Goal: Task Accomplishment & Management: Manage account settings

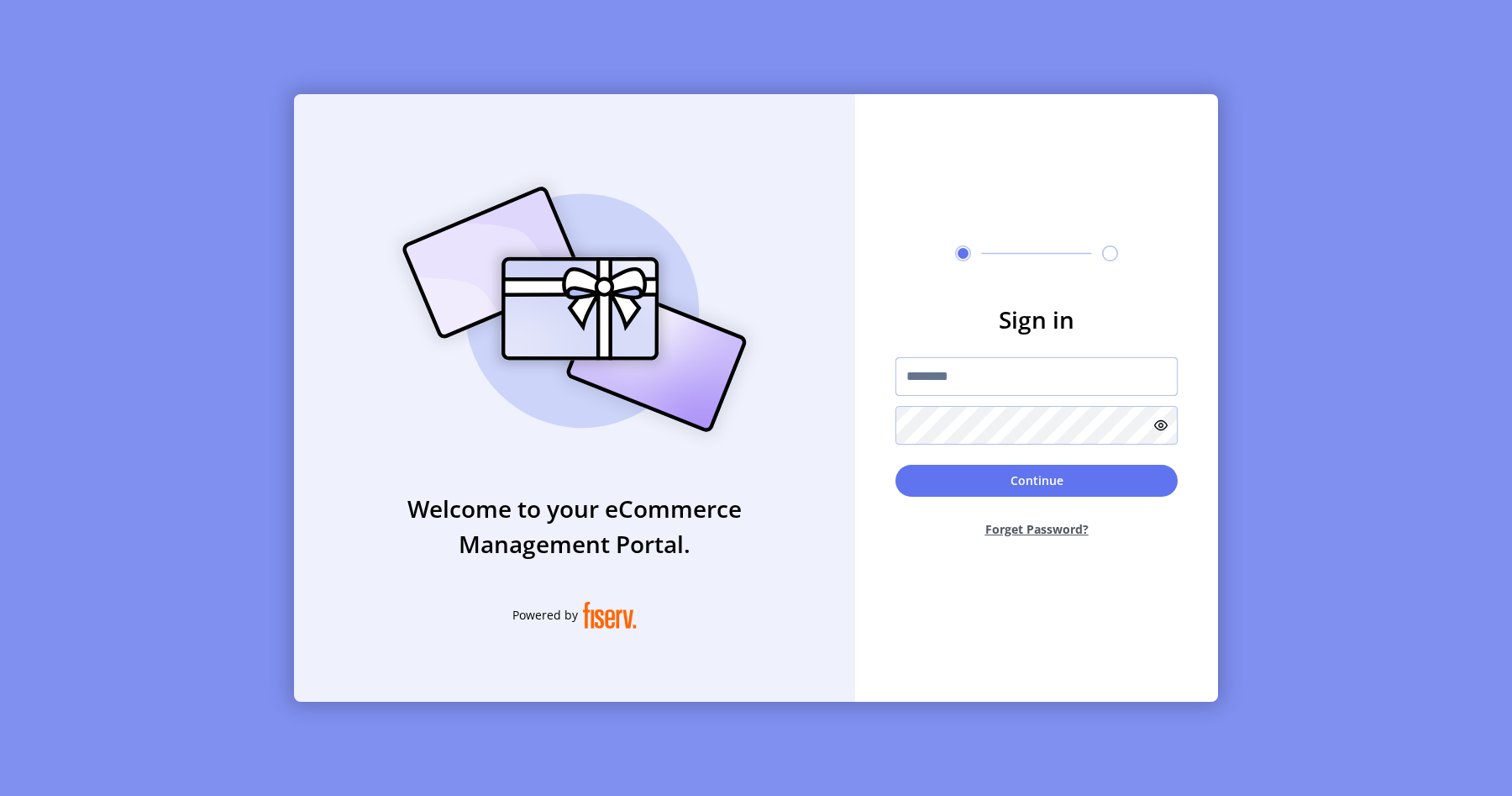
click at [980, 384] on input "text" at bounding box center [1036, 376] width 283 height 39
type input "**********"
click at [1035, 476] on button "Continue" at bounding box center [1036, 480] width 283 height 32
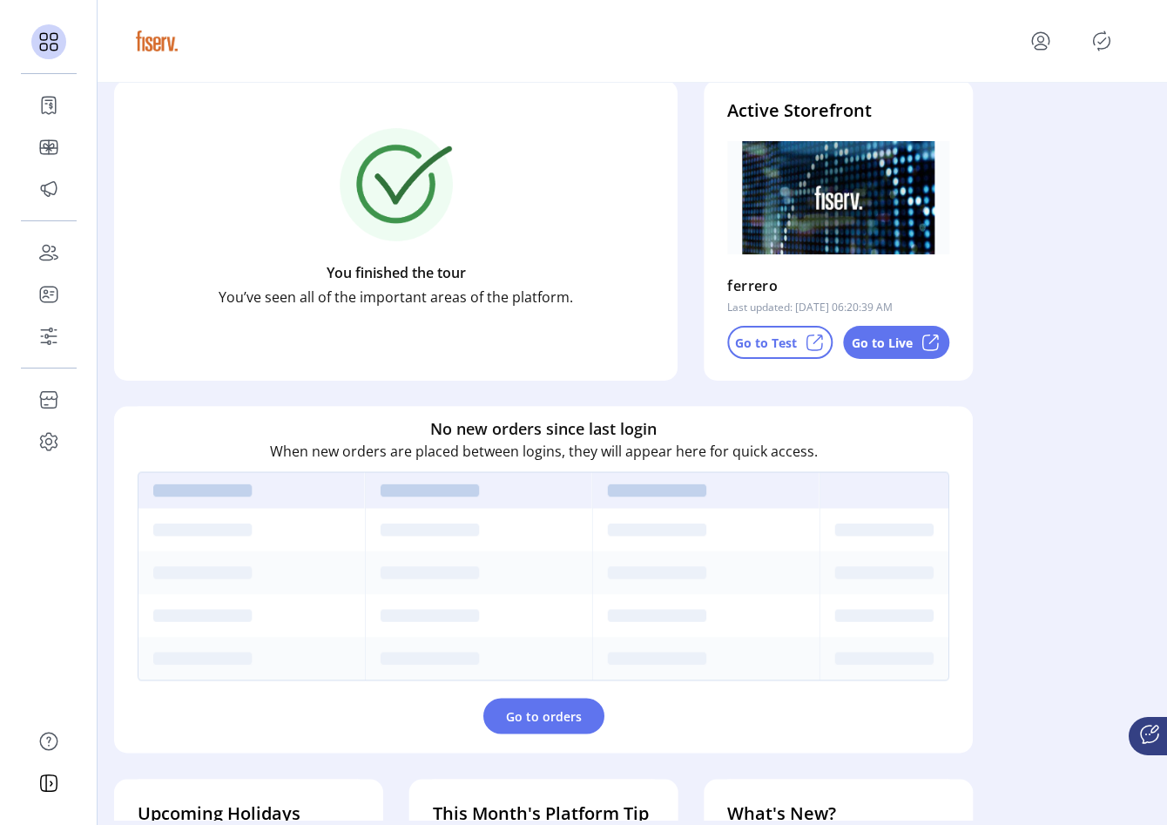
scroll to position [190, 0]
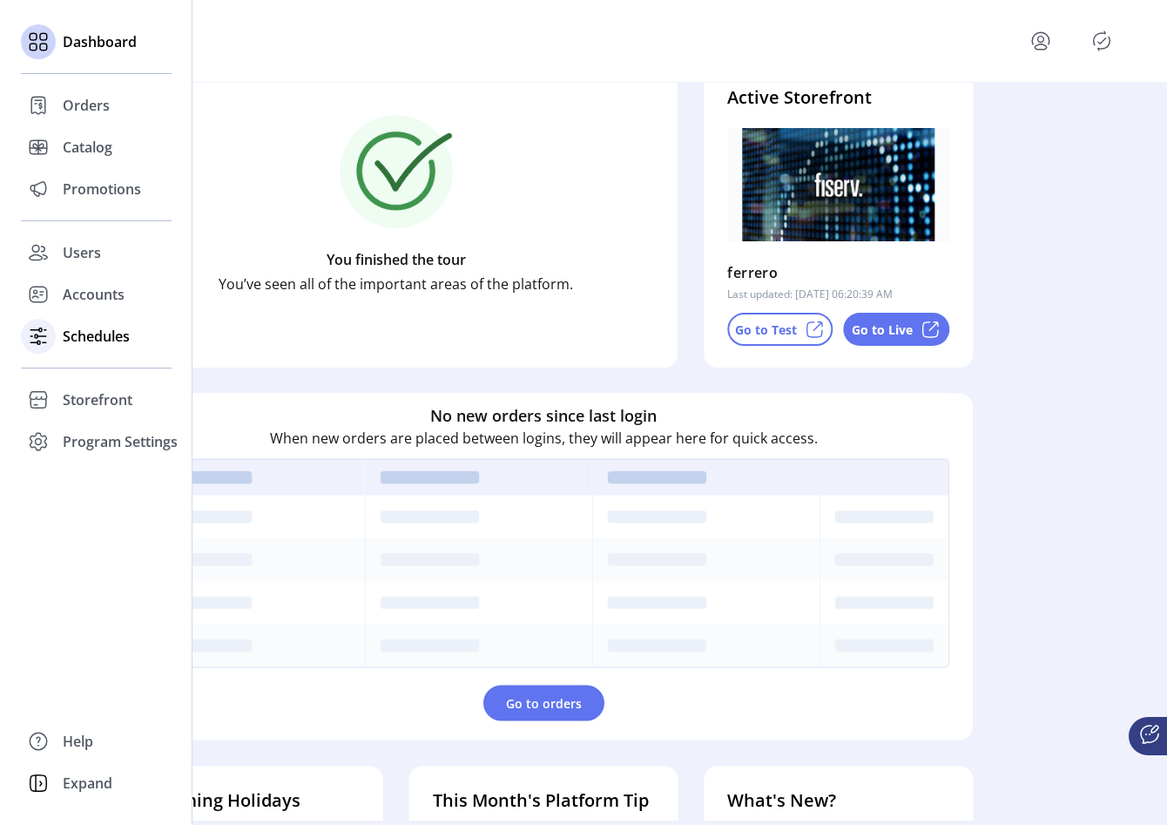
click at [71, 337] on span "Schedules" at bounding box center [96, 336] width 67 height 21
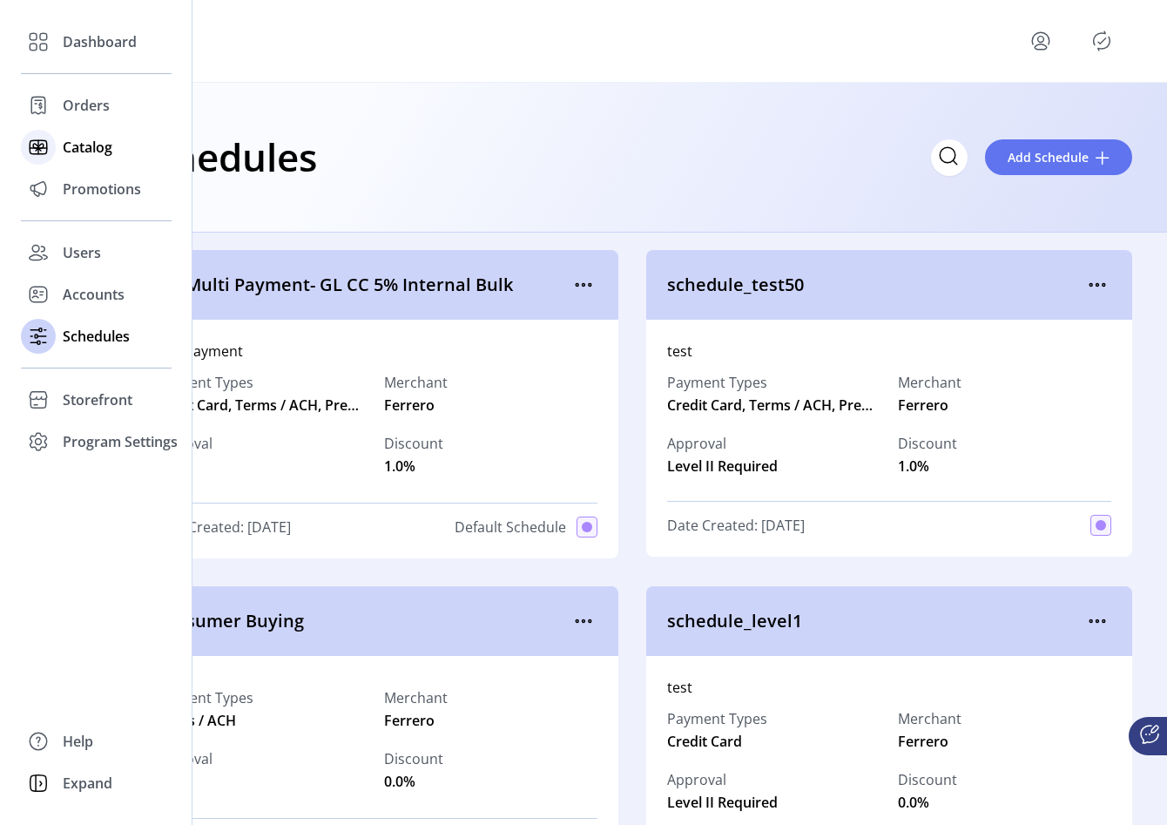
click at [67, 156] on span "Catalog" at bounding box center [88, 147] width 50 height 21
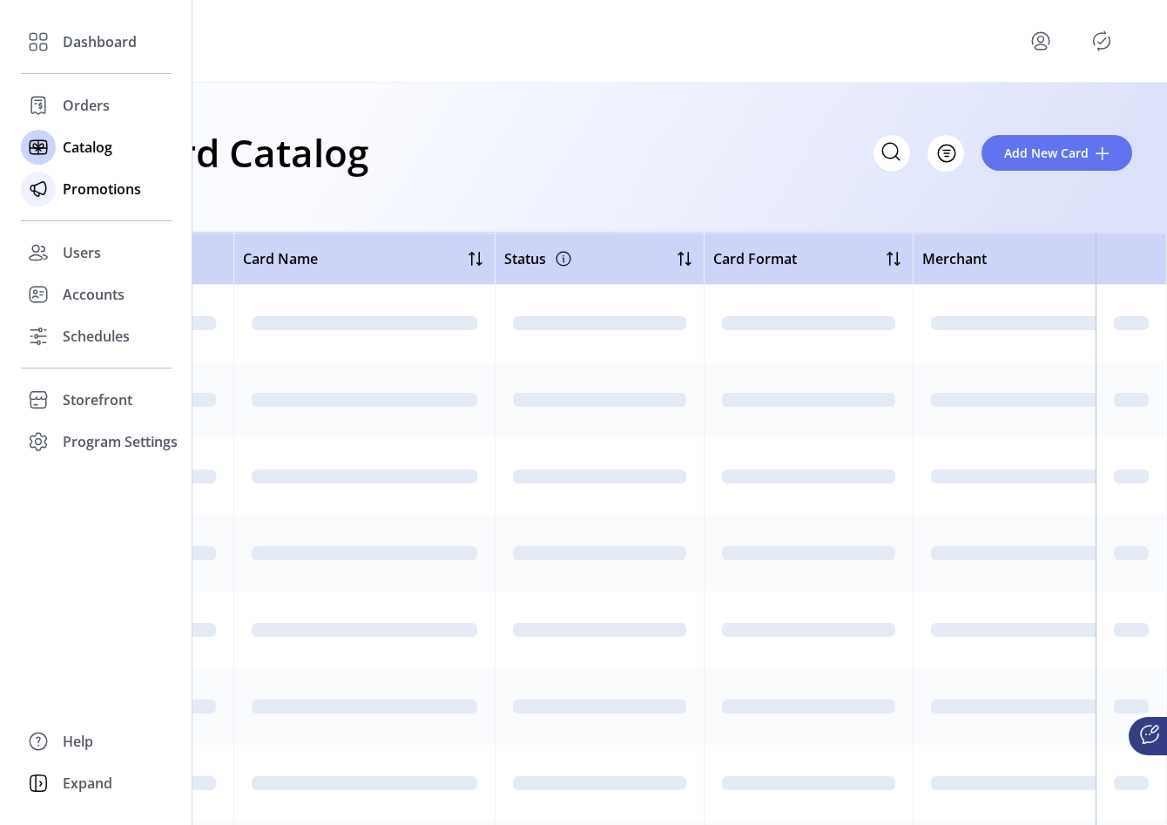
click at [108, 185] on span "Promotions" at bounding box center [102, 188] width 78 height 21
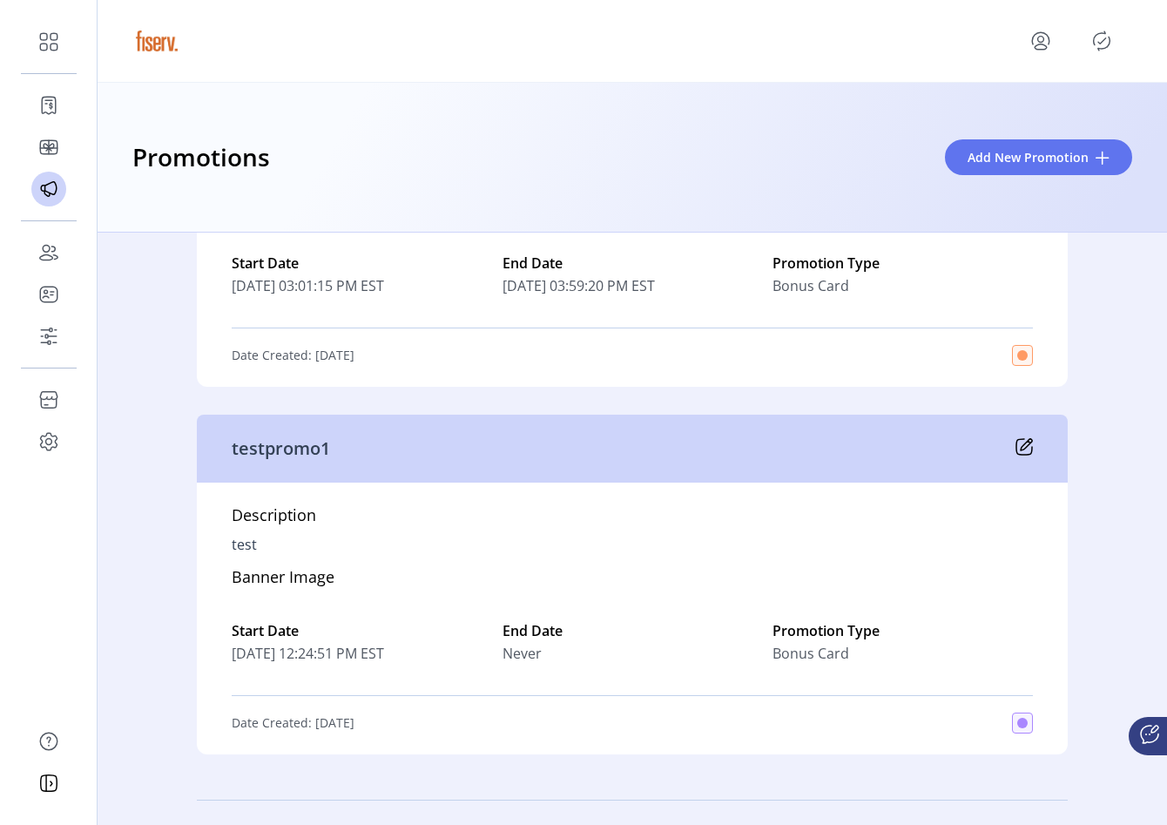
scroll to position [11642, 0]
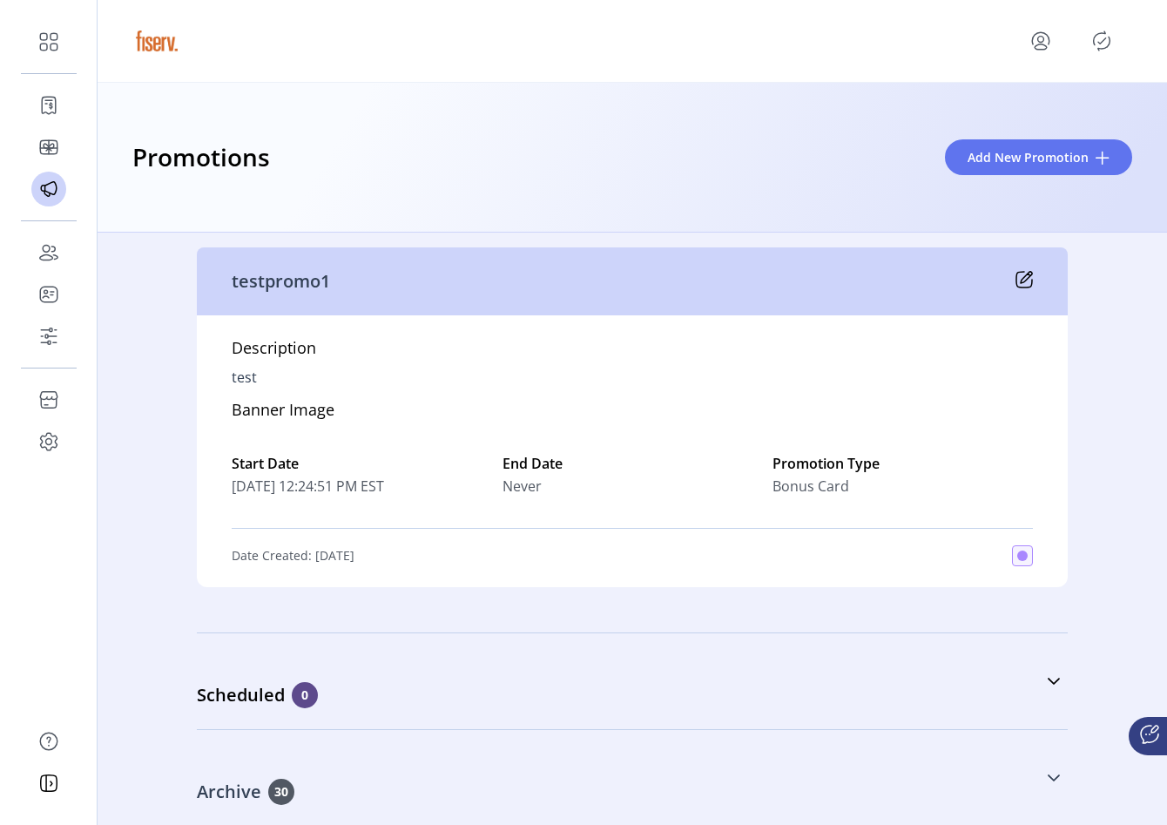
click at [333, 793] on div "Archive 30" at bounding box center [545, 791] width 697 height 26
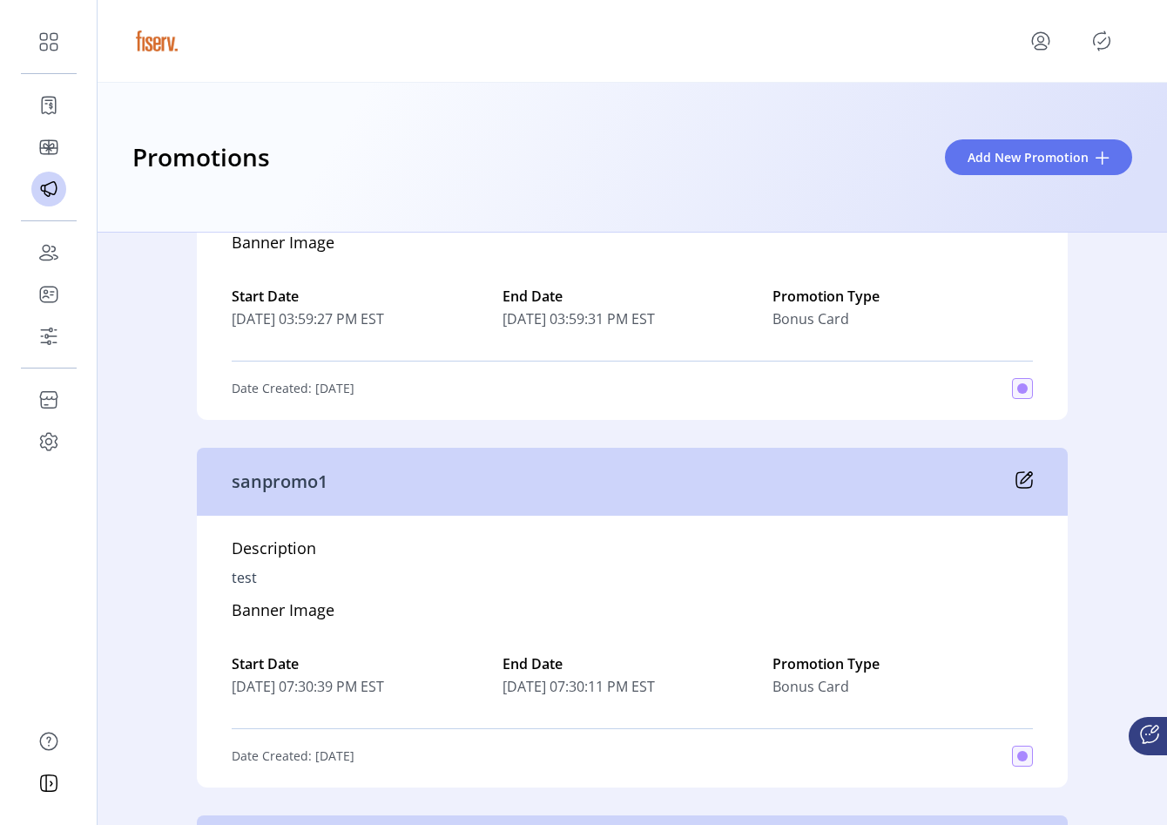
scroll to position [12785, 0]
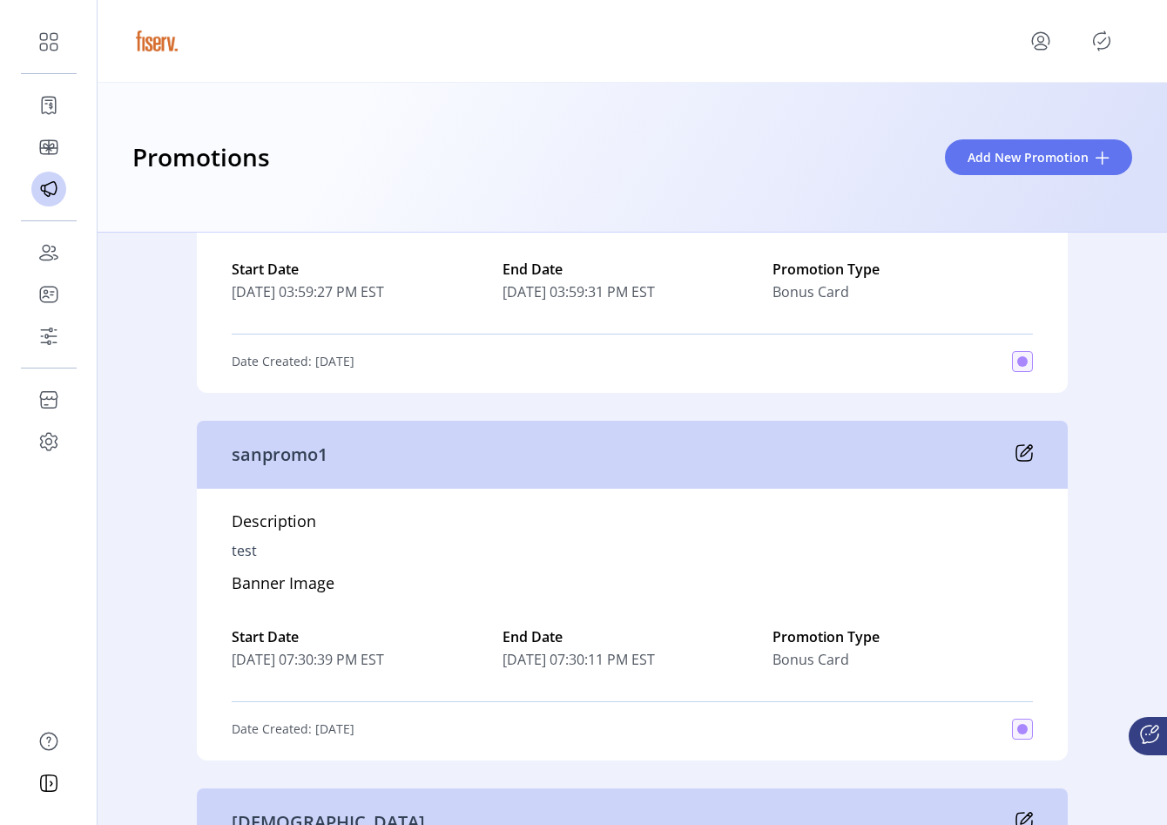
click at [1018, 452] on icon at bounding box center [1023, 452] width 17 height 17
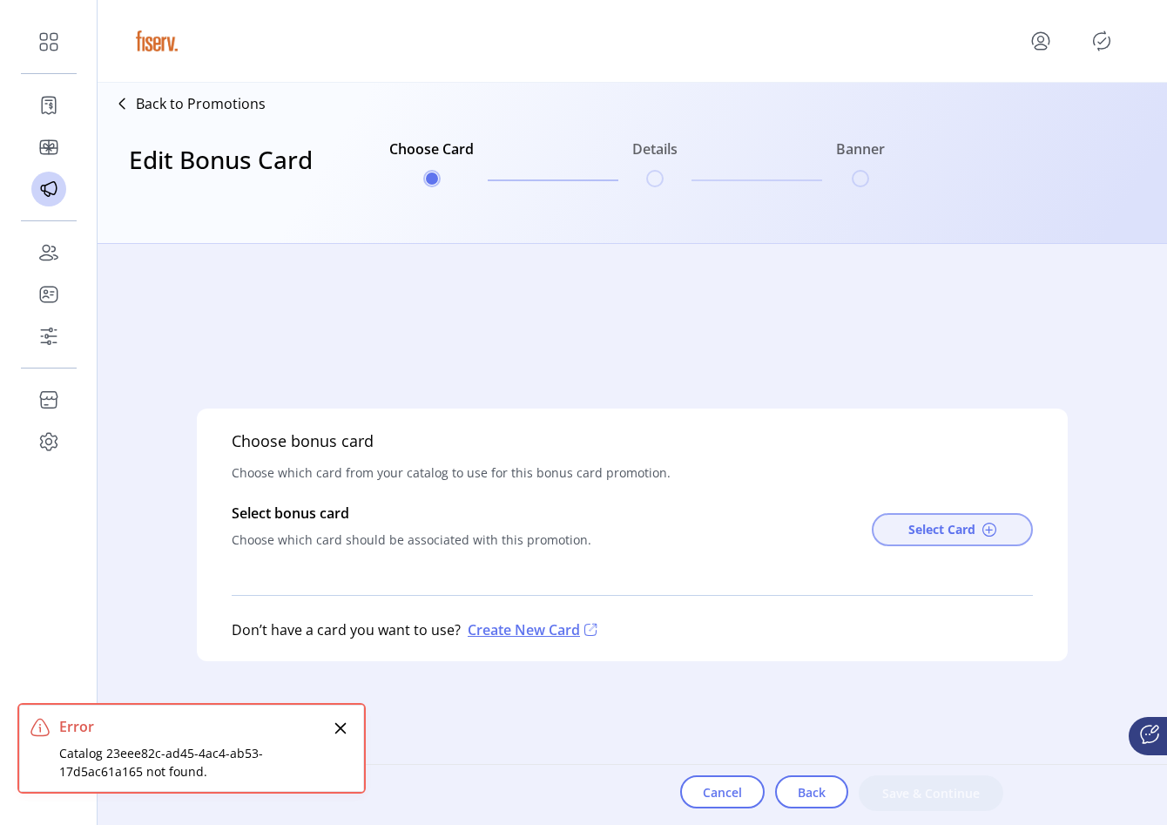
click at [883, 535] on button "Select Card" at bounding box center [952, 529] width 161 height 33
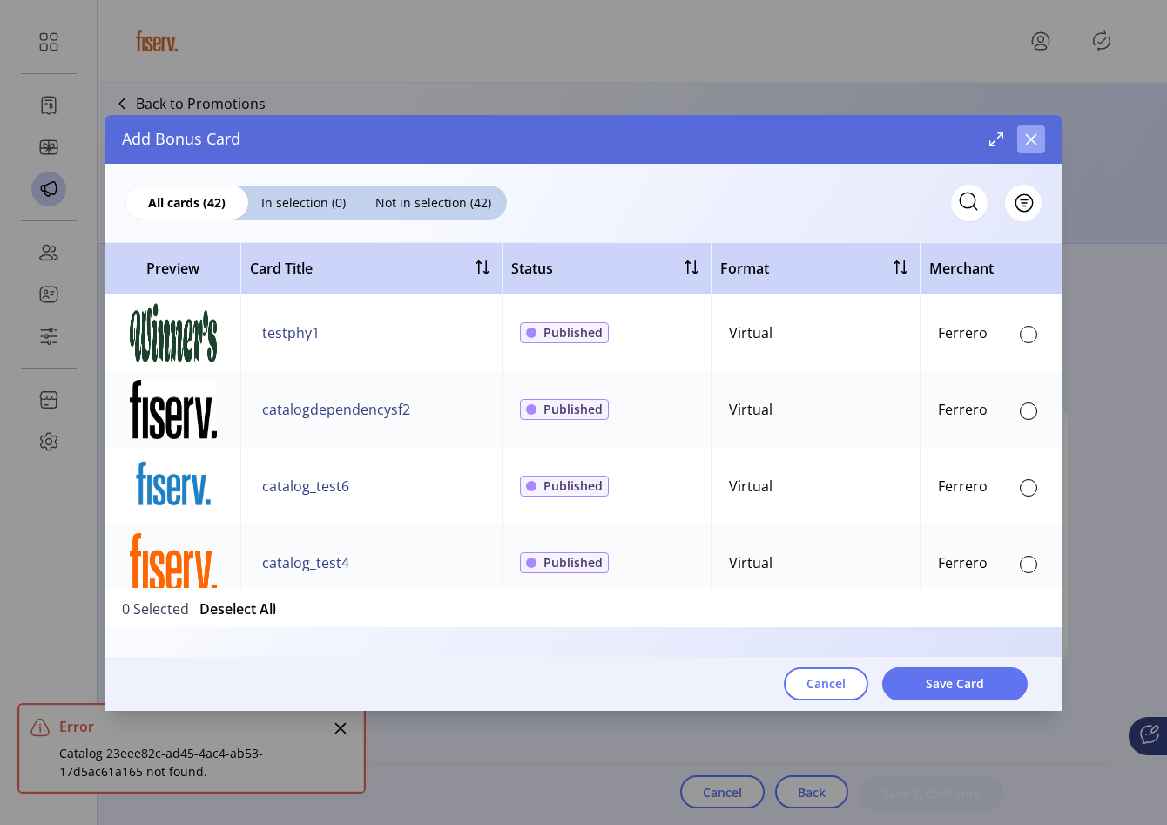
click at [1034, 142] on icon "button" at bounding box center [1031, 138] width 11 height 11
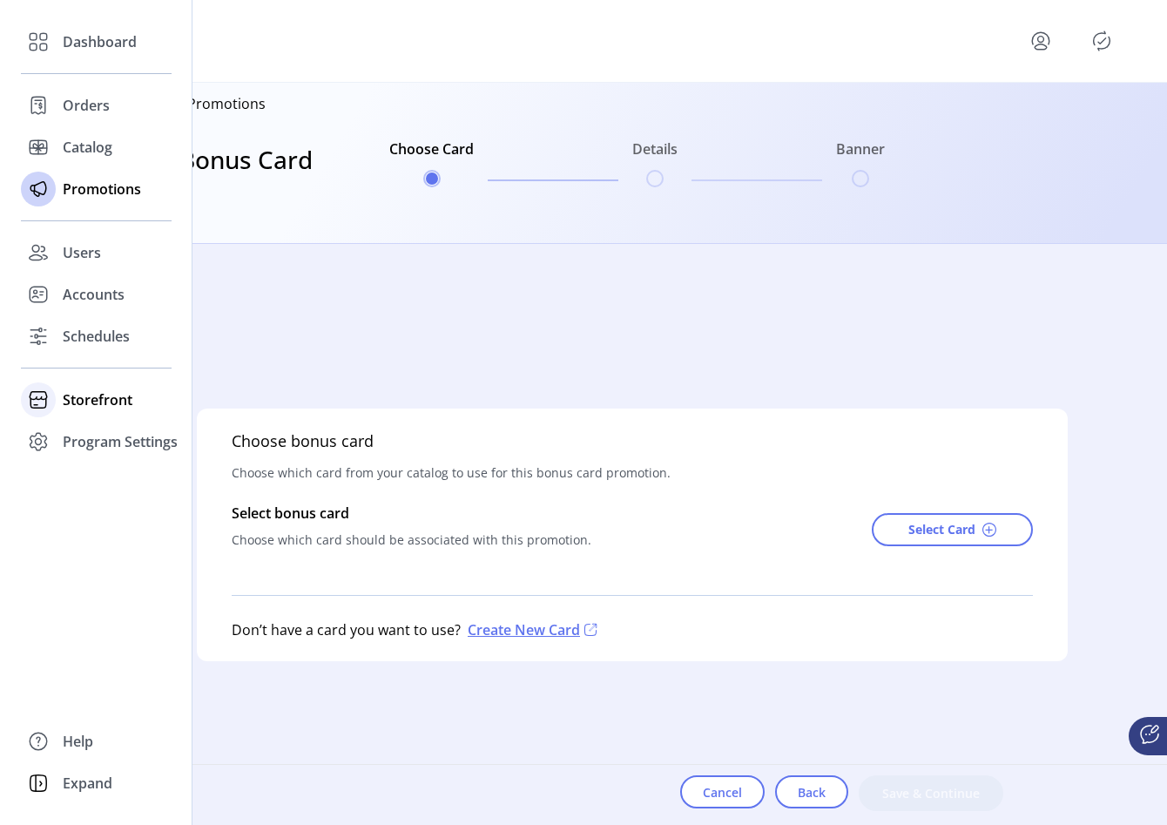
click at [82, 399] on span "Storefront" at bounding box center [98, 399] width 70 height 21
click at [113, 431] on span "Configuration" at bounding box center [108, 434] width 91 height 21
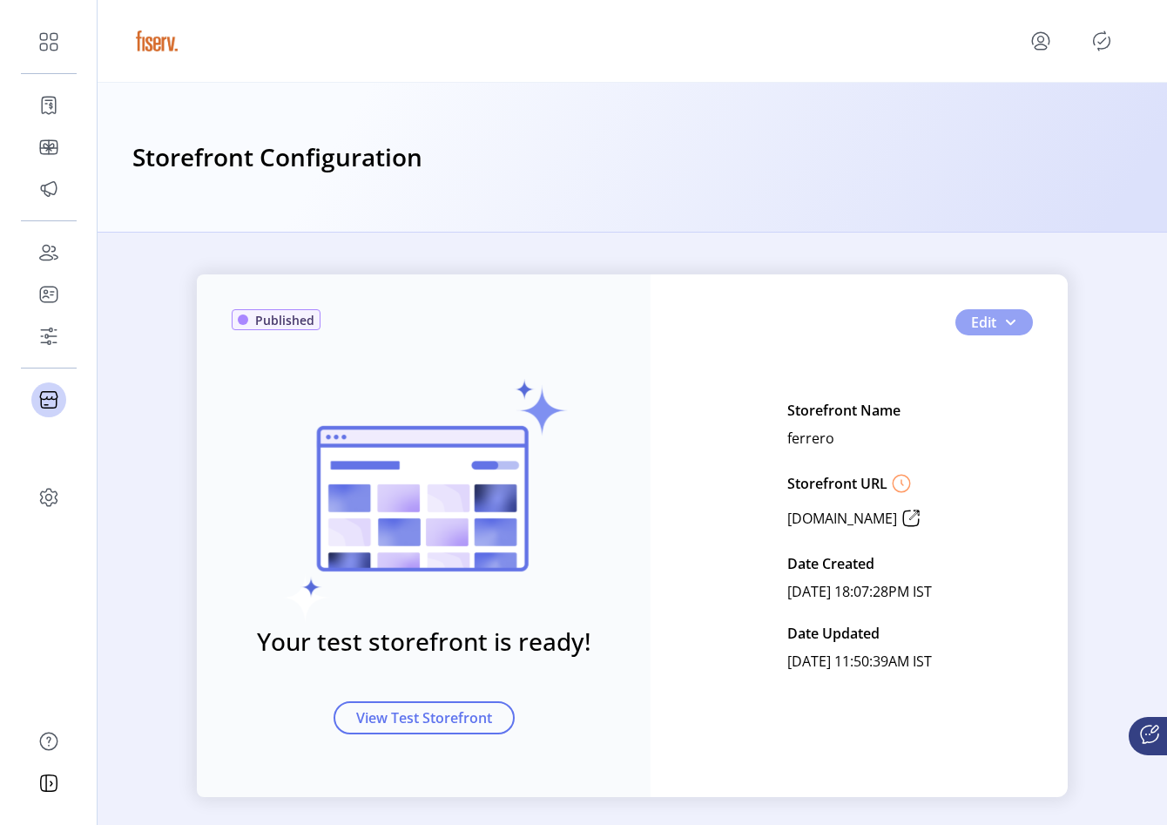
click at [1013, 322] on button "Edit" at bounding box center [993, 322] width 77 height 26
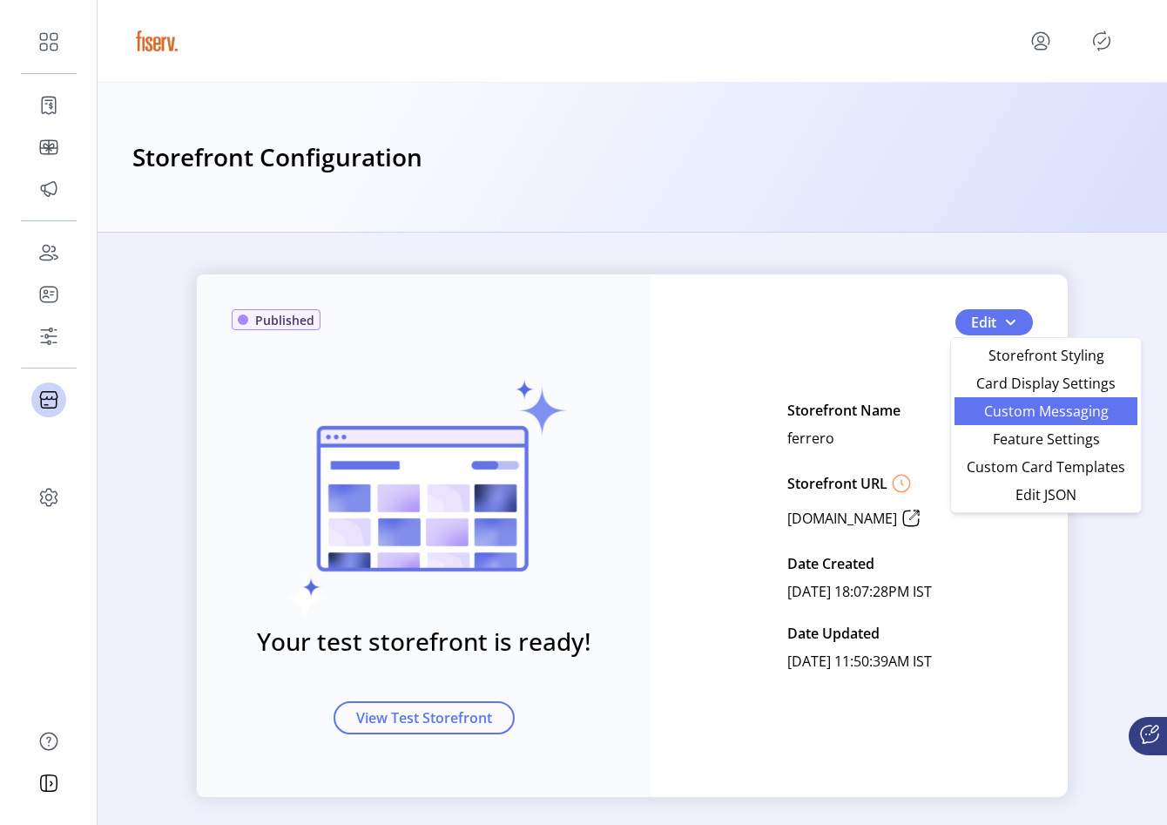
click at [986, 418] on span "Custom Messaging" at bounding box center [1046, 411] width 162 height 14
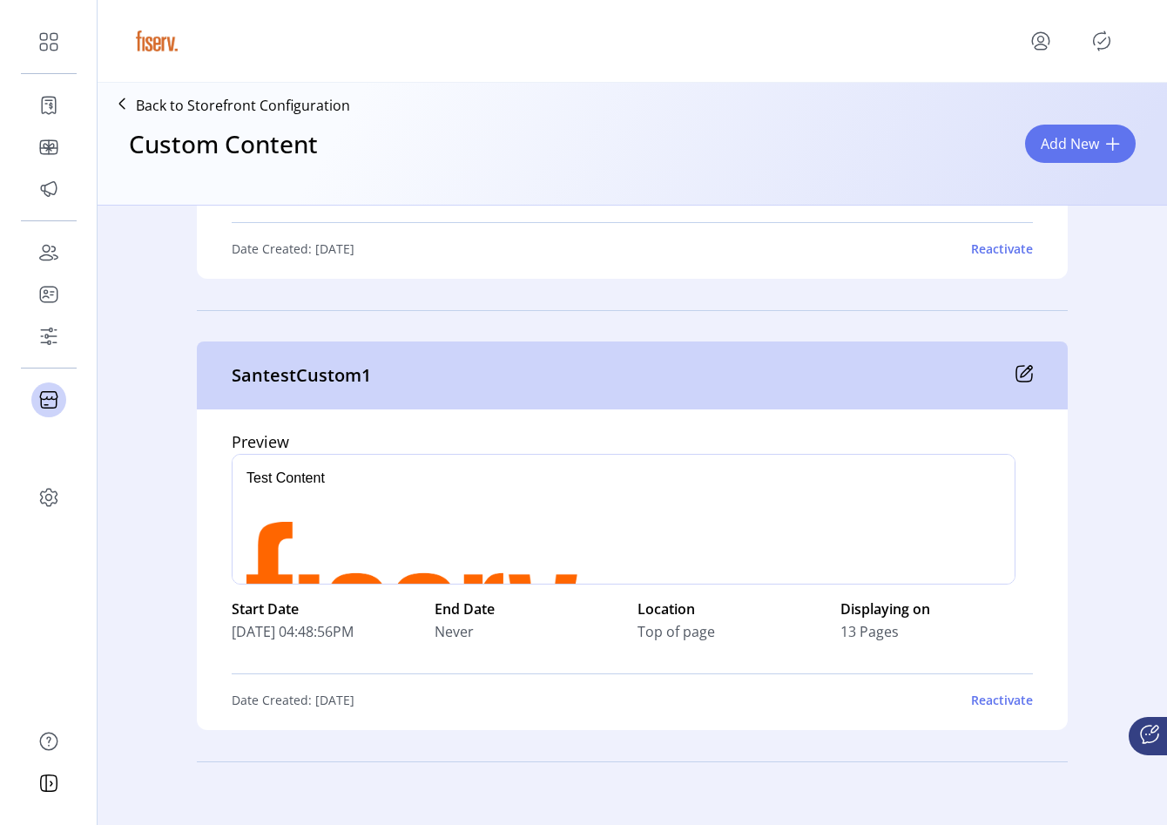
scroll to position [3674, 0]
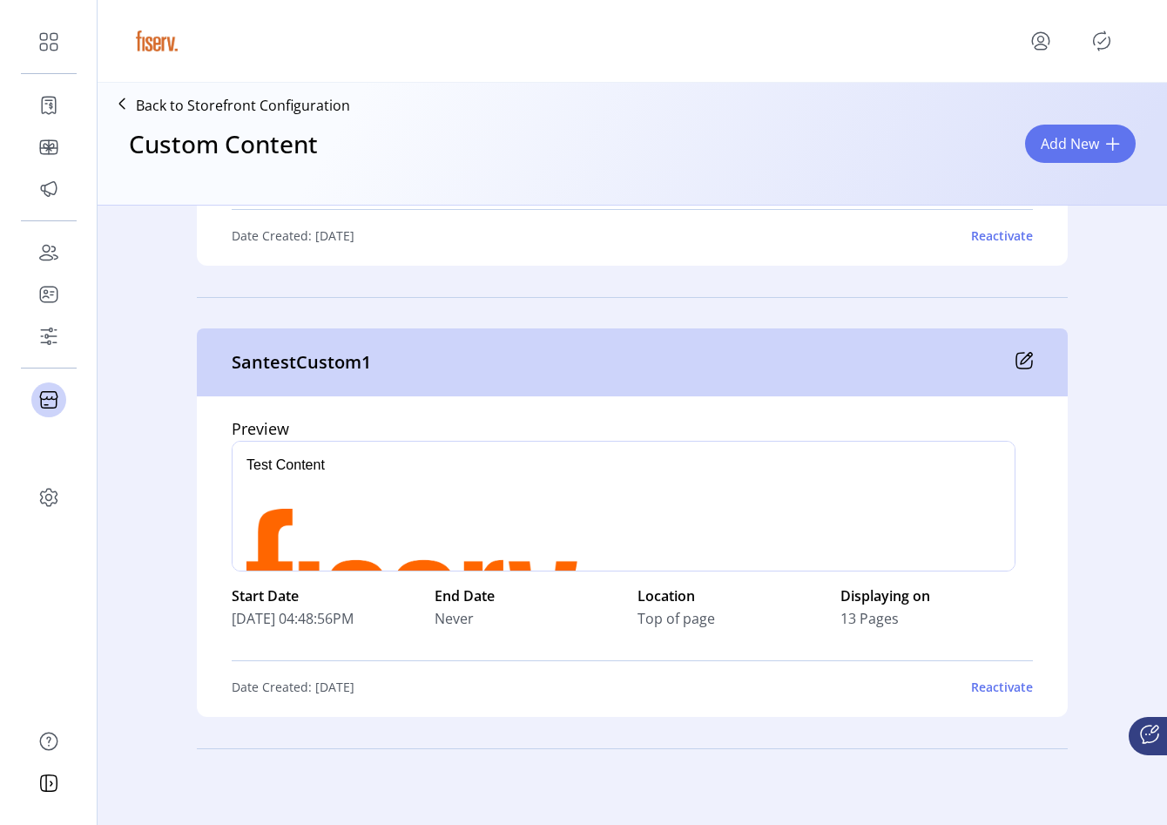
click at [986, 689] on div "Reactivate" at bounding box center [1002, 686] width 62 height 18
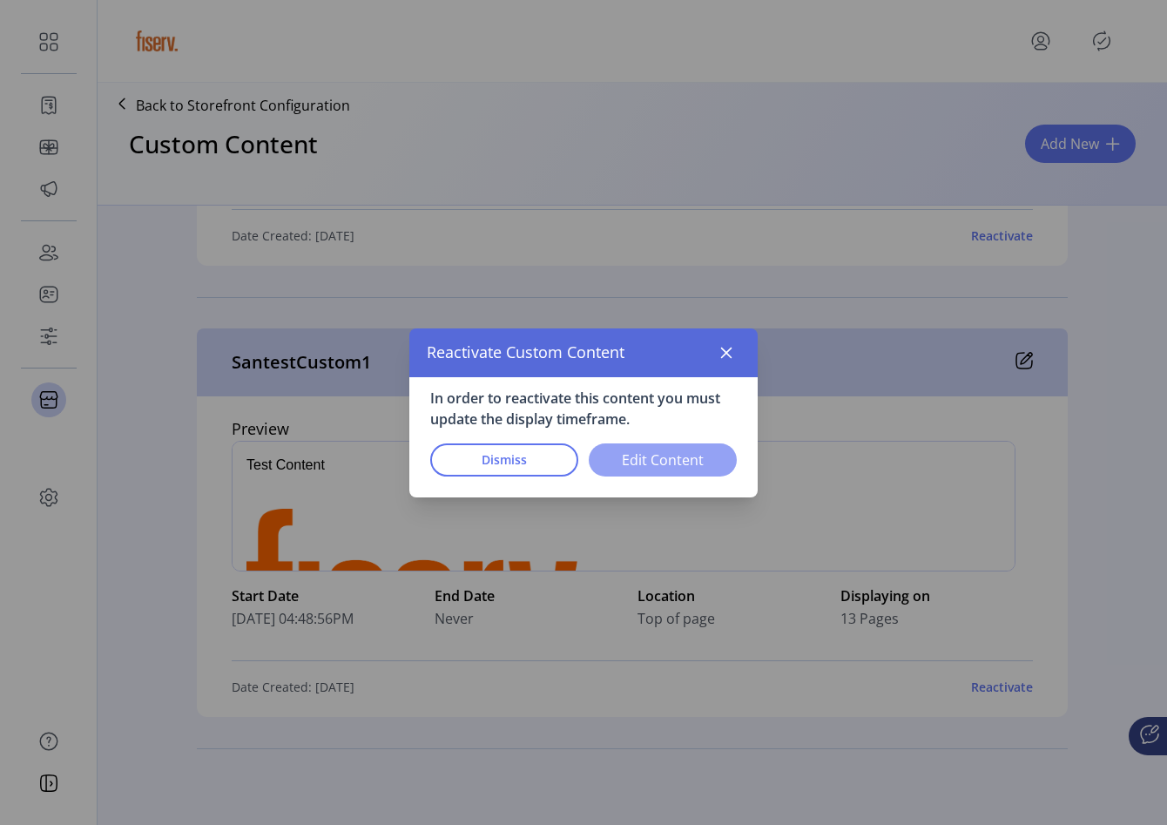
click at [703, 461] on span "Edit Content" at bounding box center [662, 459] width 103 height 21
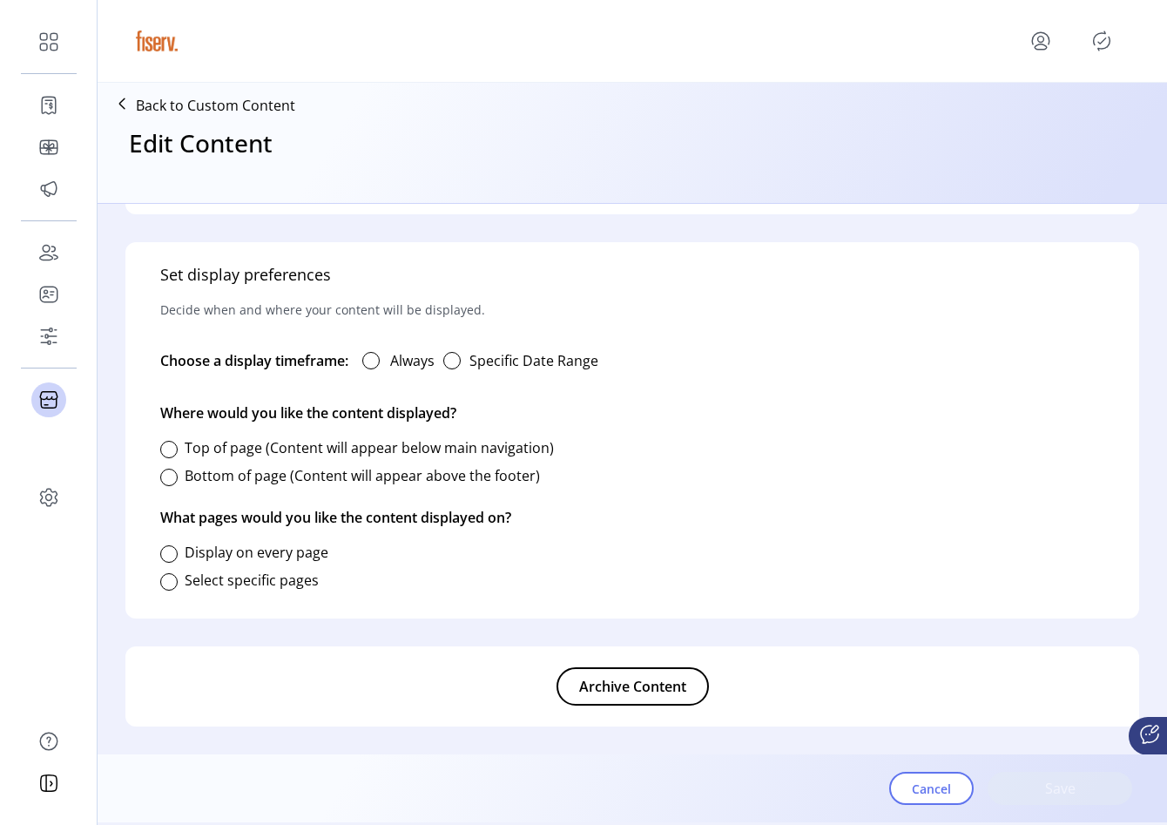
type input "**********"
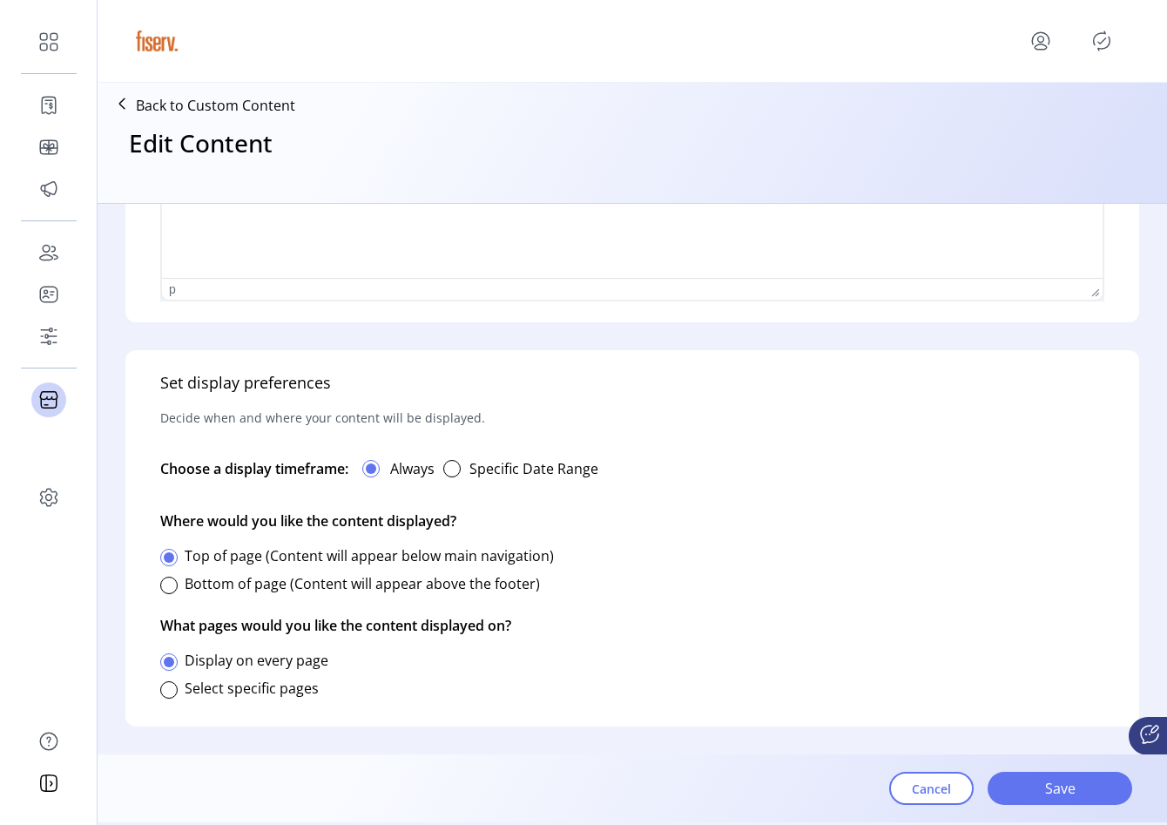
scroll to position [824, 0]
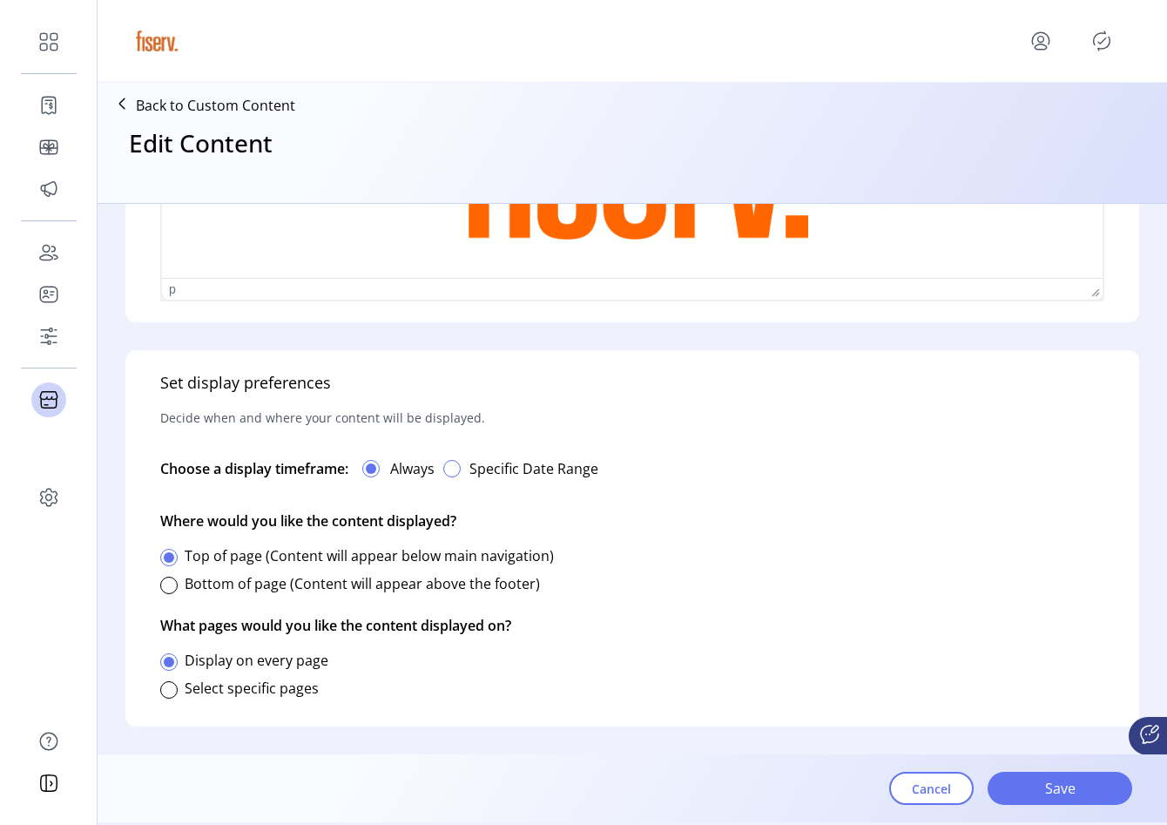
click at [456, 474] on div "button" at bounding box center [451, 468] width 17 height 17
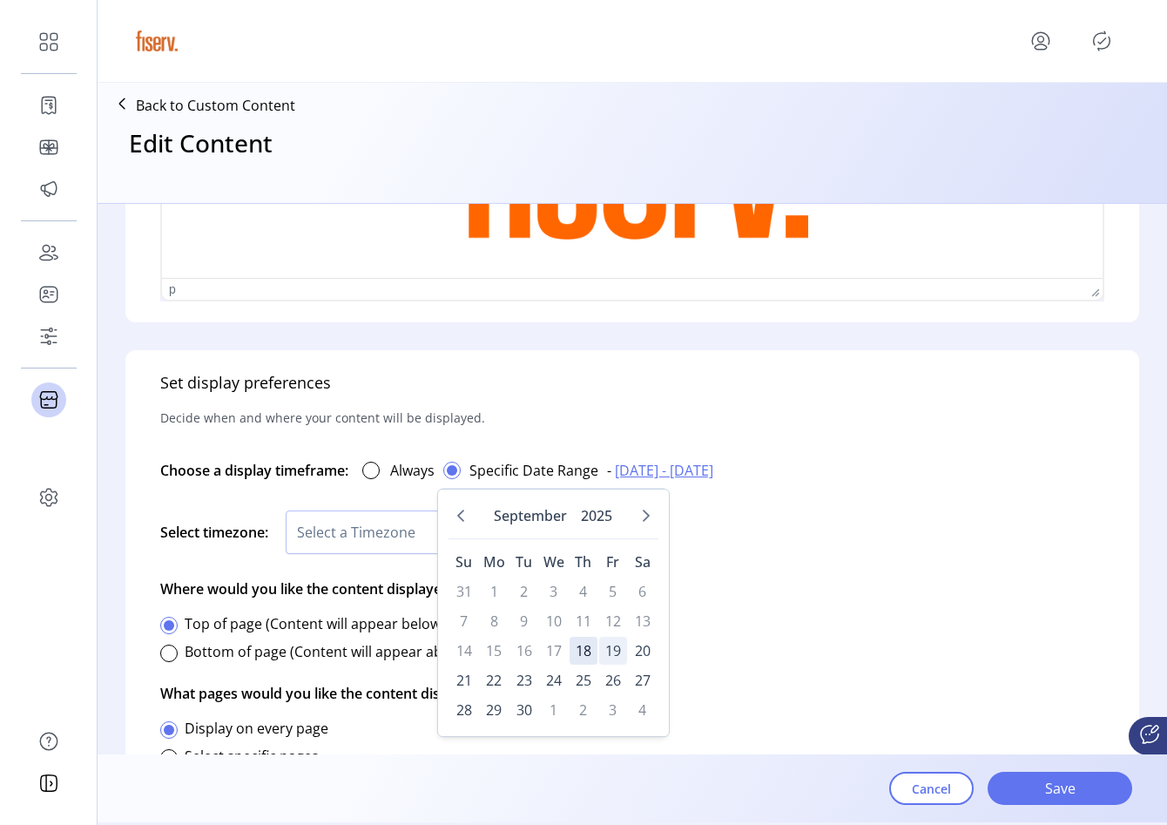
click at [617, 660] on span "19" at bounding box center [613, 650] width 28 height 28
click at [642, 647] on span "20" at bounding box center [643, 650] width 28 height 28
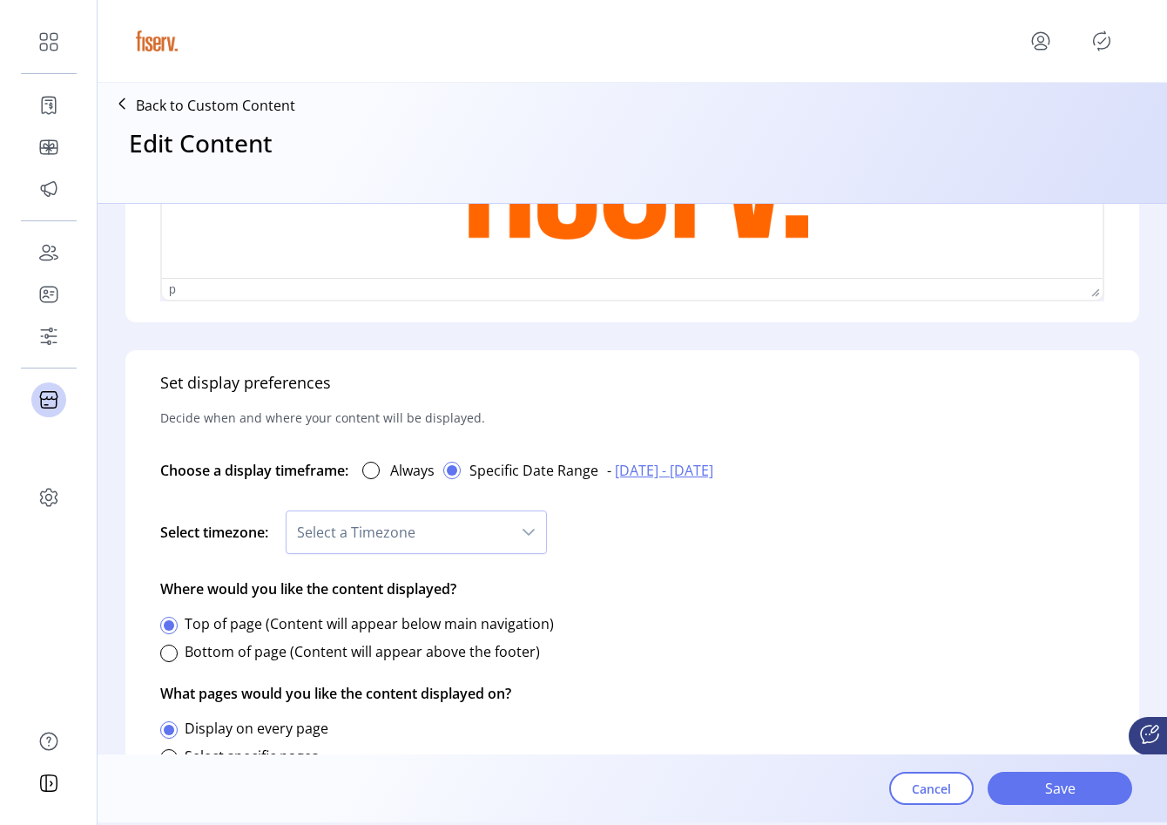
click at [411, 506] on div "Select timezone: Select a Timezone" at bounding box center [632, 532] width 944 height 64
click at [409, 525] on span "Select a Timezone" at bounding box center [398, 532] width 225 height 42
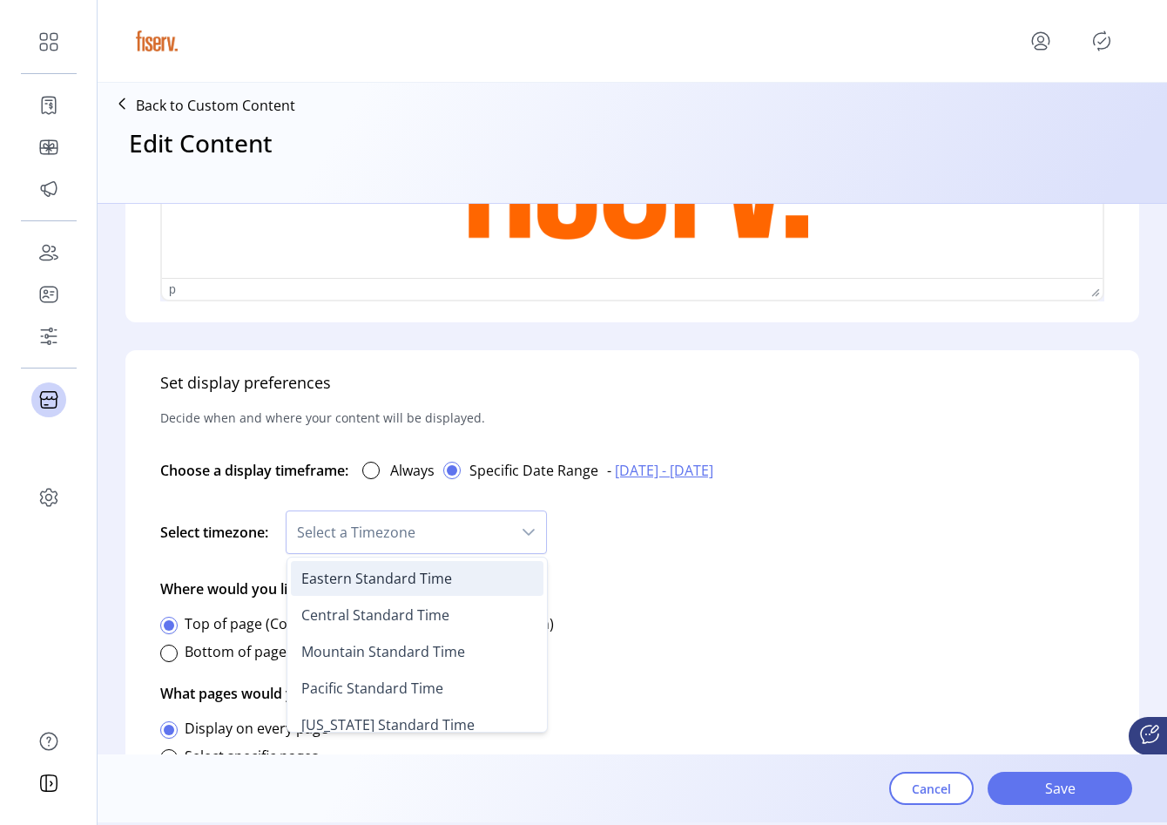
click at [469, 577] on li "Eastern Standard Time" at bounding box center [417, 578] width 252 height 35
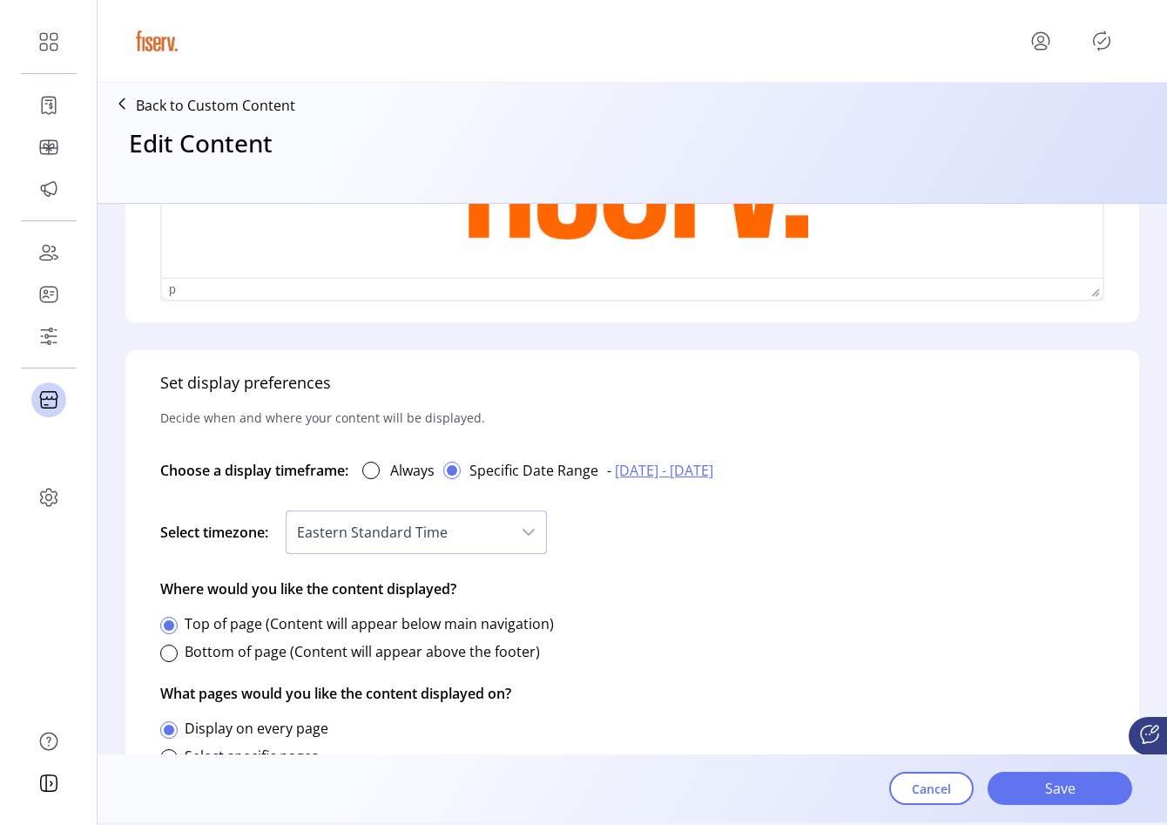
click at [495, 541] on span "Eastern Standard Time" at bounding box center [398, 532] width 225 height 42
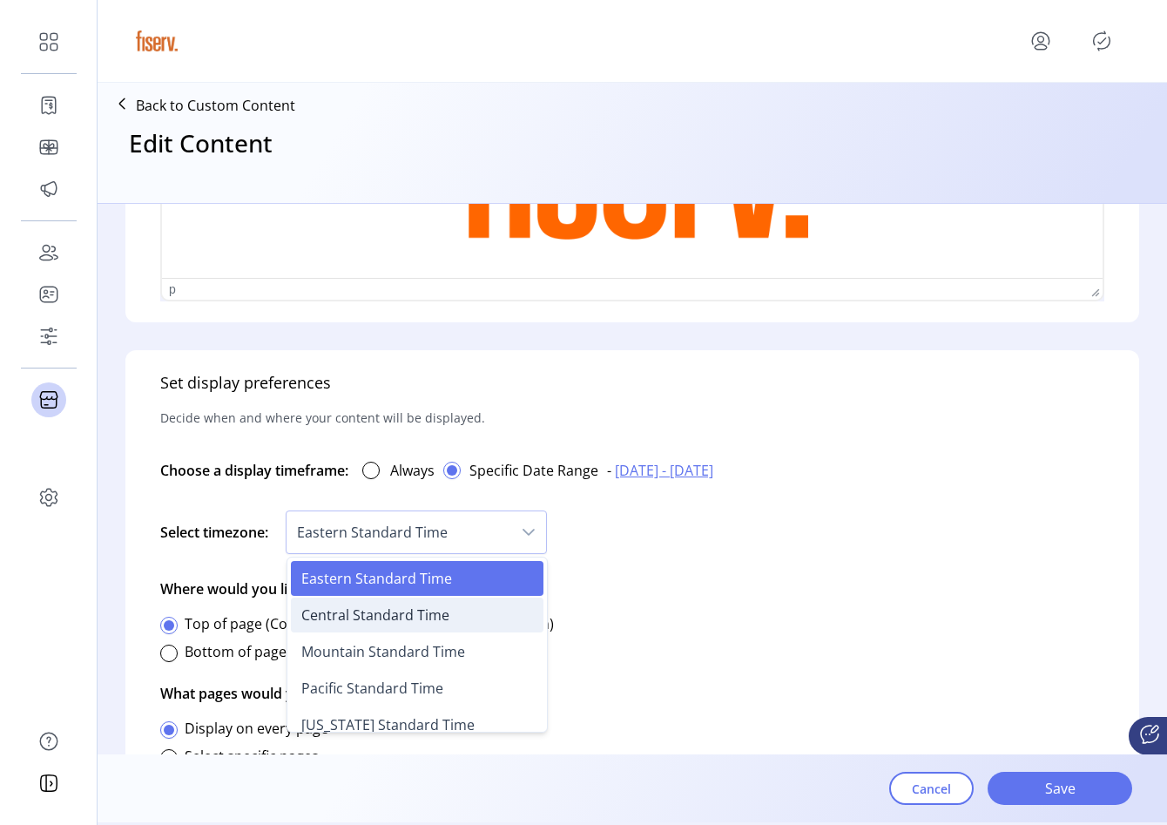
click at [440, 604] on li "Central Standard Time" at bounding box center [417, 614] width 252 height 35
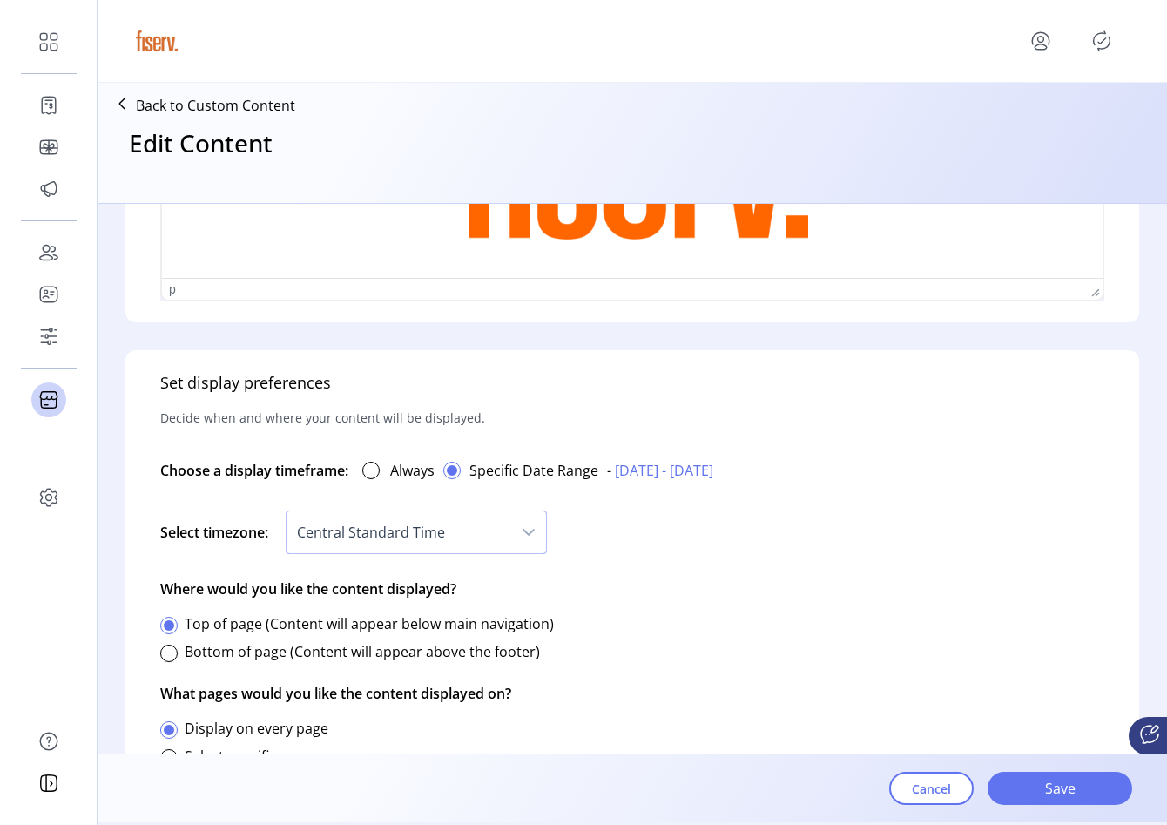
click at [467, 545] on span "Central Standard Time" at bounding box center [398, 532] width 225 height 42
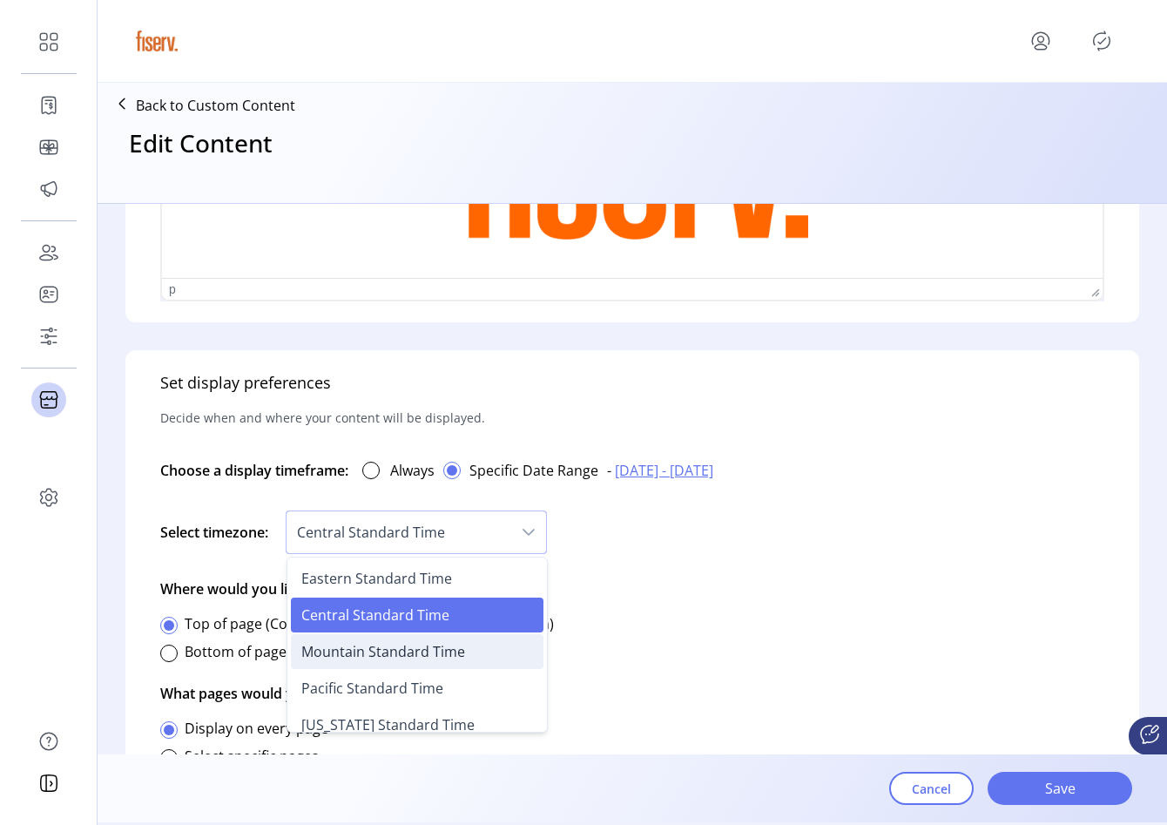
click at [440, 646] on span "Mountain Standard Time" at bounding box center [383, 651] width 164 height 19
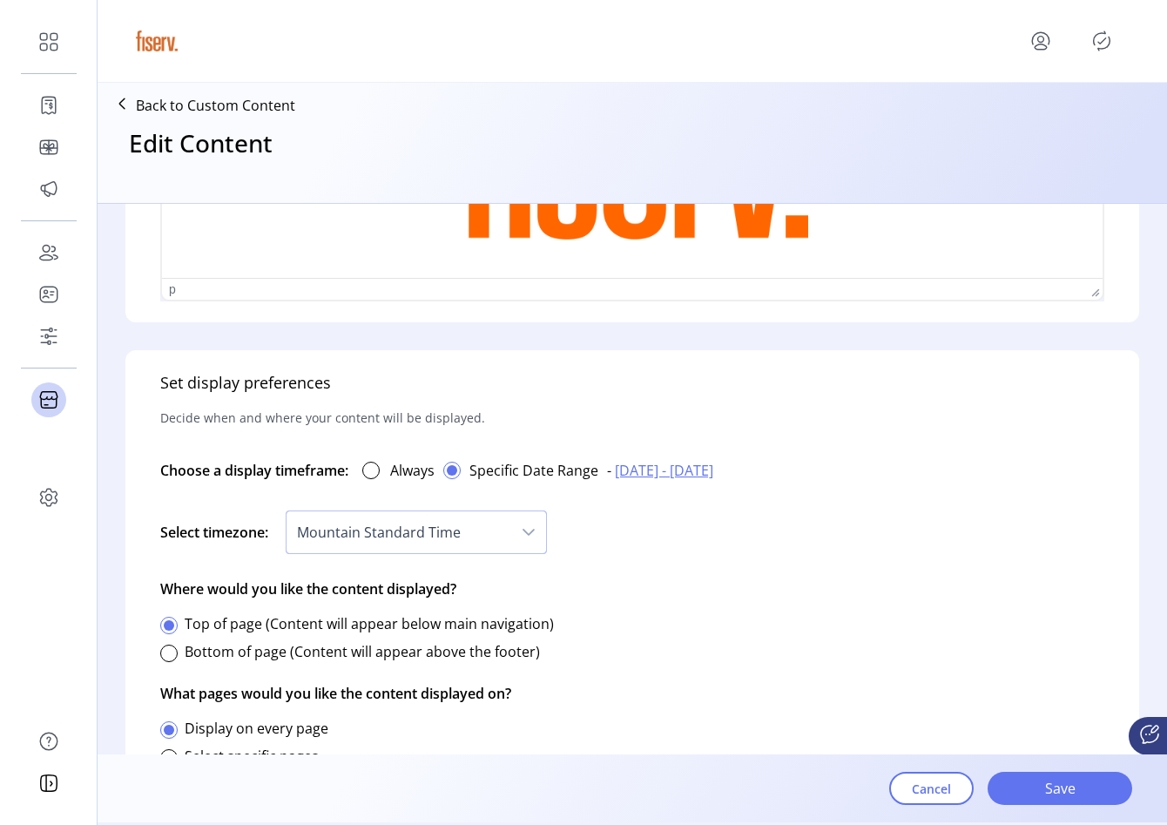
click at [486, 545] on span "Mountain Standard Time" at bounding box center [398, 532] width 225 height 42
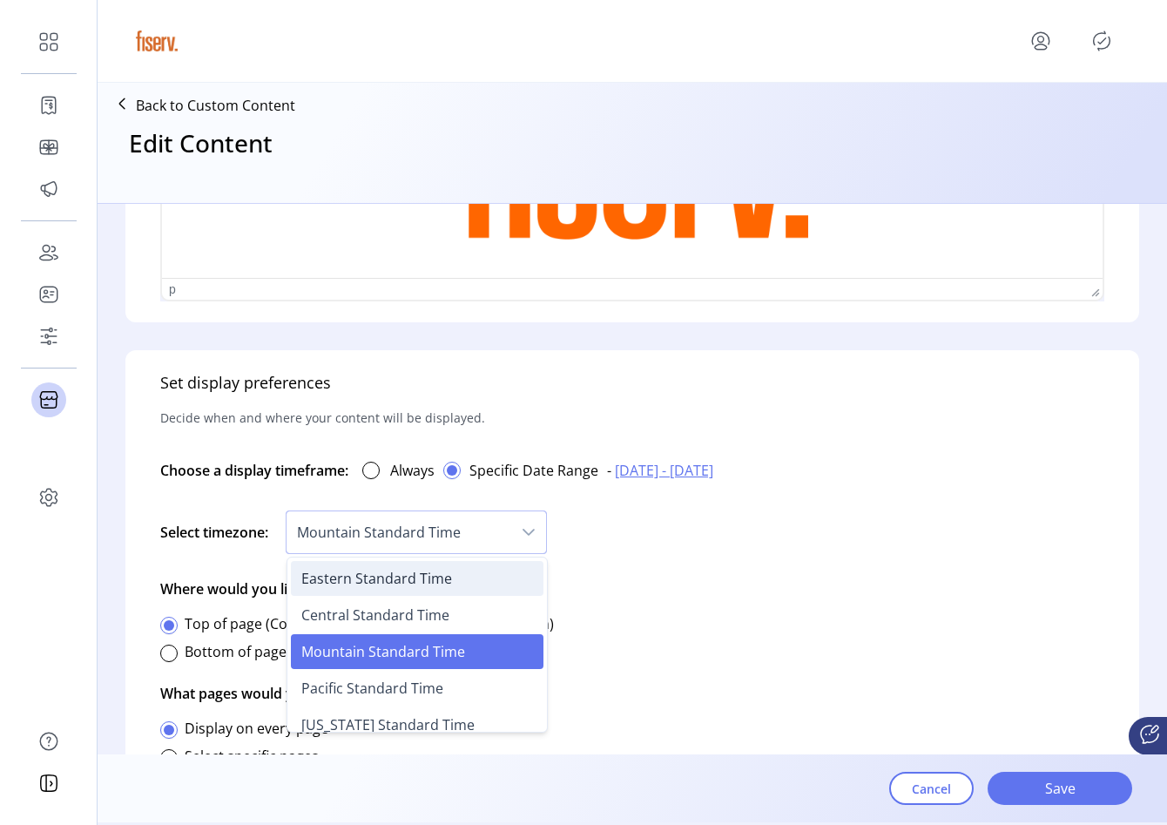
click at [450, 571] on span "Eastern Standard Time" at bounding box center [376, 578] width 151 height 19
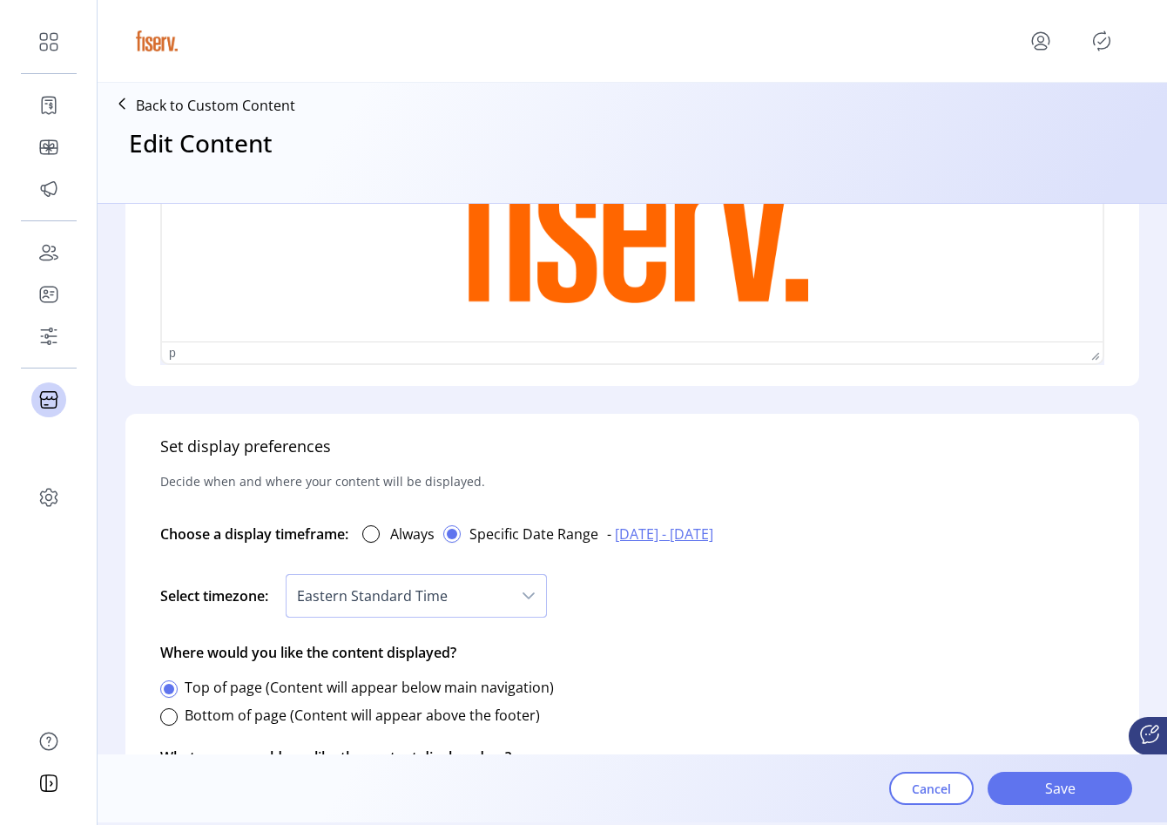
scroll to position [764, 0]
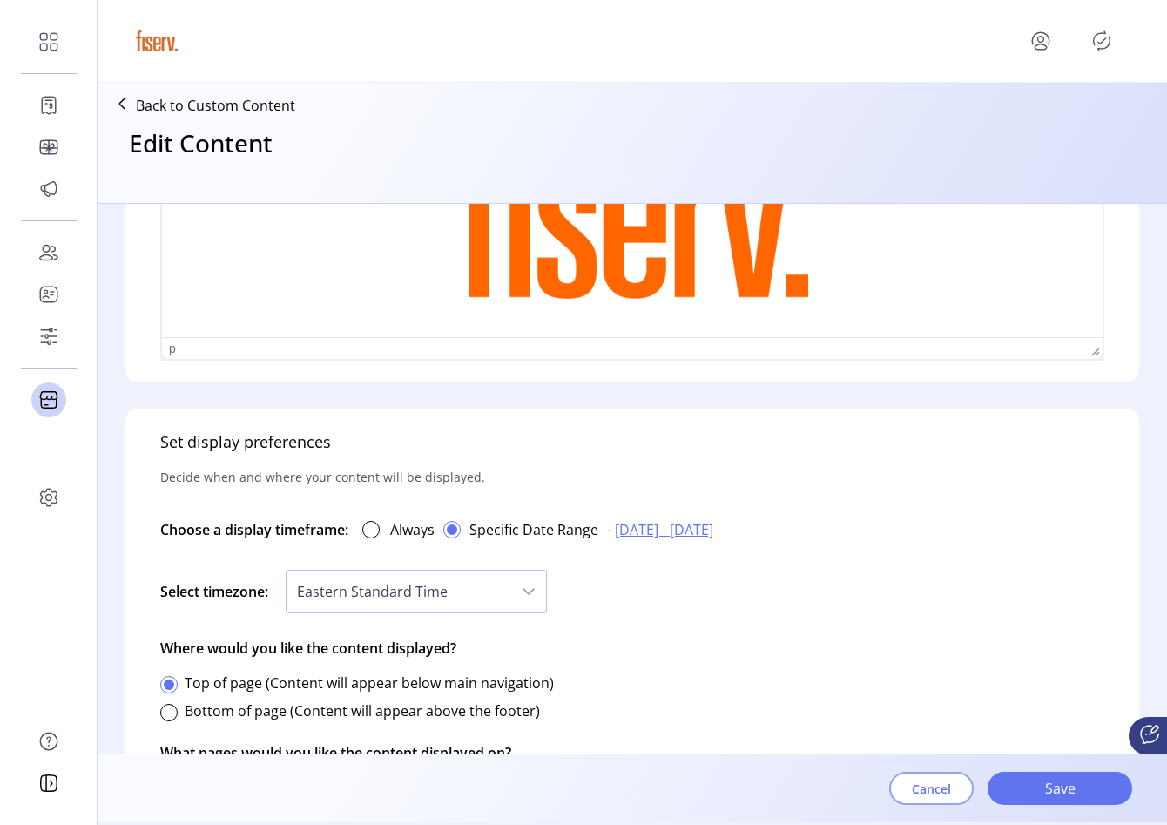
click at [918, 790] on span "Cancel" at bounding box center [931, 788] width 39 height 18
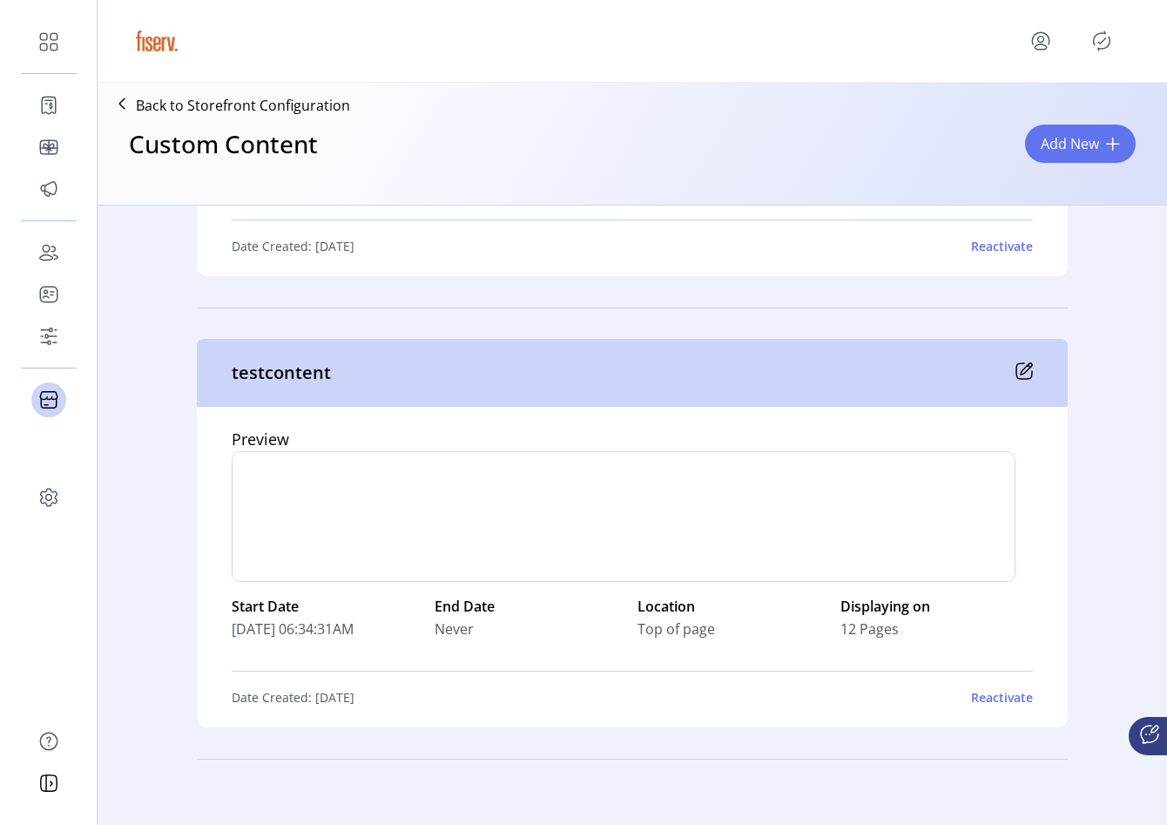
click at [995, 704] on div "Reactivate" at bounding box center [1002, 697] width 62 height 18
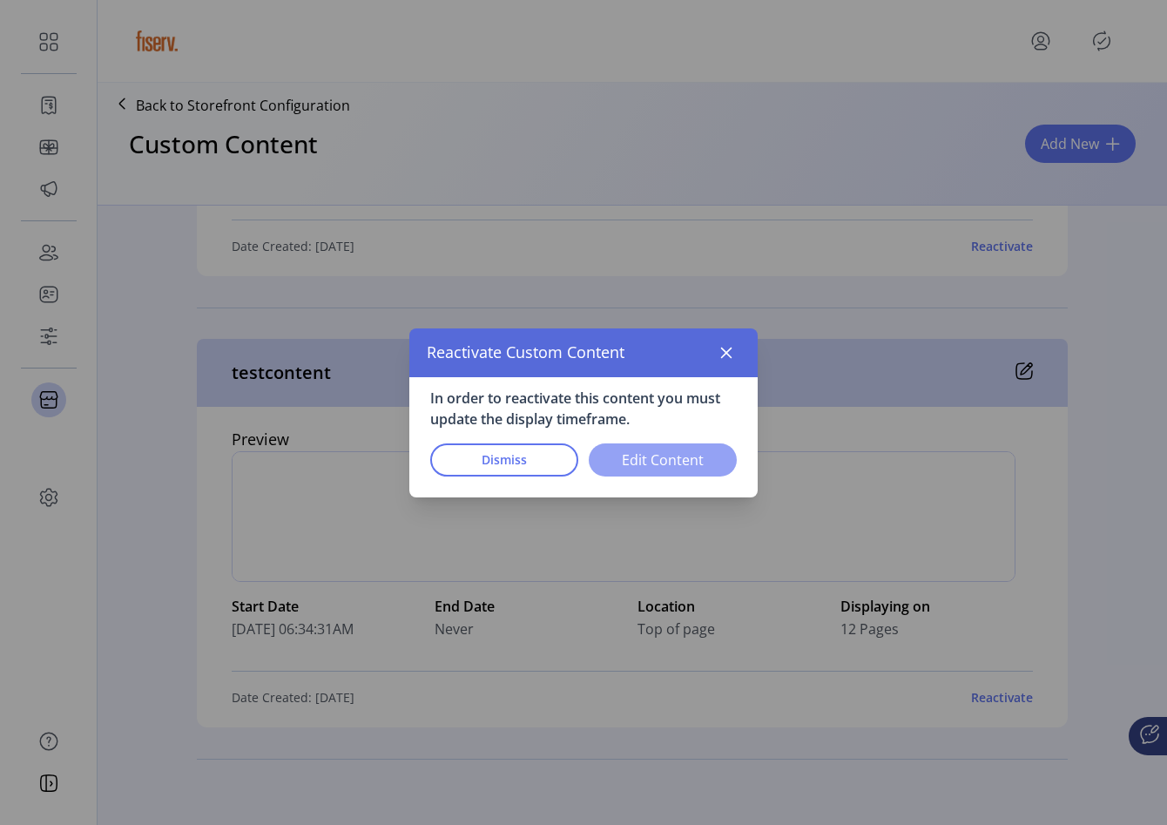
click at [683, 457] on span "Edit Content" at bounding box center [662, 459] width 103 height 21
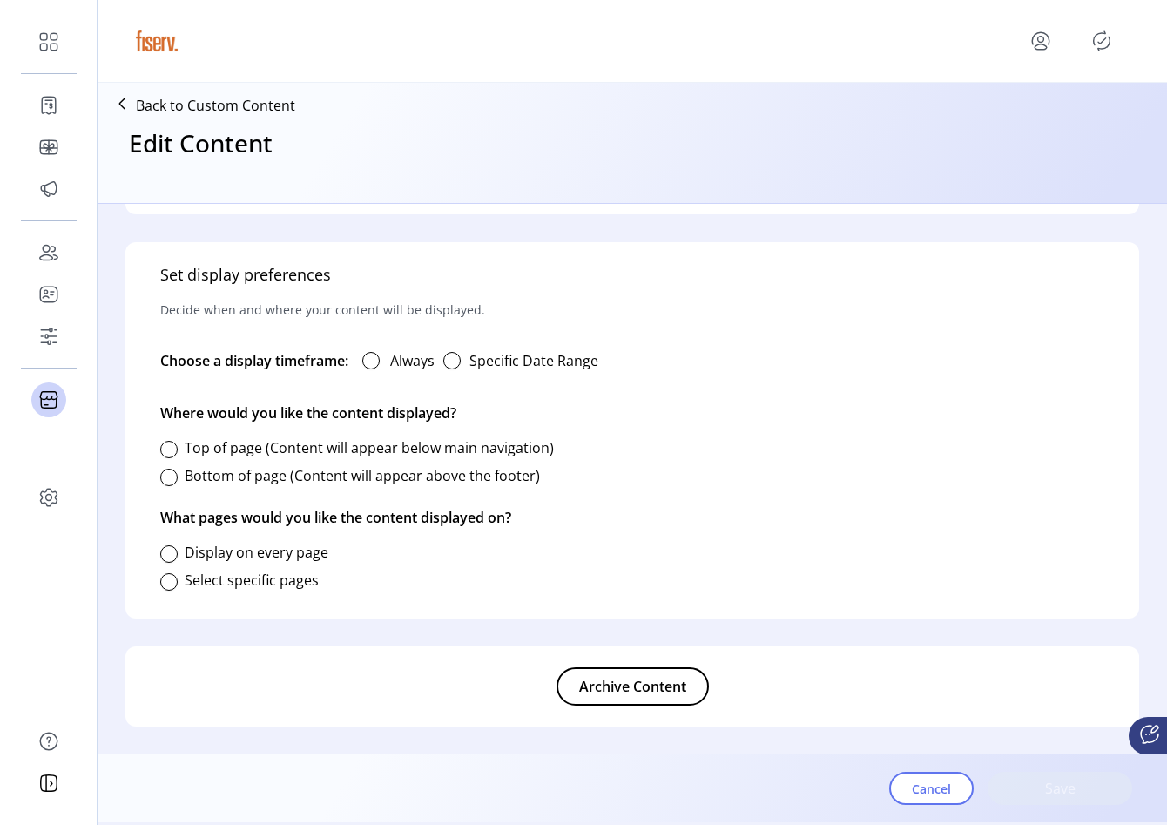
type input "**********"
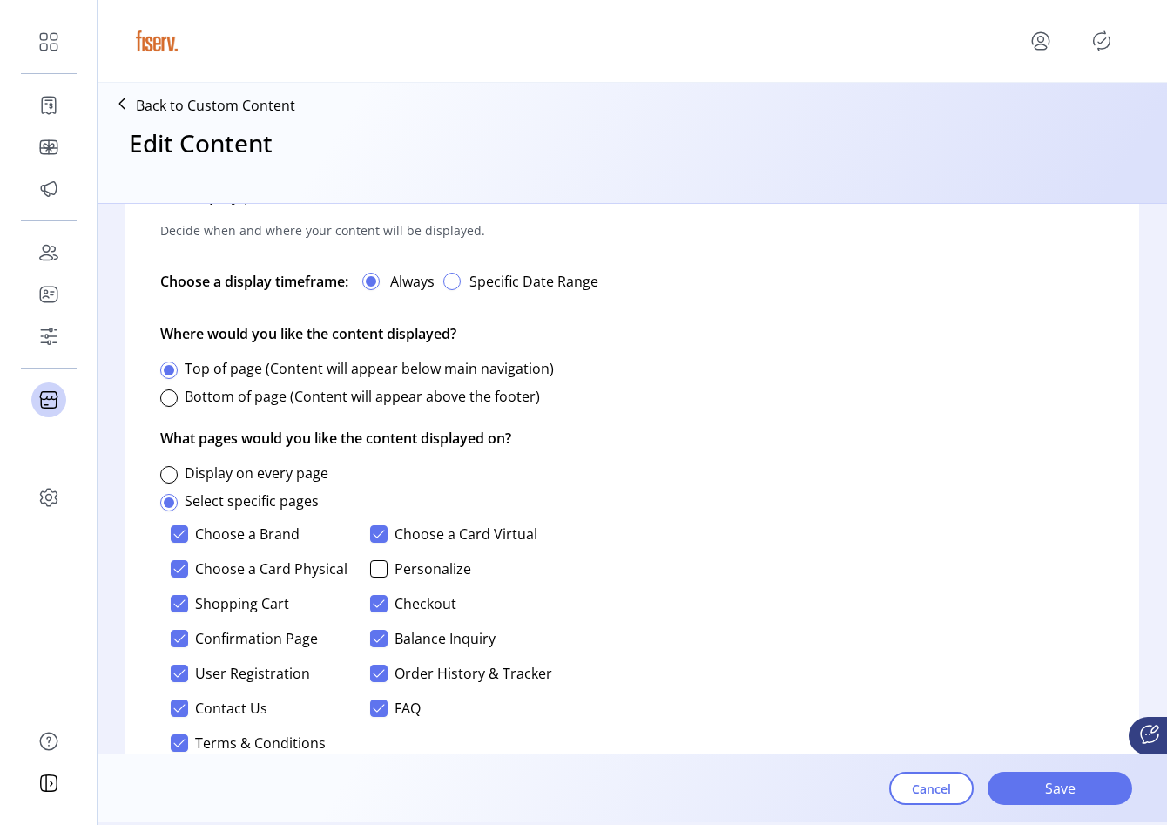
click at [455, 287] on div "button" at bounding box center [451, 281] width 17 height 17
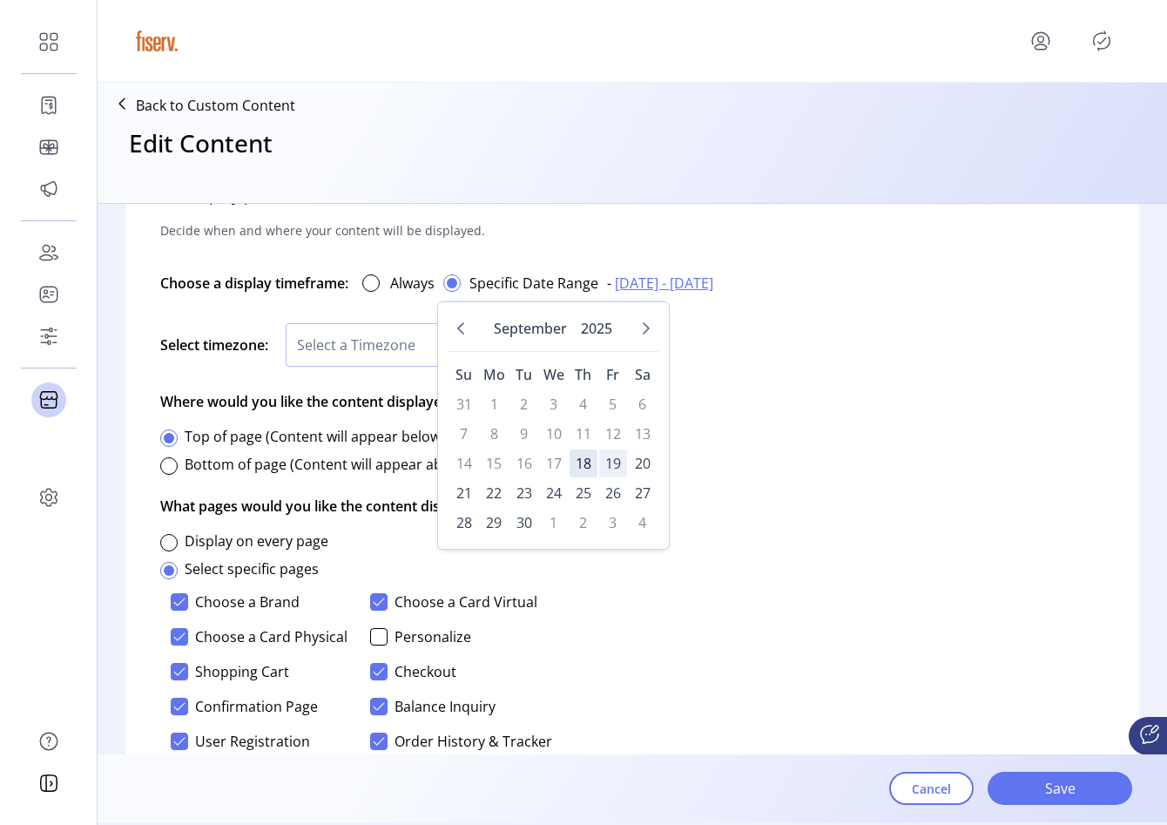
click at [609, 460] on span "19" at bounding box center [613, 463] width 28 height 28
click at [638, 491] on span "27" at bounding box center [643, 493] width 28 height 28
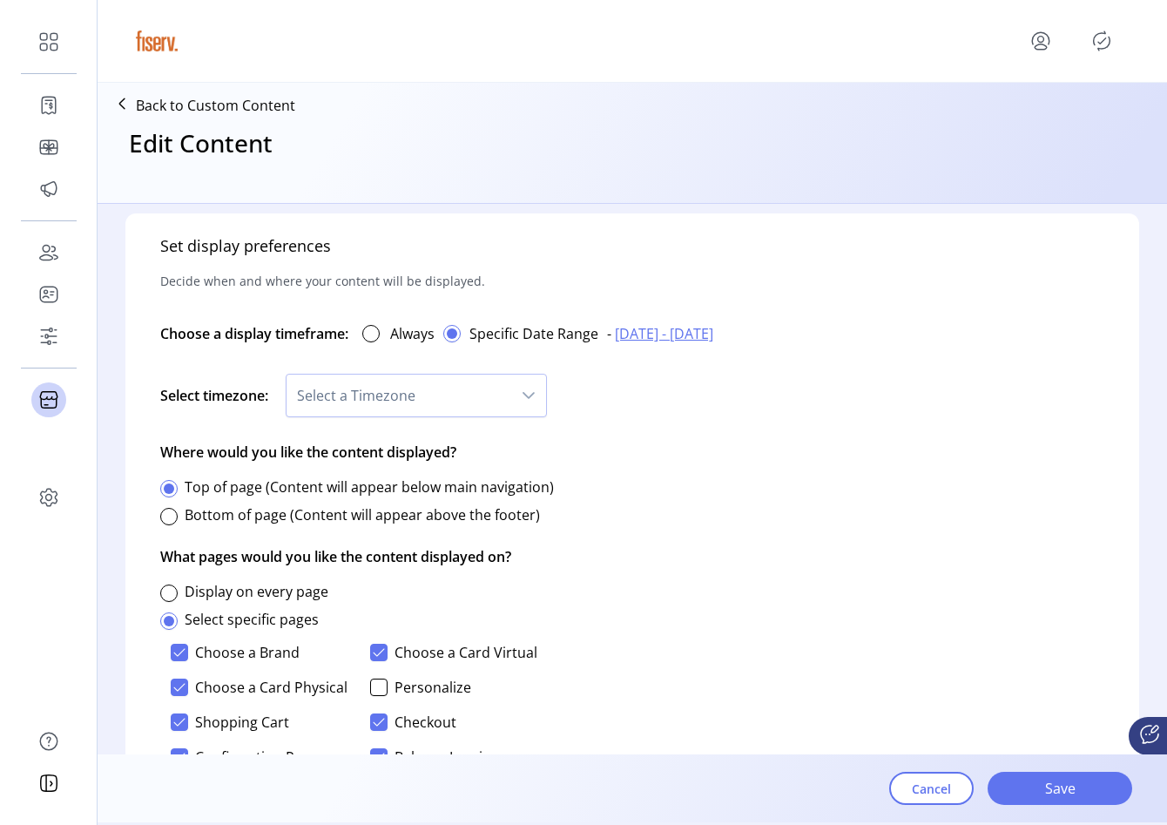
scroll to position [957, 0]
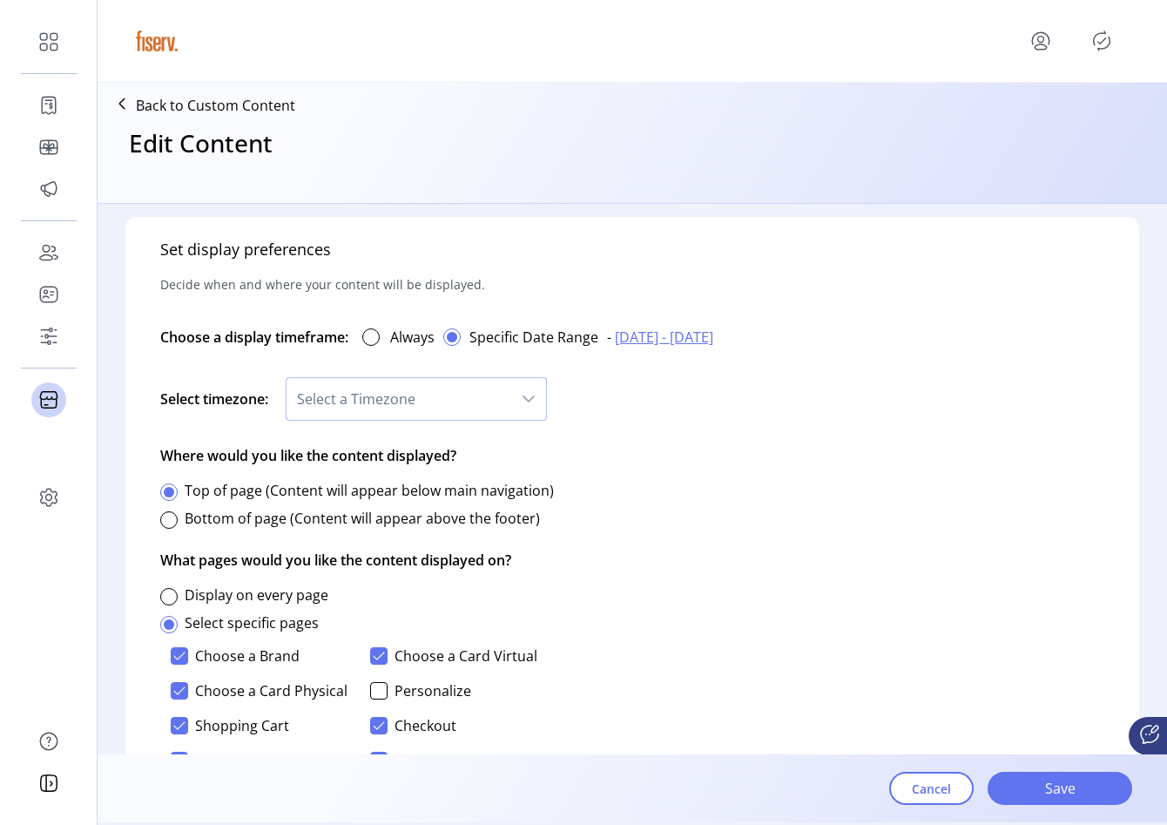
click at [509, 399] on span "Select a Timezone" at bounding box center [398, 399] width 225 height 42
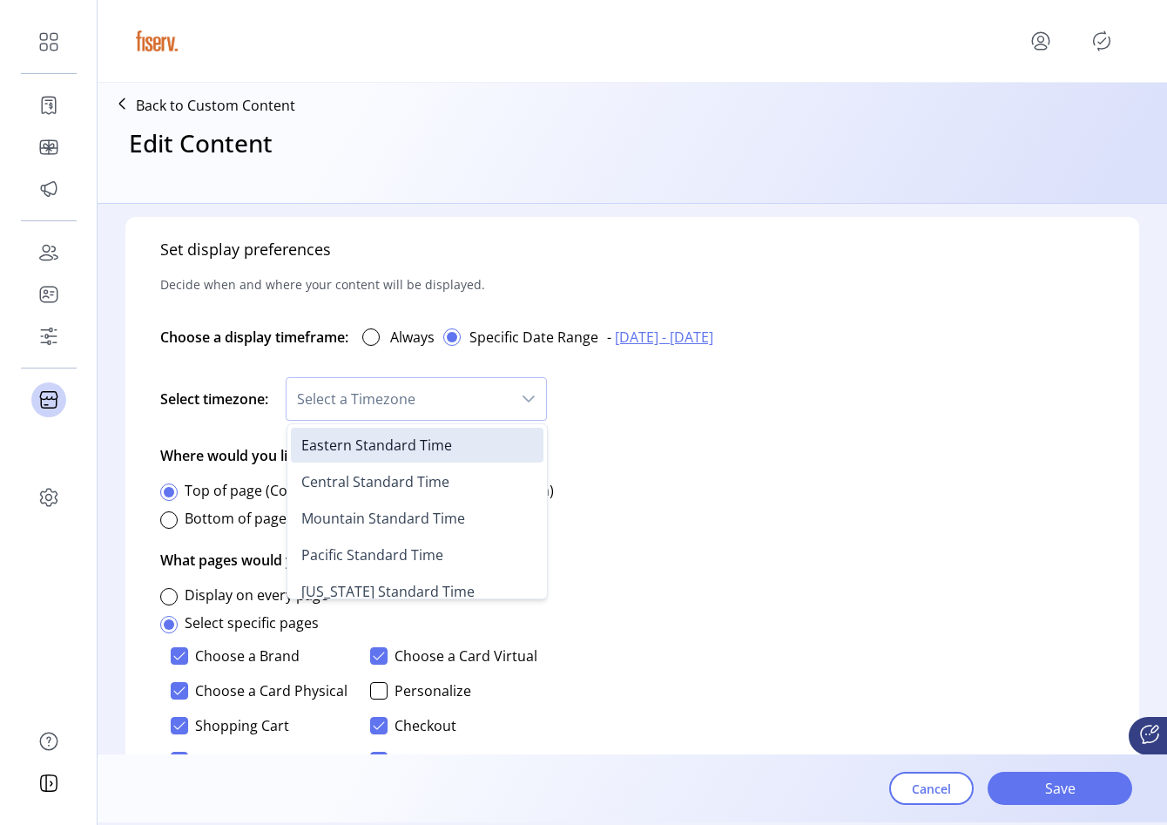
click at [571, 426] on div "Select timezone: Select a Timezone Eastern Standard Time Central Standard Time …" at bounding box center [632, 399] width 944 height 64
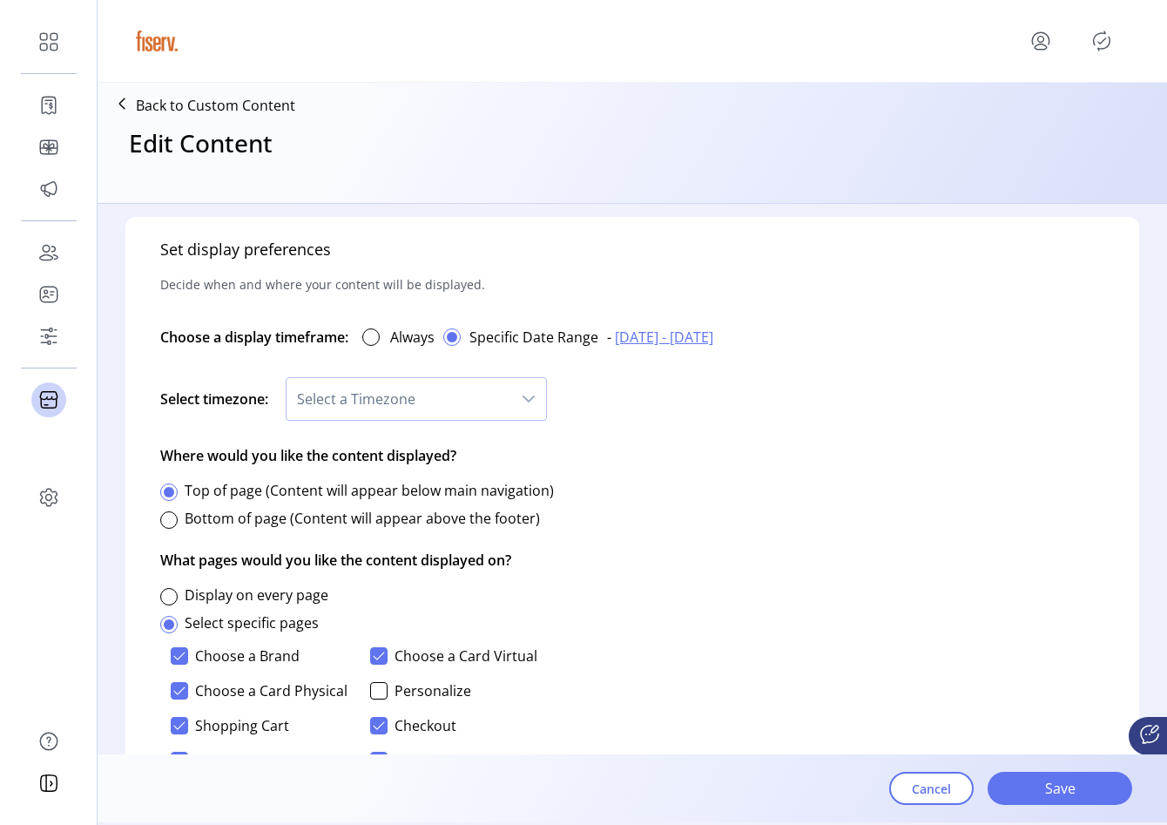
click at [465, 422] on div "Select timezone: Select a Timezone" at bounding box center [632, 399] width 944 height 64
click at [456, 414] on span "Select a Timezone" at bounding box center [398, 399] width 225 height 42
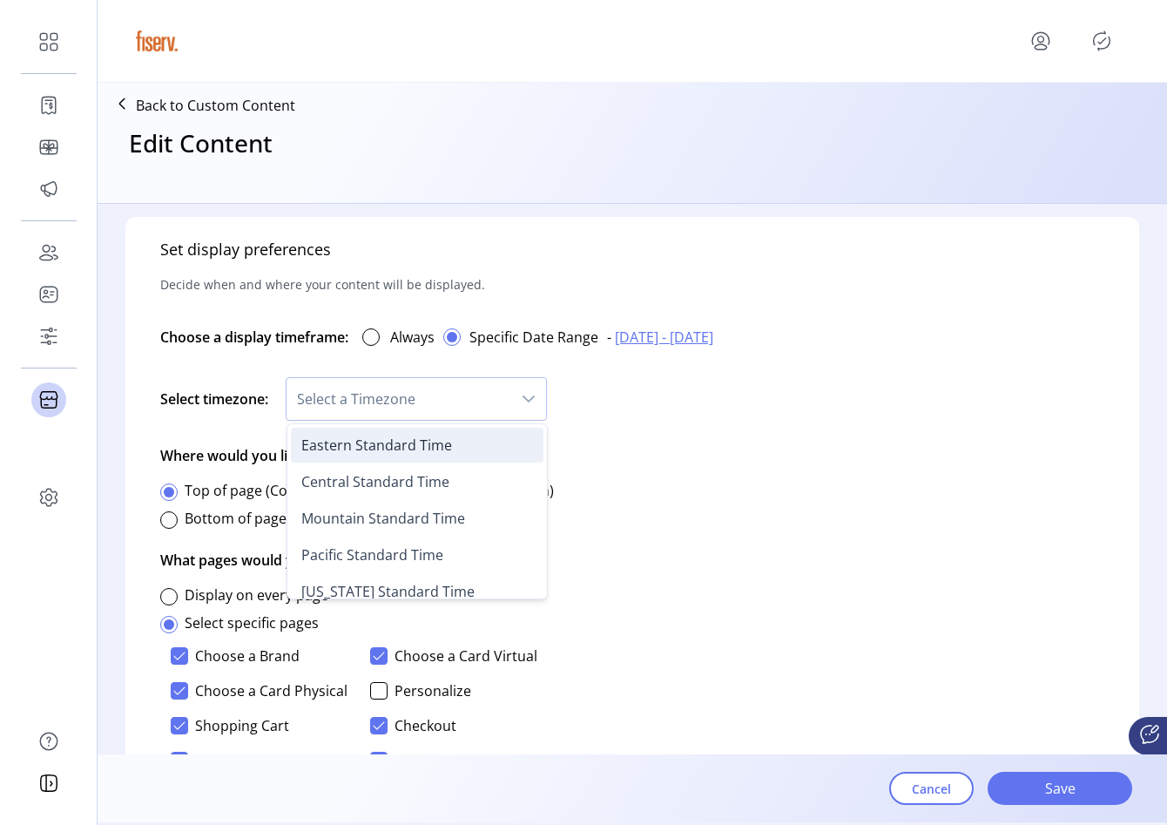
click at [435, 436] on span "Eastern Standard Time" at bounding box center [376, 444] width 151 height 19
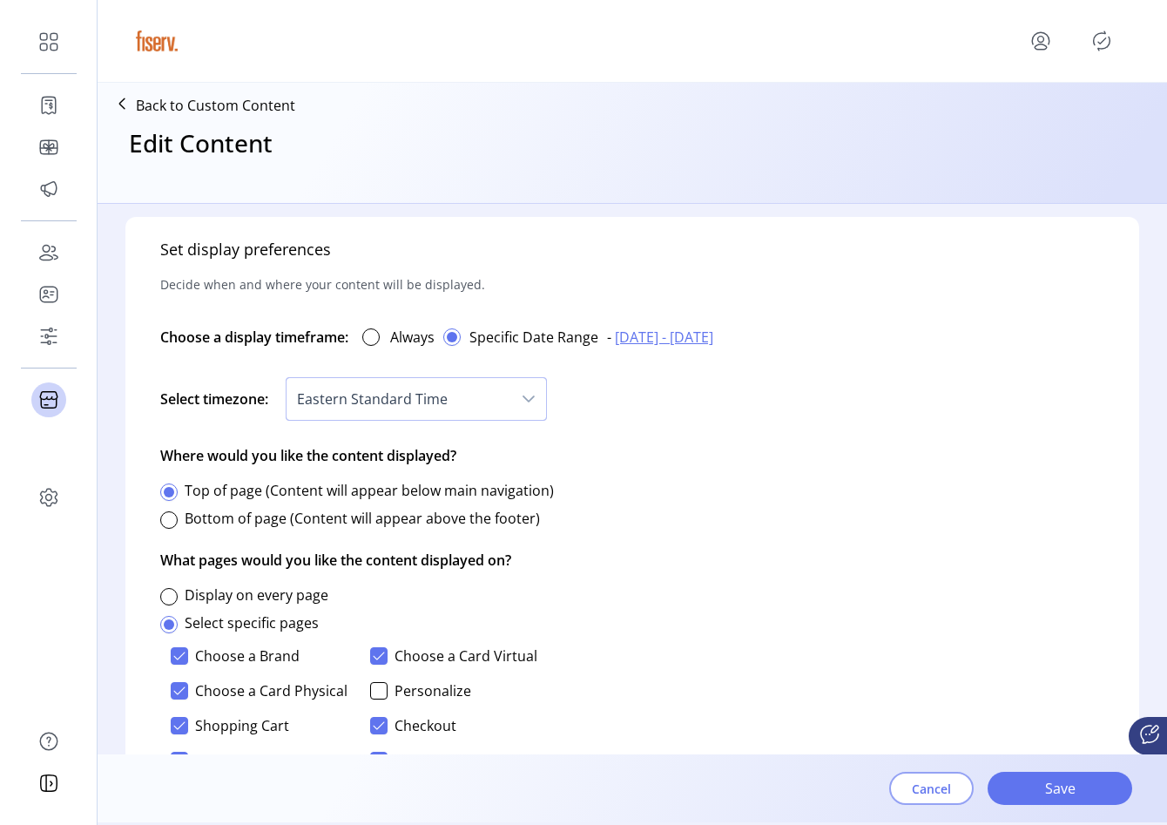
click at [914, 791] on span "Cancel" at bounding box center [931, 788] width 39 height 18
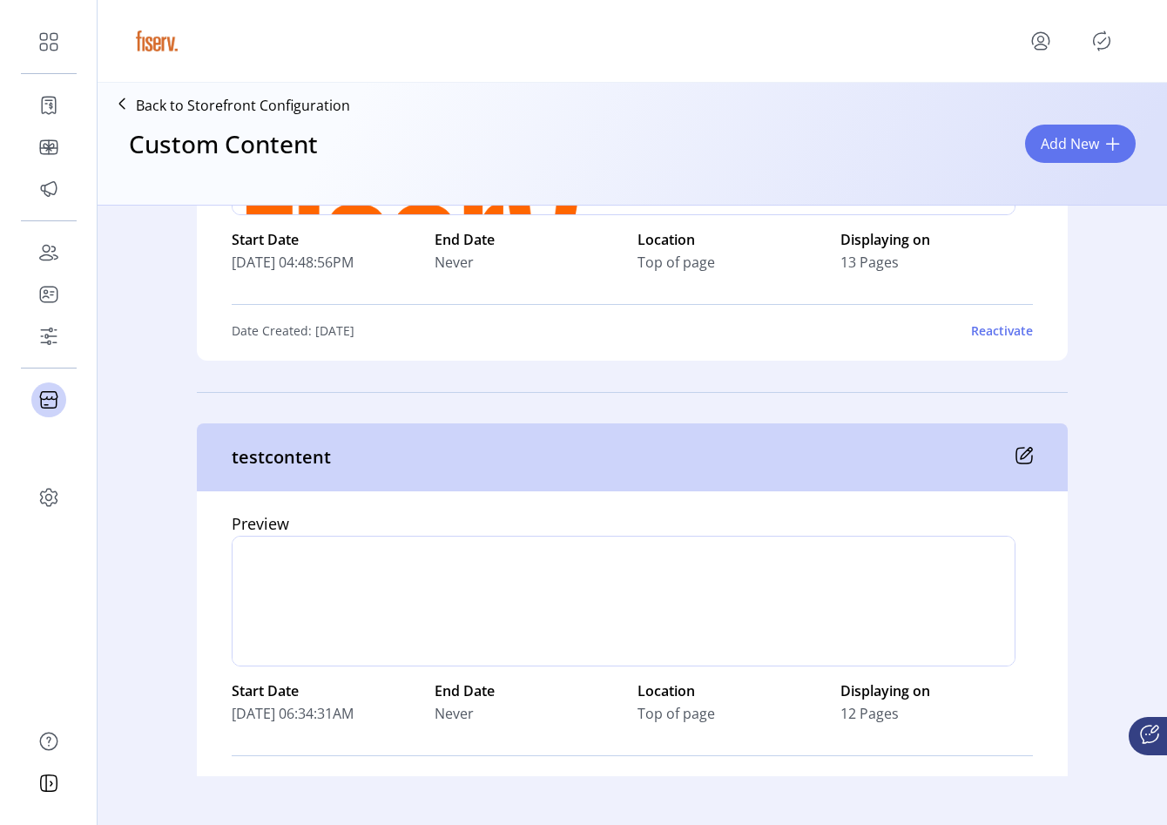
scroll to position [4115, 0]
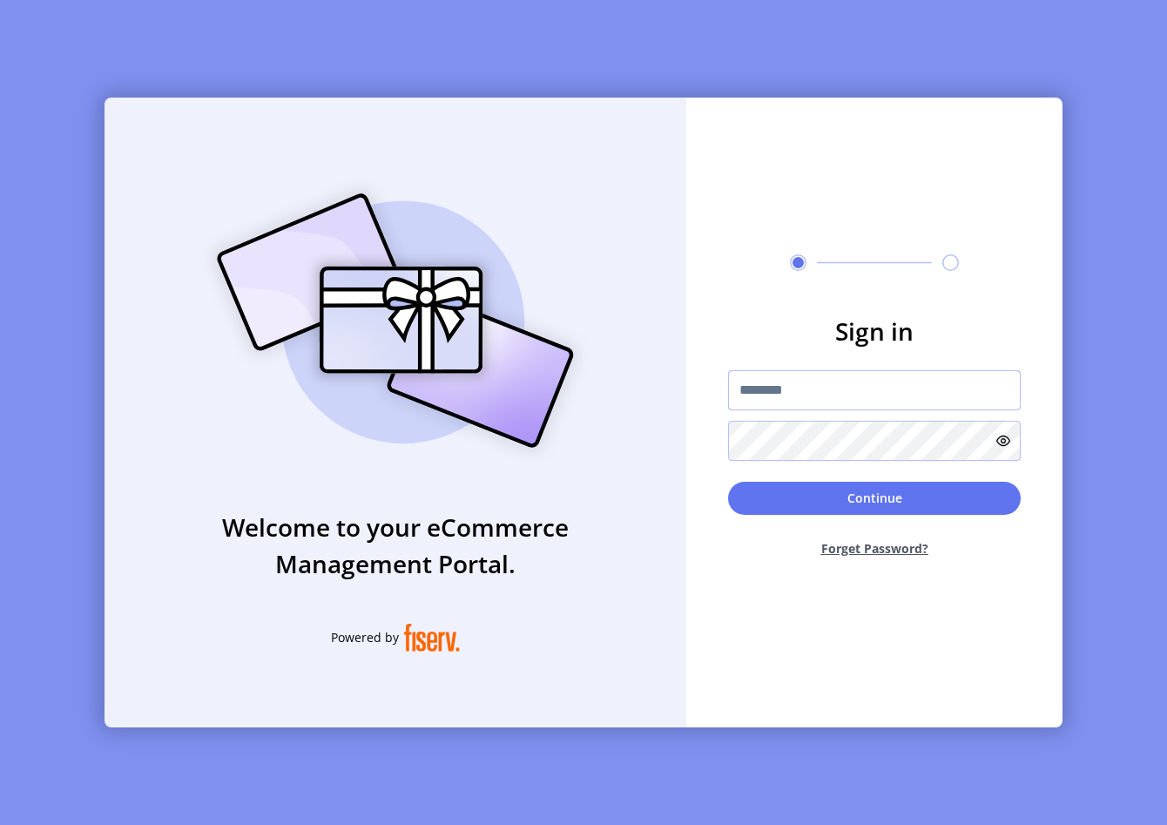
click at [825, 374] on input "text" at bounding box center [874, 390] width 293 height 40
type input "**********"
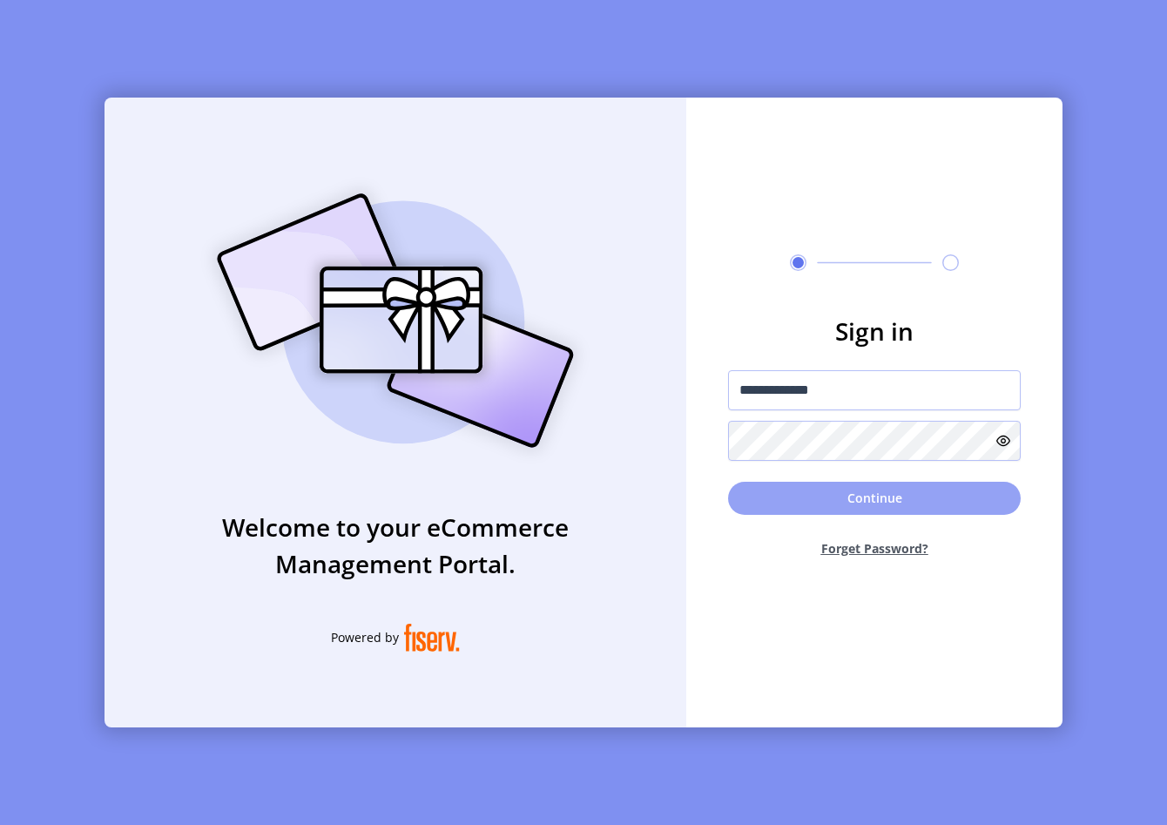
click at [764, 492] on button "Continue" at bounding box center [874, 497] width 293 height 33
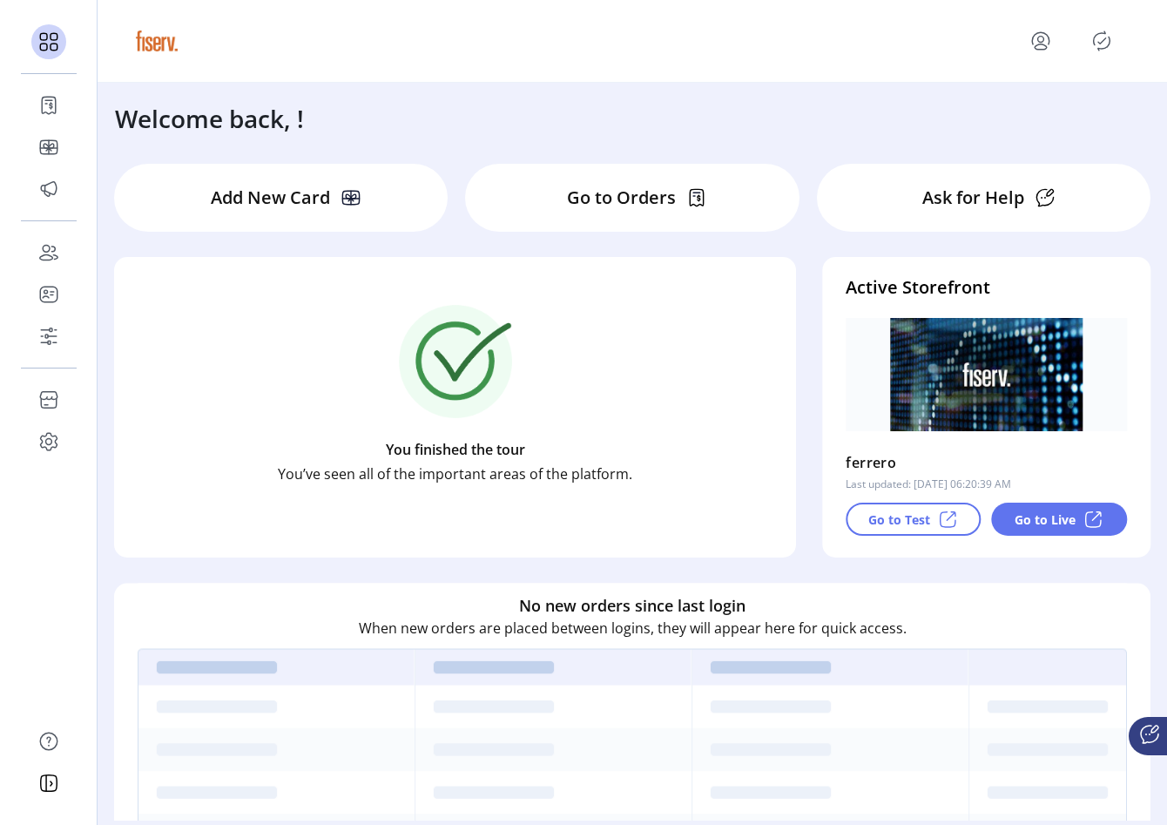
drag, startPoint x: 644, startPoint y: 466, endPoint x: 856, endPoint y: 507, distance: 215.5
click at [652, 466] on div "You finished the tour You’ve seen all of the important areas of the platform." at bounding box center [455, 394] width 635 height 261
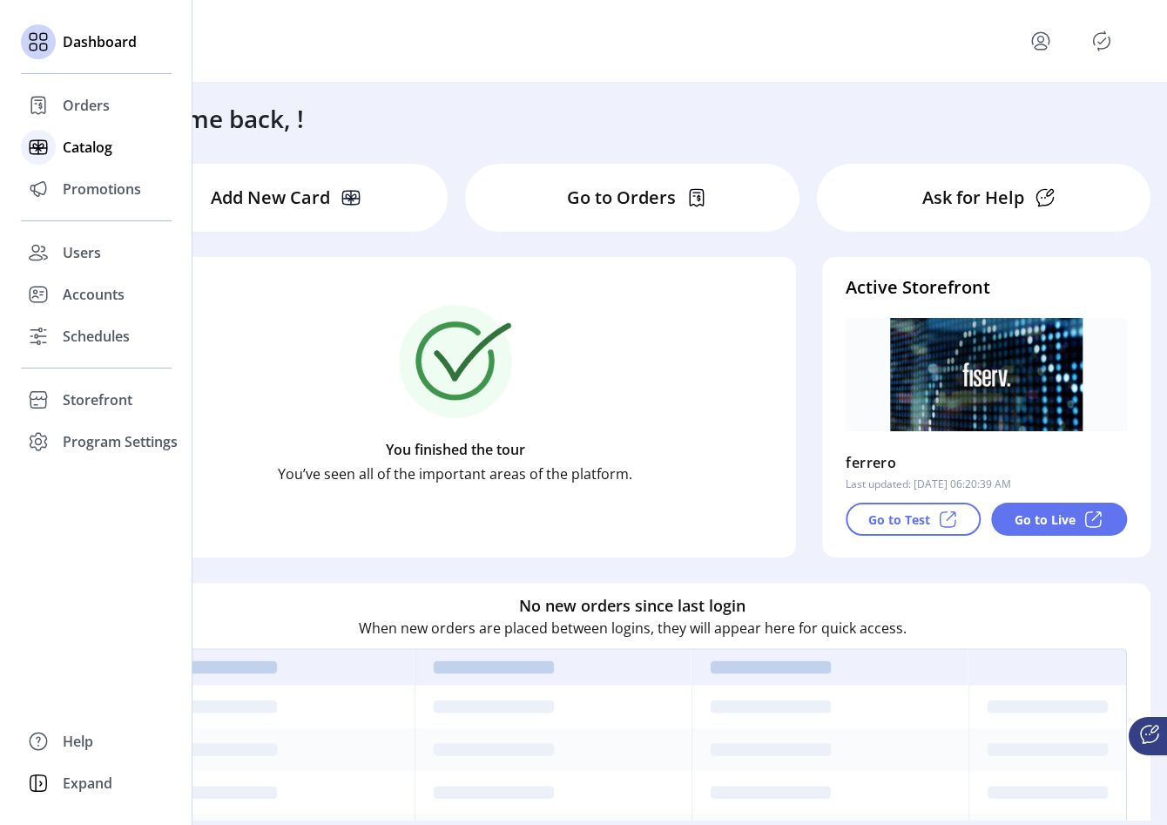
click at [40, 149] on icon at bounding box center [38, 147] width 28 height 28
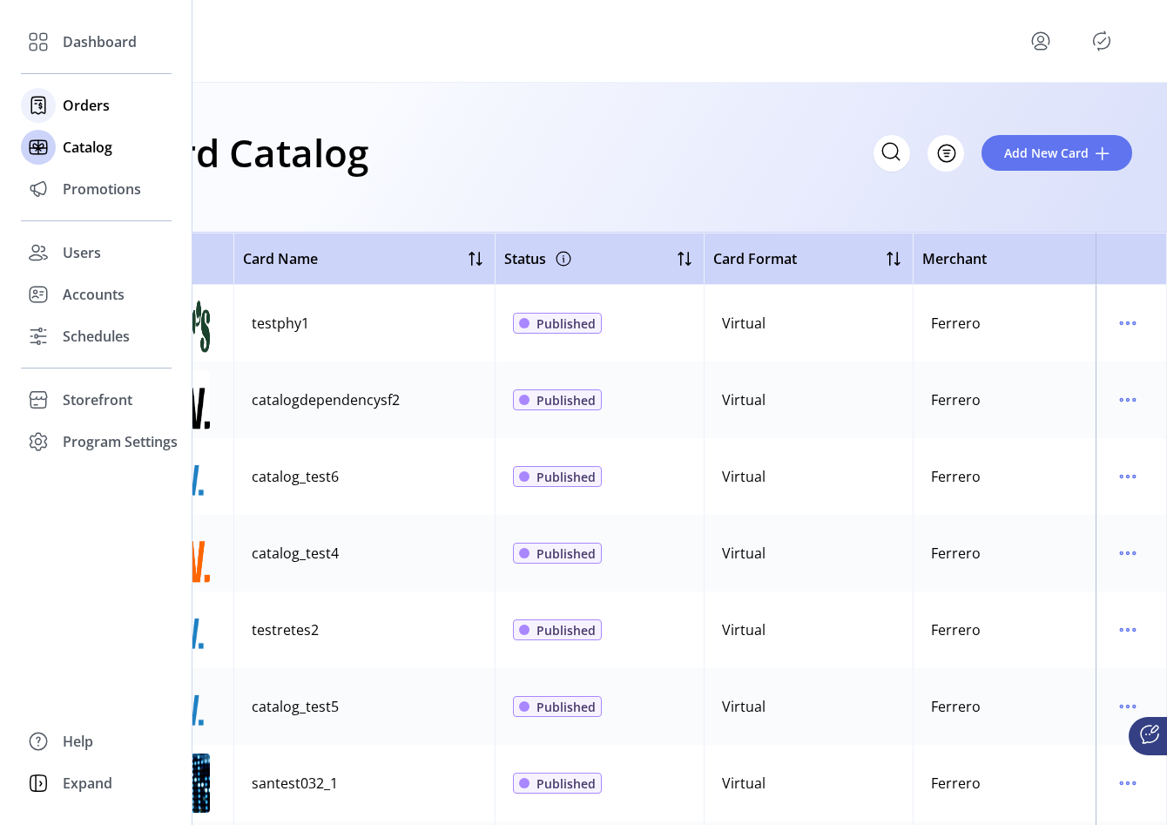
click at [73, 95] on span "Orders" at bounding box center [86, 105] width 47 height 21
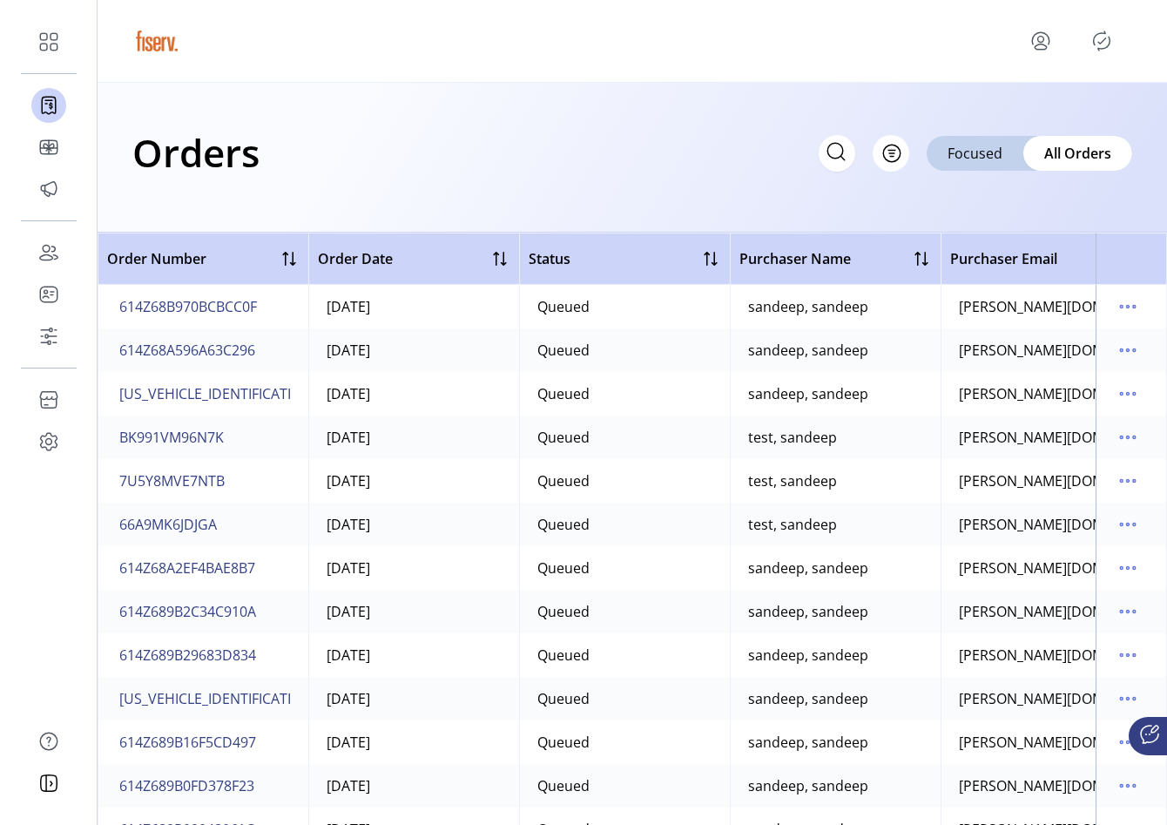
click at [1039, 40] on icon "menu" at bounding box center [1041, 41] width 28 height 28
click at [1020, 98] on link "Sign Out" at bounding box center [977, 110] width 151 height 28
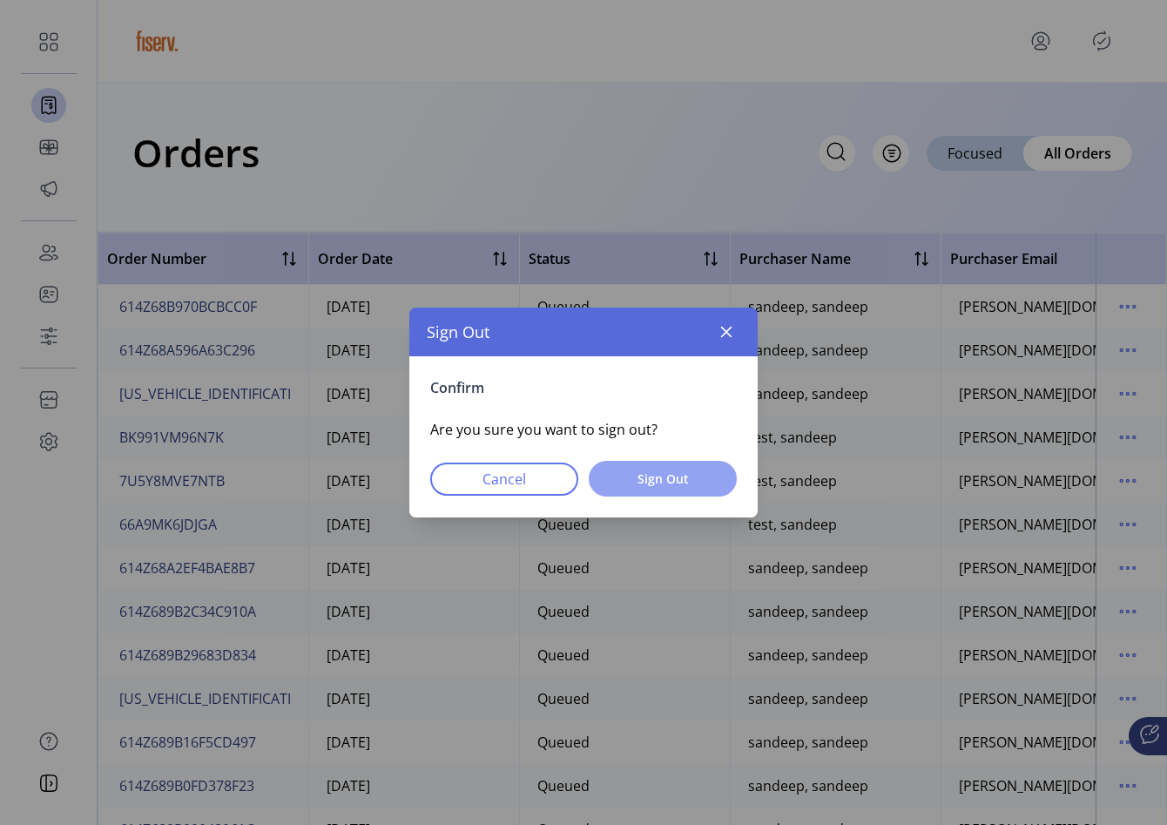
click at [704, 479] on span "Sign Out" at bounding box center [662, 478] width 103 height 18
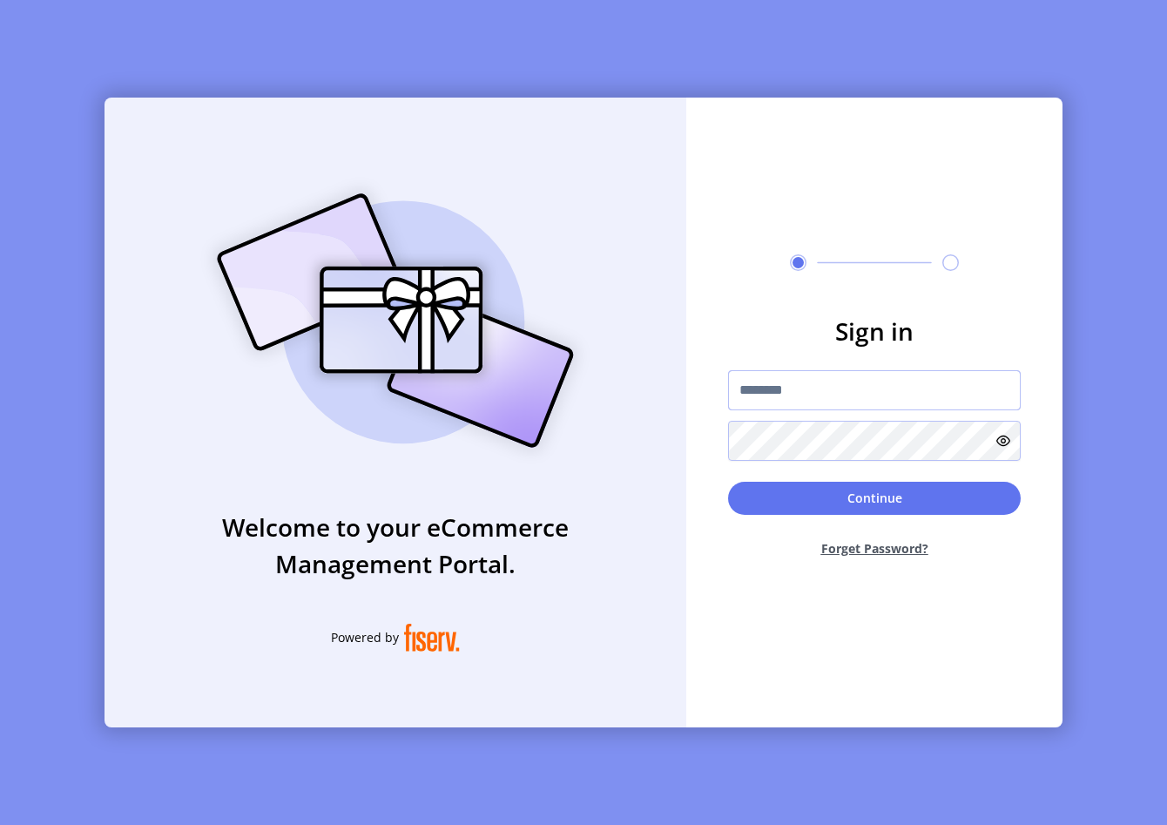
click at [786, 387] on input "text" at bounding box center [874, 390] width 293 height 40
type input "**********"
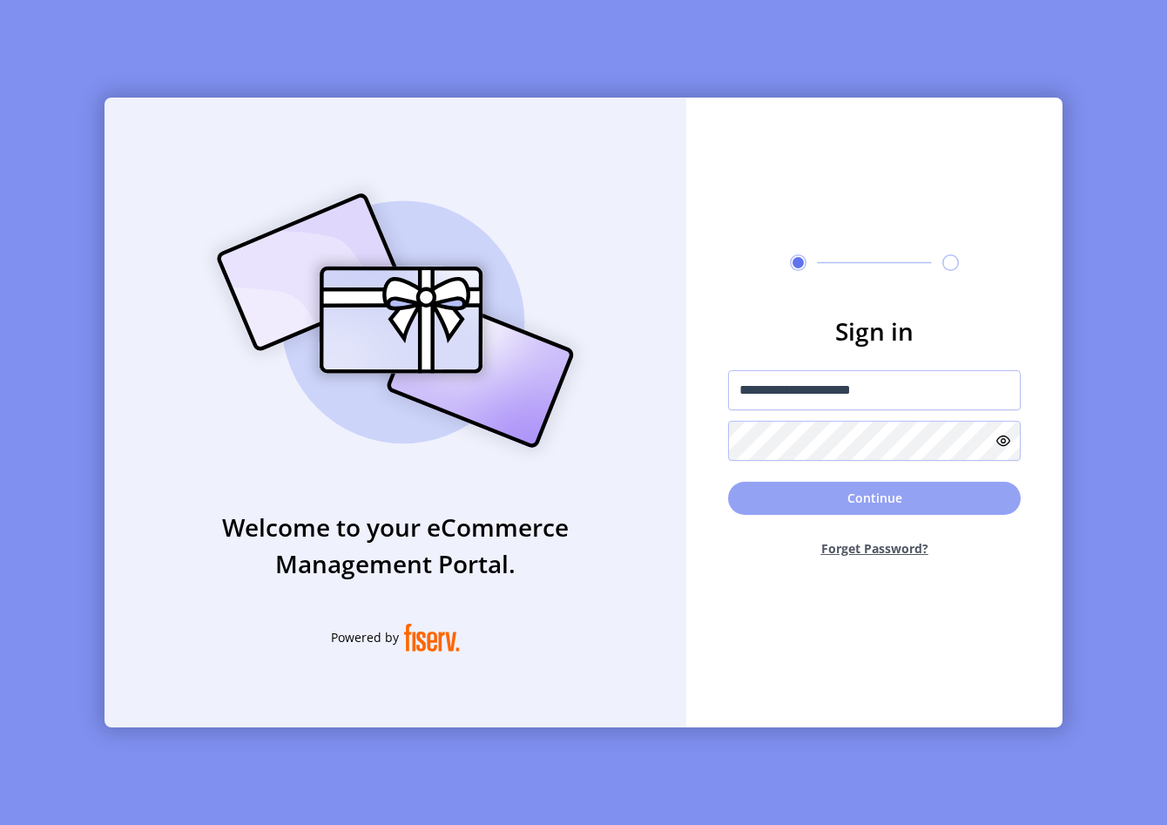
click at [825, 507] on button "Continue" at bounding box center [874, 497] width 293 height 33
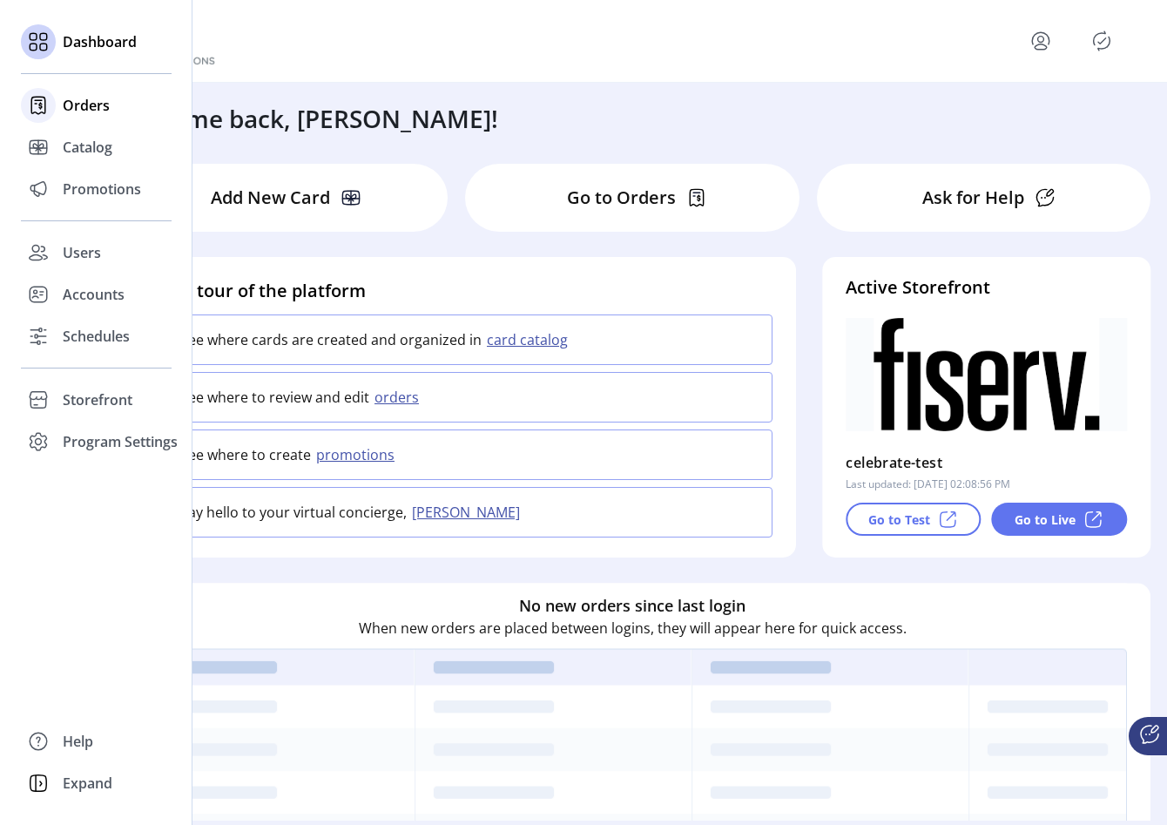
click at [96, 104] on span "Orders" at bounding box center [86, 105] width 47 height 21
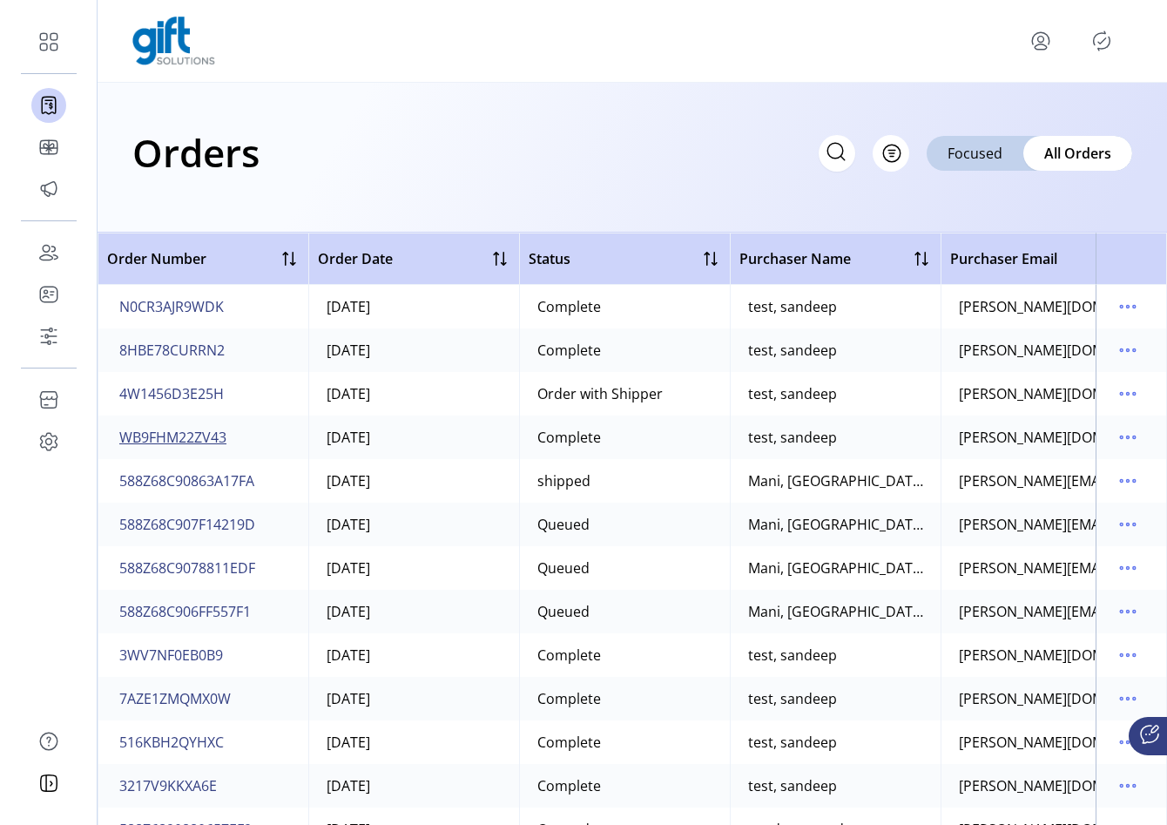
click at [180, 443] on span "WB9FHM22ZV43" at bounding box center [172, 437] width 107 height 21
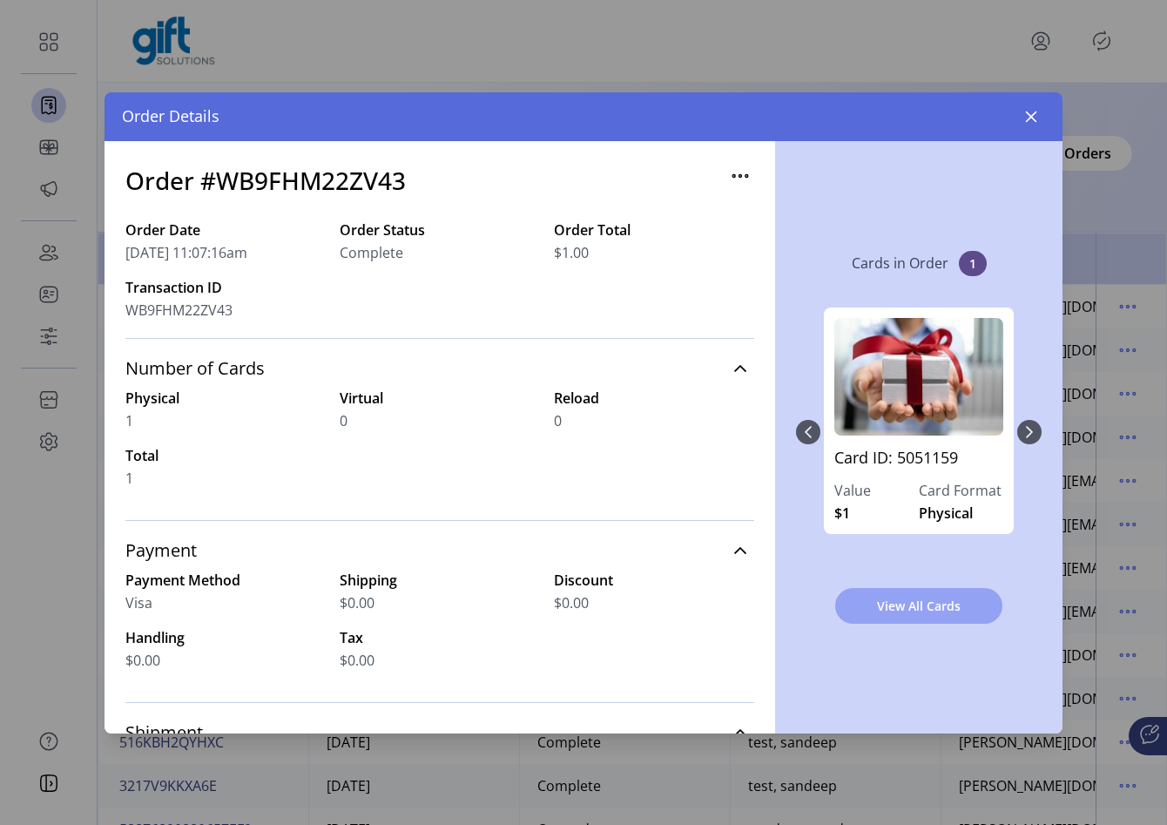
click at [888, 611] on span "View All Cards" at bounding box center [919, 605] width 122 height 18
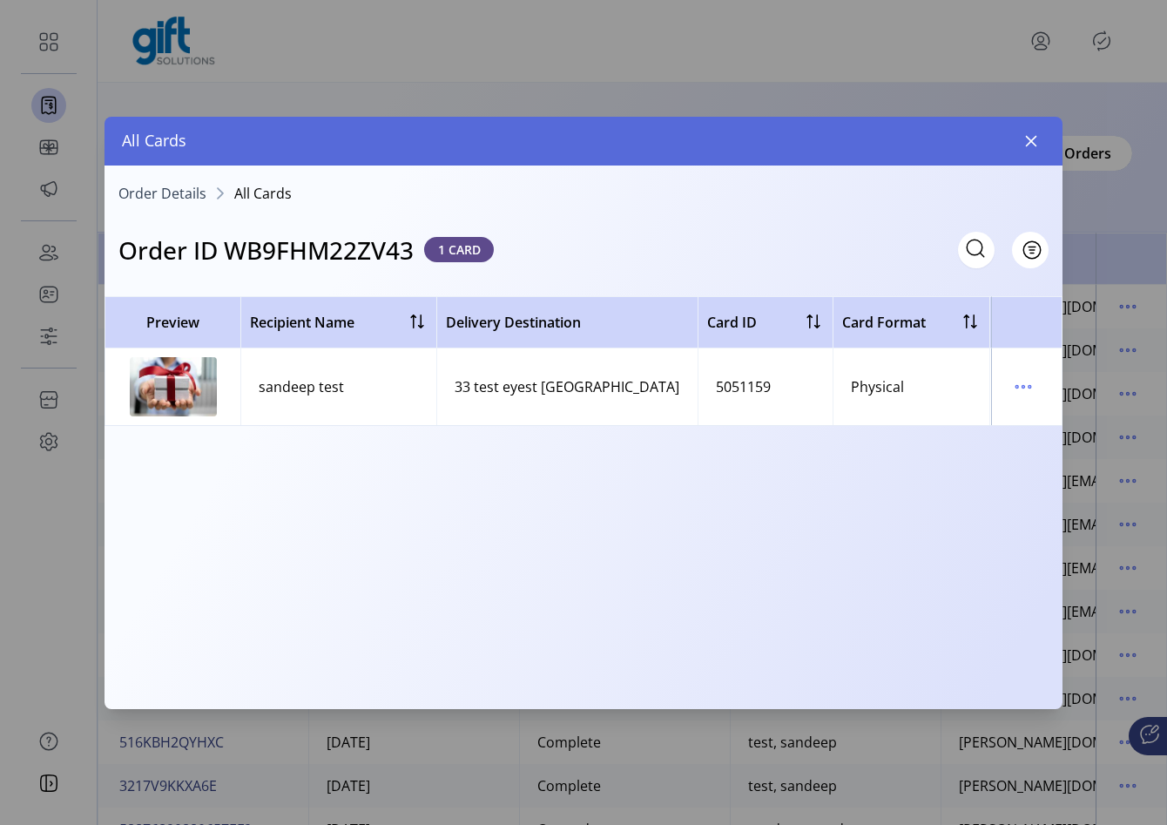
click at [371, 242] on h3 "Order ID WB9FHM22ZV43" at bounding box center [265, 250] width 295 height 37
copy h3 "WB9FHM22ZV43"
click at [1033, 143] on icon "button" at bounding box center [1031, 140] width 11 height 11
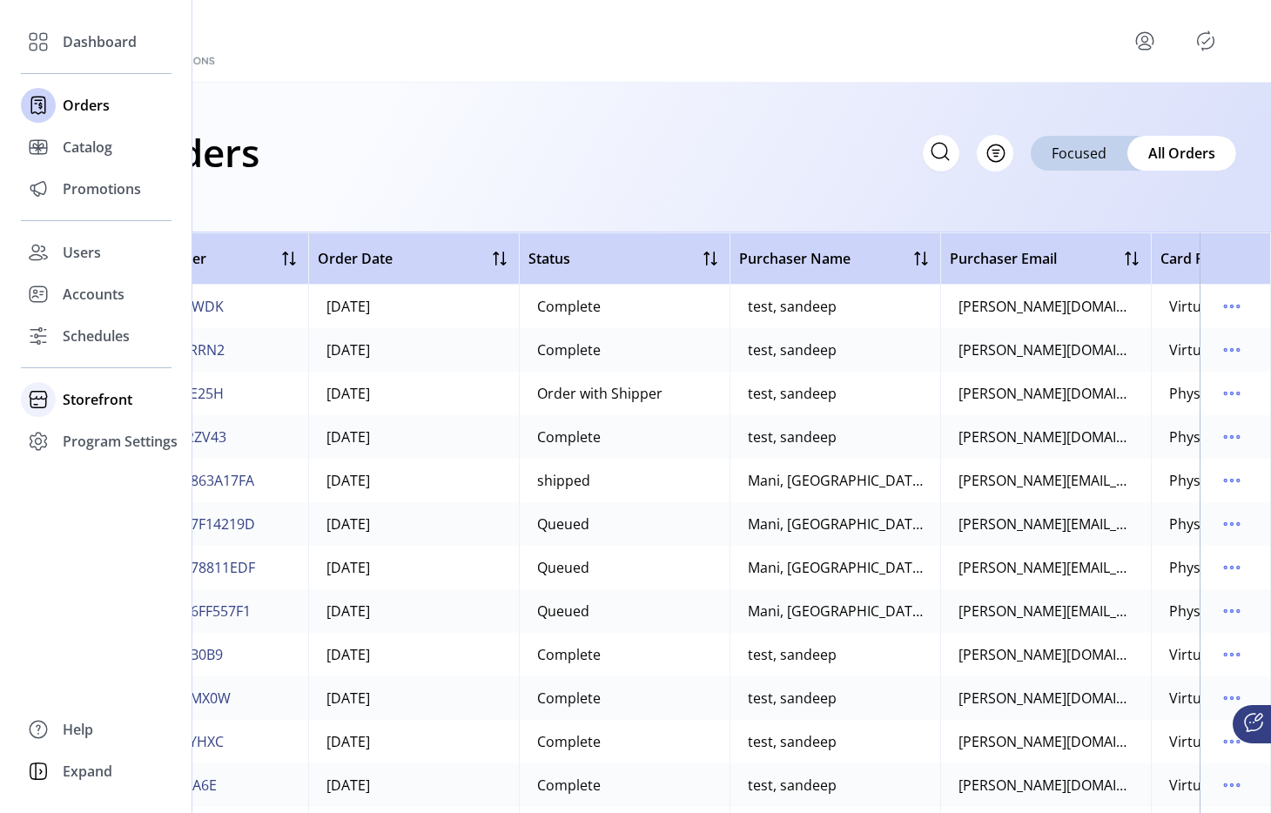
click at [61, 400] on div "Storefront" at bounding box center [96, 400] width 151 height 42
click at [113, 419] on div "Storefront" at bounding box center [96, 400] width 151 height 42
click at [115, 411] on div "Storefront" at bounding box center [96, 400] width 151 height 42
click at [113, 428] on span "Configuration" at bounding box center [108, 434] width 91 height 21
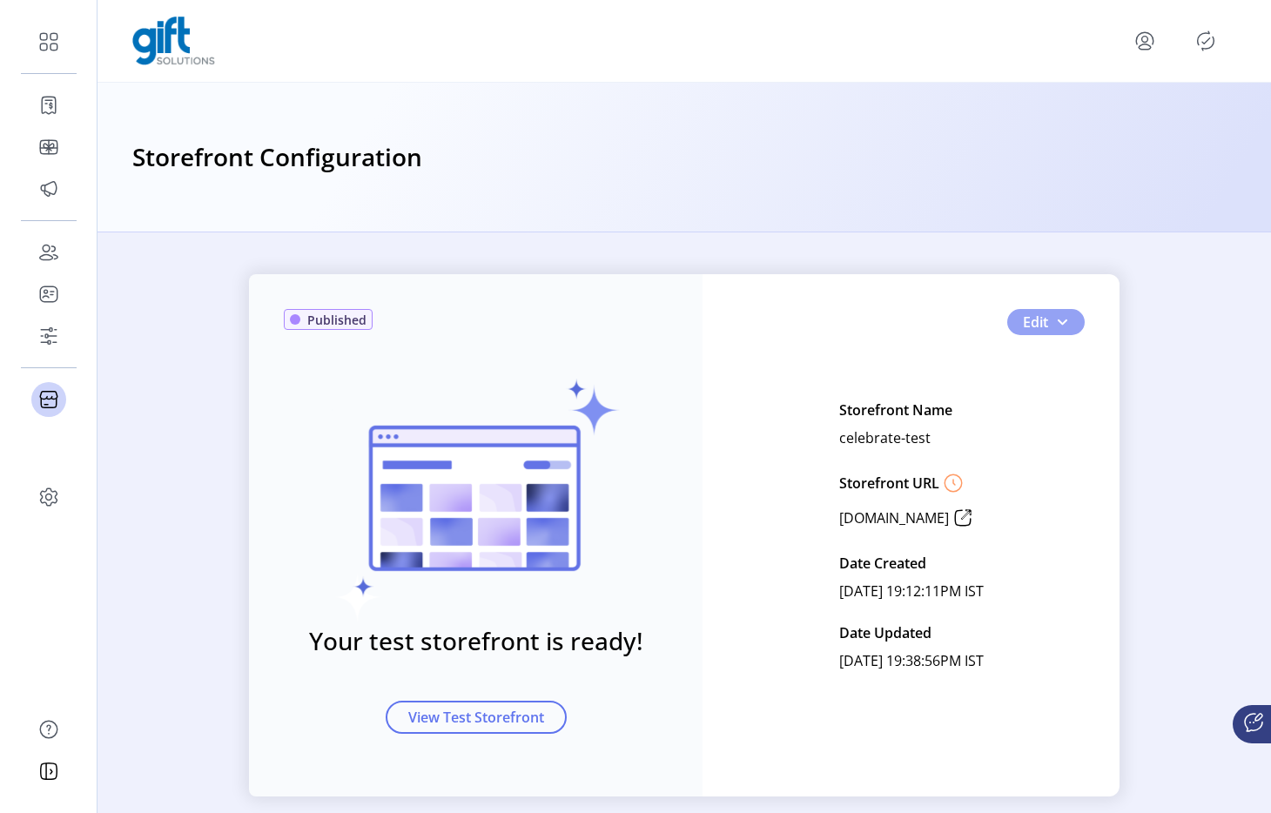
click at [1075, 313] on button "Edit" at bounding box center [1045, 322] width 77 height 26
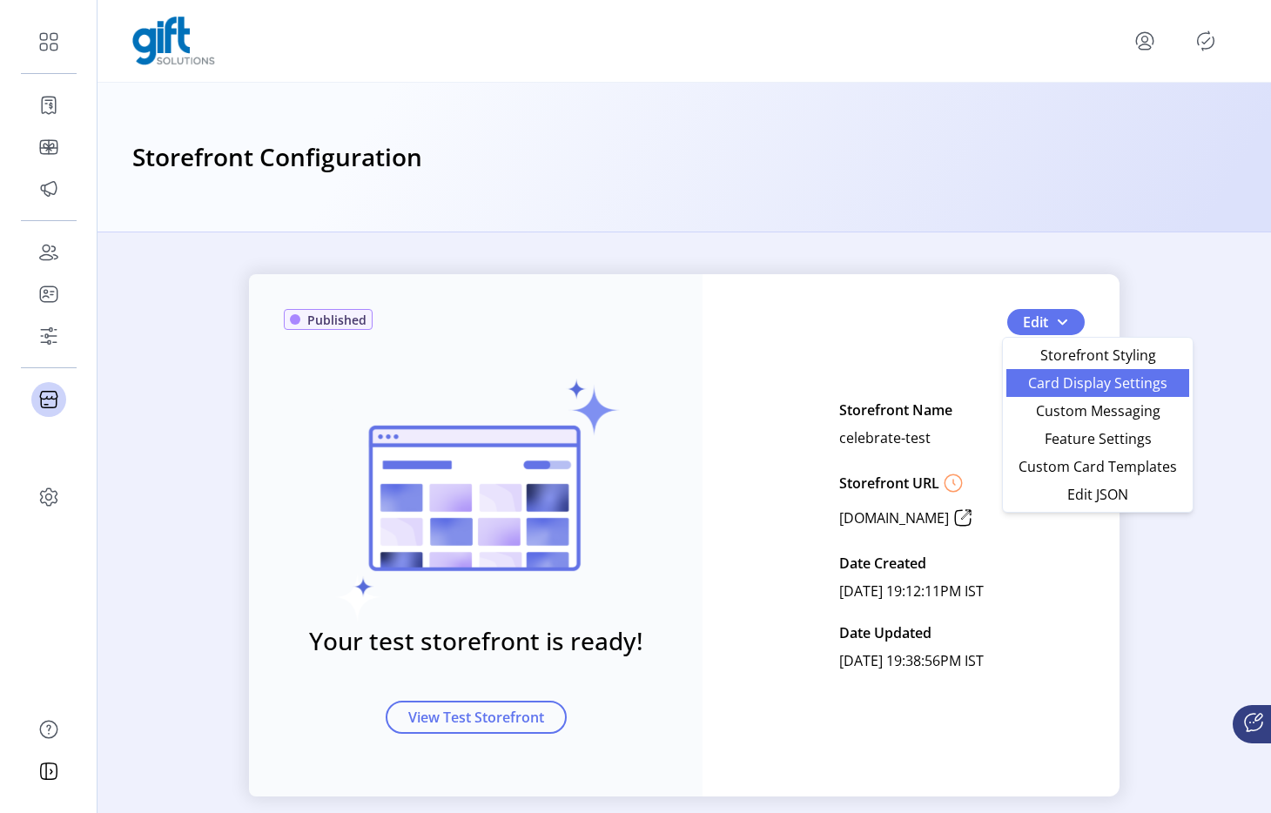
click at [1057, 381] on span "Card Display Settings" at bounding box center [1098, 383] width 162 height 14
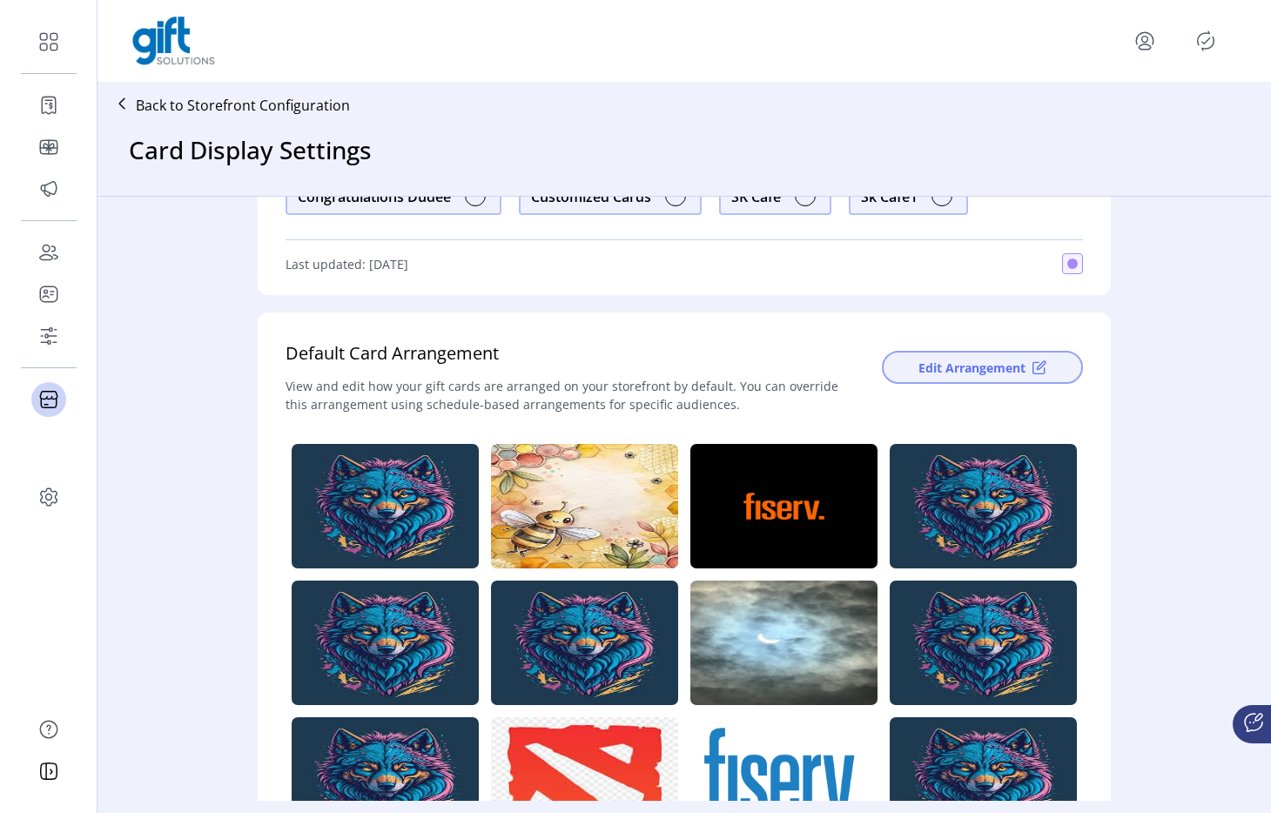
click at [973, 372] on span "Edit Arrangement" at bounding box center [972, 368] width 107 height 18
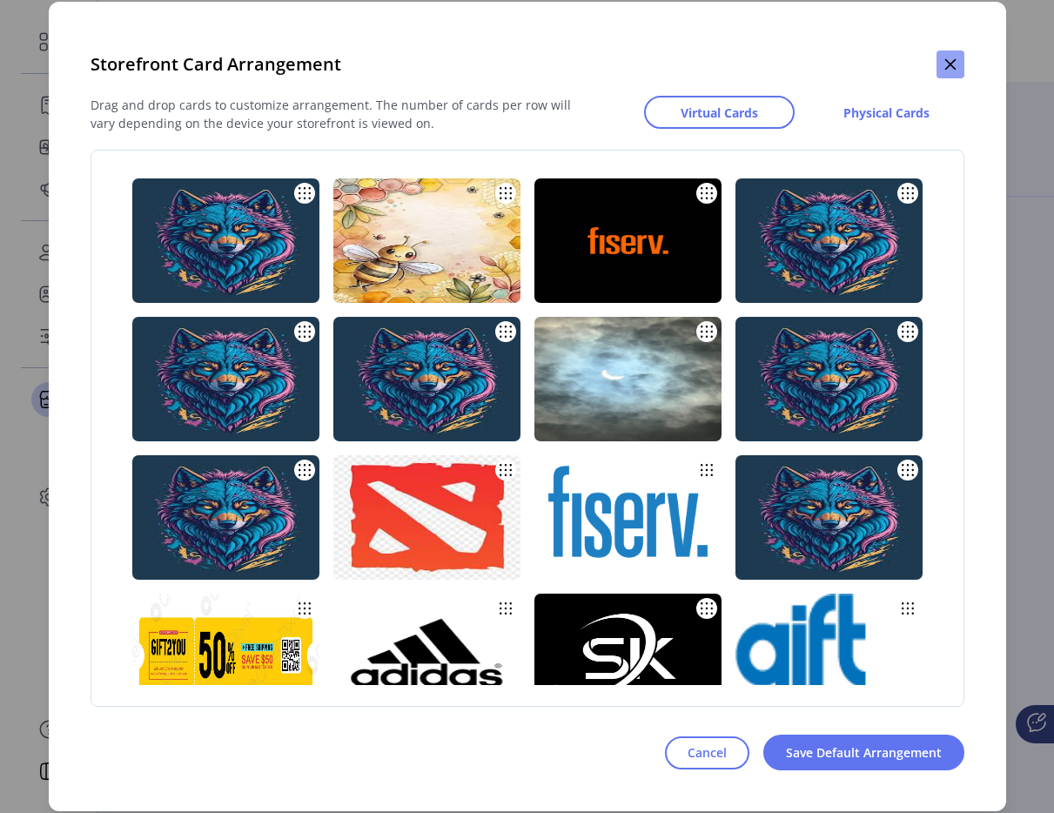
click at [953, 64] on icon "button" at bounding box center [951, 64] width 14 height 14
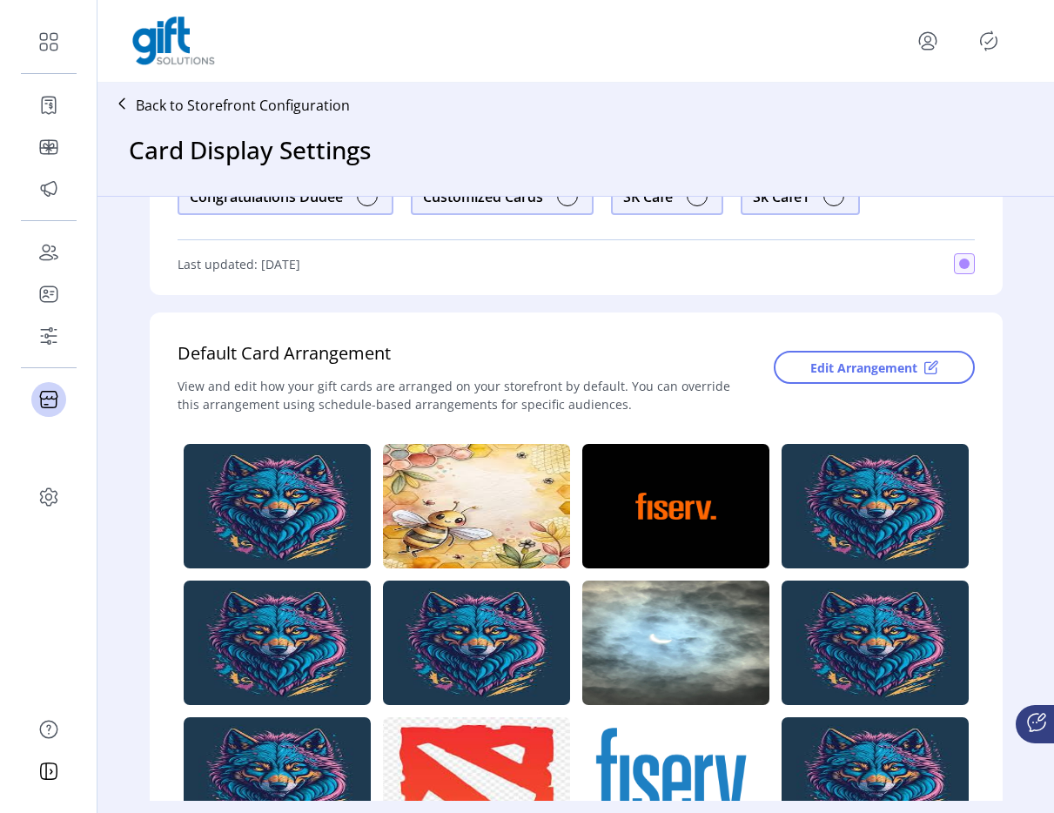
click at [919, 42] on icon "menu" at bounding box center [927, 38] width 17 height 12
click at [900, 116] on span "Sign Out" at bounding box center [865, 110] width 131 height 14
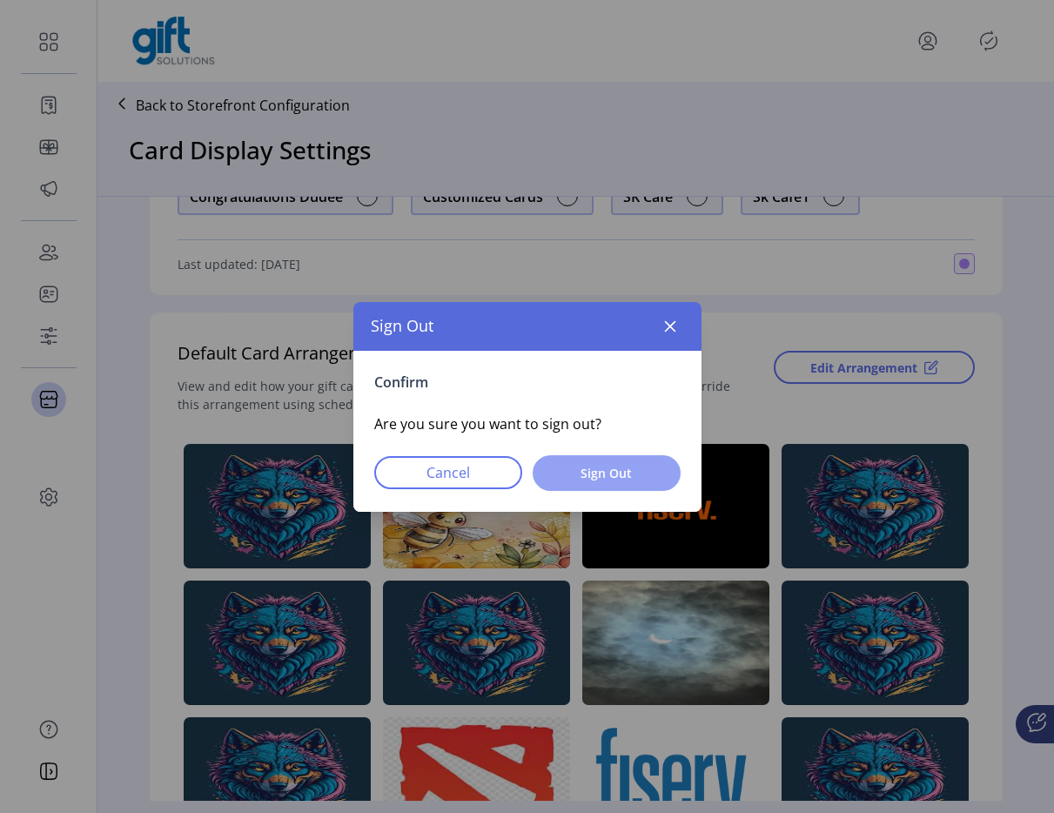
click at [616, 475] on span "Sign Out" at bounding box center [606, 473] width 103 height 18
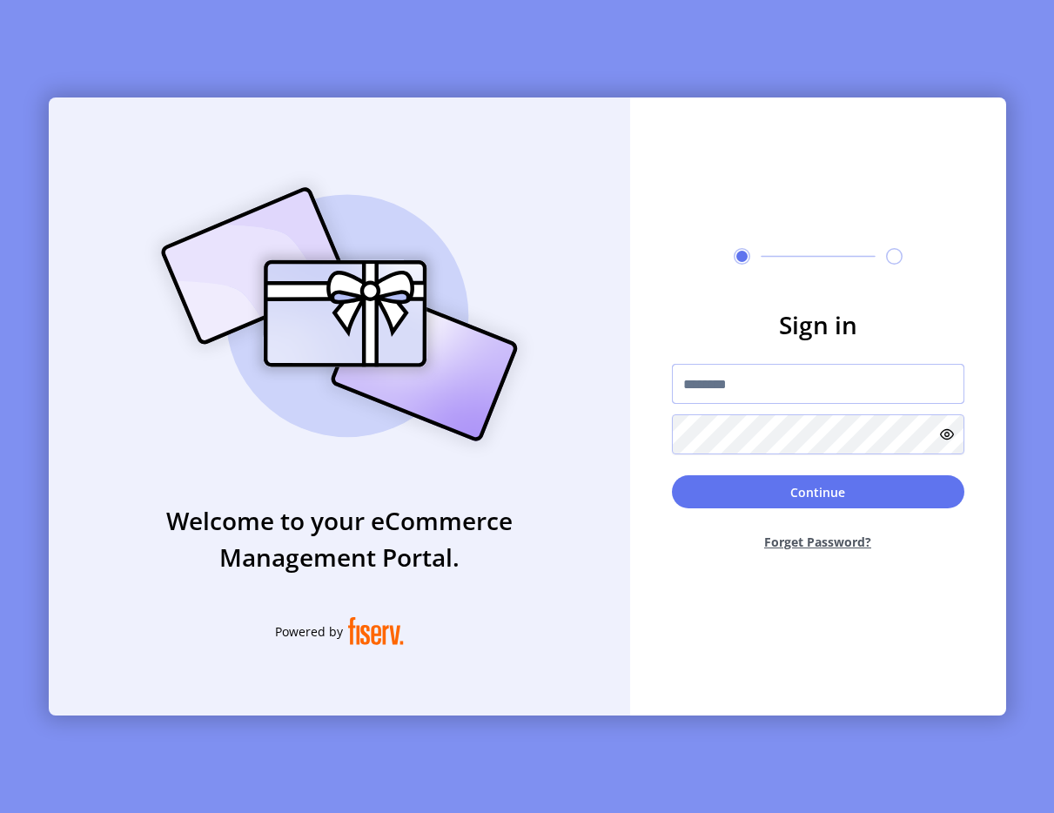
click at [782, 380] on input "text" at bounding box center [818, 384] width 293 height 40
click at [764, 384] on input "text" at bounding box center [818, 384] width 293 height 40
click at [790, 406] on div "****" at bounding box center [818, 409] width 293 height 91
click at [790, 387] on input "****" at bounding box center [818, 384] width 293 height 40
click at [774, 399] on input "***" at bounding box center [818, 384] width 293 height 40
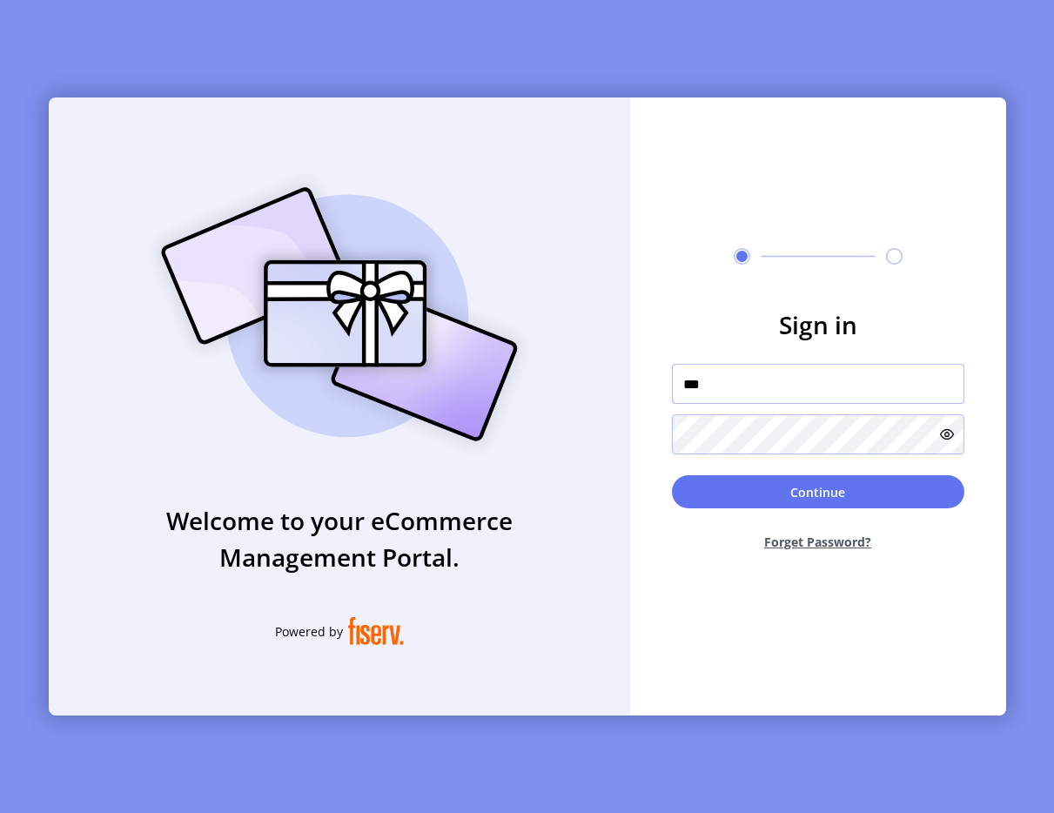
type input "**********"
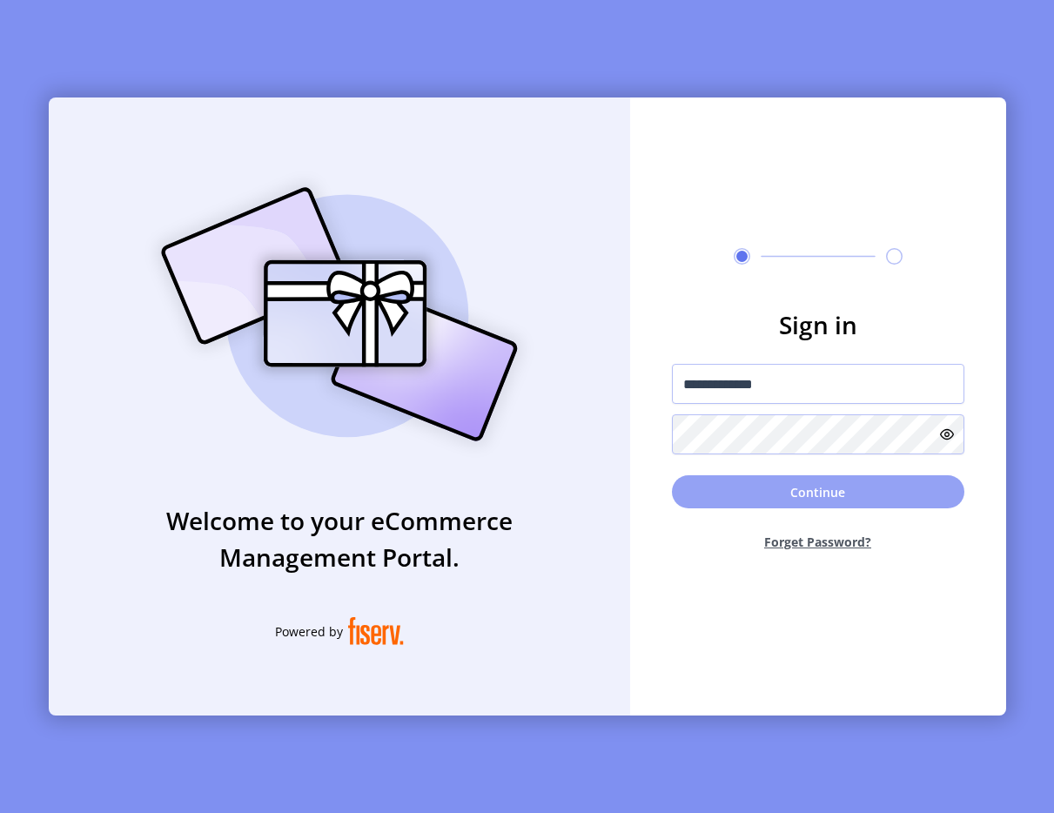
click at [859, 483] on button "Continue" at bounding box center [818, 491] width 293 height 33
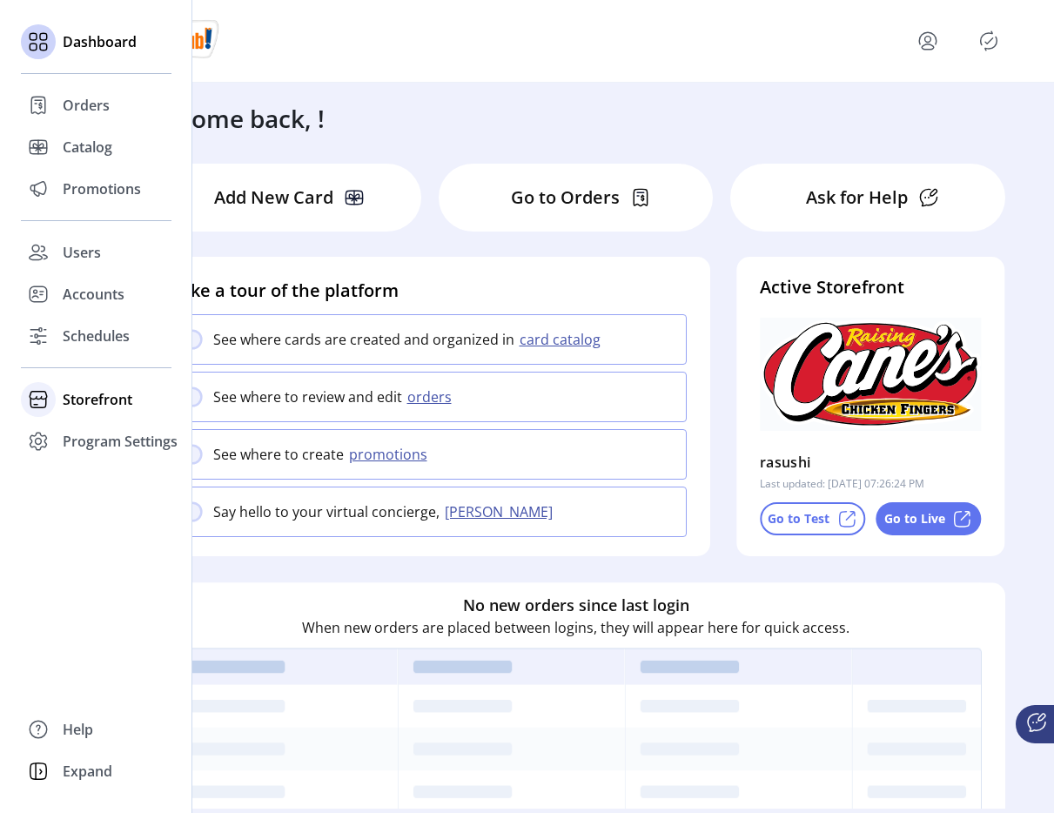
click at [55, 416] on div at bounding box center [38, 400] width 35 height 42
click at [116, 446] on div "Configuration" at bounding box center [96, 435] width 151 height 28
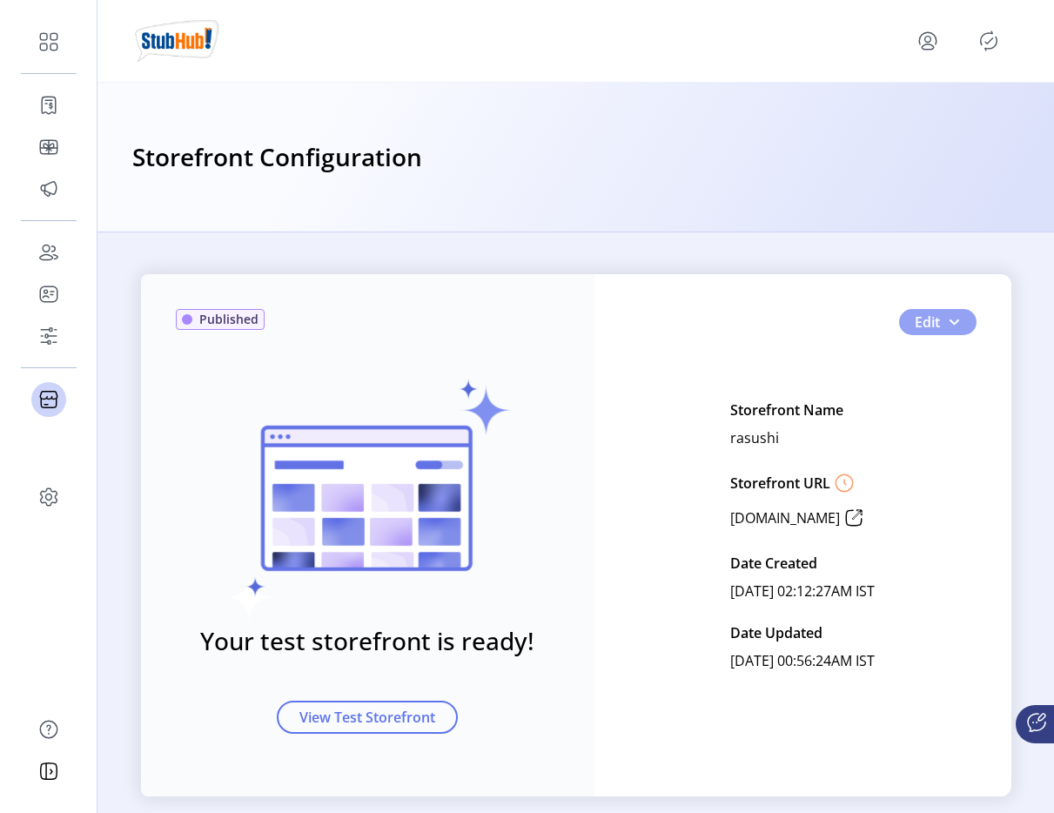
click at [960, 321] on button "Edit" at bounding box center [937, 322] width 77 height 26
click at [964, 326] on button "Edit" at bounding box center [937, 322] width 77 height 26
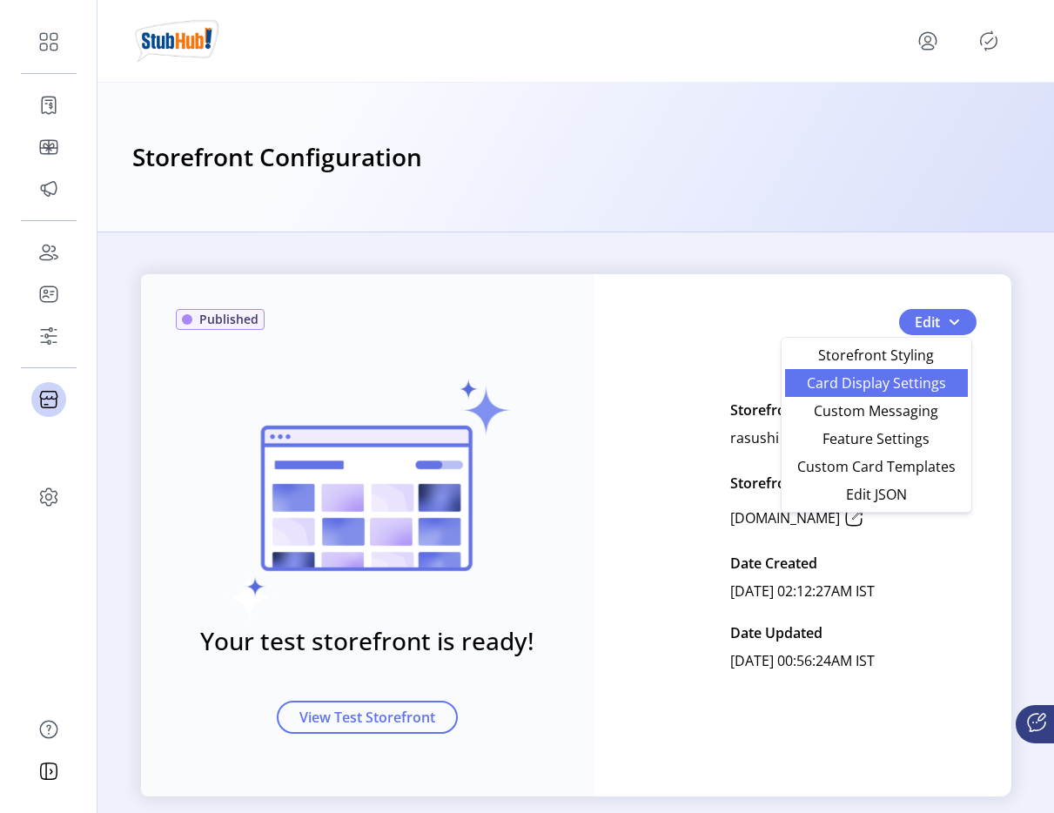
click at [877, 388] on span "Card Display Settings" at bounding box center [877, 383] width 162 height 14
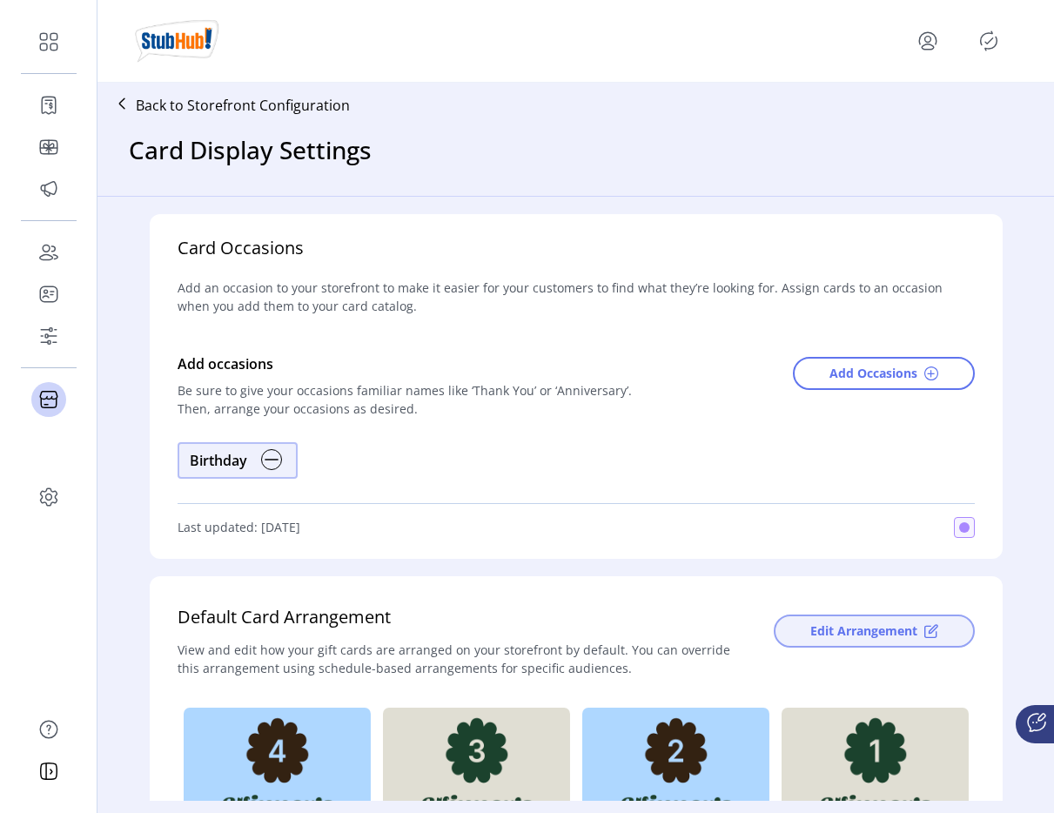
click at [903, 643] on button "Edit Arrangement" at bounding box center [874, 631] width 201 height 33
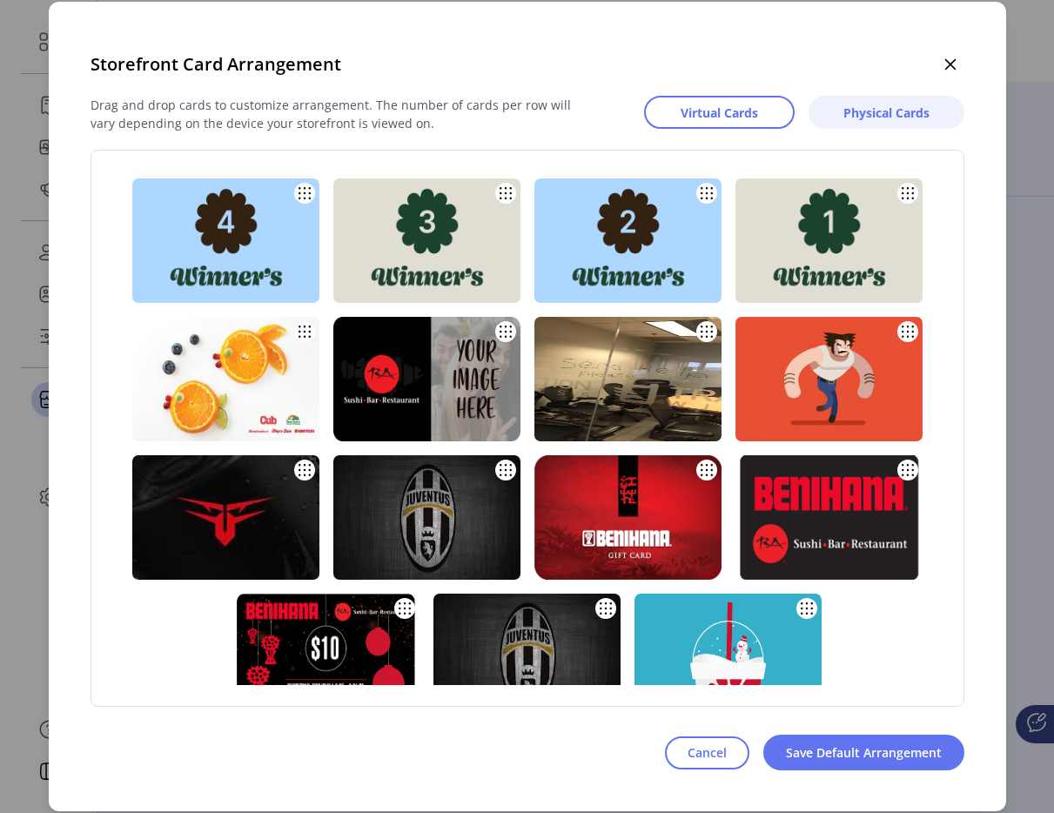
click at [869, 128] on button "Physical Cards" at bounding box center [887, 112] width 156 height 33
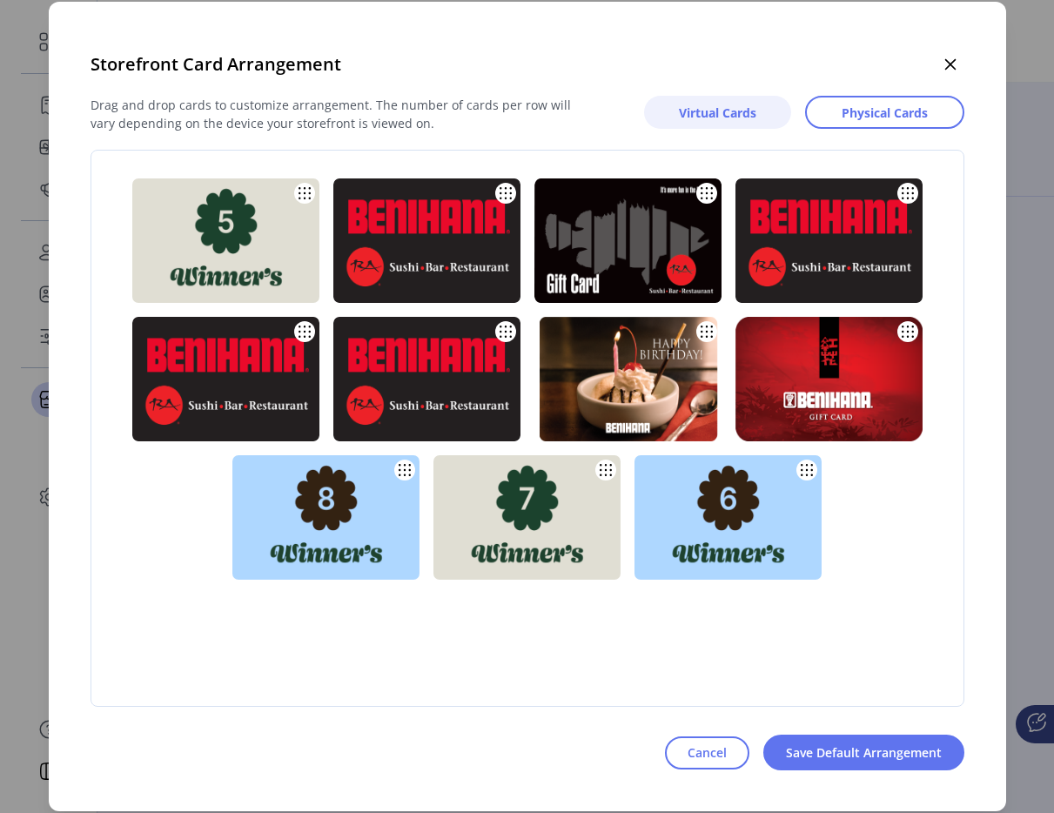
click at [768, 106] on button "Virtual Cards" at bounding box center [717, 112] width 147 height 33
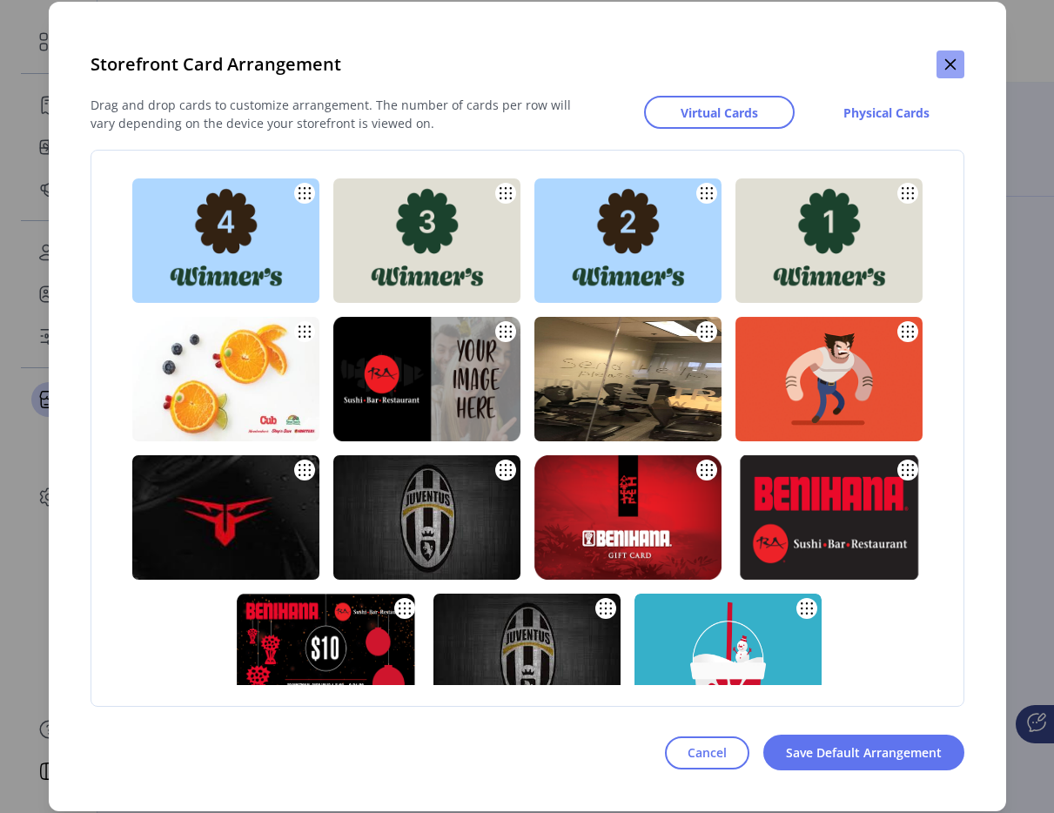
click at [941, 57] on button "button" at bounding box center [951, 64] width 28 height 28
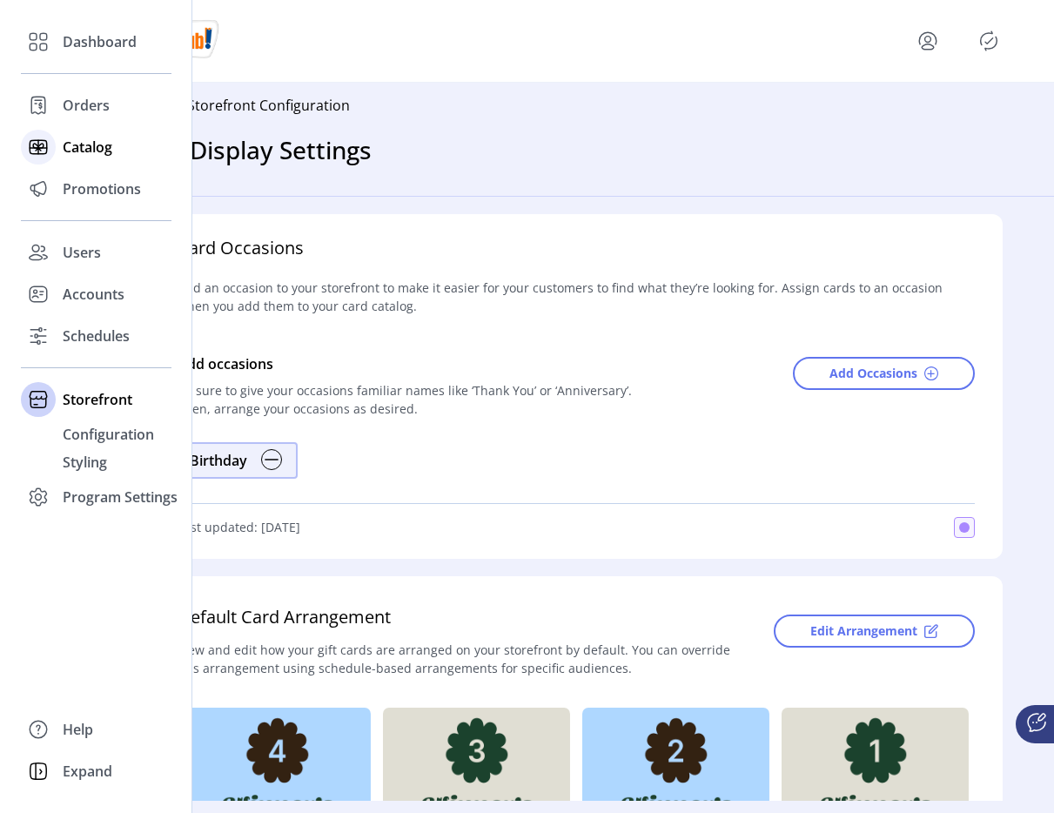
click at [58, 141] on div "Catalog" at bounding box center [96, 147] width 151 height 42
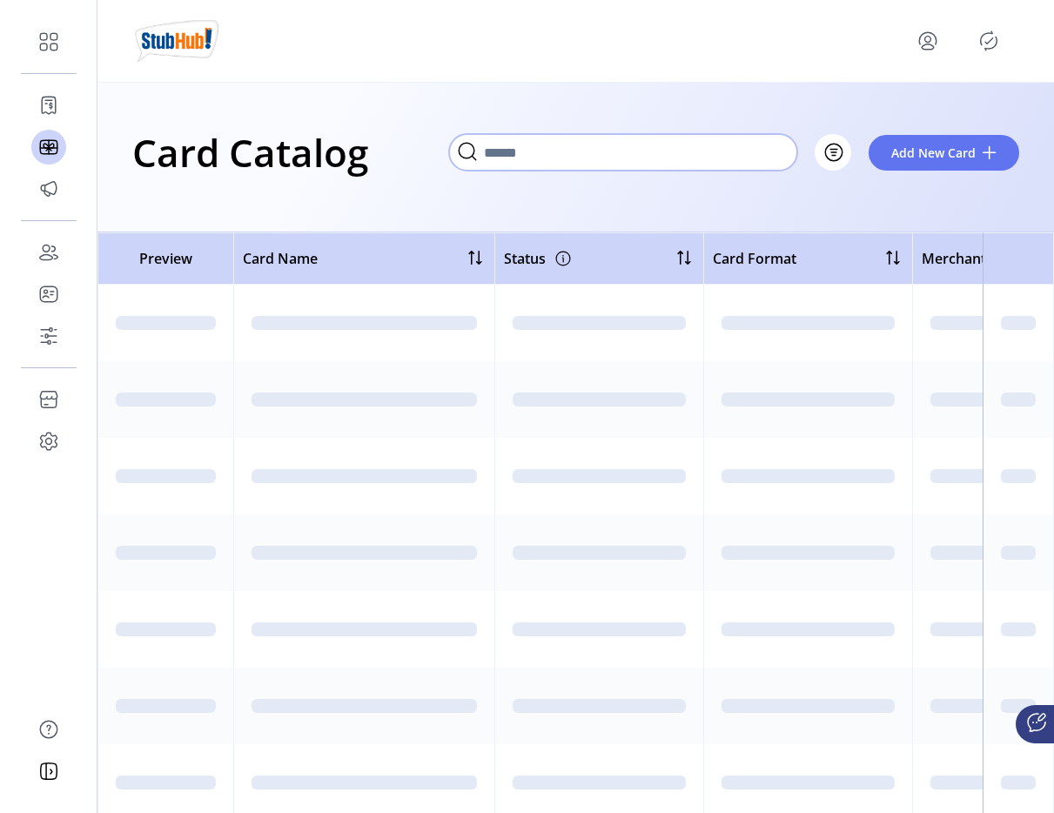
click at [751, 148] on input "Search" at bounding box center [623, 152] width 348 height 37
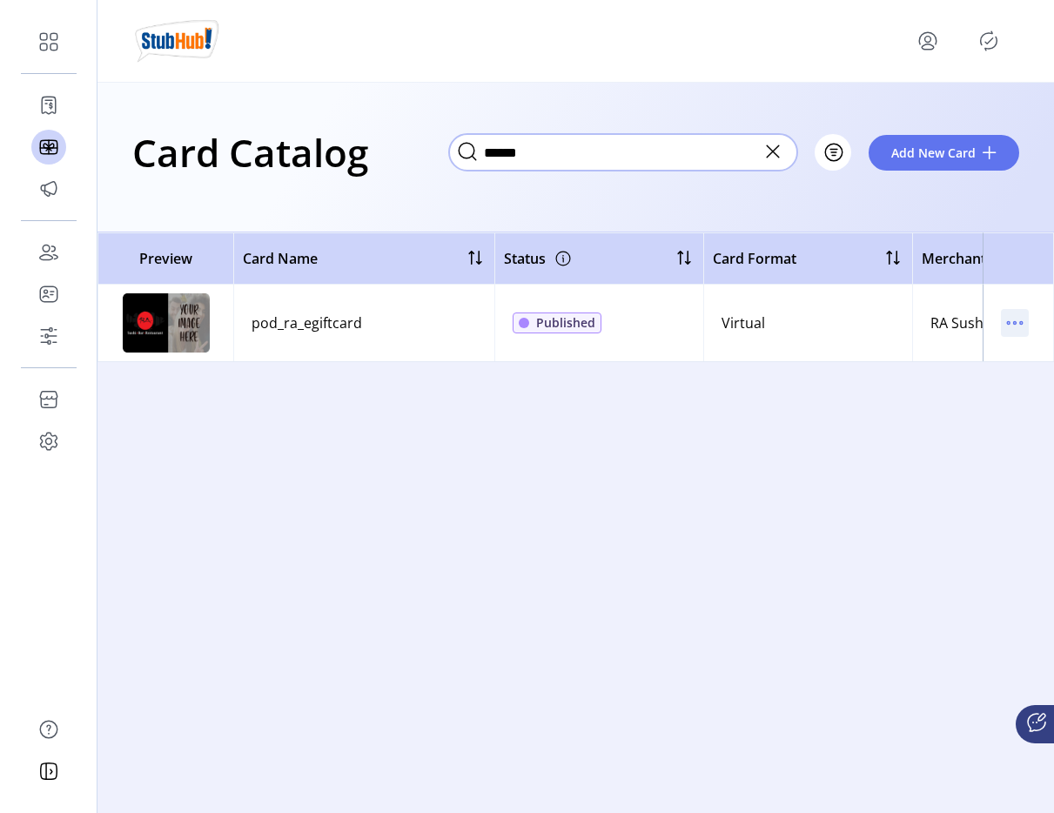
type input "******"
click at [1011, 319] on icon "menu" at bounding box center [1015, 323] width 28 height 28
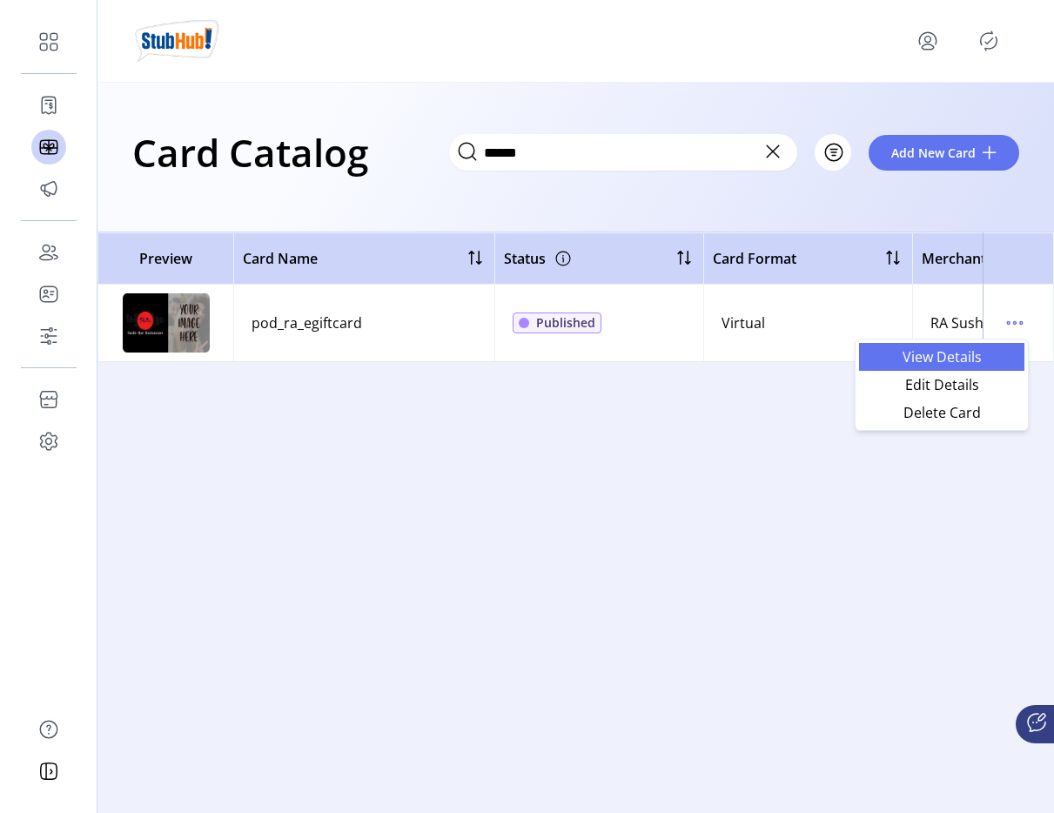
click at [963, 364] on span "View Details" at bounding box center [942, 357] width 145 height 14
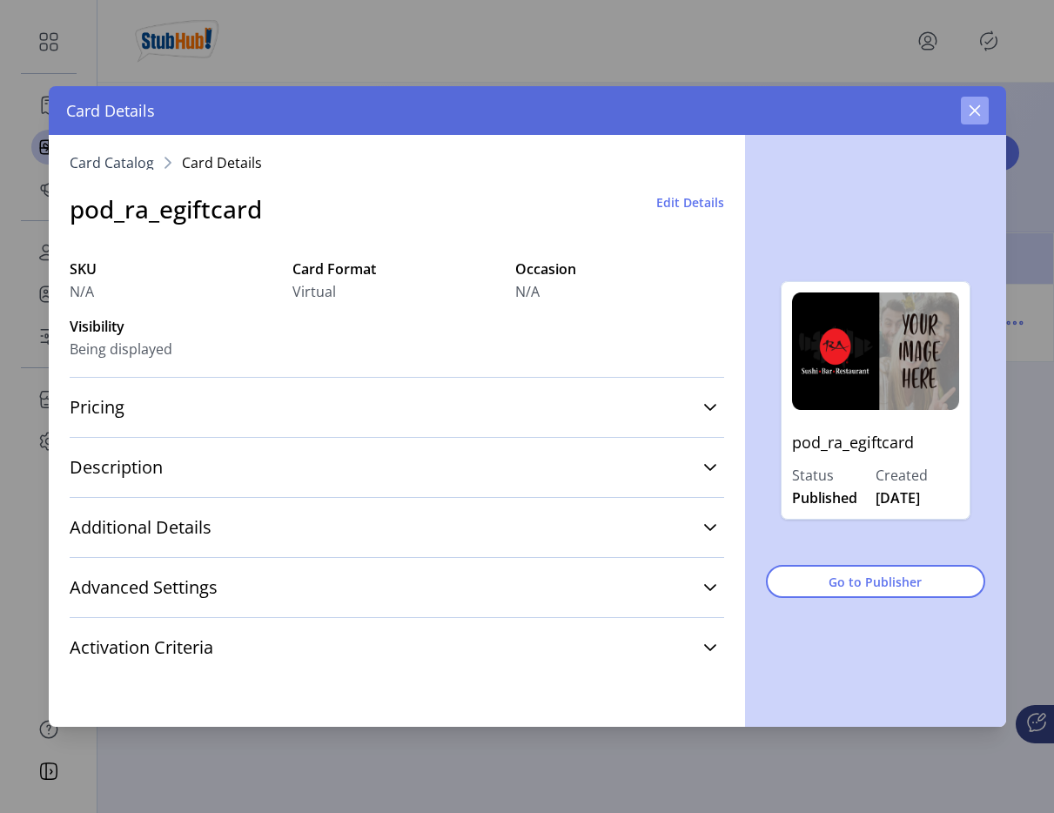
click at [980, 111] on icon "button" at bounding box center [975, 111] width 14 height 14
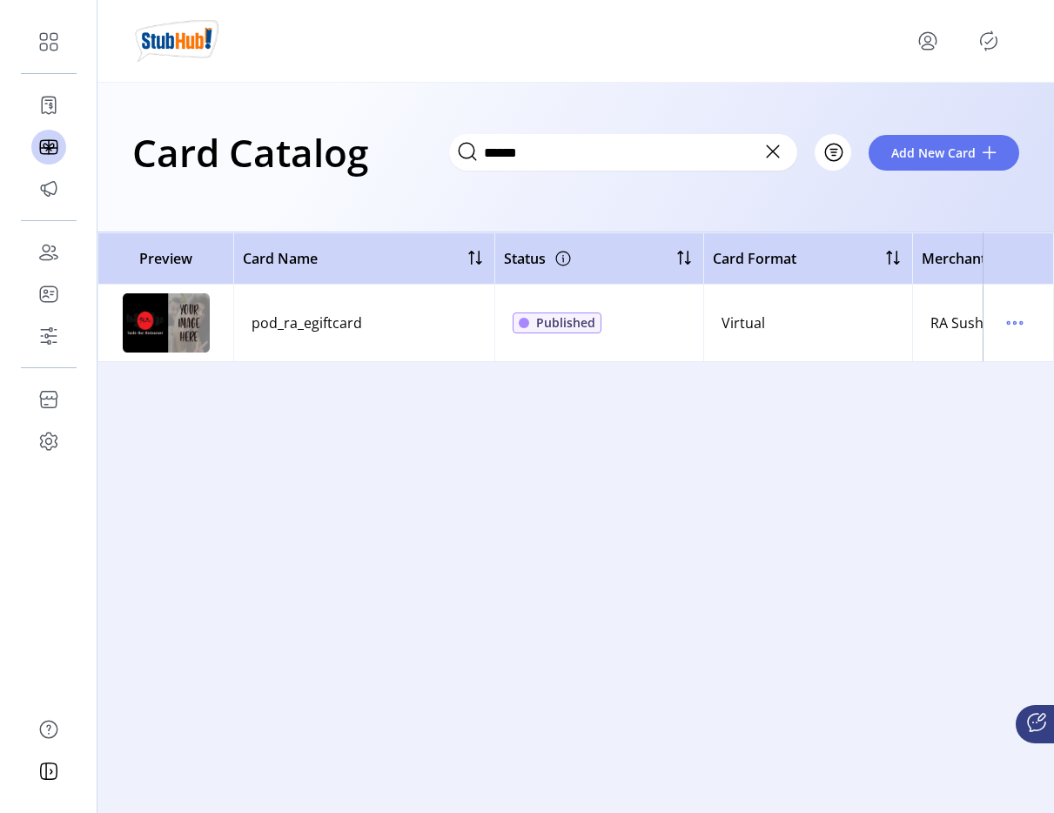
click at [938, 50] on p-button at bounding box center [928, 41] width 28 height 28
click at [937, 50] on p-button at bounding box center [928, 41] width 28 height 28
click at [937, 50] on icon "menu" at bounding box center [928, 41] width 28 height 28
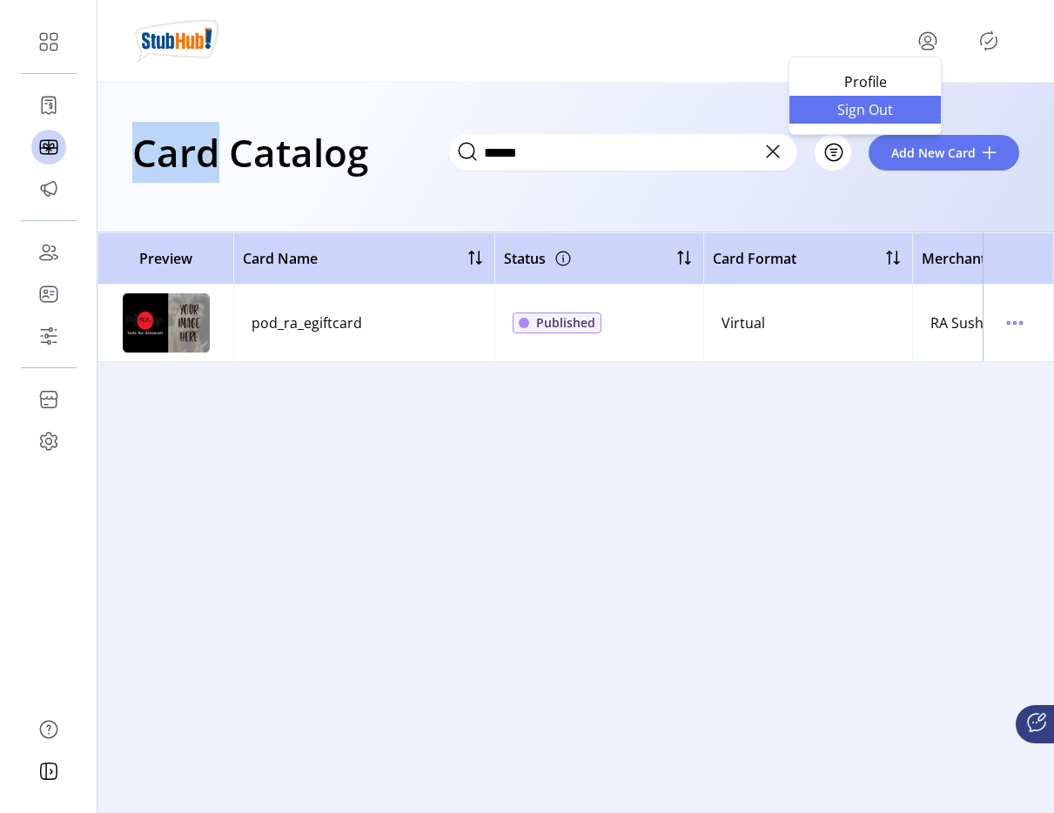
click at [915, 118] on link "Sign Out" at bounding box center [865, 110] width 151 height 28
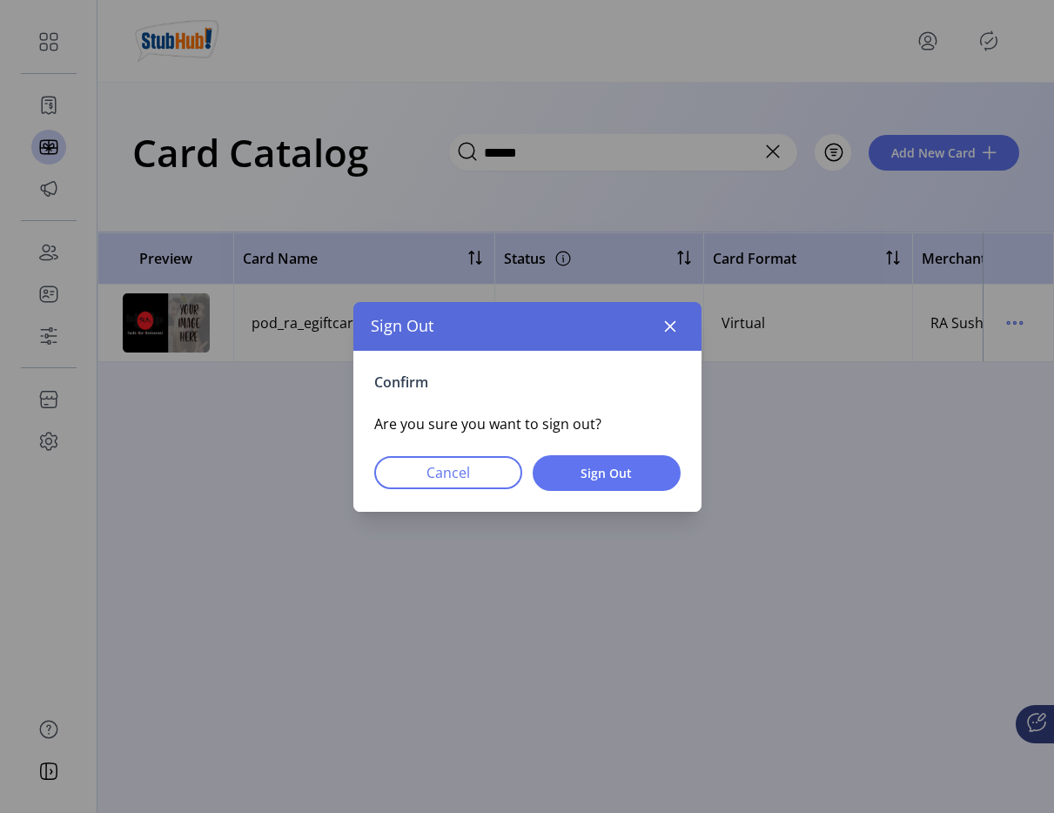
click at [566, 490] on div "Confirm Are you sure you want to sign out? Cancel Sign Out" at bounding box center [527, 431] width 348 height 161
click at [577, 476] on span "Sign Out" at bounding box center [606, 473] width 103 height 18
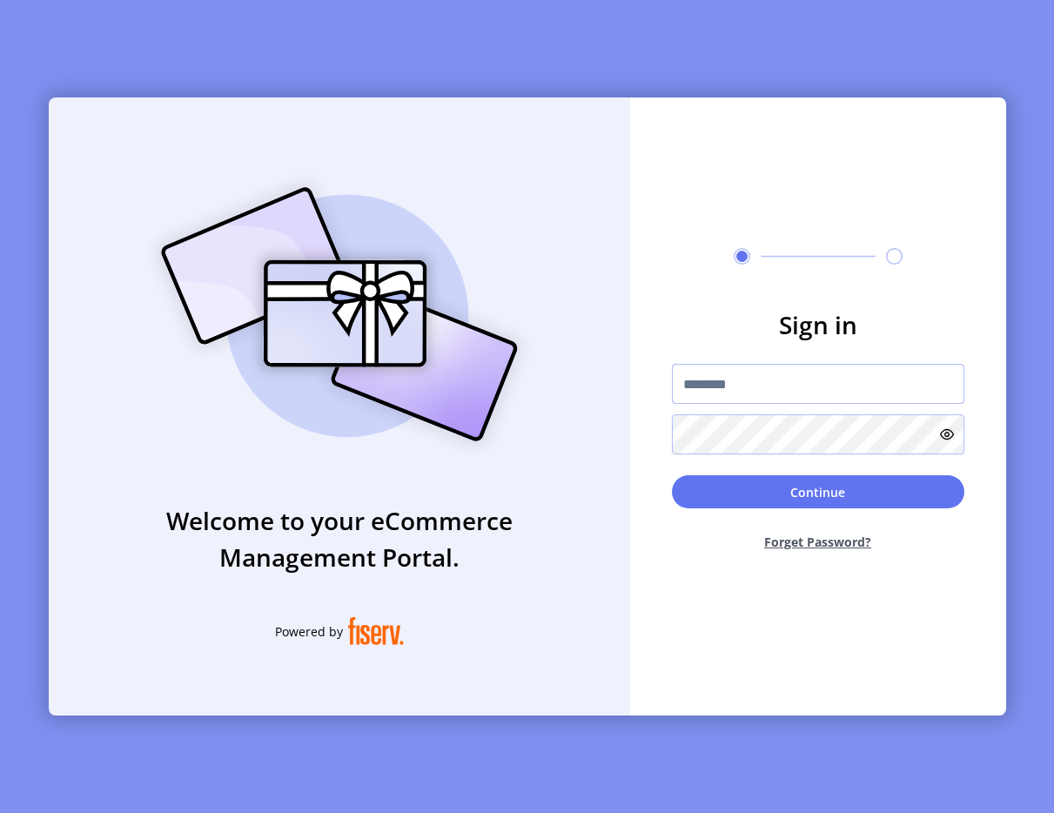
click at [729, 385] on input "text" at bounding box center [818, 384] width 293 height 40
type input "**********"
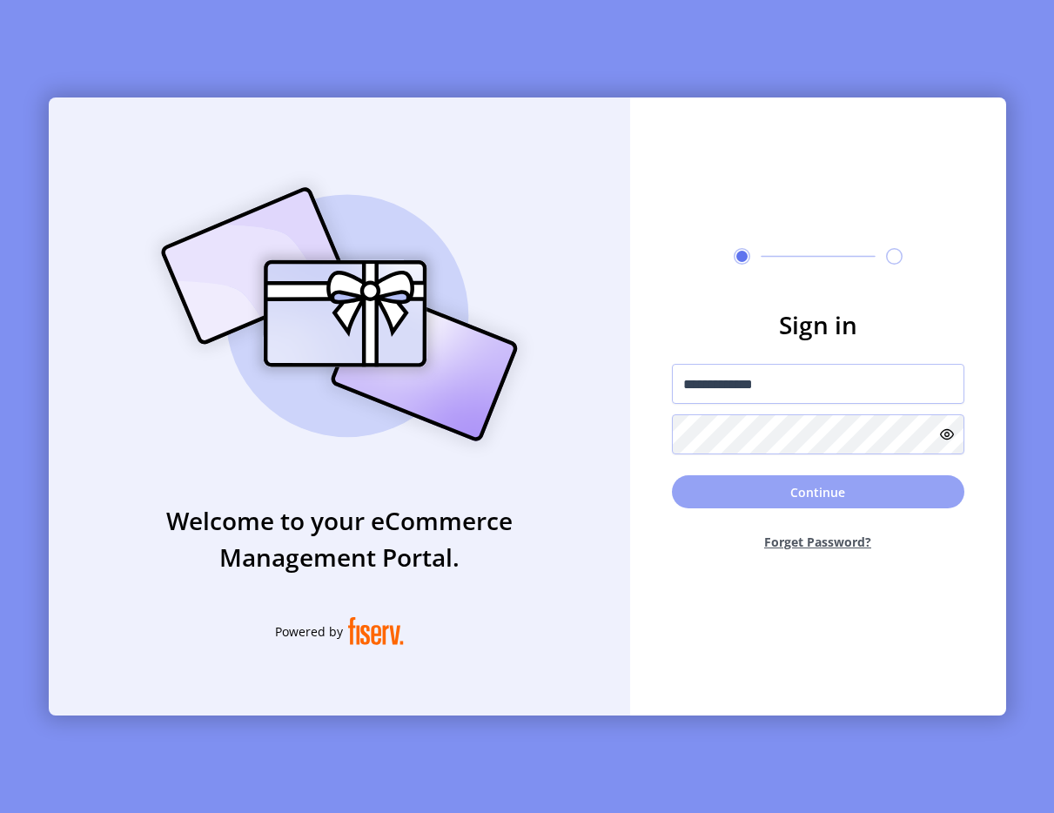
click at [709, 481] on button "Continue" at bounding box center [818, 491] width 293 height 33
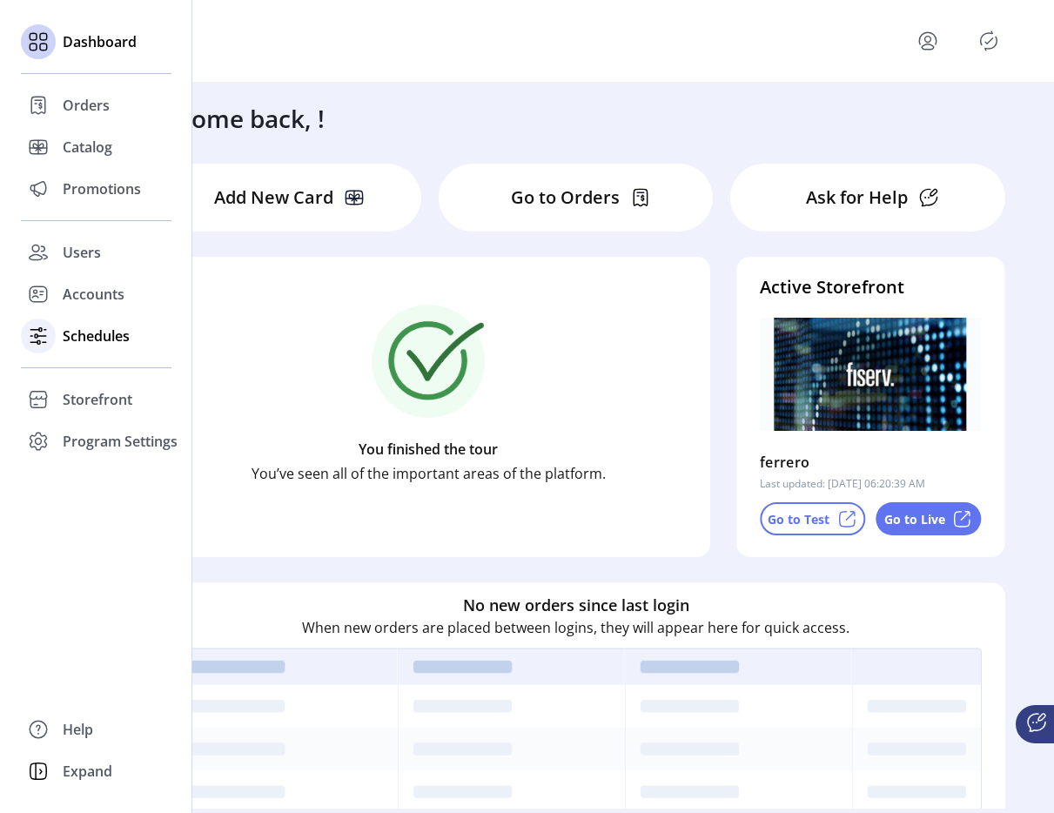
click at [75, 345] on span "Schedules" at bounding box center [96, 336] width 67 height 21
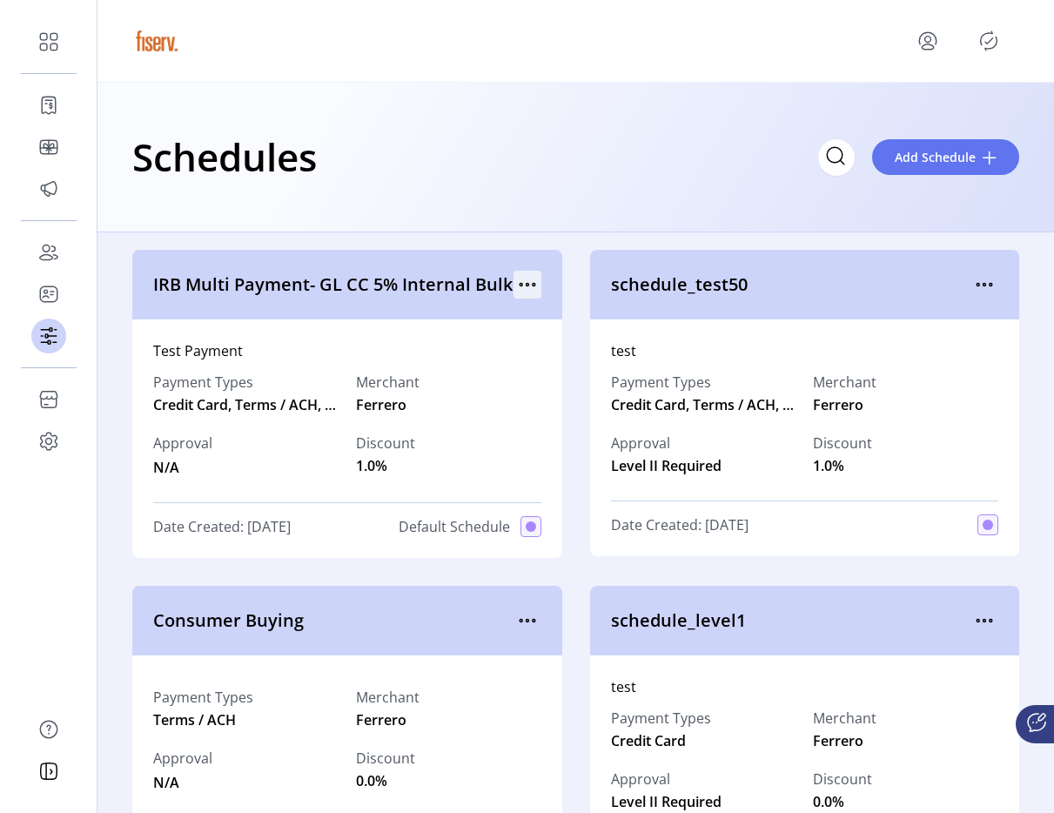
click at [520, 284] on icon "menu" at bounding box center [528, 285] width 28 height 28
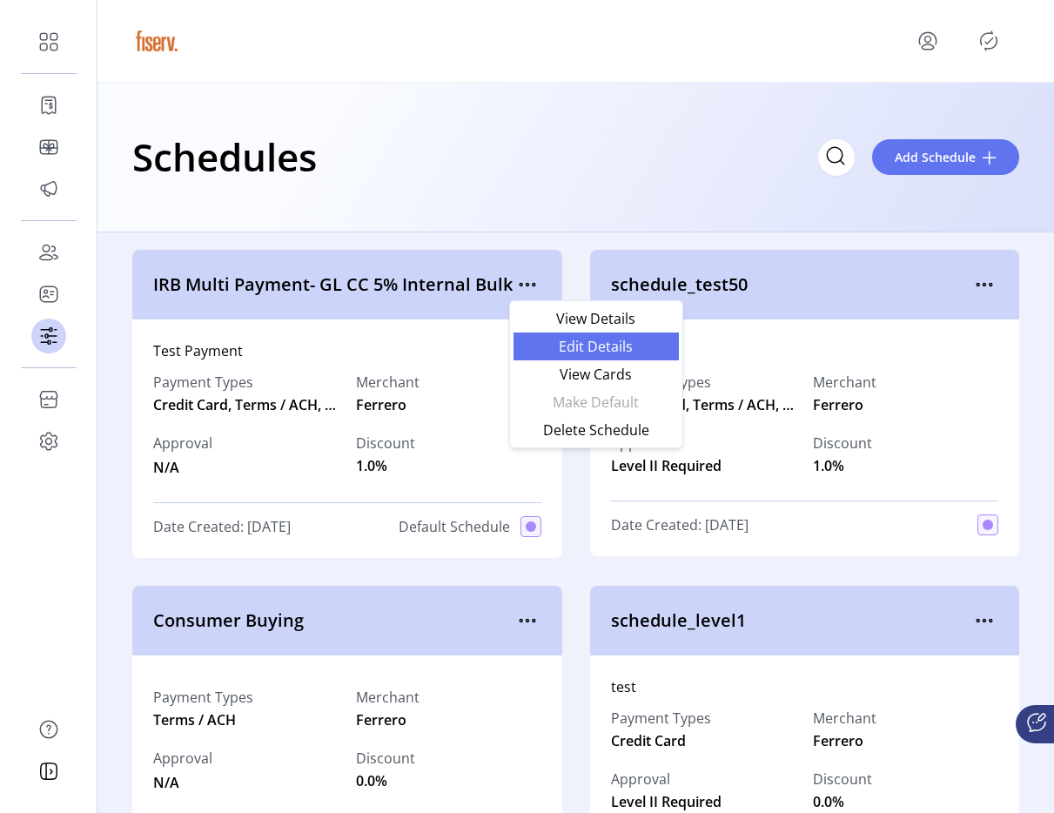
click at [558, 345] on span "Edit Details" at bounding box center [596, 347] width 145 height 14
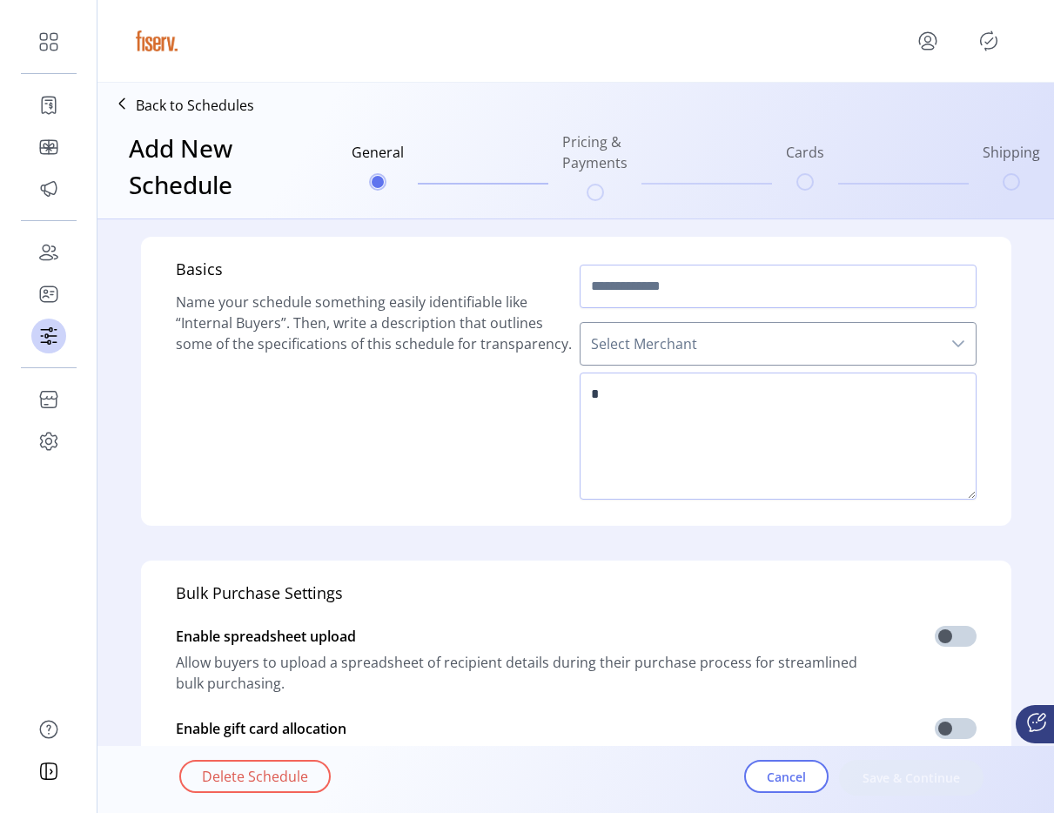
type input "**********"
type textarea "**********"
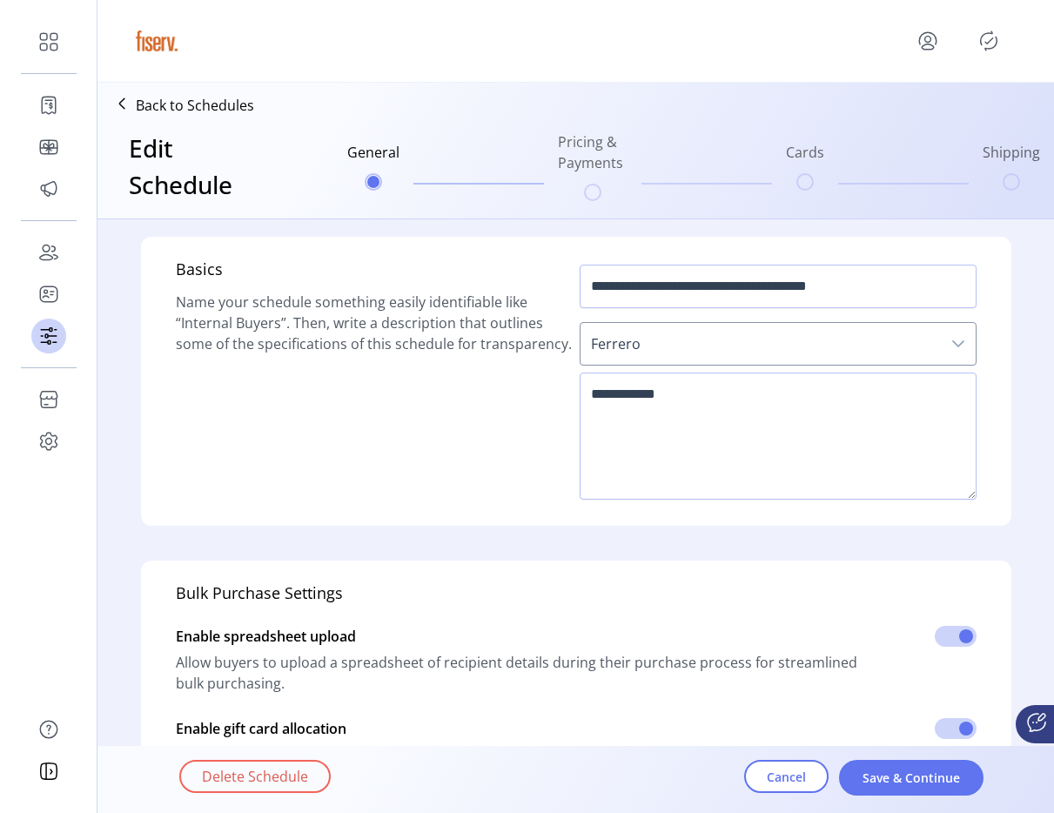
scroll to position [428, 0]
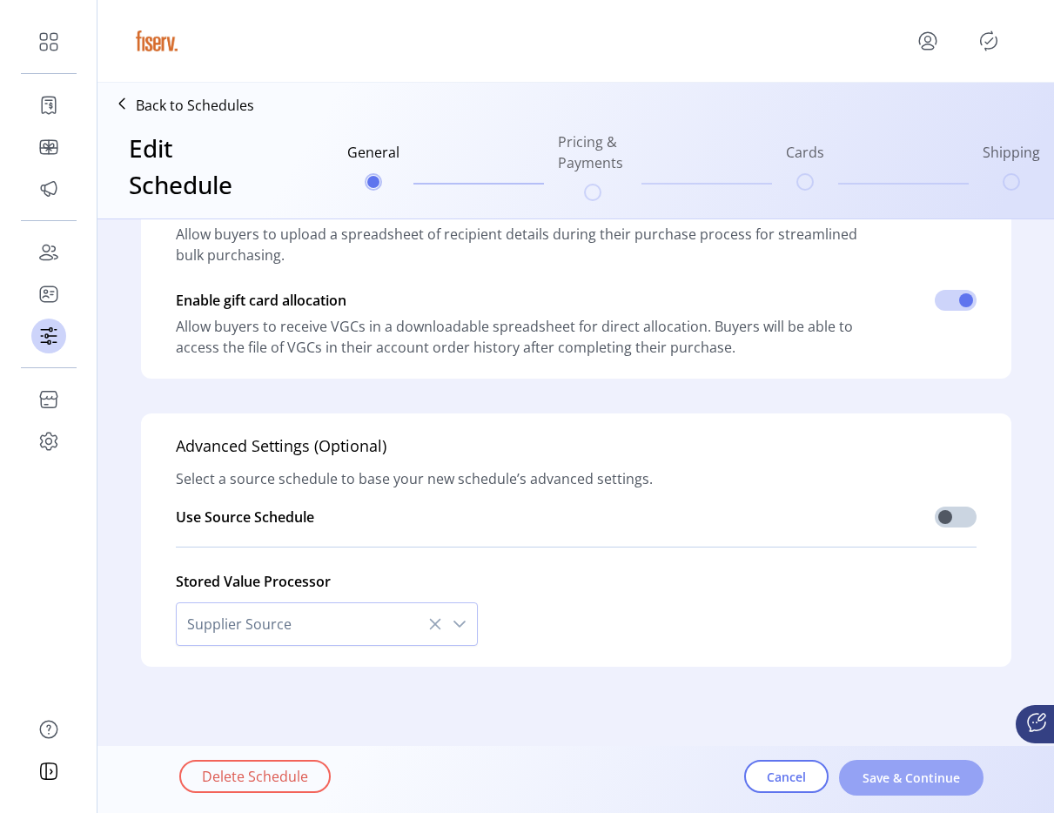
click at [898, 769] on span "Save & Continue" at bounding box center [911, 778] width 99 height 18
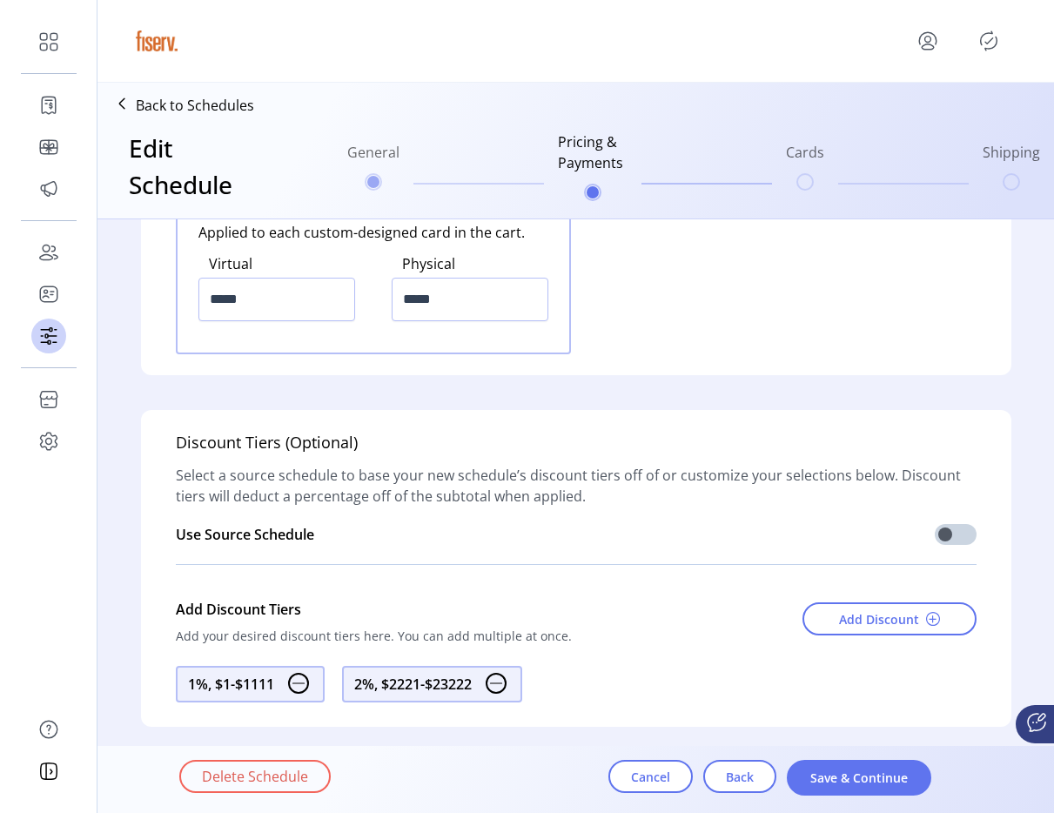
scroll to position [2368, 0]
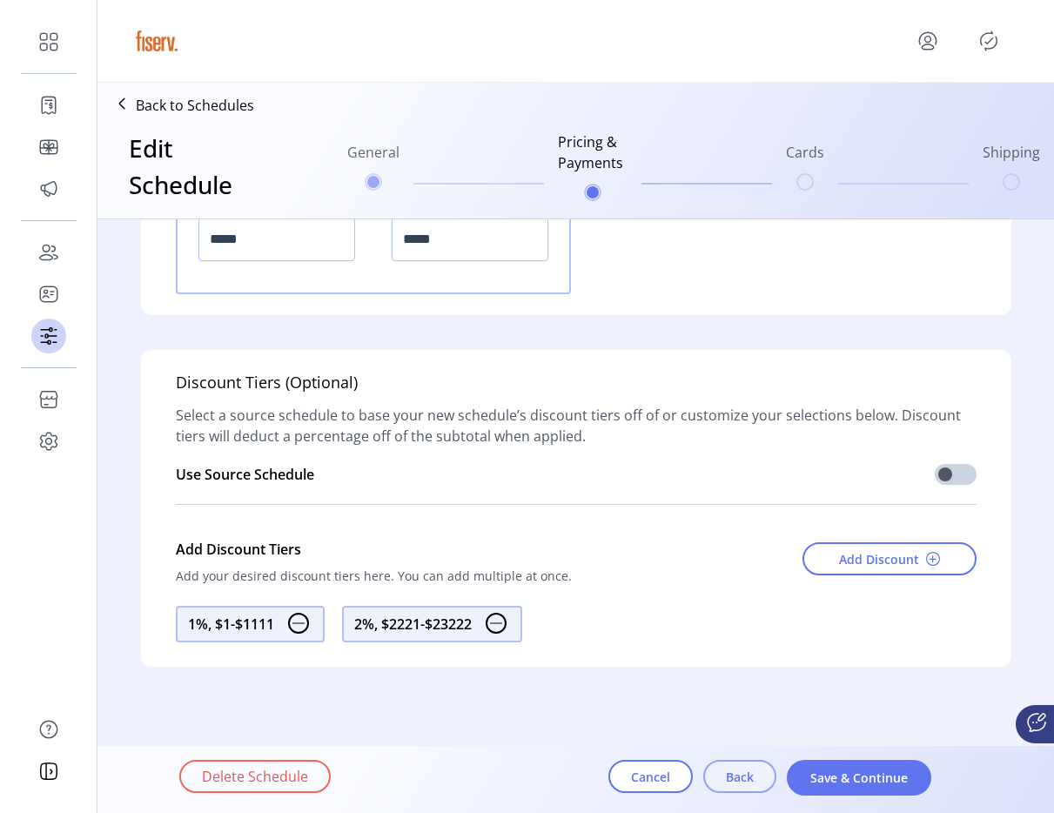
click at [737, 768] on span "Back" at bounding box center [740, 777] width 28 height 18
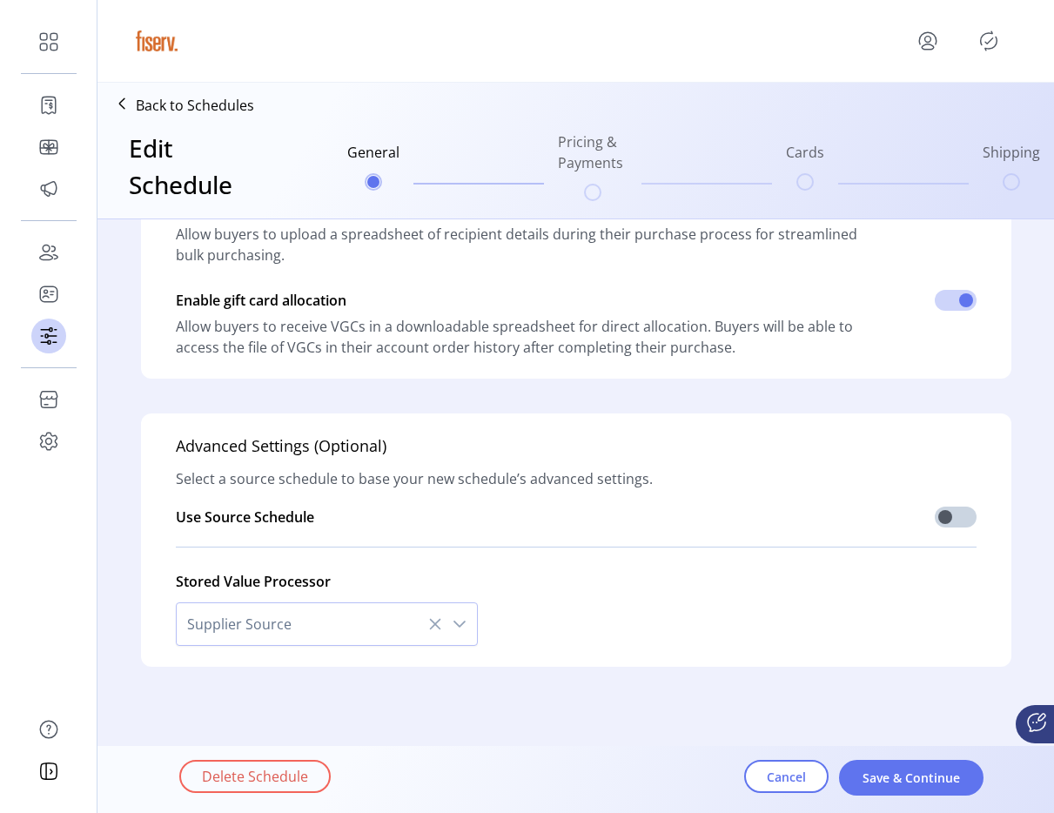
scroll to position [428, 0]
click at [366, 628] on span "Supplier Source" at bounding box center [310, 624] width 266 height 42
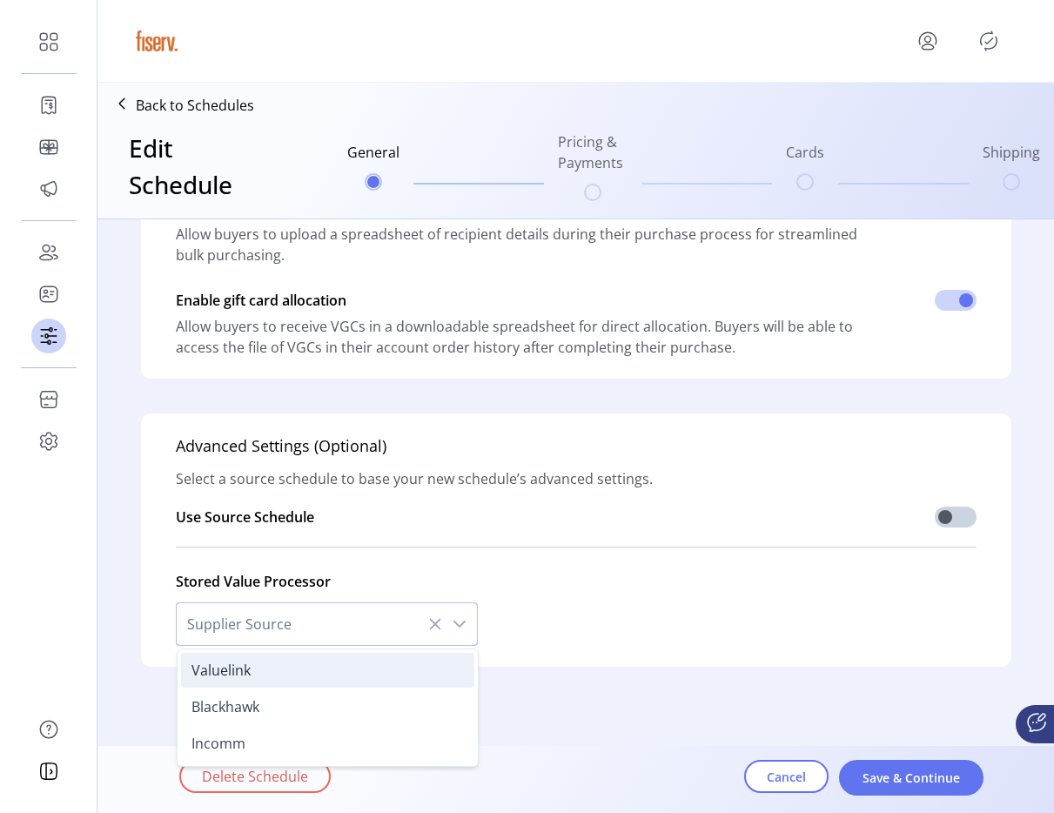
click at [297, 663] on li "Valuelink" at bounding box center [327, 670] width 293 height 35
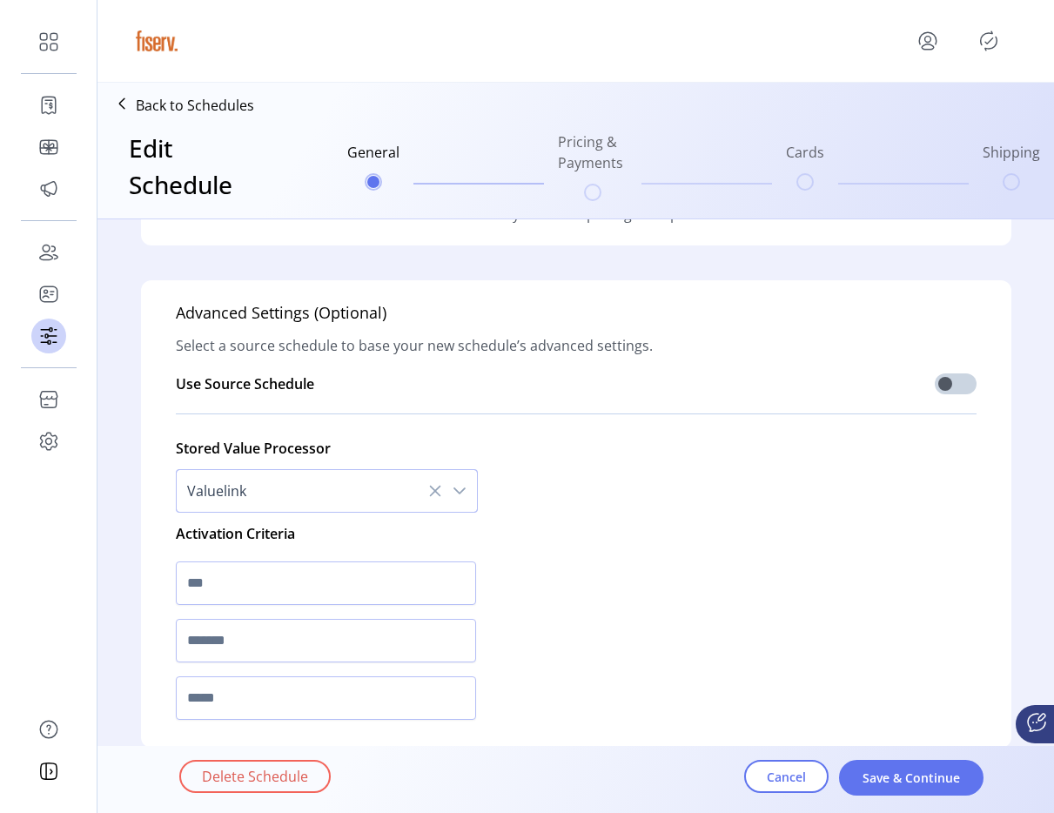
scroll to position [616, 0]
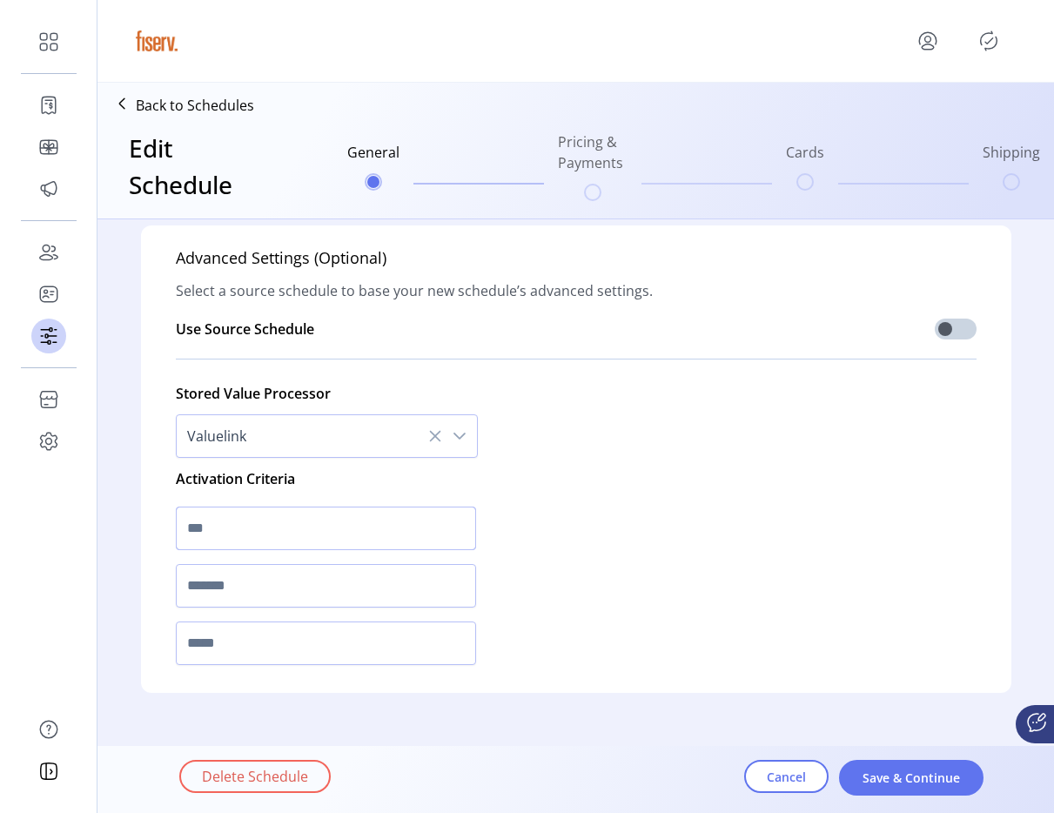
click at [264, 522] on input "text" at bounding box center [326, 529] width 300 height 44
type input "*"
click at [291, 586] on input "text" at bounding box center [326, 586] width 300 height 44
type input "*"
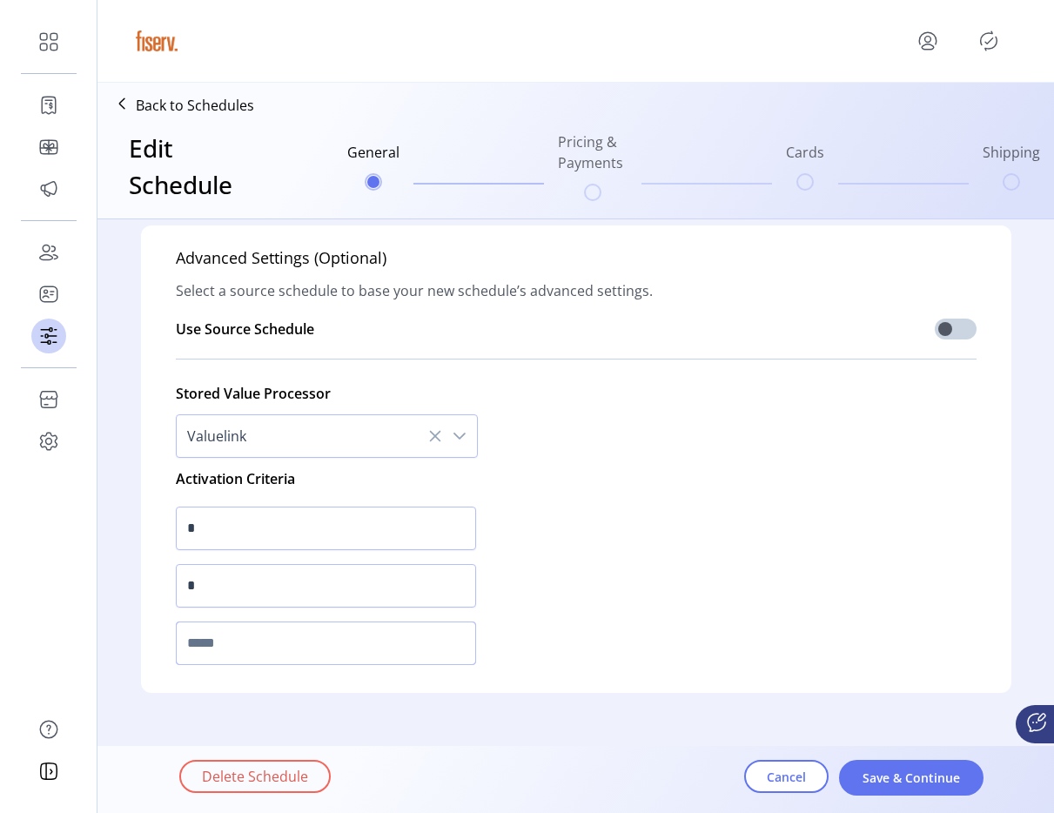
click at [275, 637] on input "text" at bounding box center [326, 644] width 300 height 44
type input "*"
click at [884, 768] on button "Save & Continue" at bounding box center [911, 778] width 145 height 36
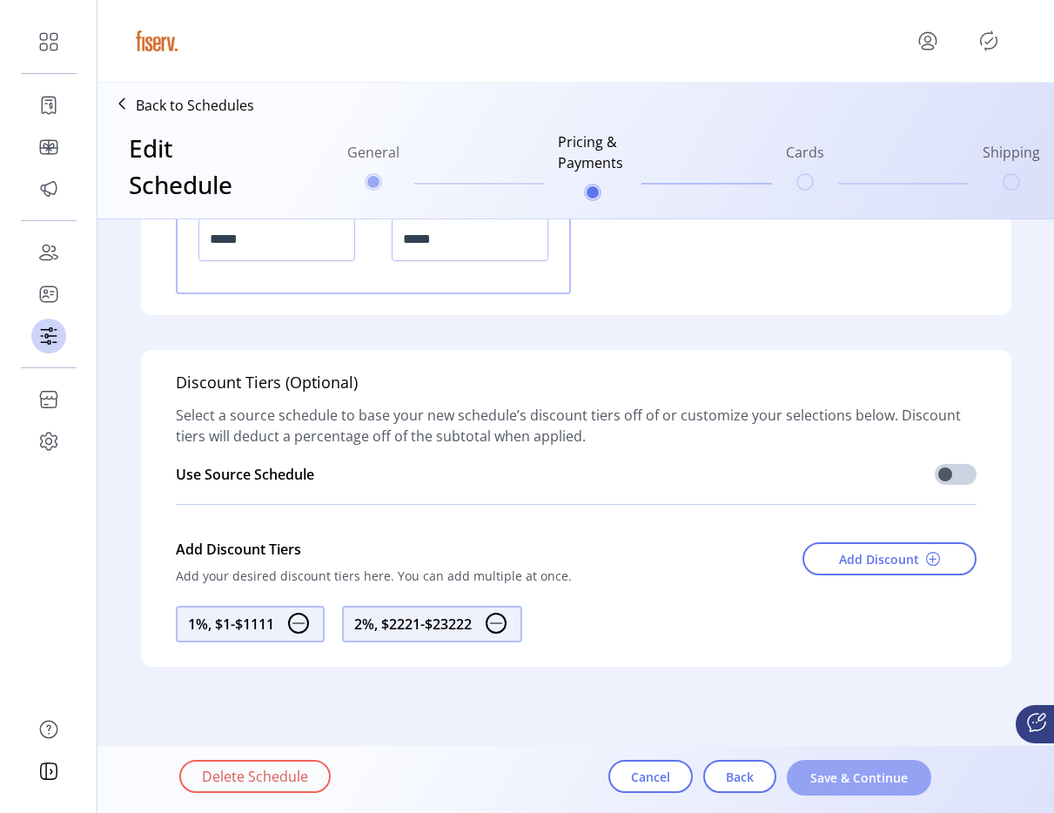
click at [818, 784] on span "Save & Continue" at bounding box center [859, 778] width 99 height 18
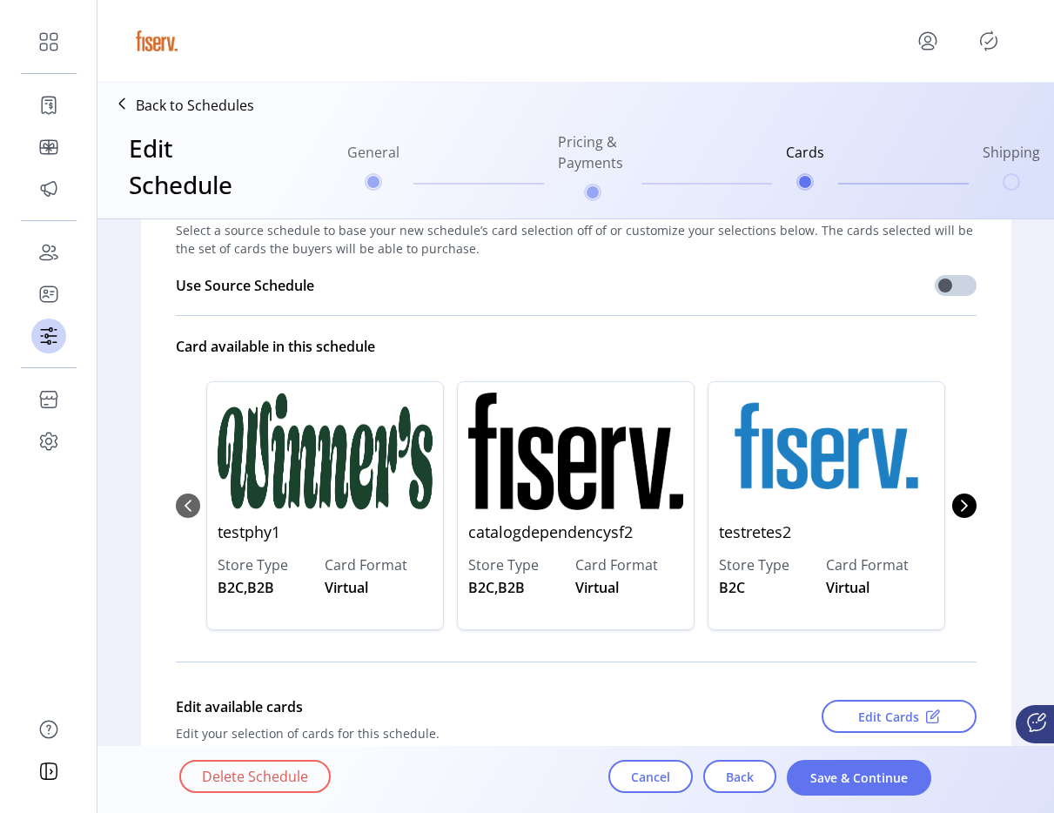
scroll to position [77, 0]
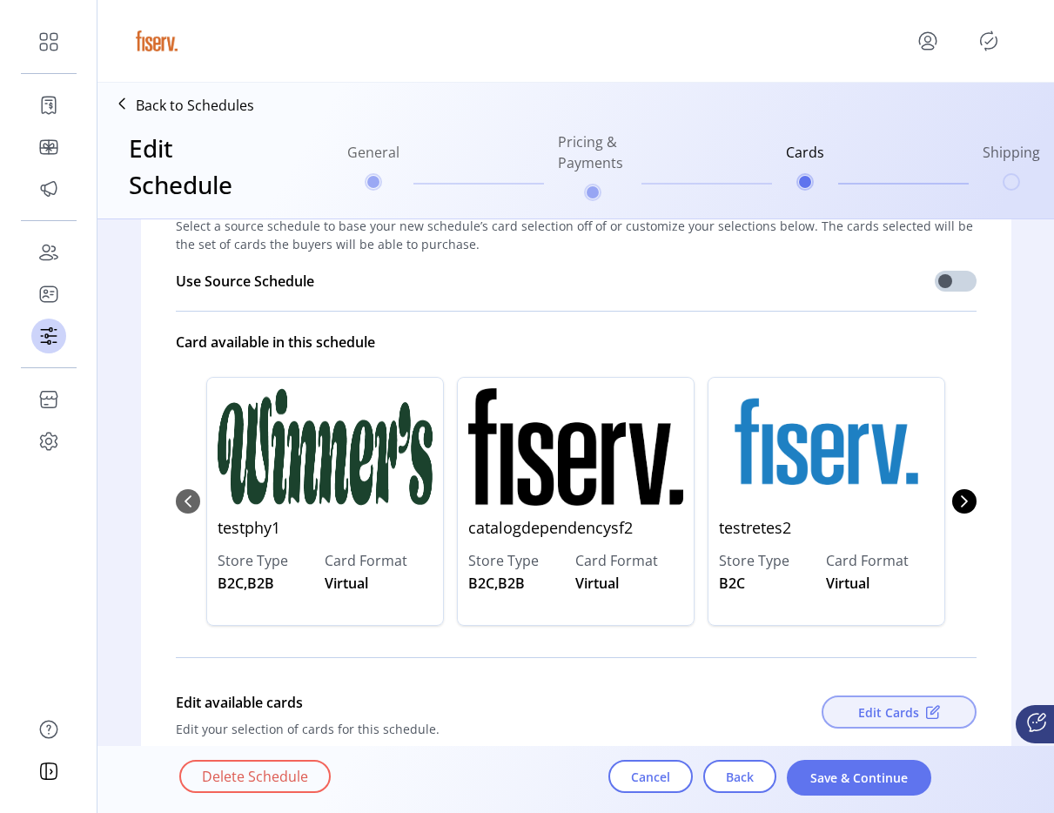
click at [899, 704] on span "Edit Cards" at bounding box center [888, 713] width 61 height 18
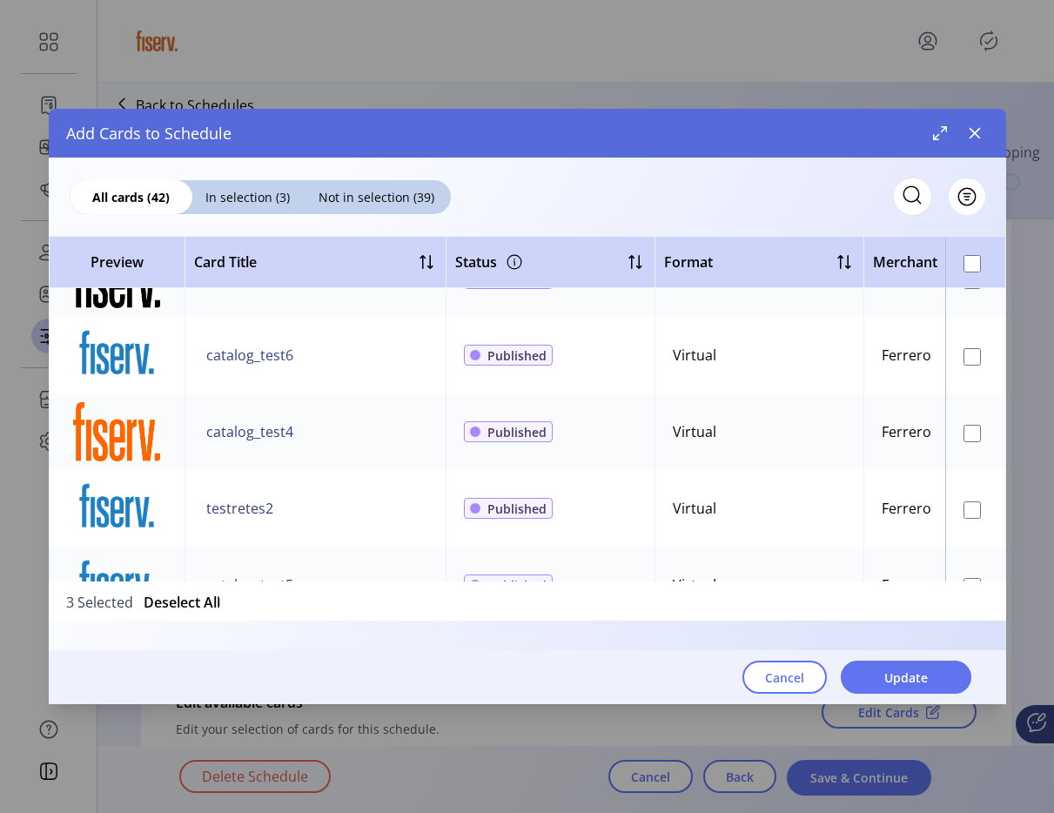
scroll to position [4, 0]
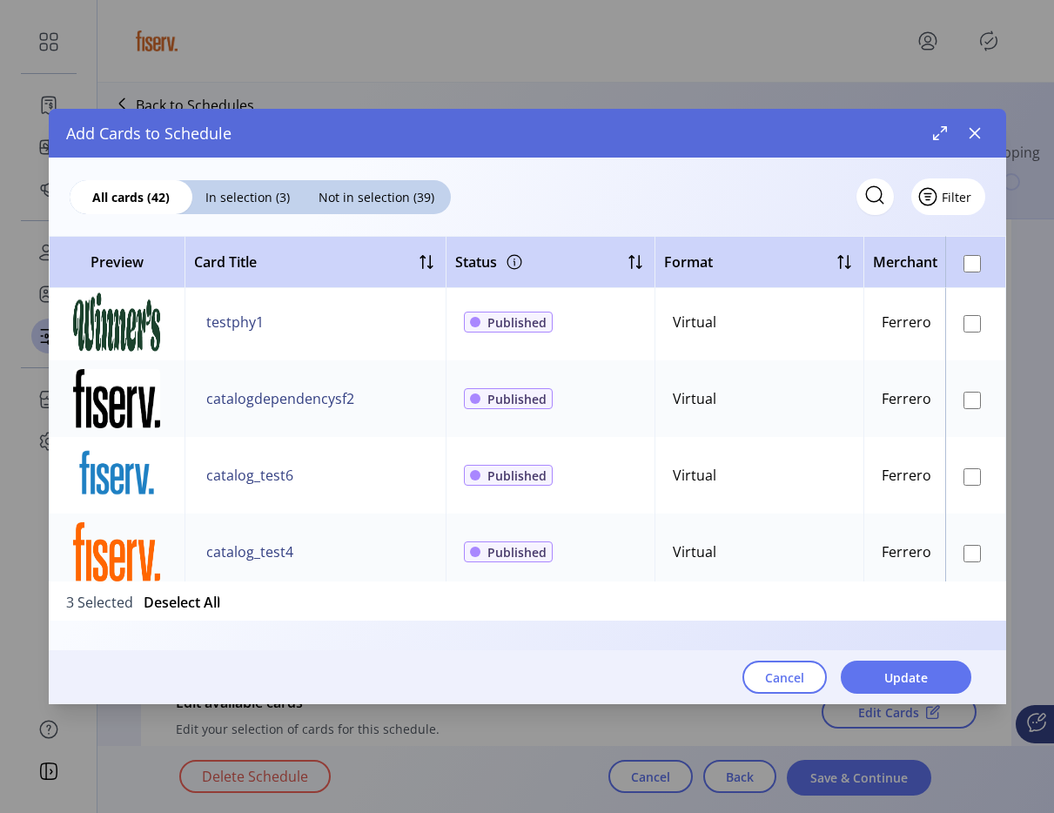
click at [962, 193] on span "Filter" at bounding box center [957, 197] width 30 height 18
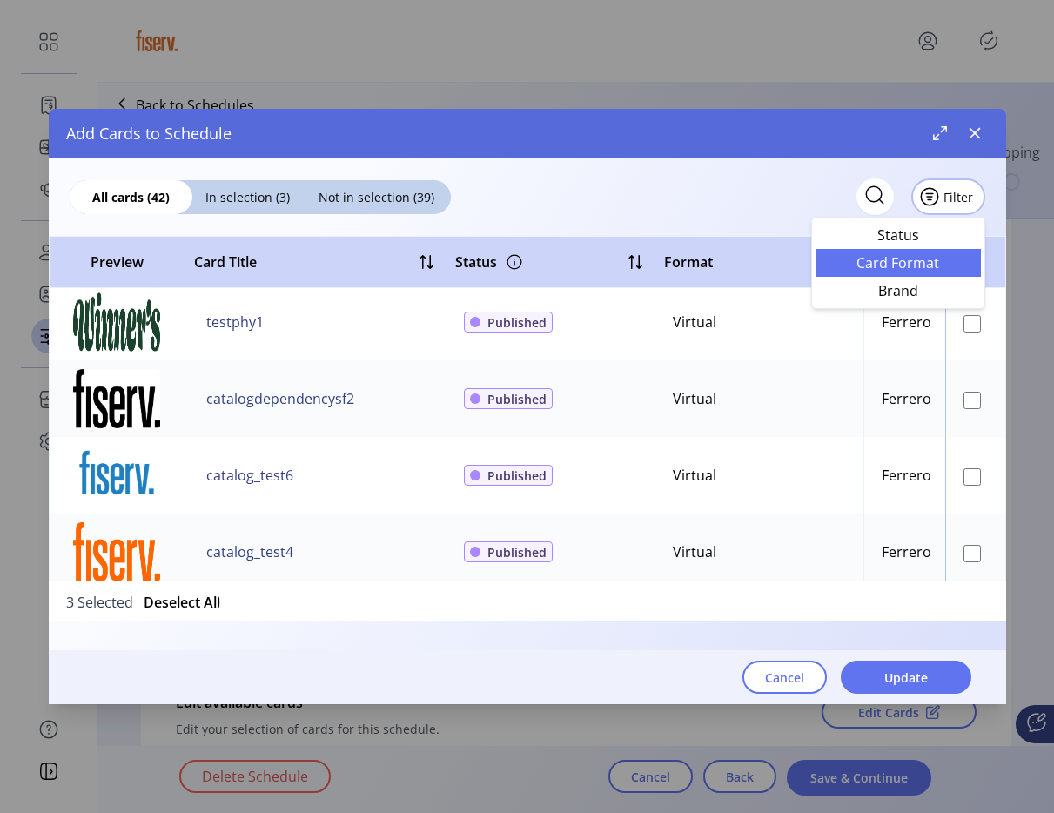
click at [895, 268] on span "Card Format" at bounding box center [898, 263] width 145 height 14
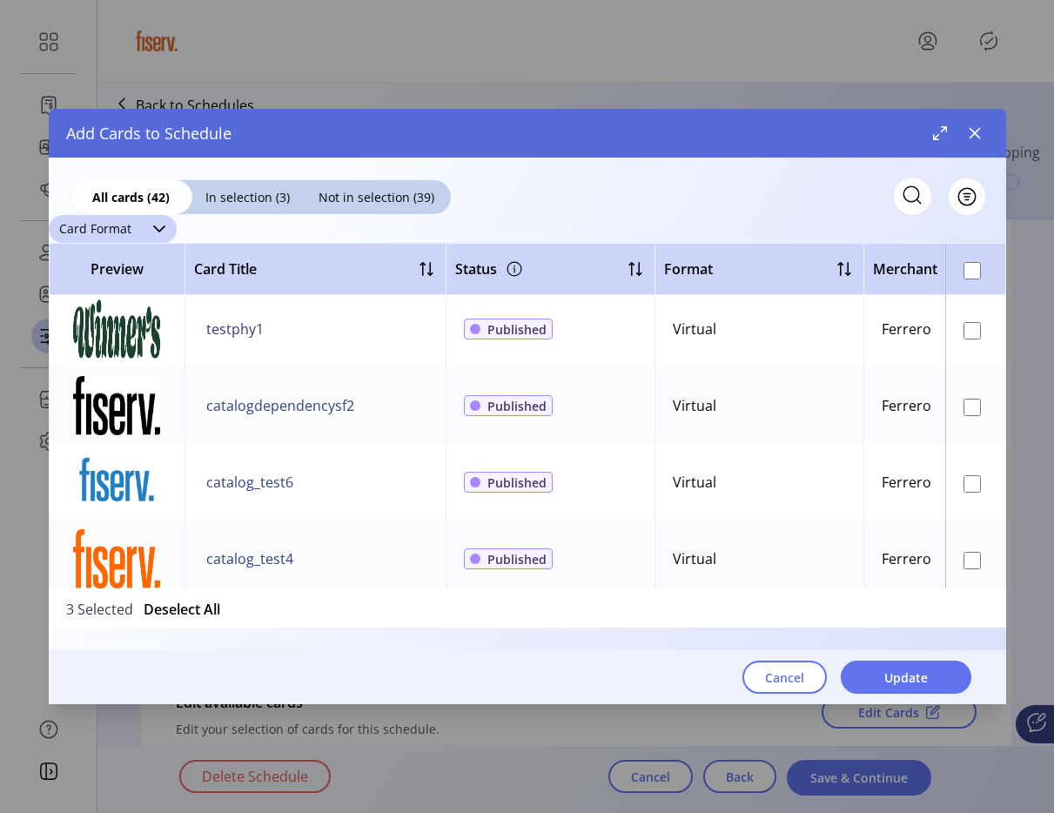
click at [152, 228] on icon "dropdown trigger" at bounding box center [159, 229] width 14 height 14
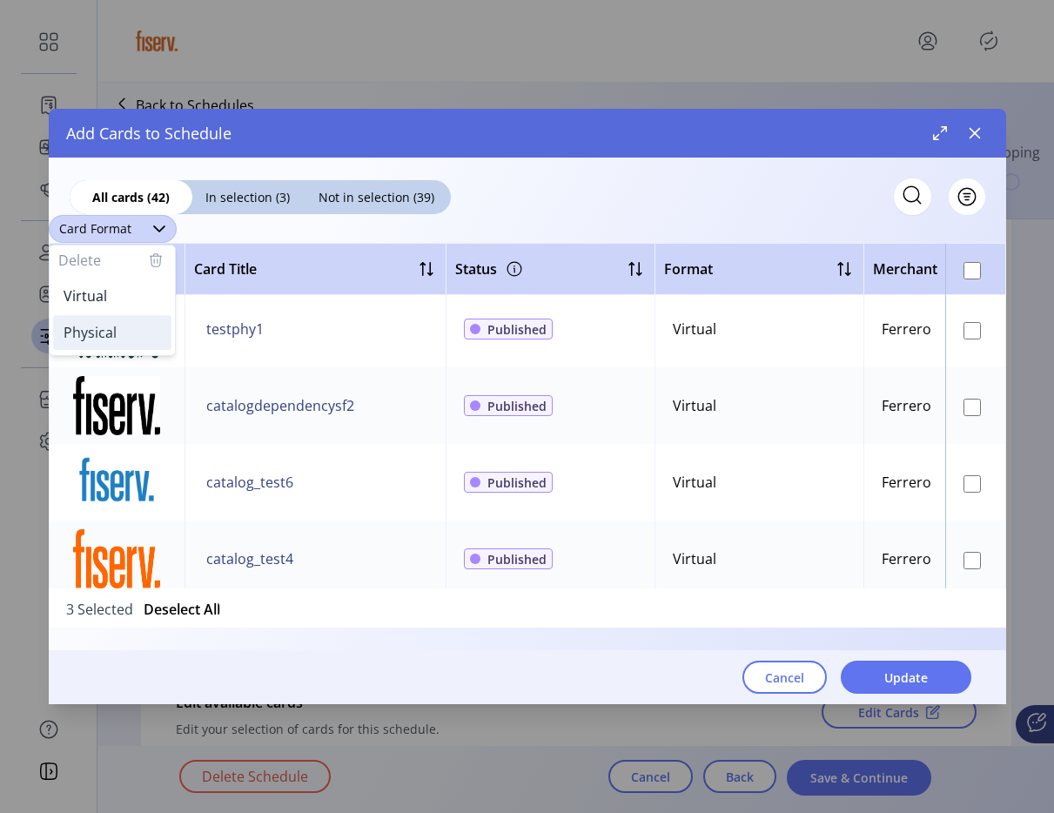
click at [118, 327] on li "Physical" at bounding box center [112, 332] width 118 height 35
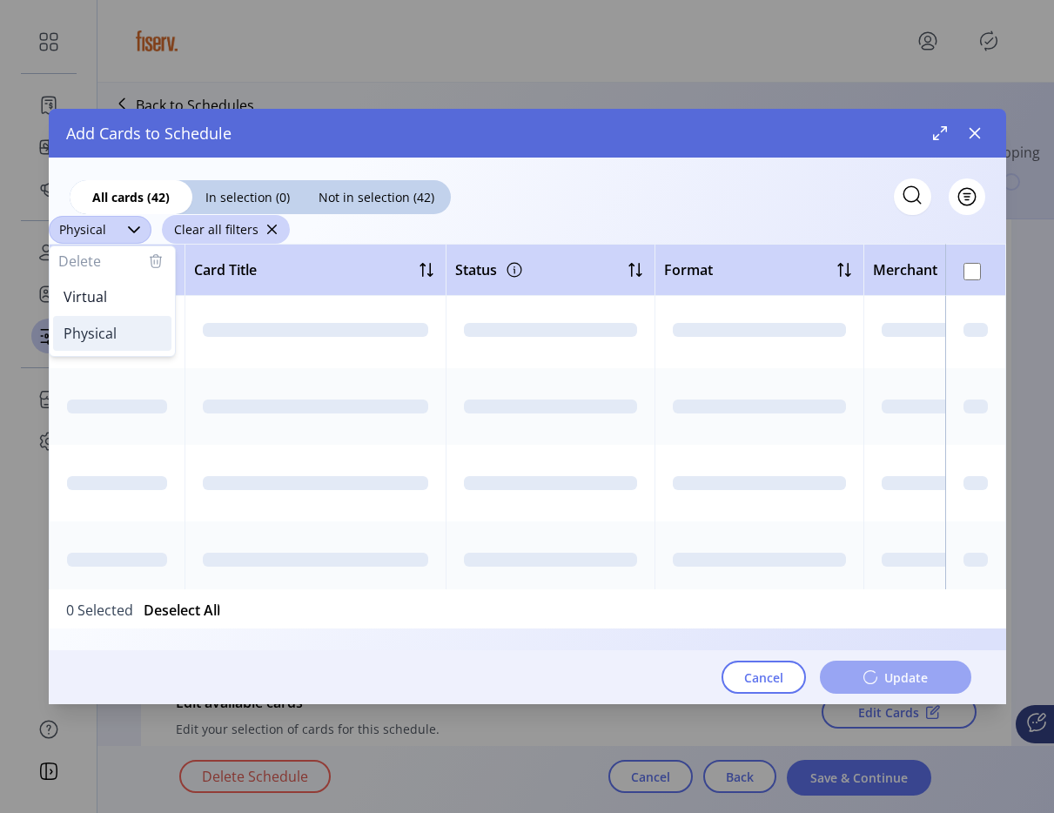
scroll to position [0, 0]
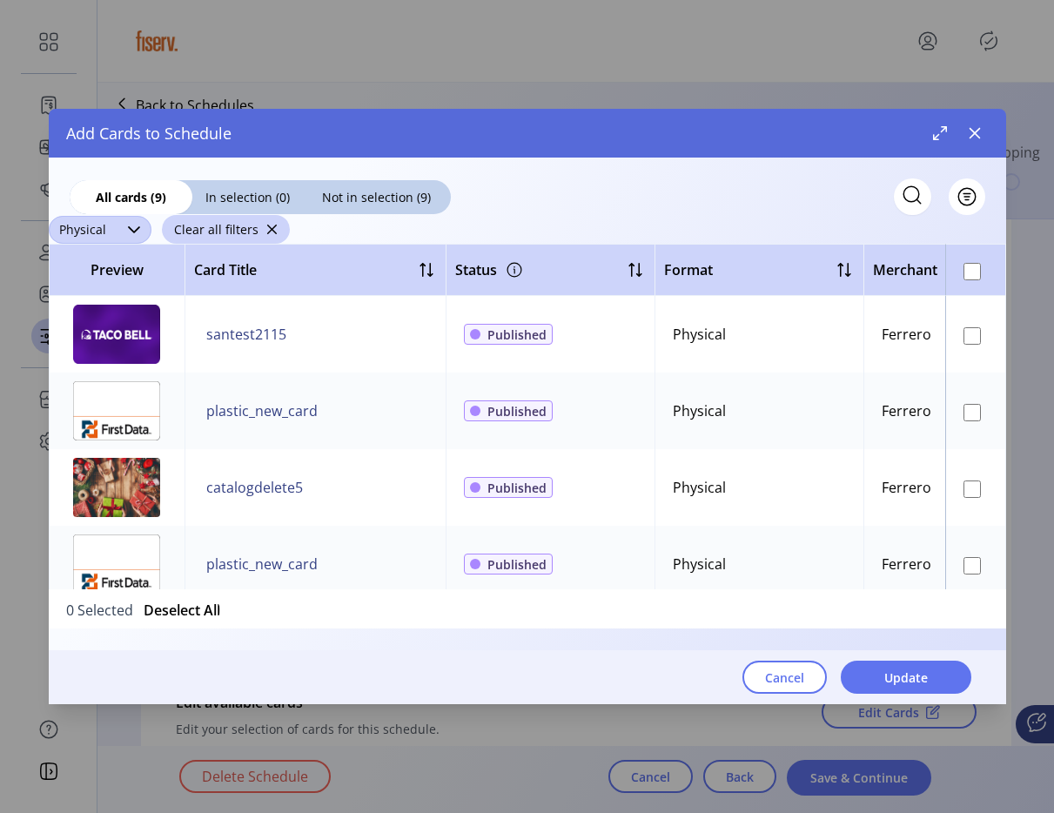
click at [104, 226] on span "Physical" at bounding box center [83, 230] width 68 height 28
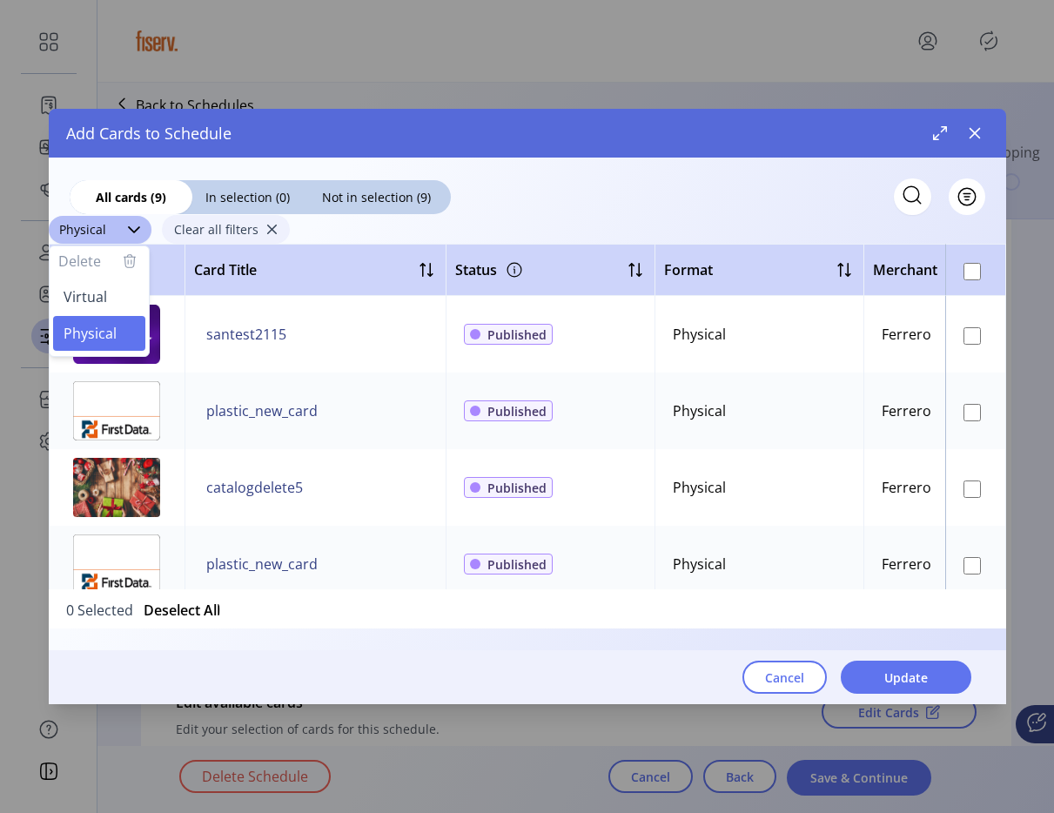
click at [249, 227] on span "Clear all filters" at bounding box center [216, 229] width 84 height 18
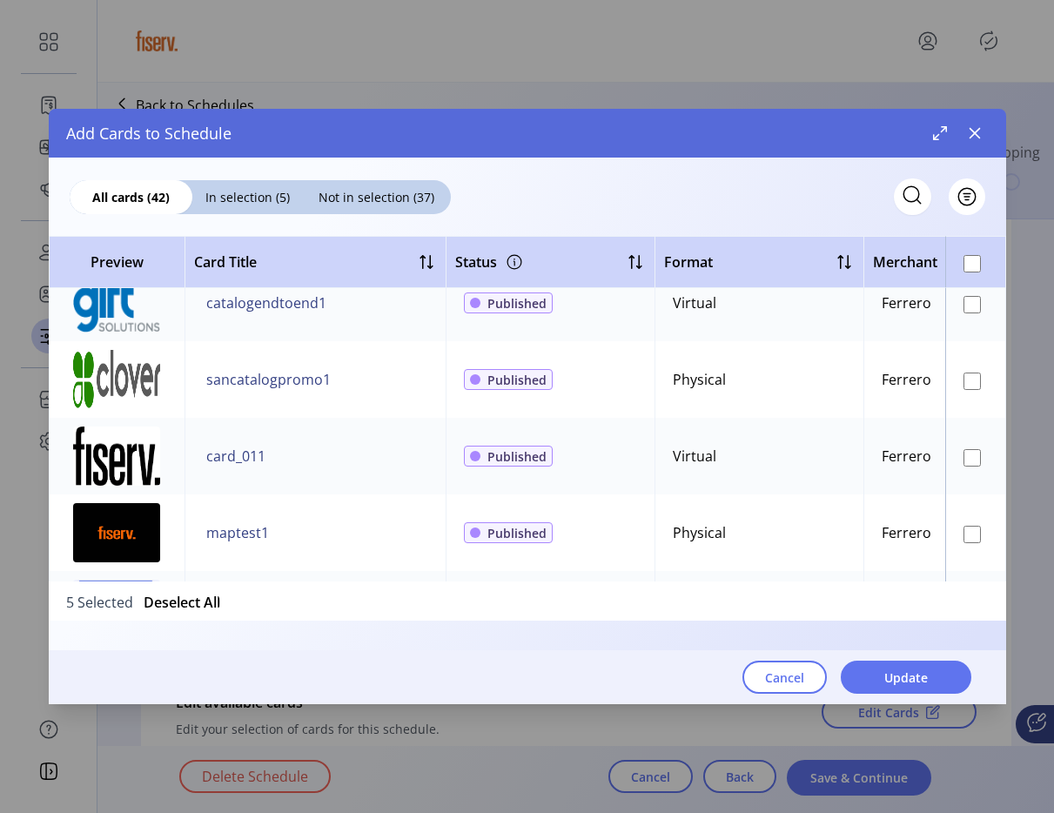
scroll to position [2564, 0]
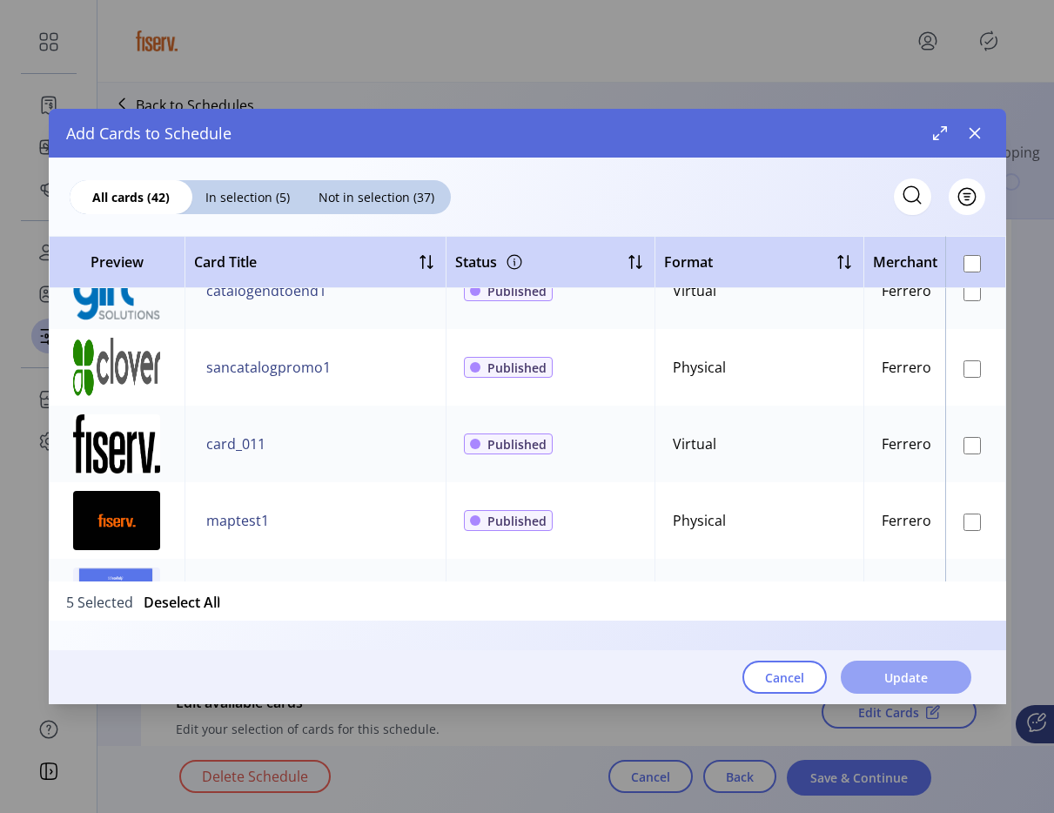
click at [933, 681] on button "Update" at bounding box center [906, 677] width 131 height 33
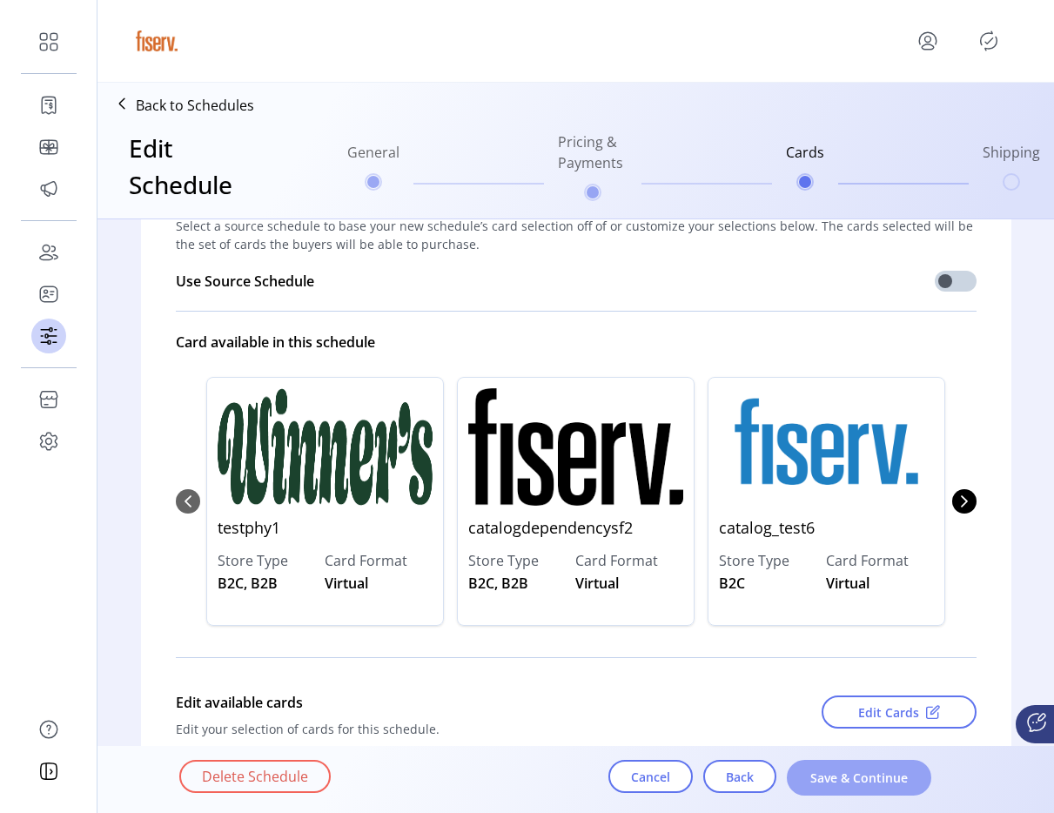
click at [908, 780] on span "Save & Continue" at bounding box center [859, 778] width 99 height 18
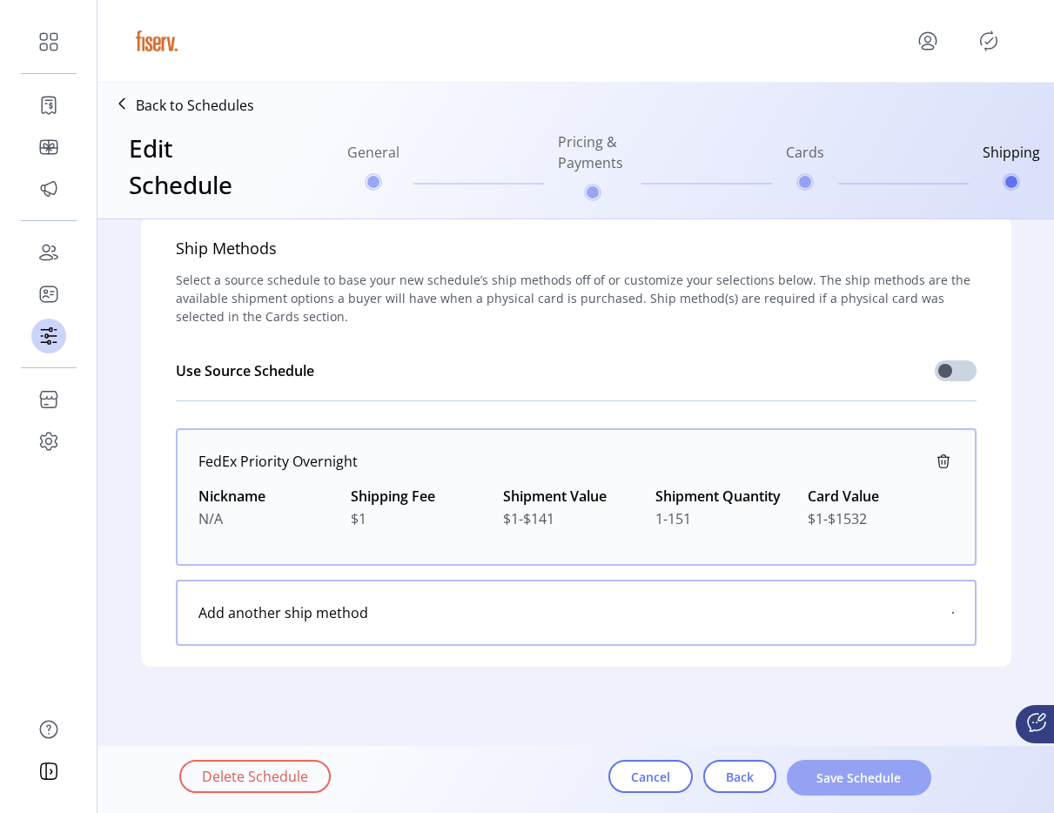
click at [906, 770] on span "Save Schedule" at bounding box center [859, 778] width 99 height 18
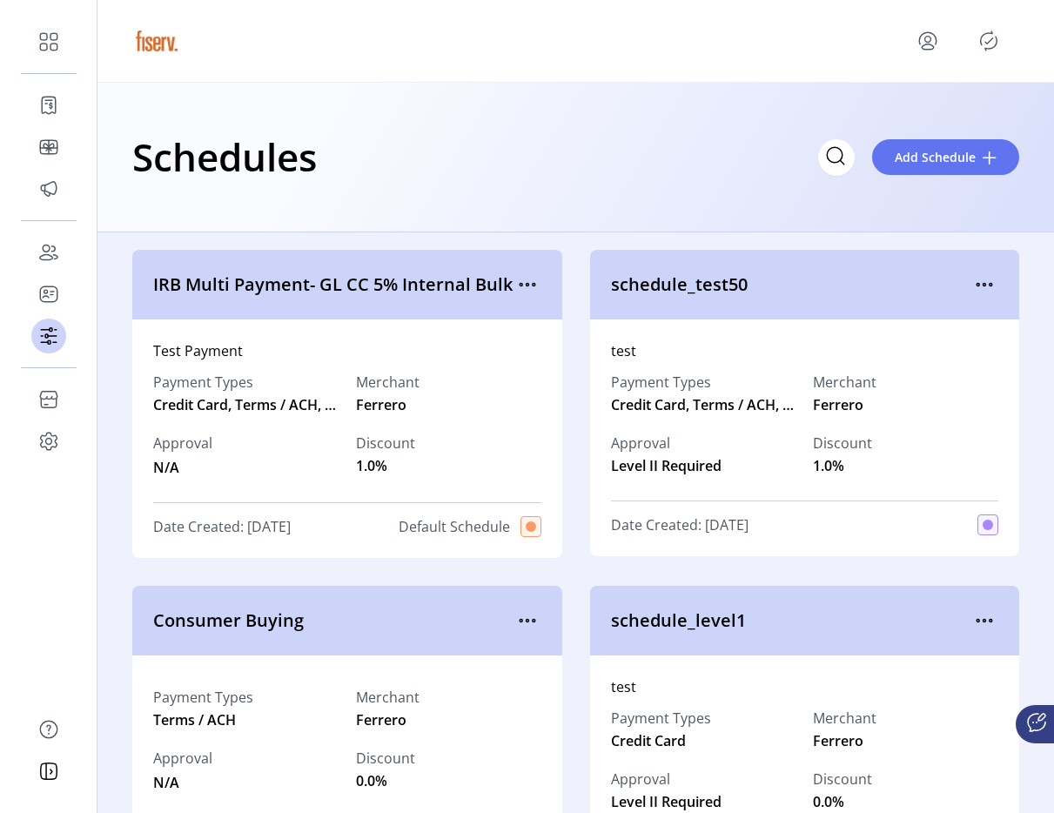
click at [999, 45] on icon "Publisher Panel" at bounding box center [989, 41] width 28 height 28
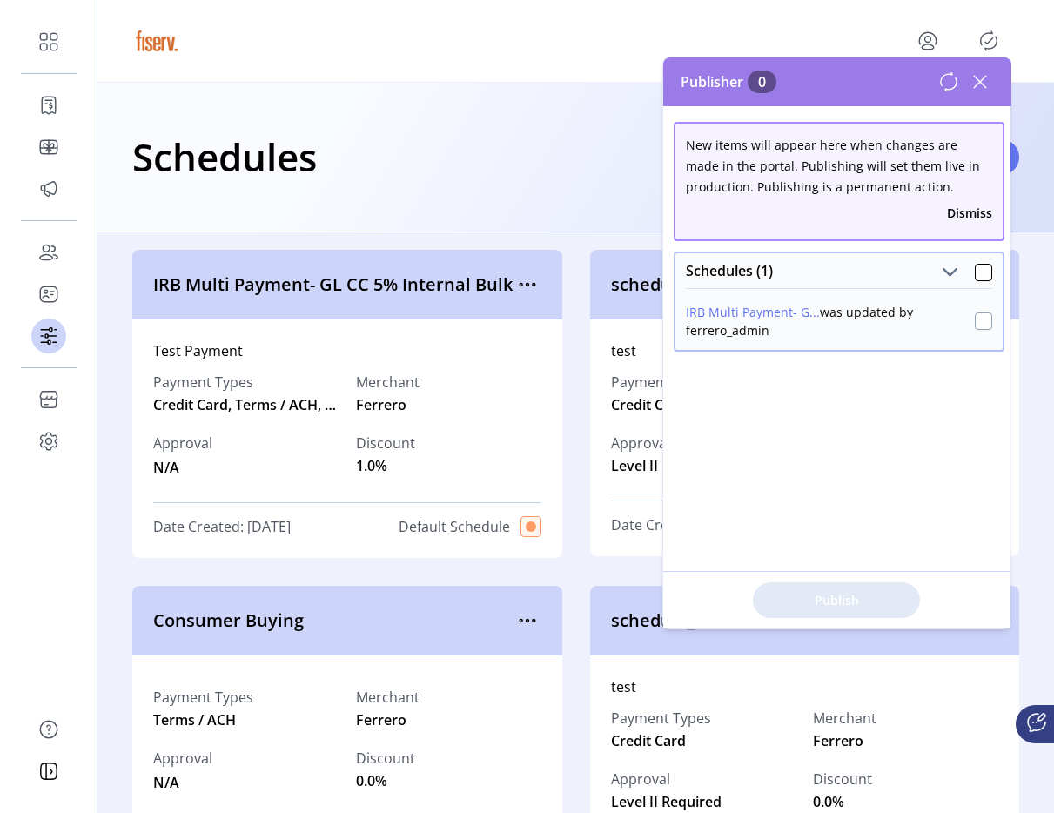
click at [975, 322] on div at bounding box center [983, 321] width 17 height 17
click at [825, 600] on span "Publish 1 Items" at bounding box center [837, 600] width 122 height 18
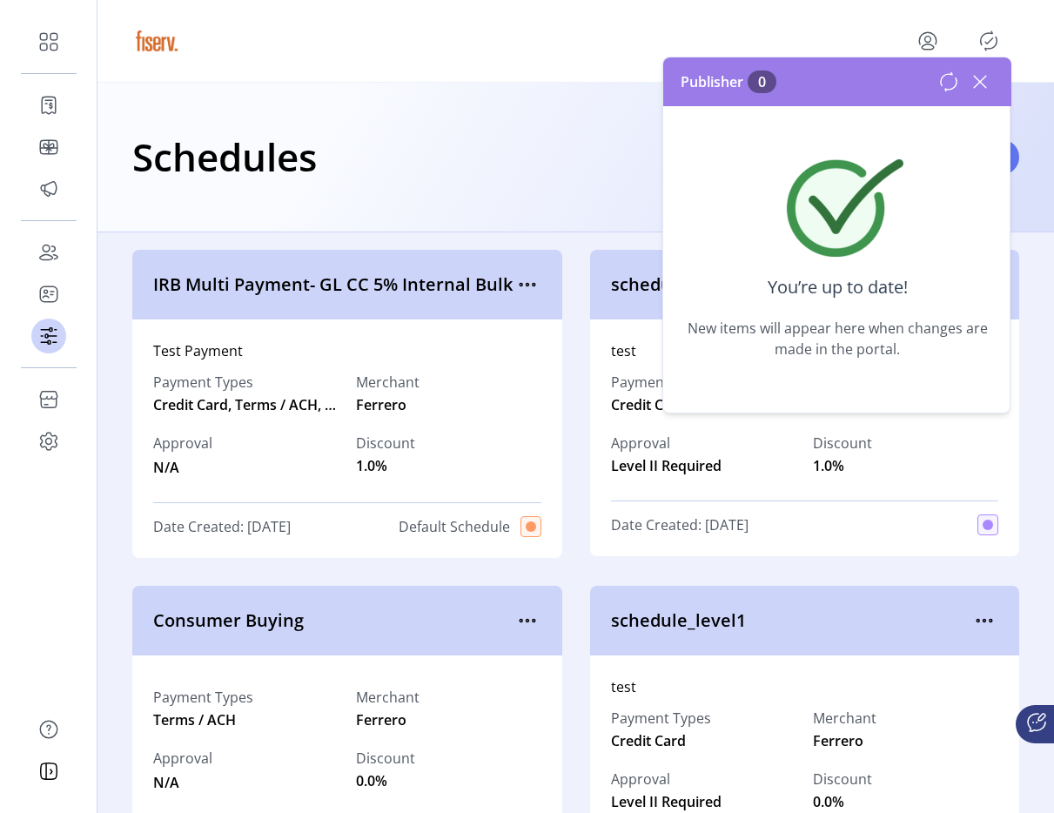
click at [984, 66] on div "Publisher 0" at bounding box center [837, 81] width 348 height 49
click at [983, 74] on icon at bounding box center [980, 82] width 28 height 28
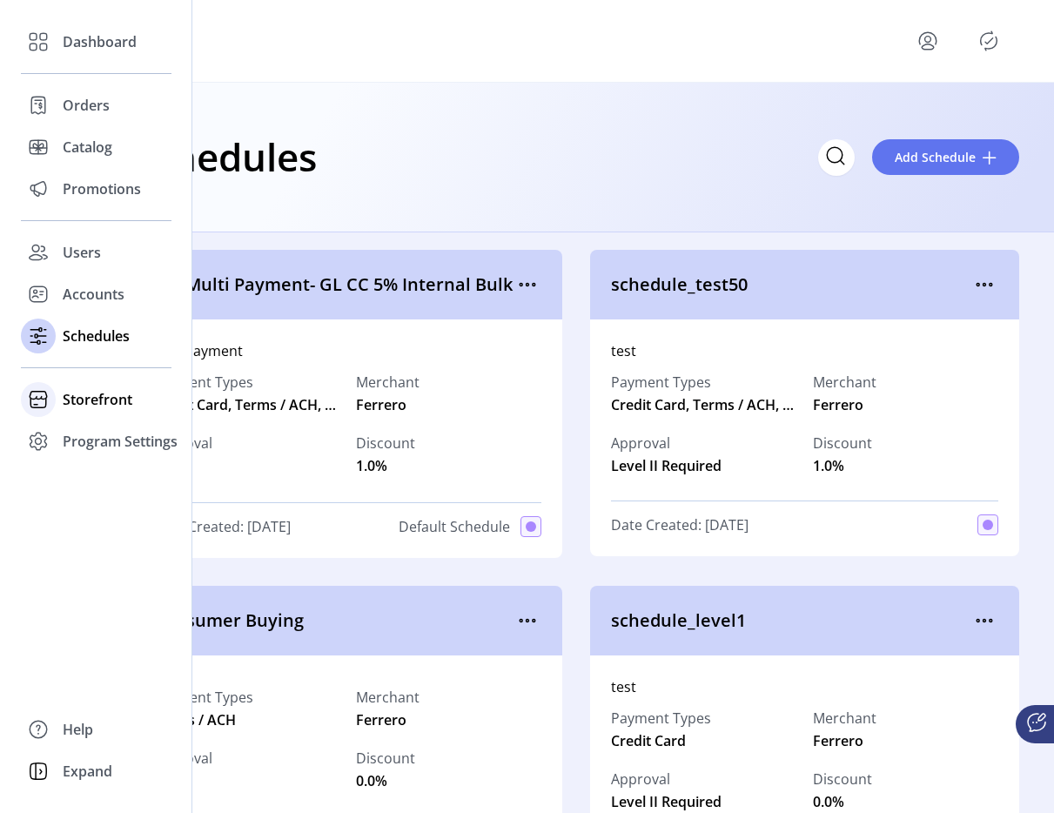
click at [77, 396] on span "Storefront" at bounding box center [98, 399] width 70 height 21
click at [93, 448] on div "Styling" at bounding box center [96, 462] width 151 height 28
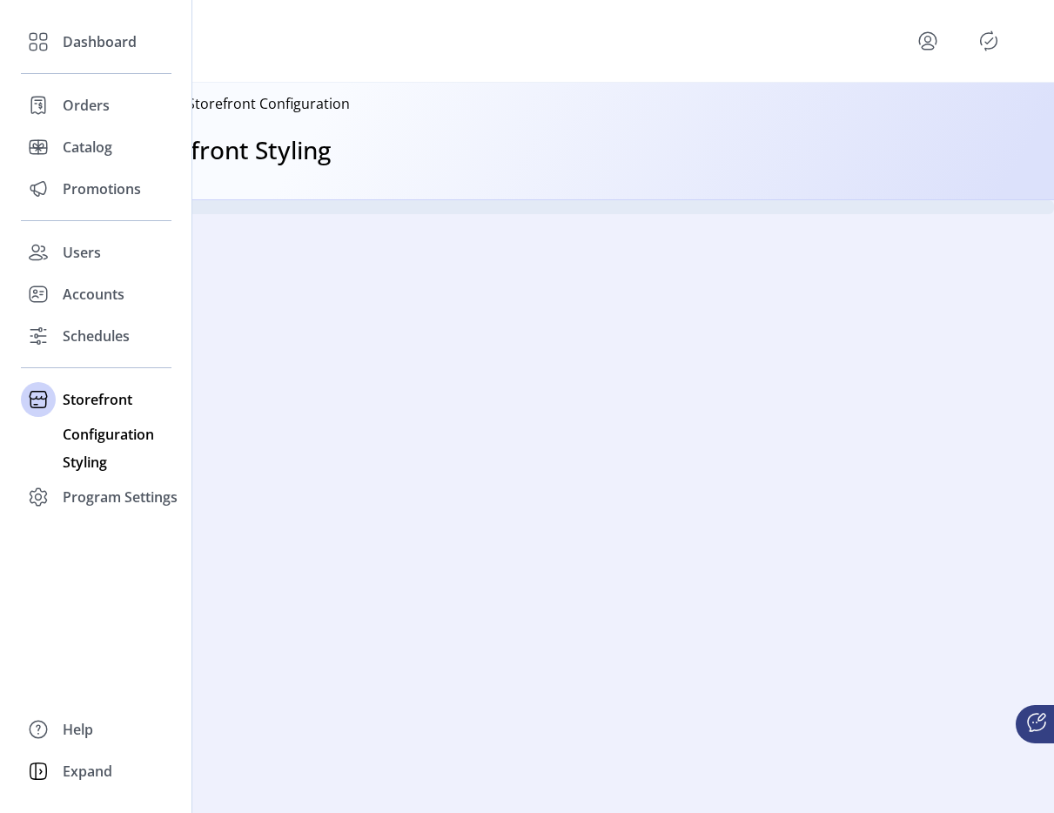
click at [141, 430] on span "Configuration" at bounding box center [108, 434] width 91 height 21
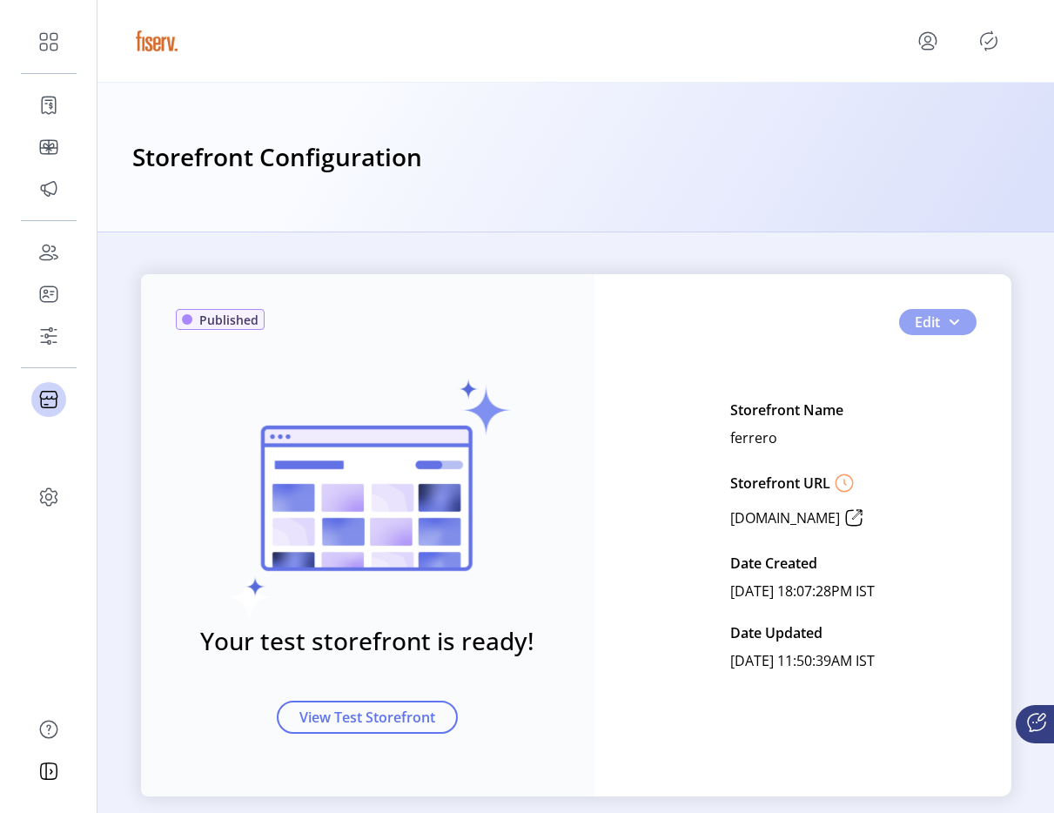
click at [959, 322] on button "Edit" at bounding box center [937, 322] width 77 height 26
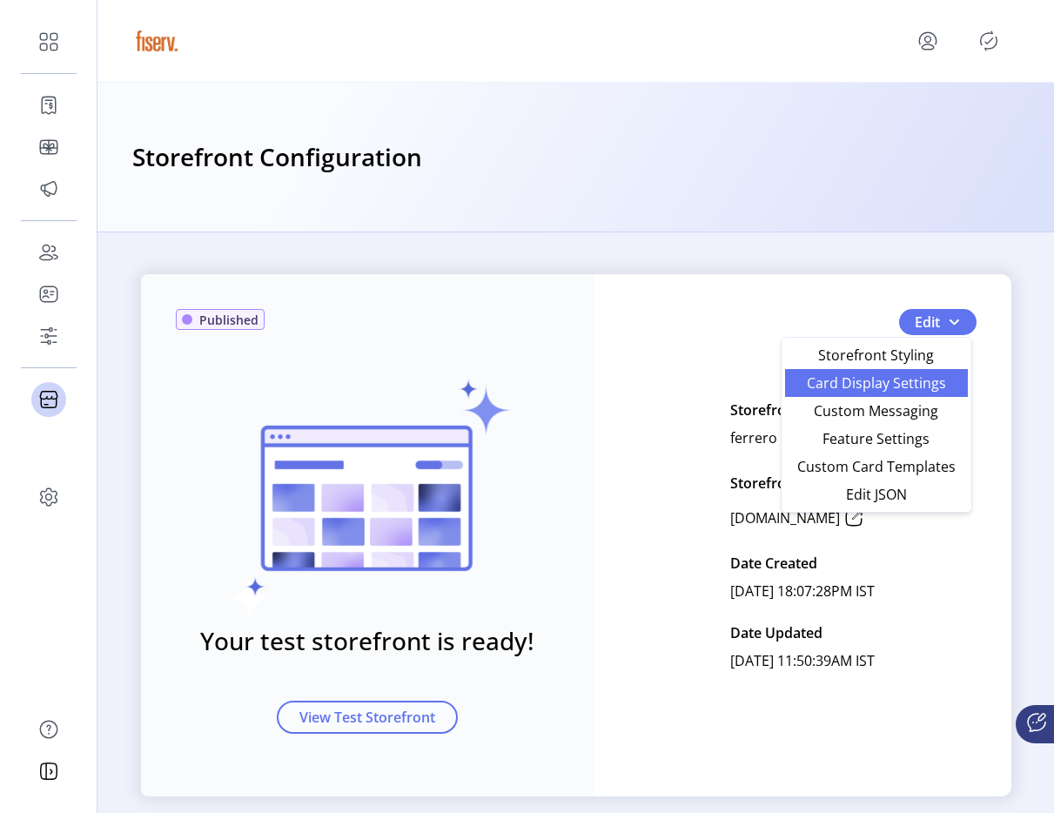
click at [864, 390] on span "Card Display Settings" at bounding box center [877, 383] width 162 height 14
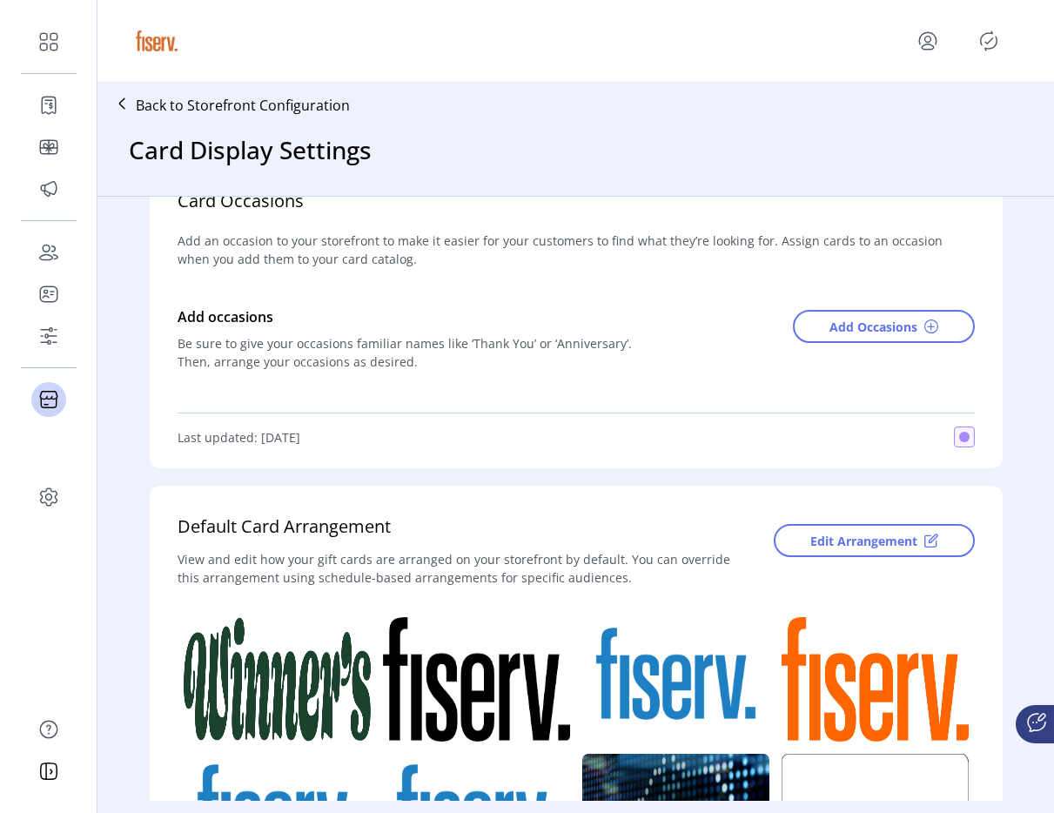
scroll to position [67, 0]
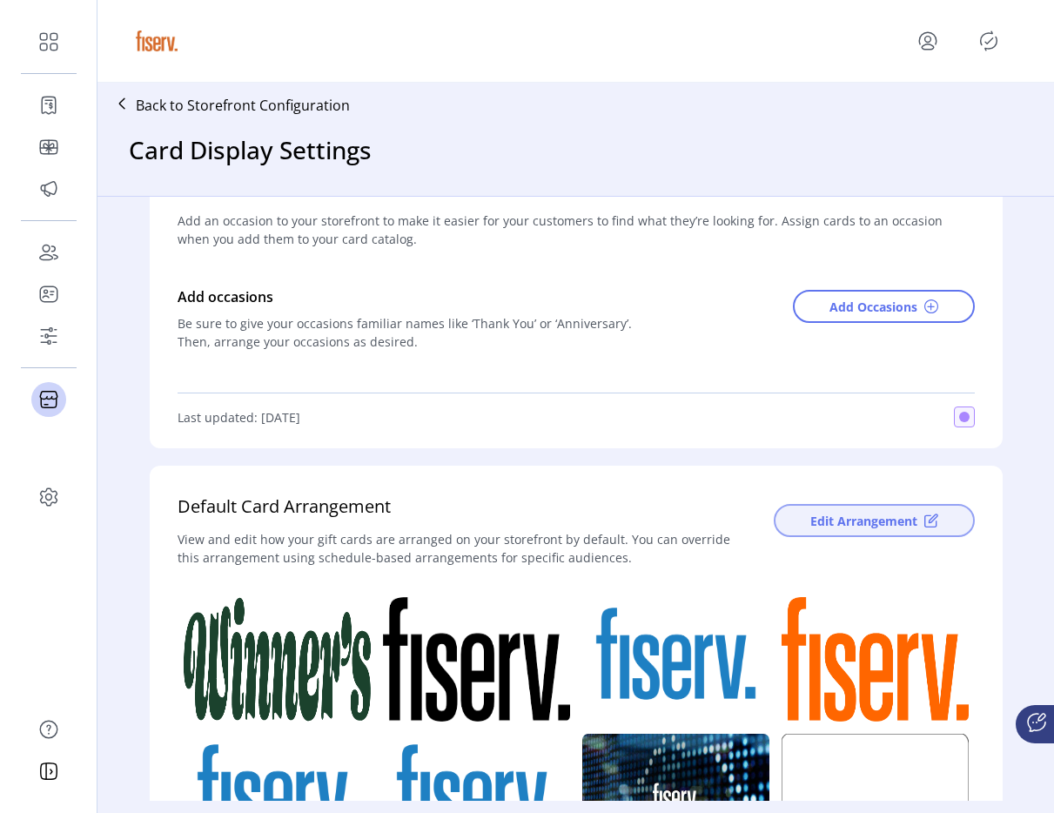
click at [825, 508] on button "Edit Arrangement" at bounding box center [874, 520] width 201 height 33
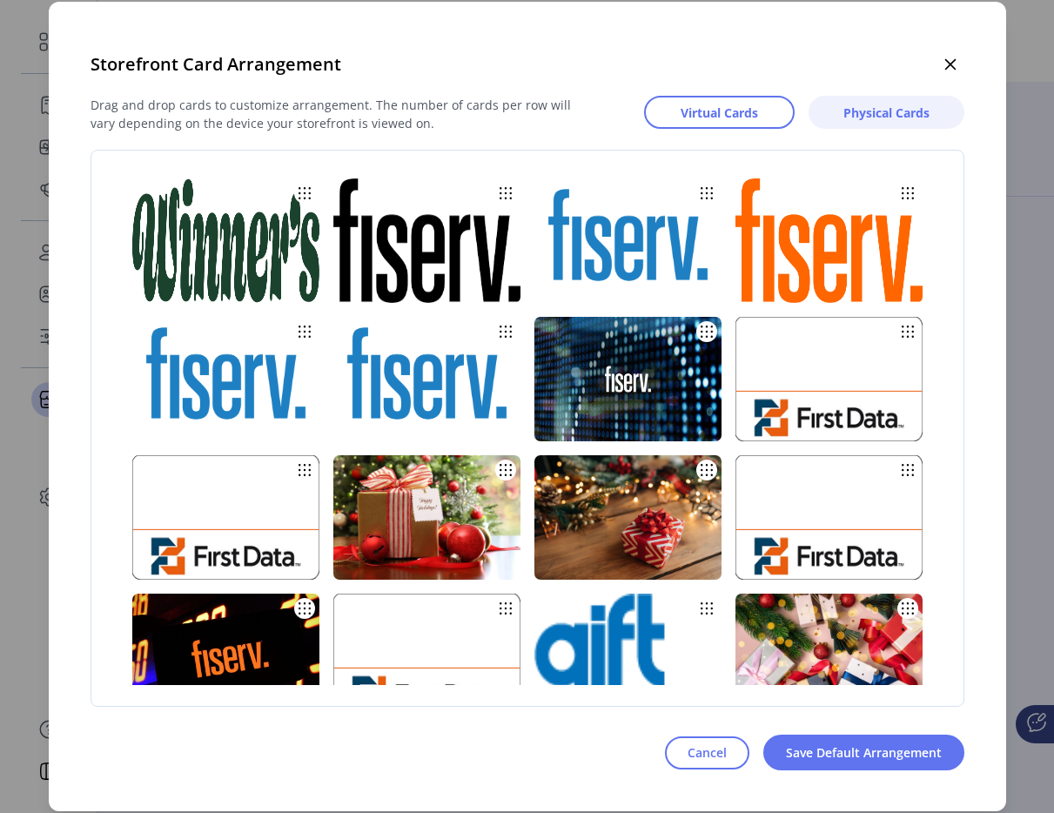
click at [878, 124] on button "Physical Cards" at bounding box center [887, 112] width 156 height 33
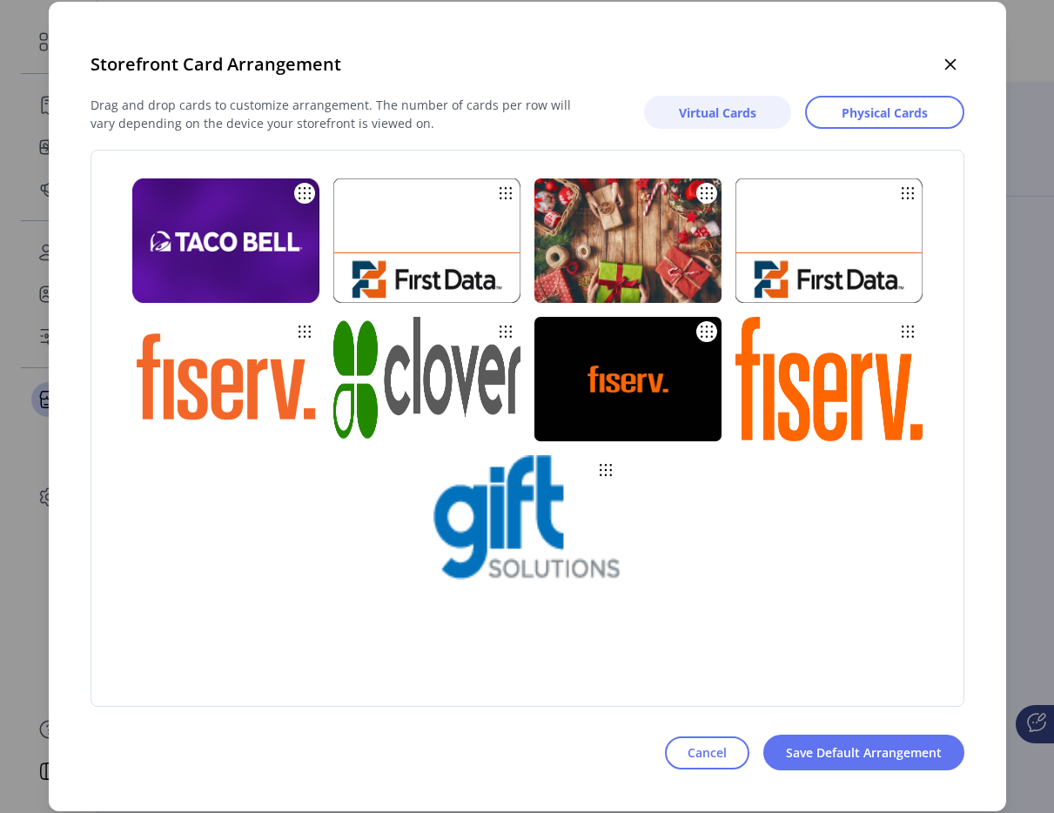
click at [727, 118] on span "Virtual Cards" at bounding box center [717, 113] width 77 height 18
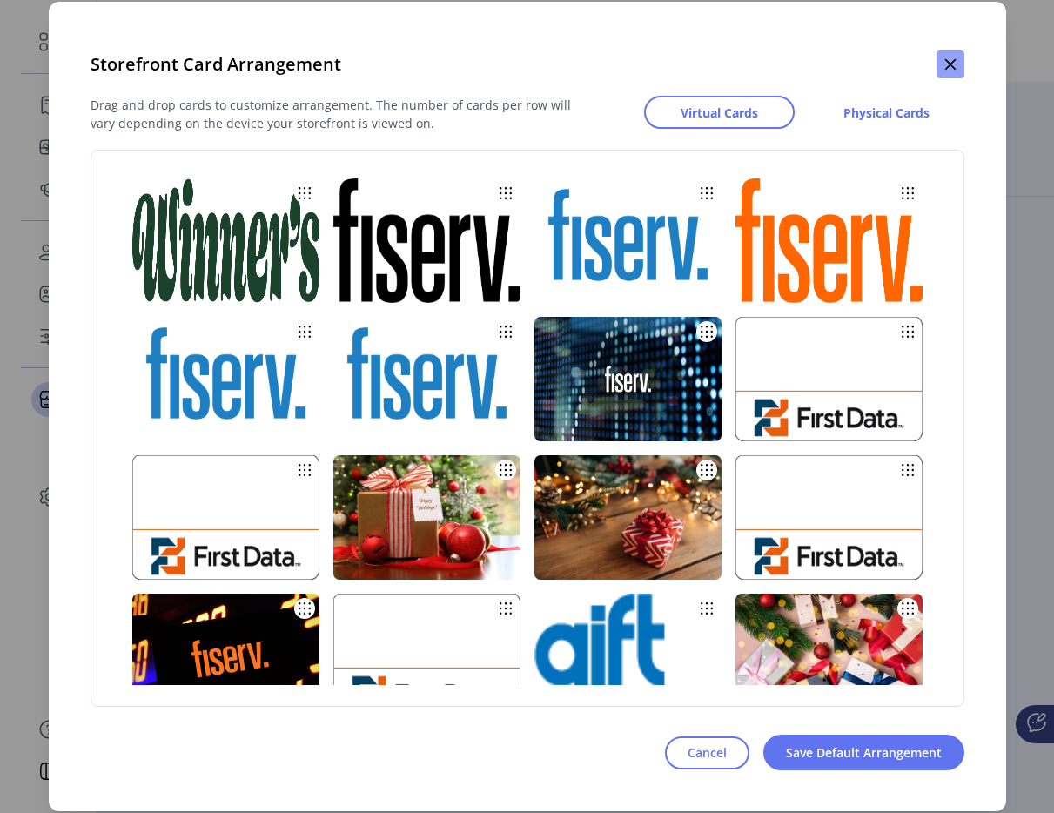
click at [953, 53] on button "button" at bounding box center [951, 64] width 28 height 28
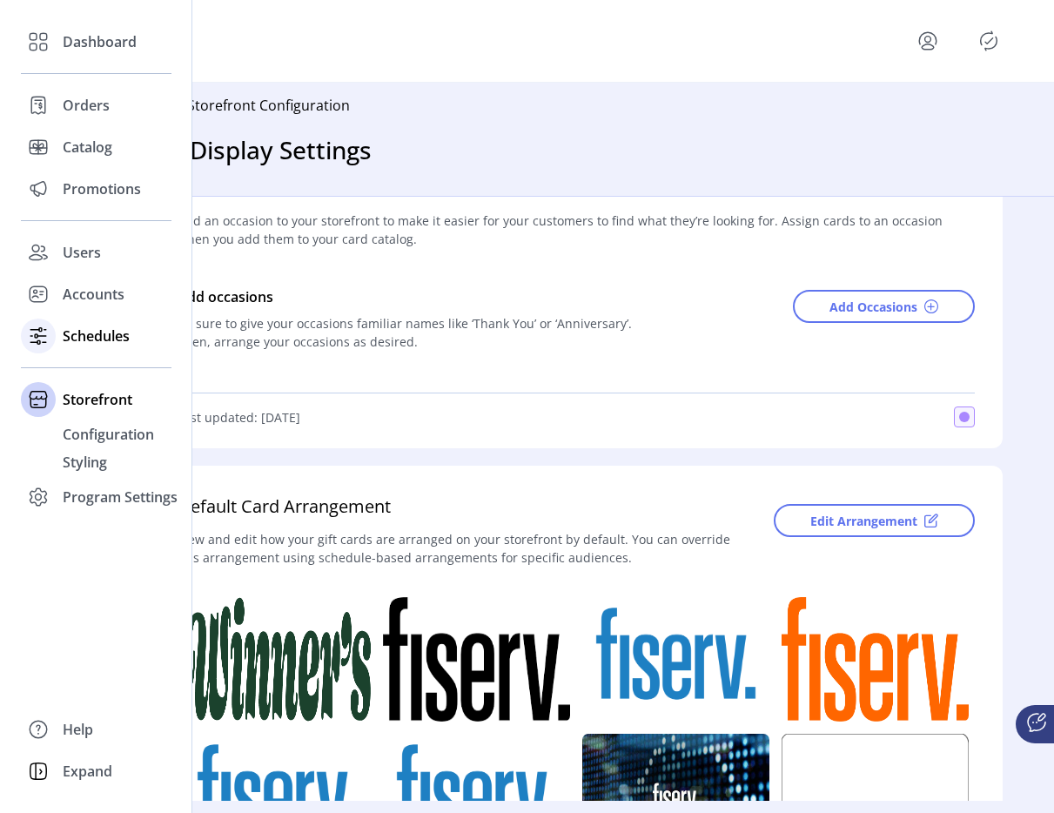
click at [125, 340] on span "Schedules" at bounding box center [96, 336] width 67 height 21
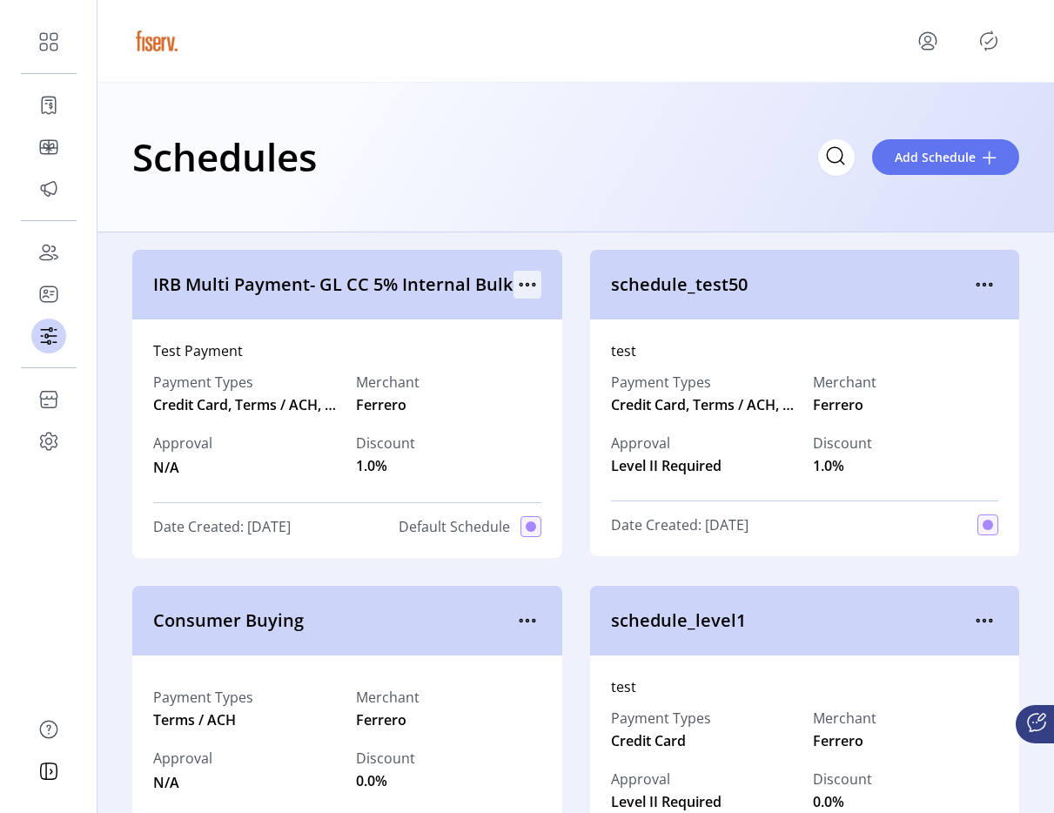
click at [520, 279] on icon "menu" at bounding box center [528, 285] width 28 height 28
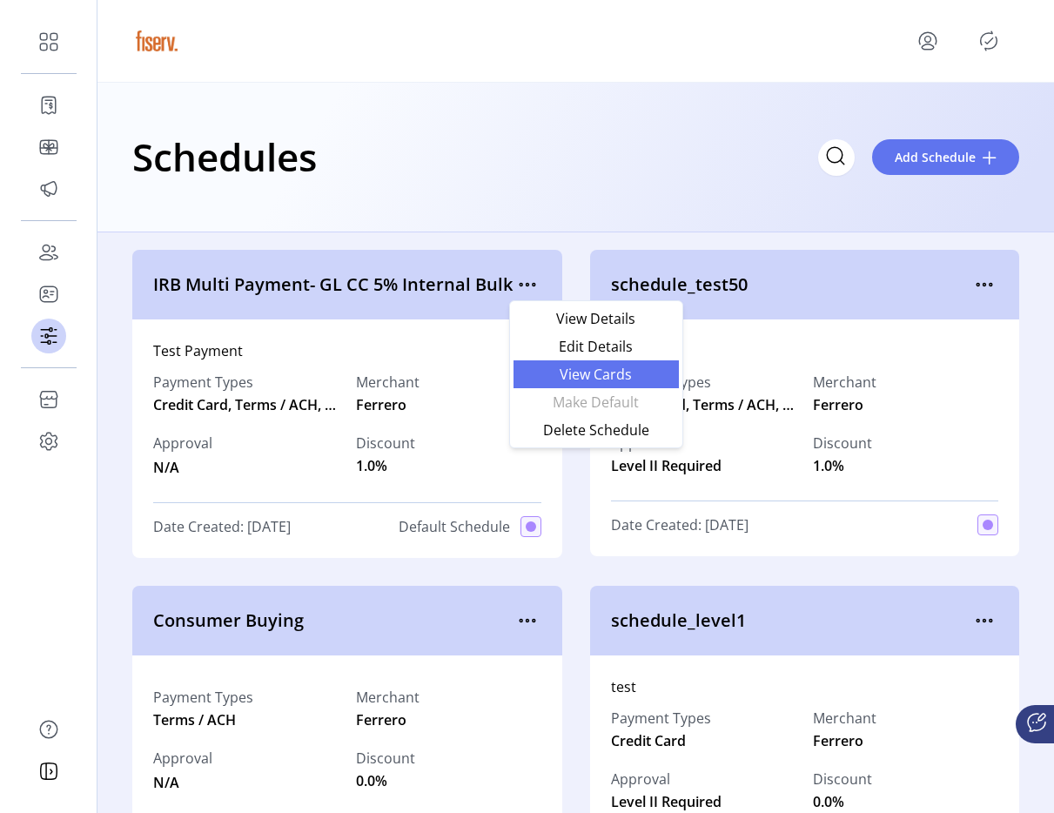
click at [562, 368] on span "View Cards" at bounding box center [596, 374] width 145 height 14
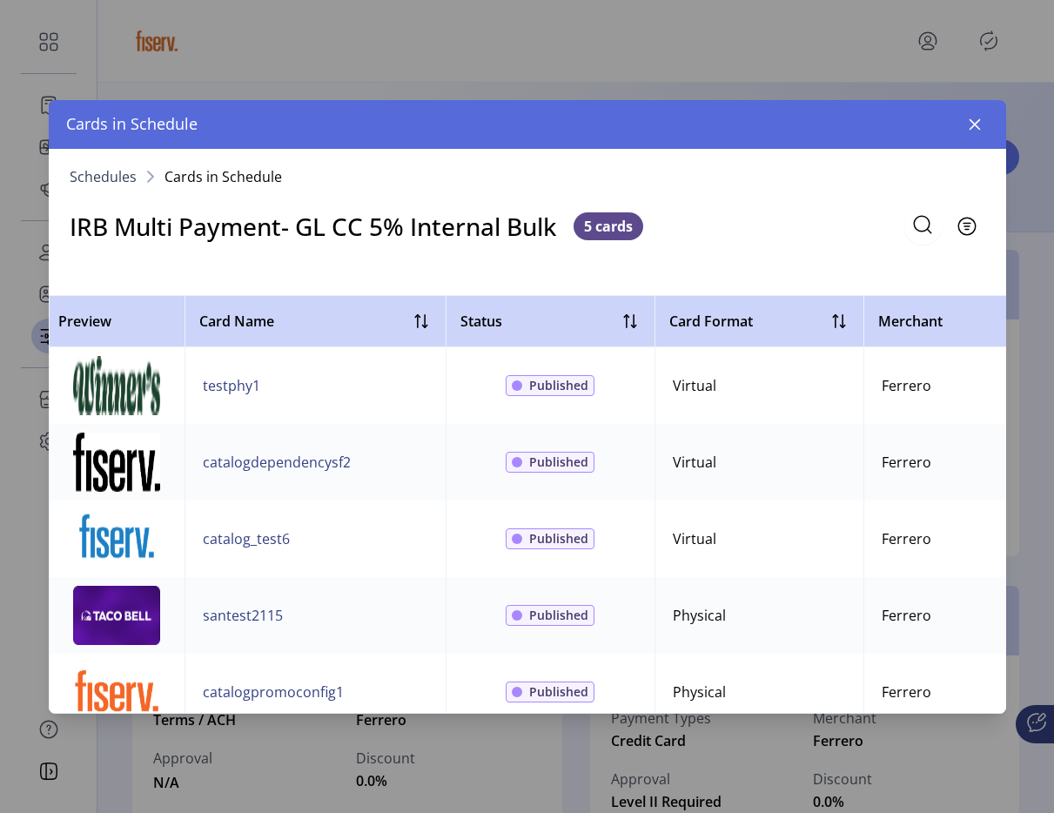
scroll to position [30, 0]
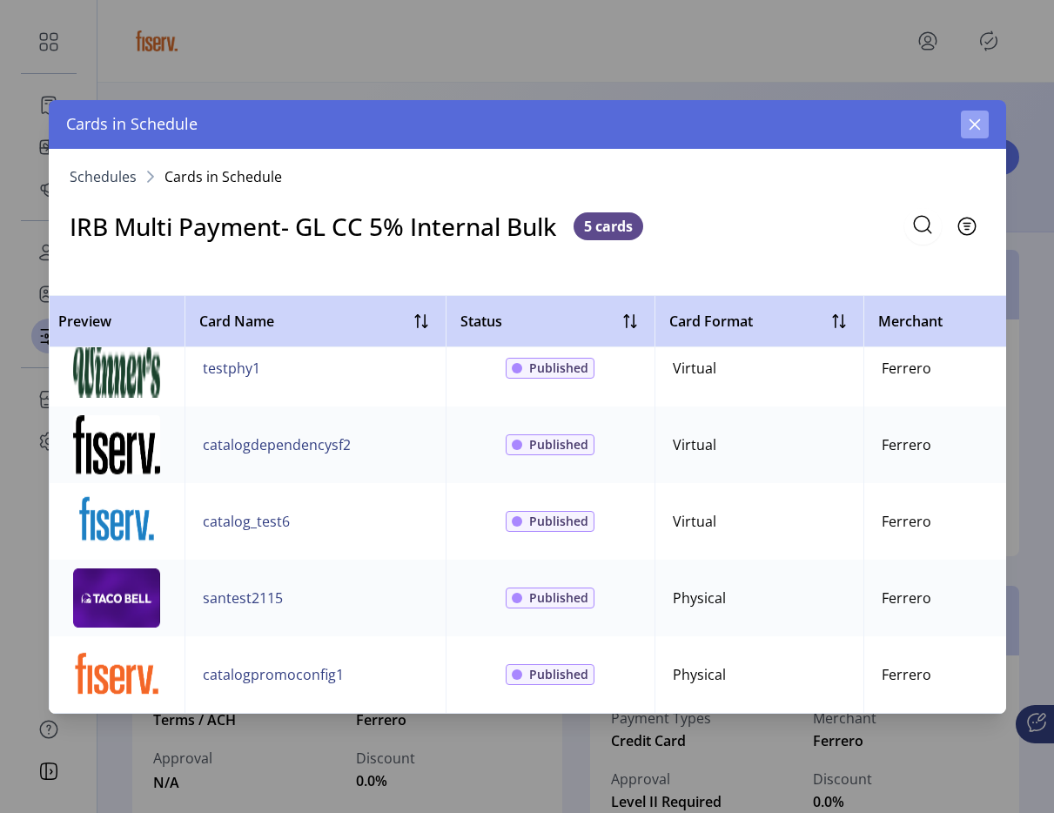
click at [968, 123] on icon "button" at bounding box center [975, 125] width 14 height 14
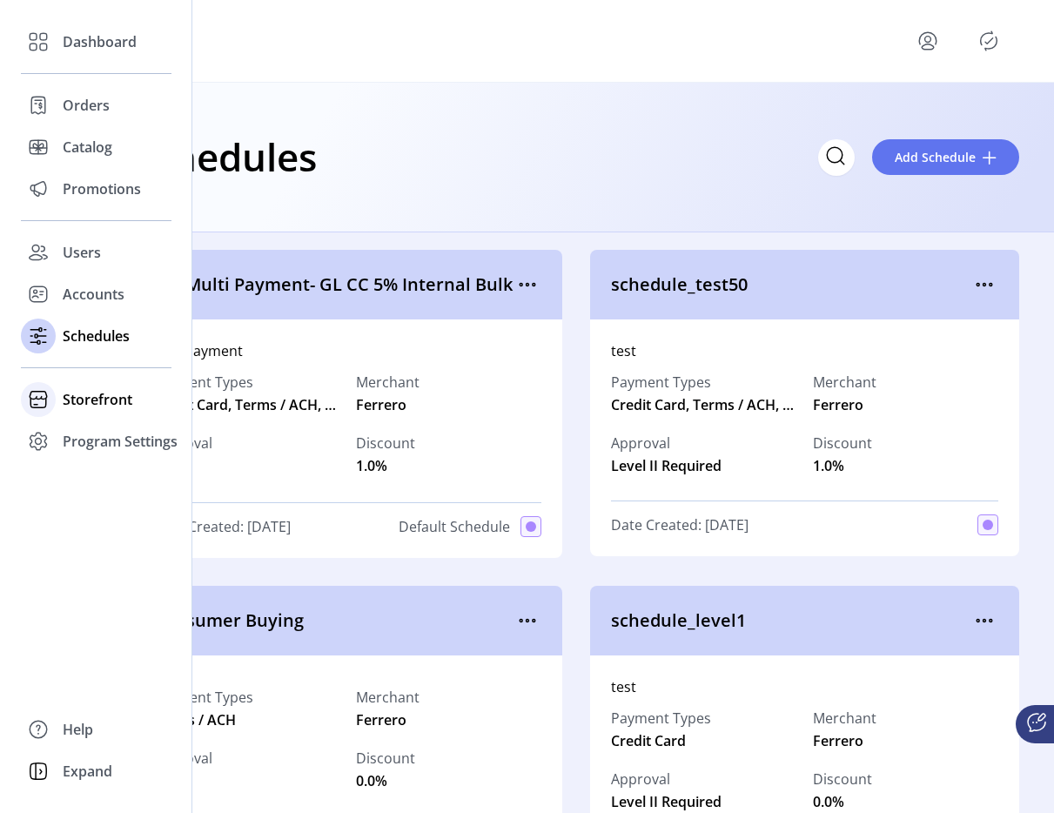
click at [84, 414] on div "Storefront" at bounding box center [96, 400] width 151 height 42
click at [104, 426] on span "Configuration" at bounding box center [108, 434] width 91 height 21
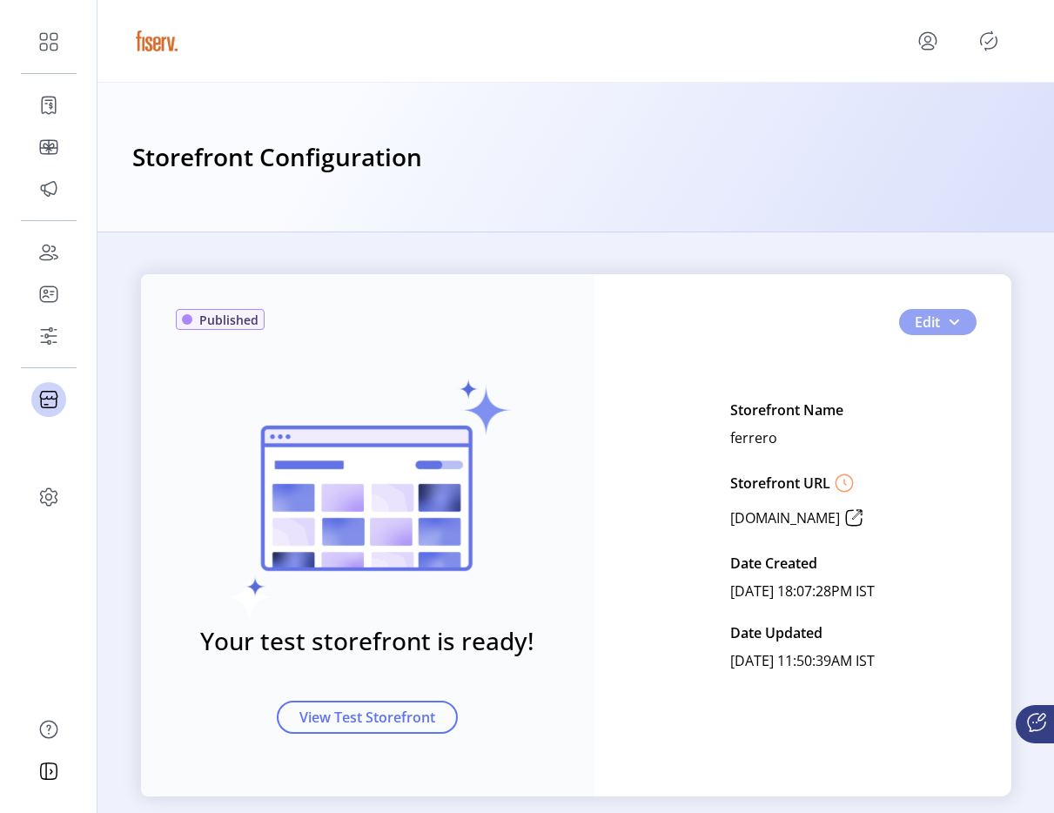
click at [963, 326] on button "Edit" at bounding box center [937, 322] width 77 height 26
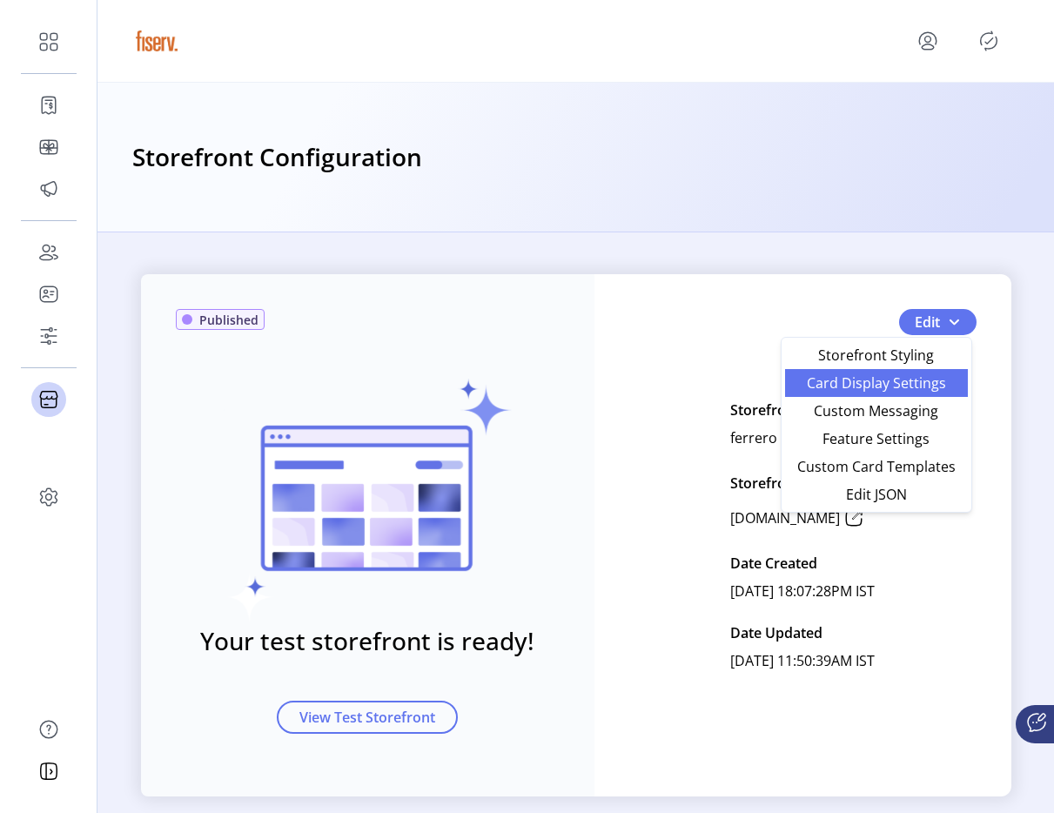
click at [911, 380] on span "Card Display Settings" at bounding box center [877, 383] width 162 height 14
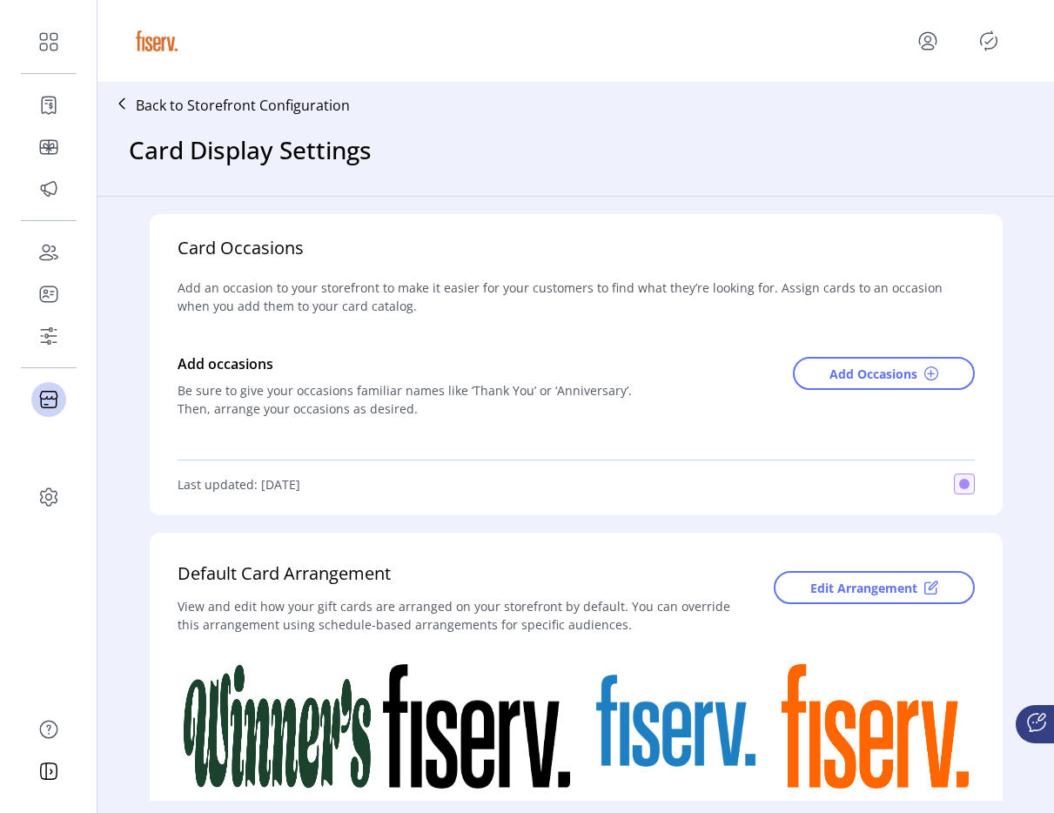
click at [820, 568] on div "Edit Arrangement" at bounding box center [861, 603] width 228 height 84
click at [812, 571] on button "Edit Arrangement" at bounding box center [874, 587] width 201 height 33
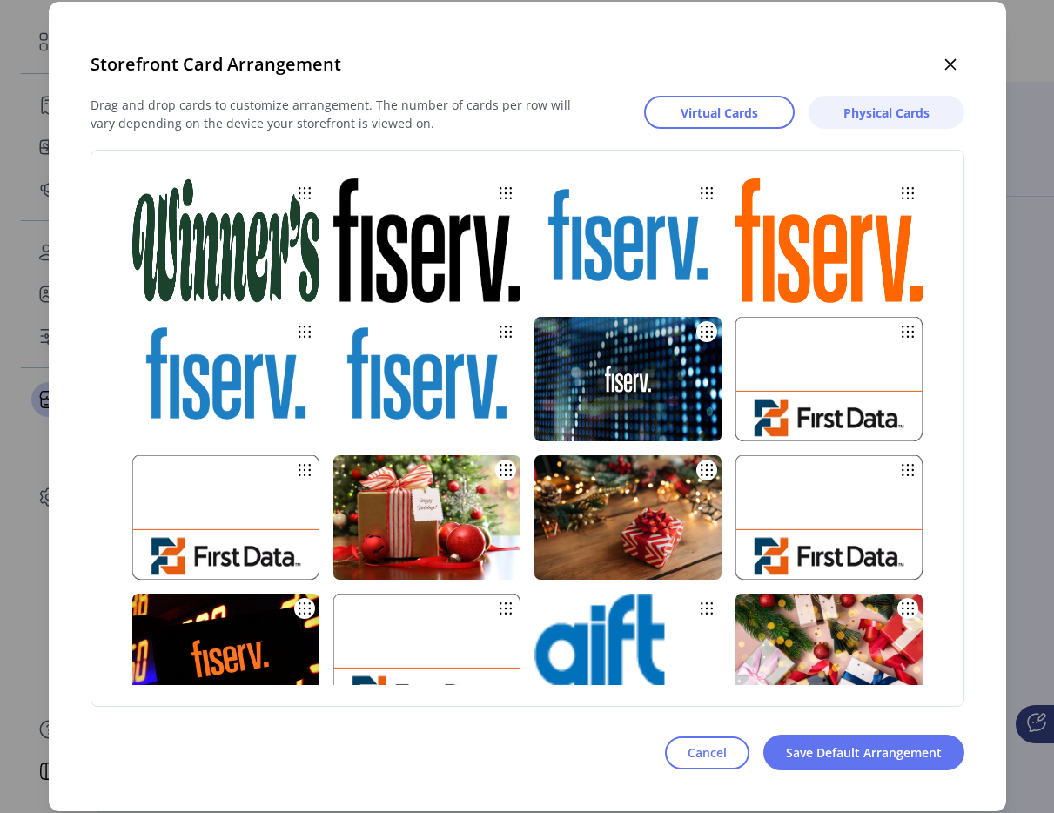
click at [864, 109] on span "Physical Cards" at bounding box center [887, 113] width 86 height 18
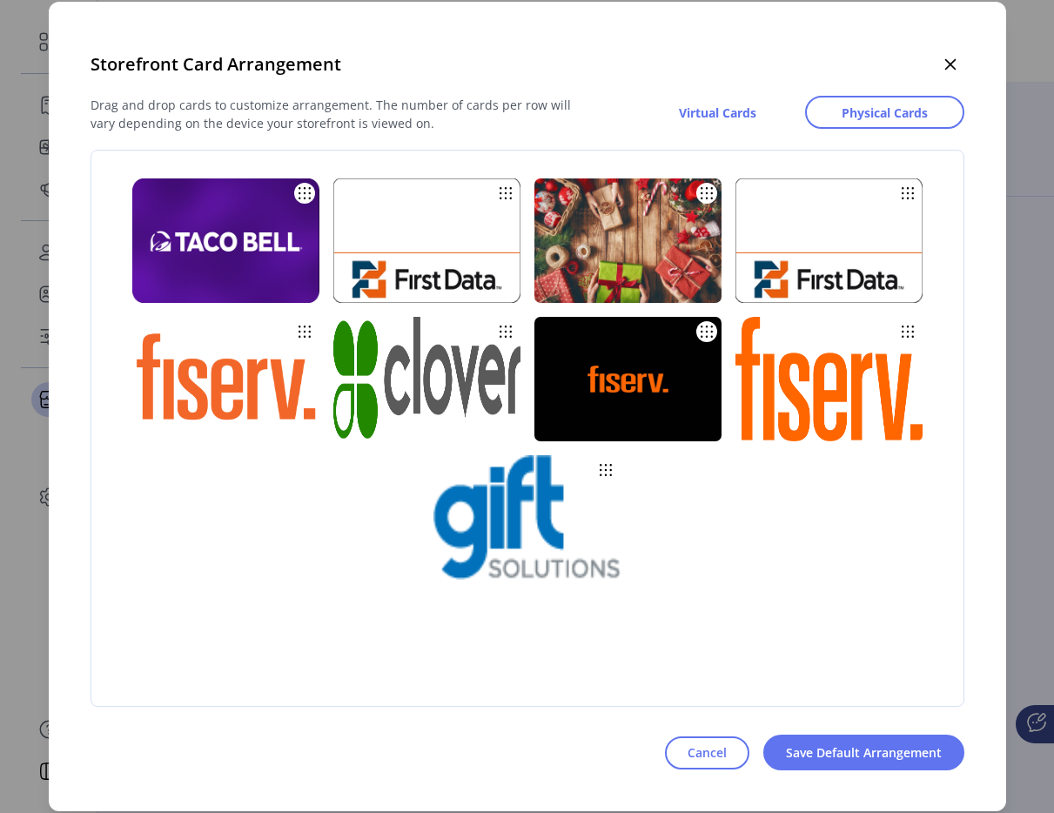
click at [243, 396] on img at bounding box center [225, 379] width 187 height 125
click at [958, 69] on button "button" at bounding box center [951, 64] width 28 height 28
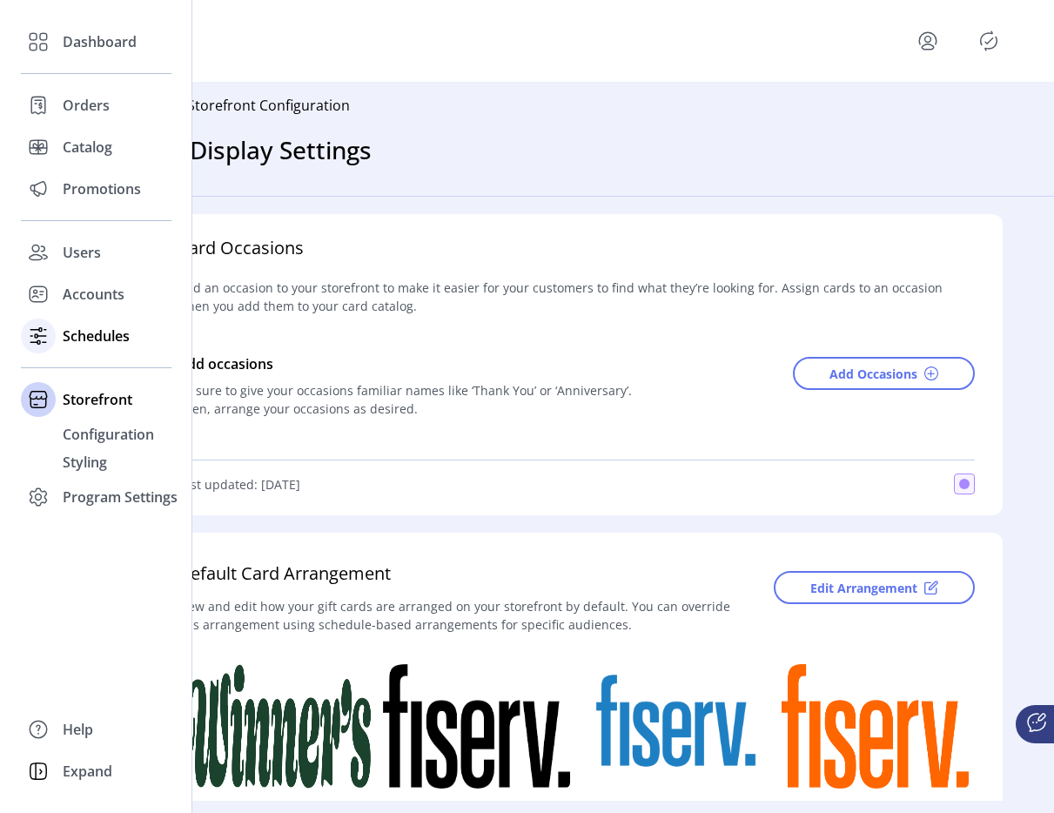
click at [102, 345] on span "Schedules" at bounding box center [96, 336] width 67 height 21
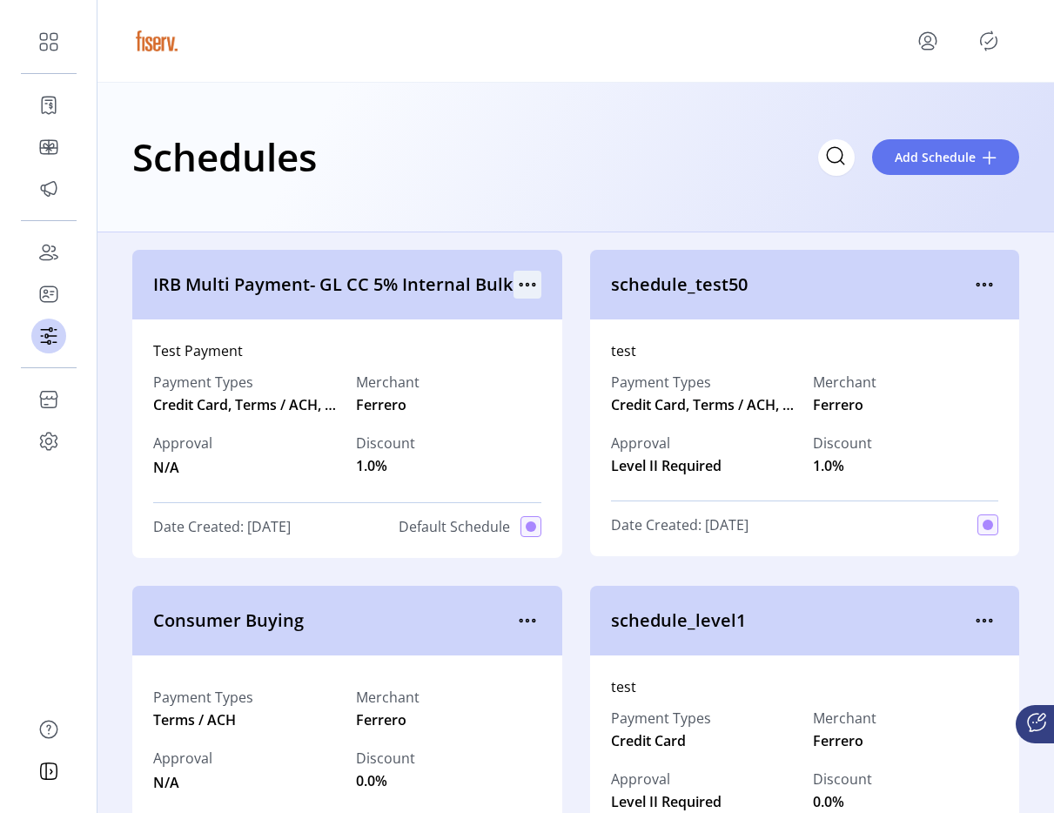
click at [532, 284] on icon "menu" at bounding box center [533, 285] width 3 height 3
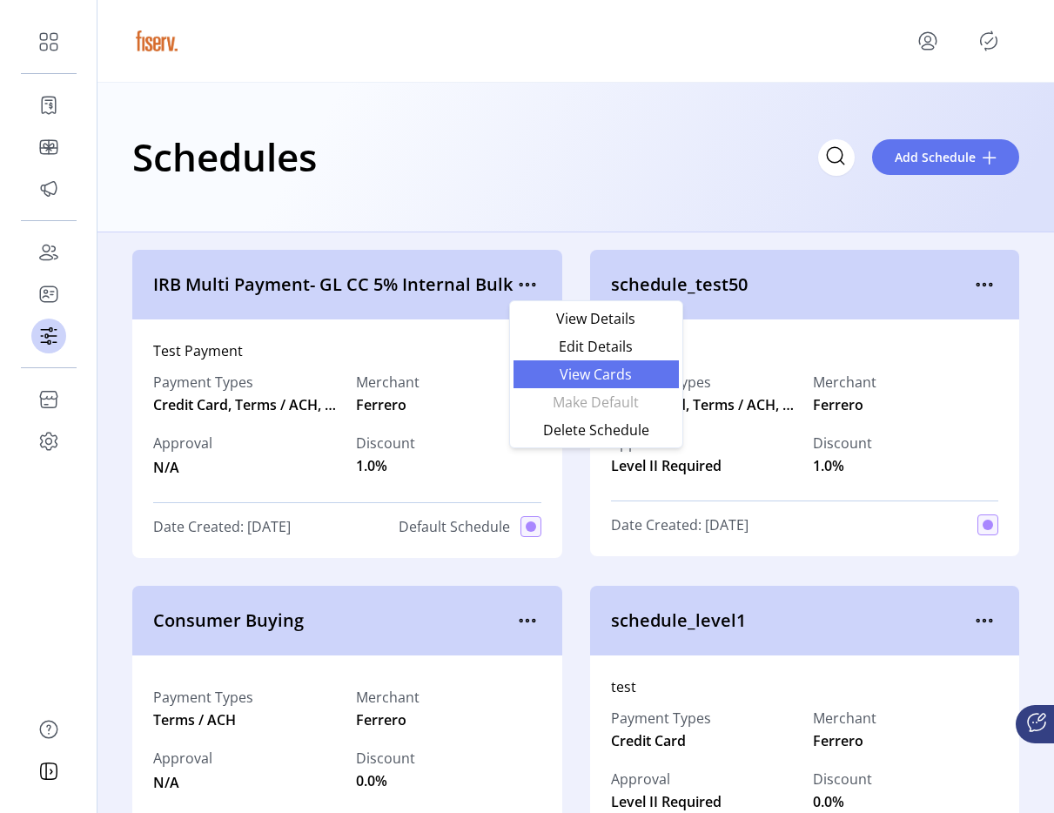
click at [551, 368] on span "View Cards" at bounding box center [596, 374] width 145 height 14
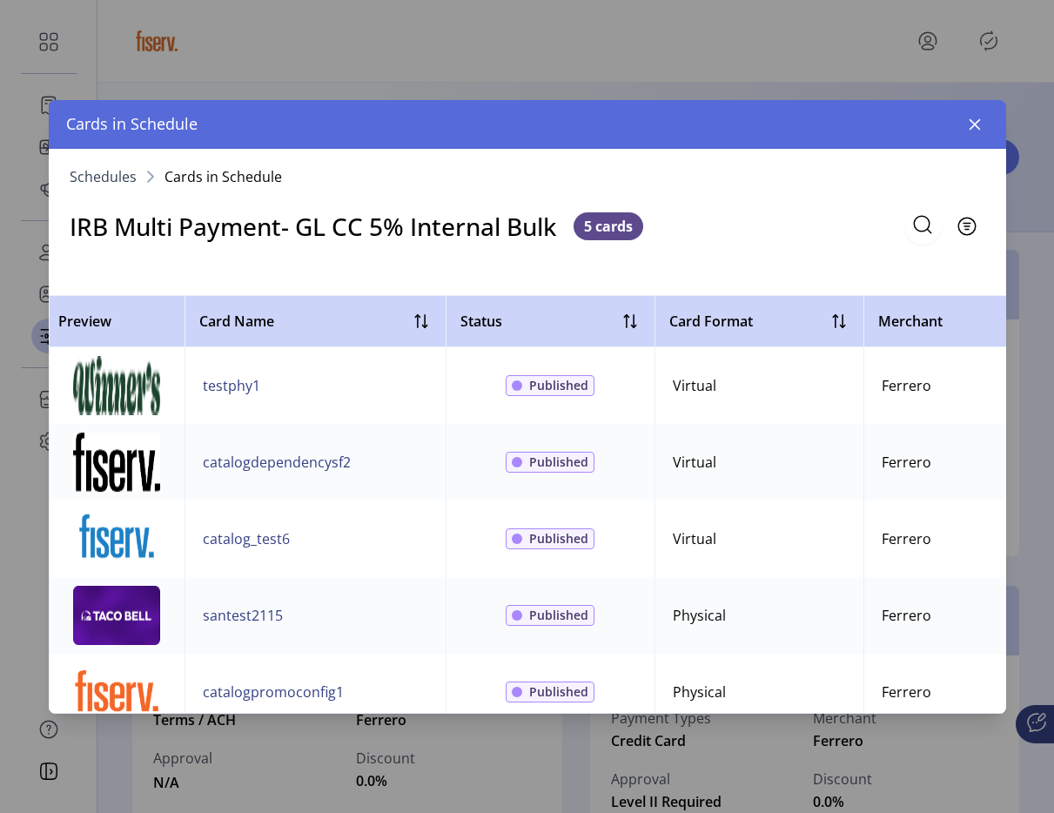
click at [959, 136] on div "Cards in Schedule" at bounding box center [528, 124] width 958 height 49
click at [968, 126] on icon "button" at bounding box center [975, 125] width 14 height 14
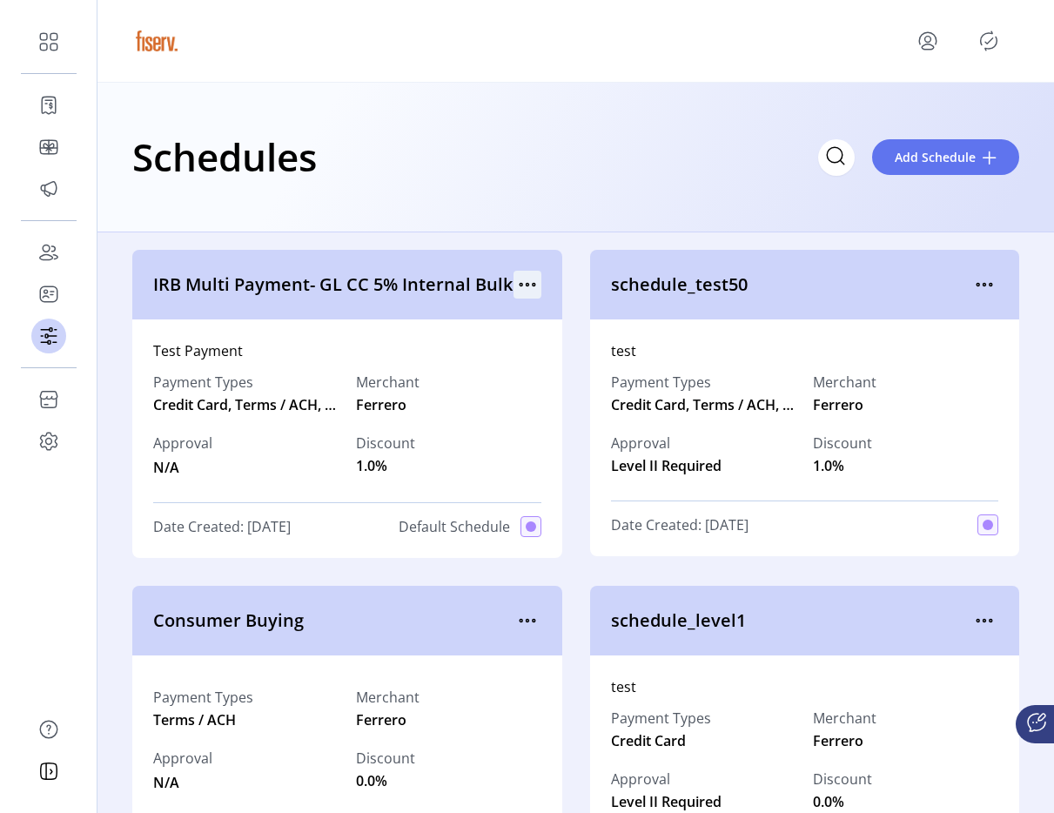
click at [531, 286] on icon "menu" at bounding box center [528, 285] width 28 height 28
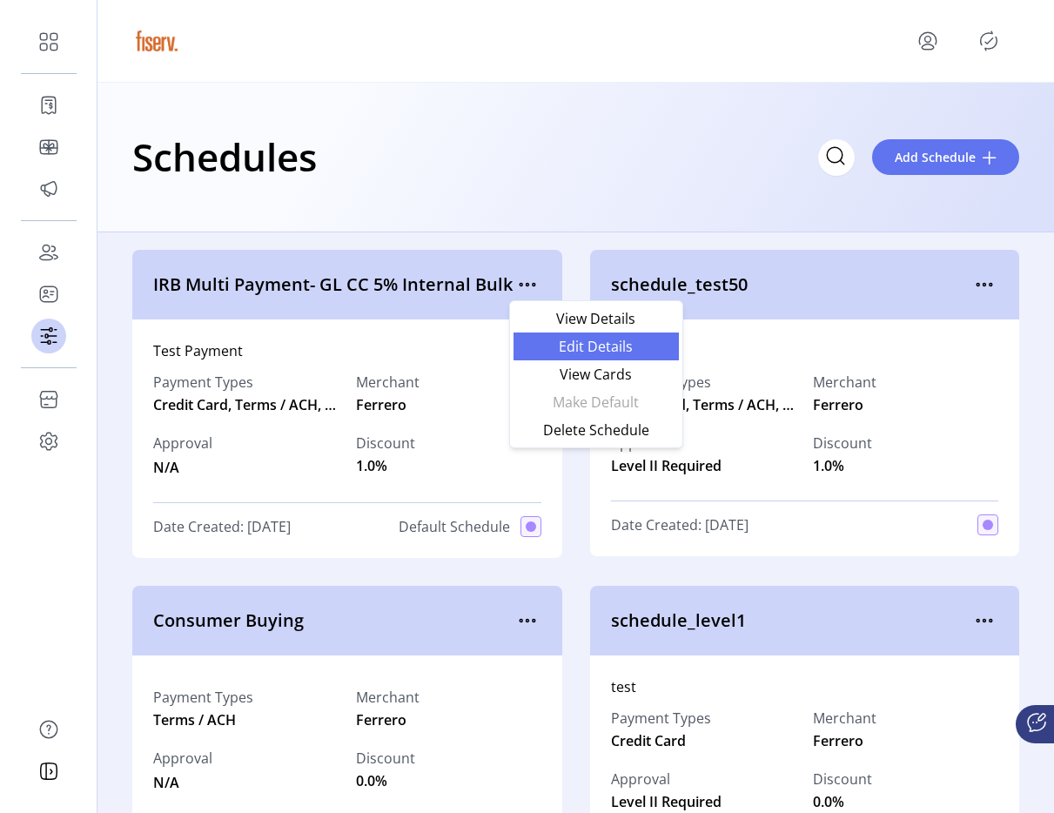
click at [546, 344] on span "Edit Details" at bounding box center [596, 347] width 145 height 14
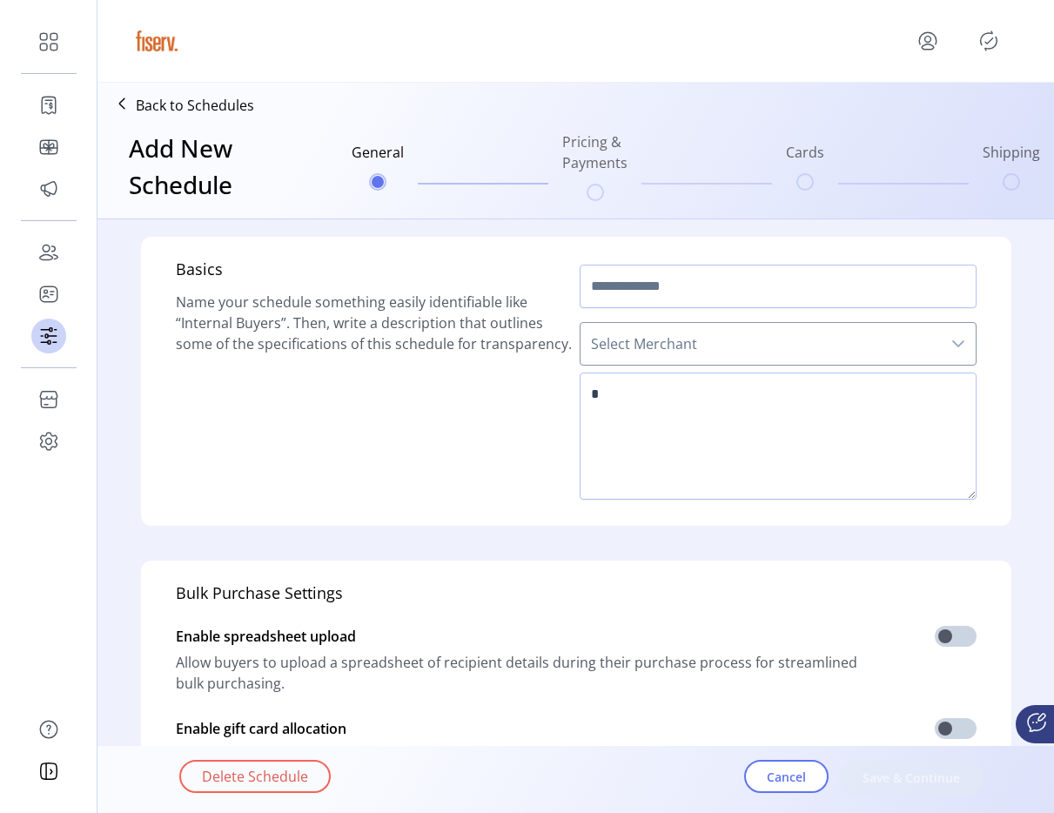
type input "**********"
type textarea "**********"
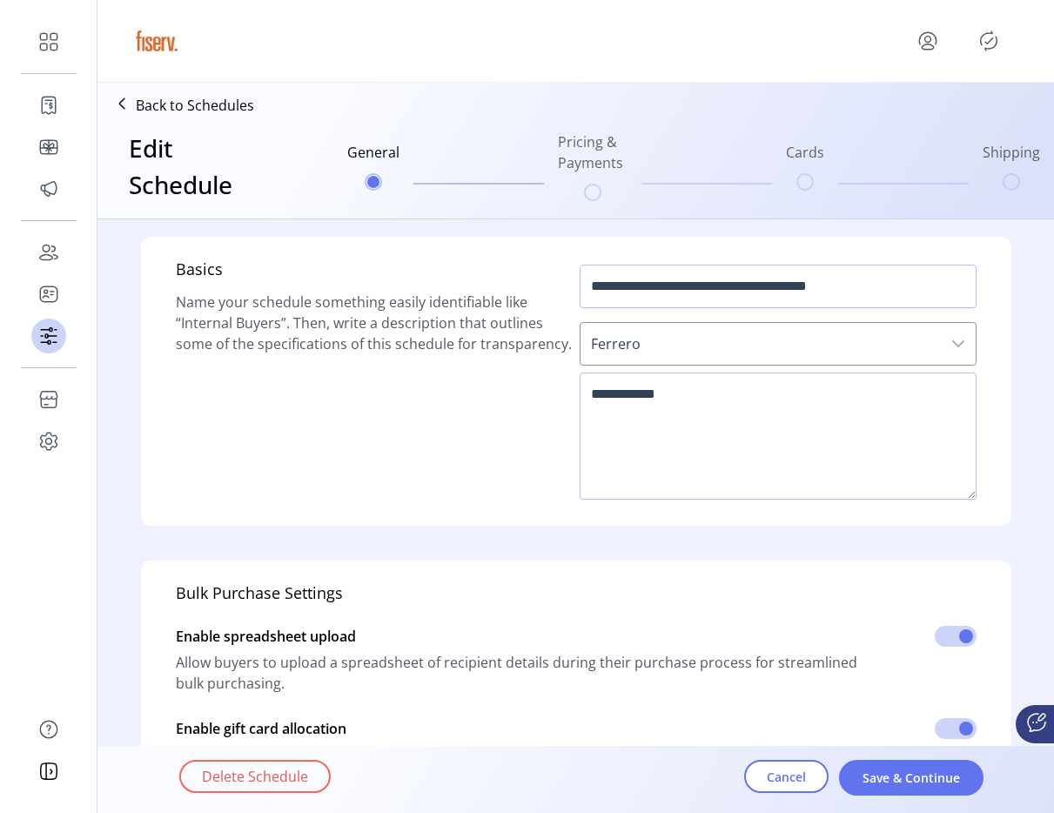
scroll to position [643, 0]
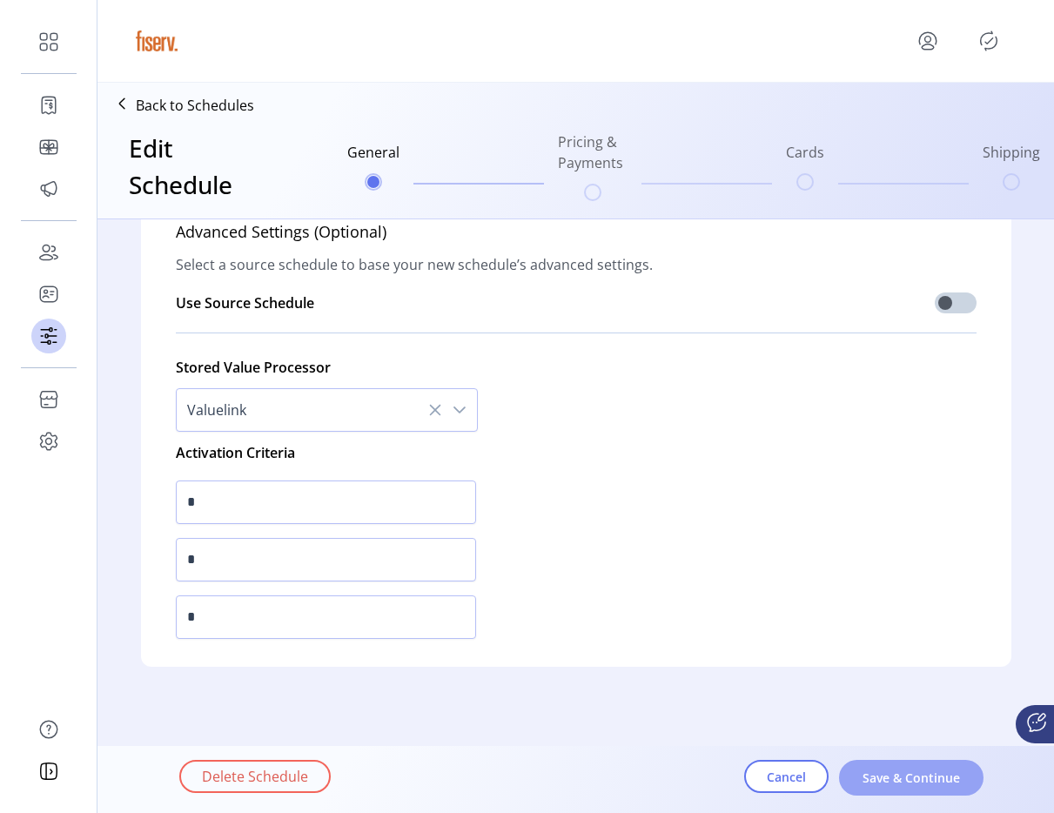
click at [919, 778] on span "Save & Continue" at bounding box center [911, 778] width 99 height 18
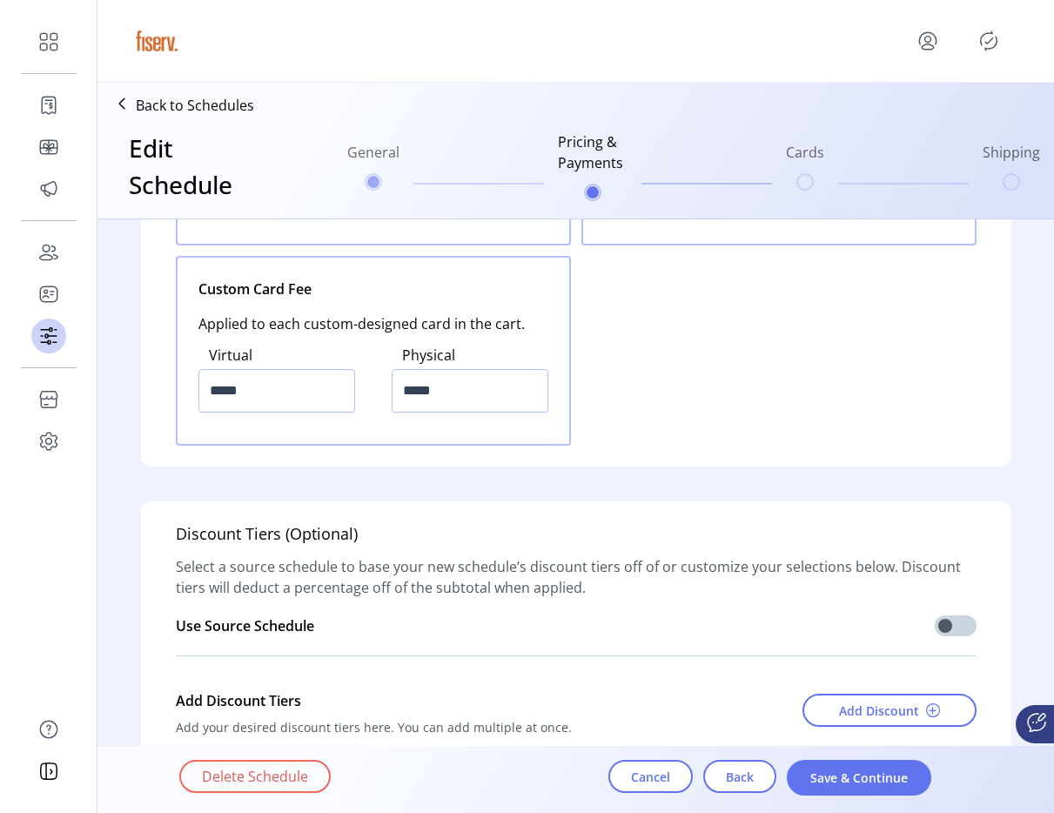
scroll to position [2368, 0]
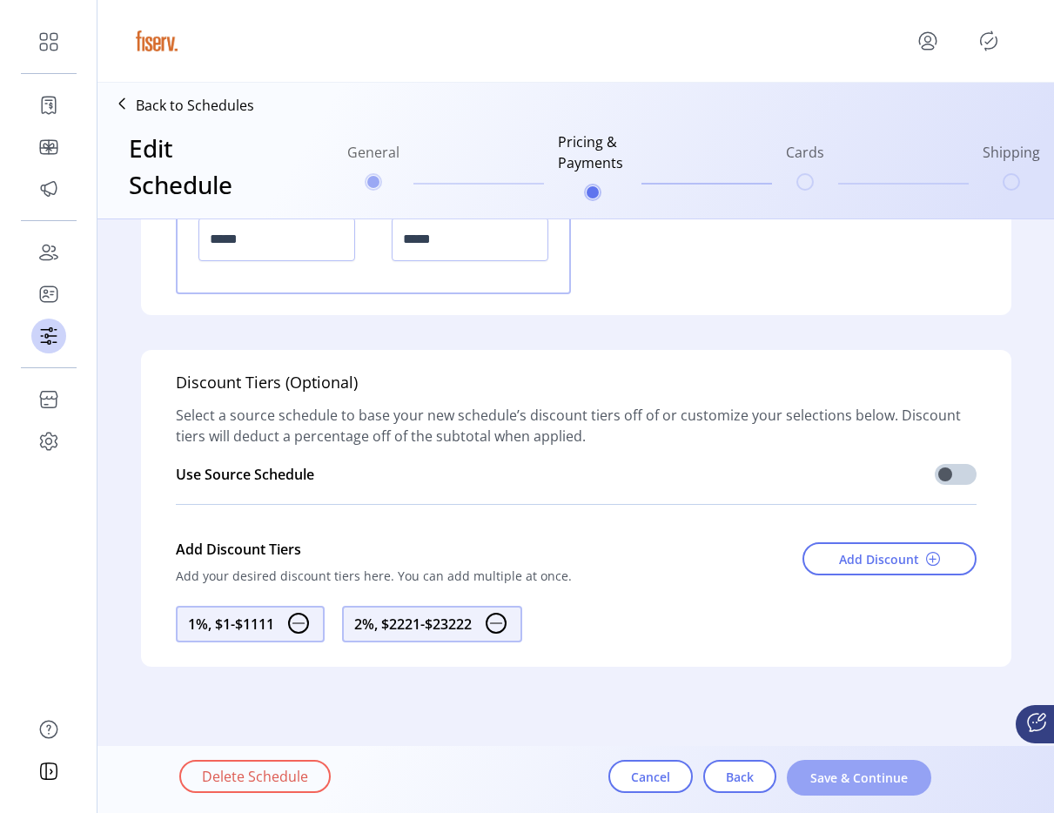
click at [866, 791] on button "Save & Continue" at bounding box center [859, 778] width 145 height 36
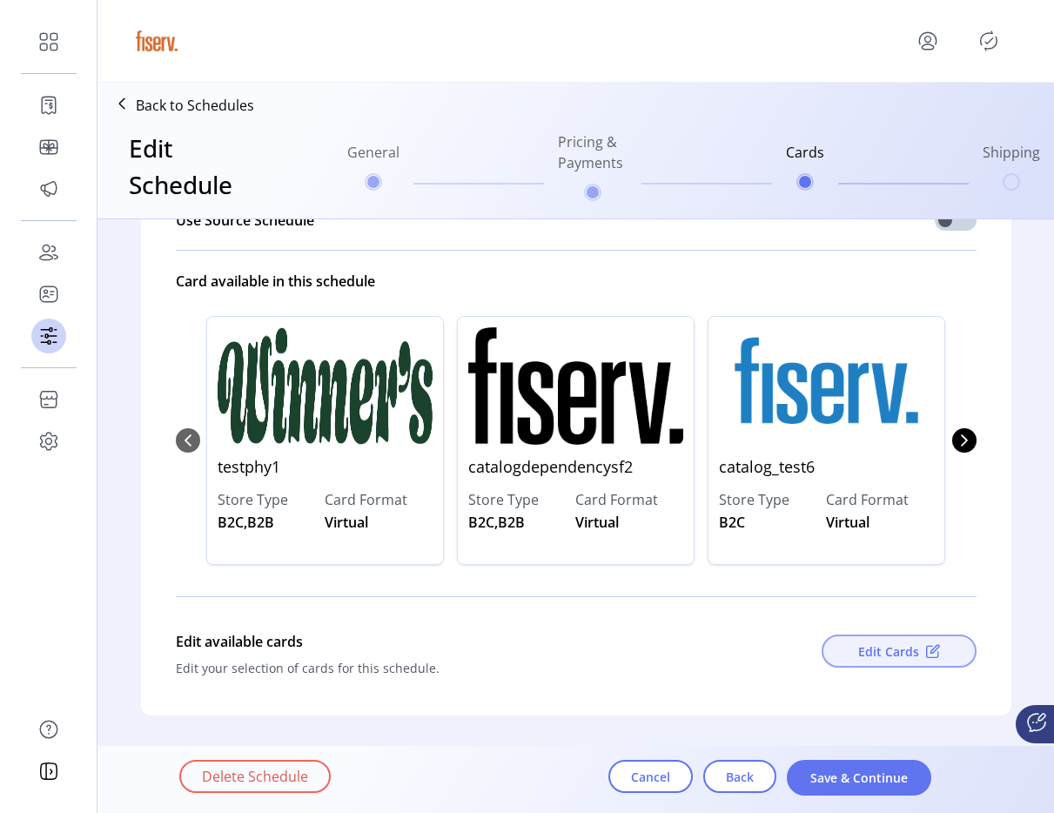
scroll to position [184, 0]
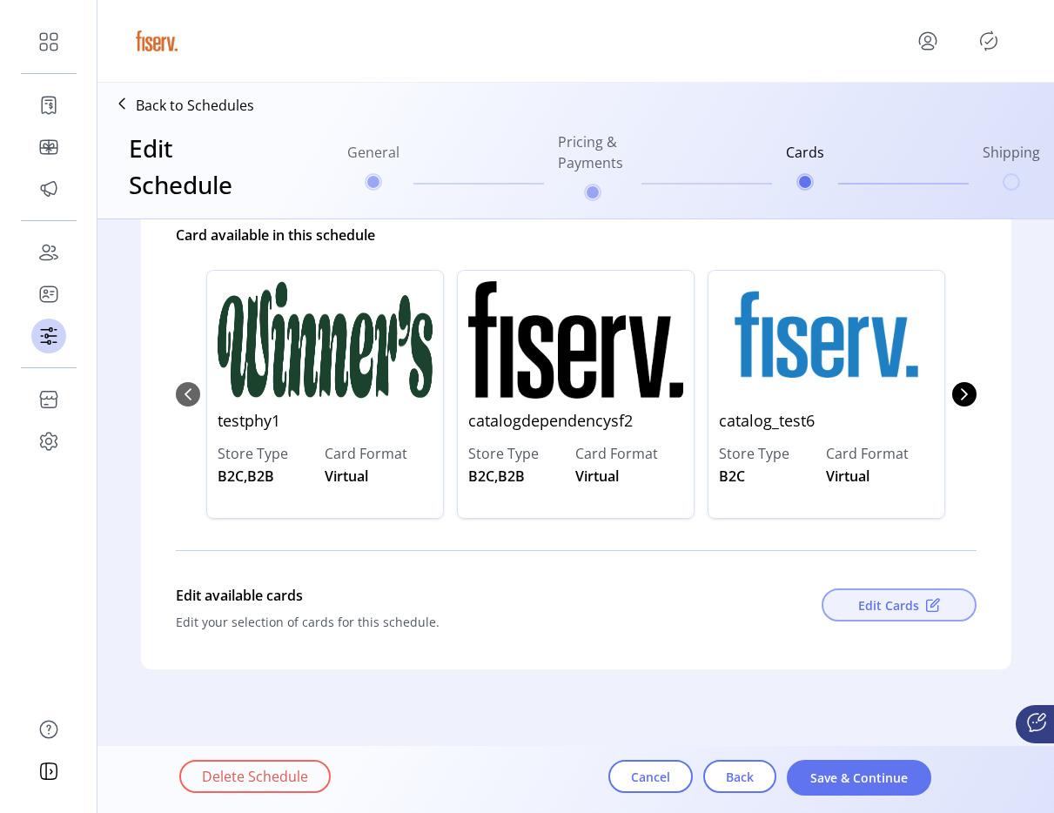
click at [863, 592] on button "Edit Cards" at bounding box center [899, 605] width 155 height 33
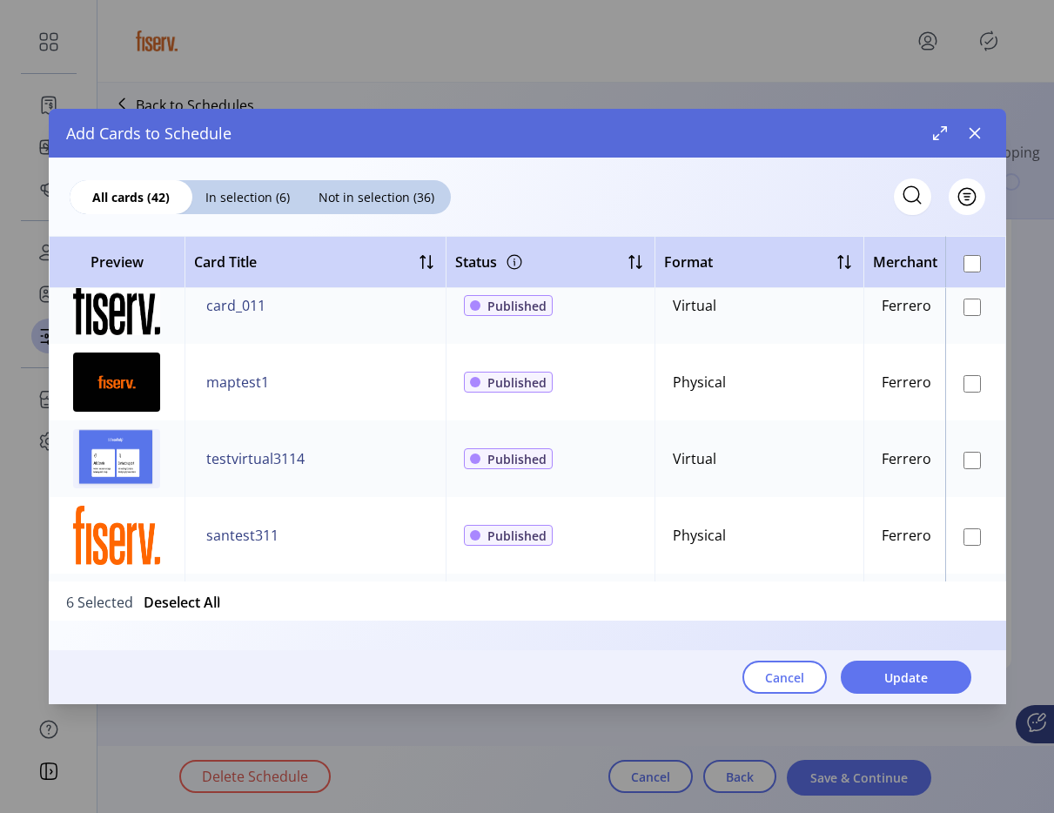
scroll to position [2939, 0]
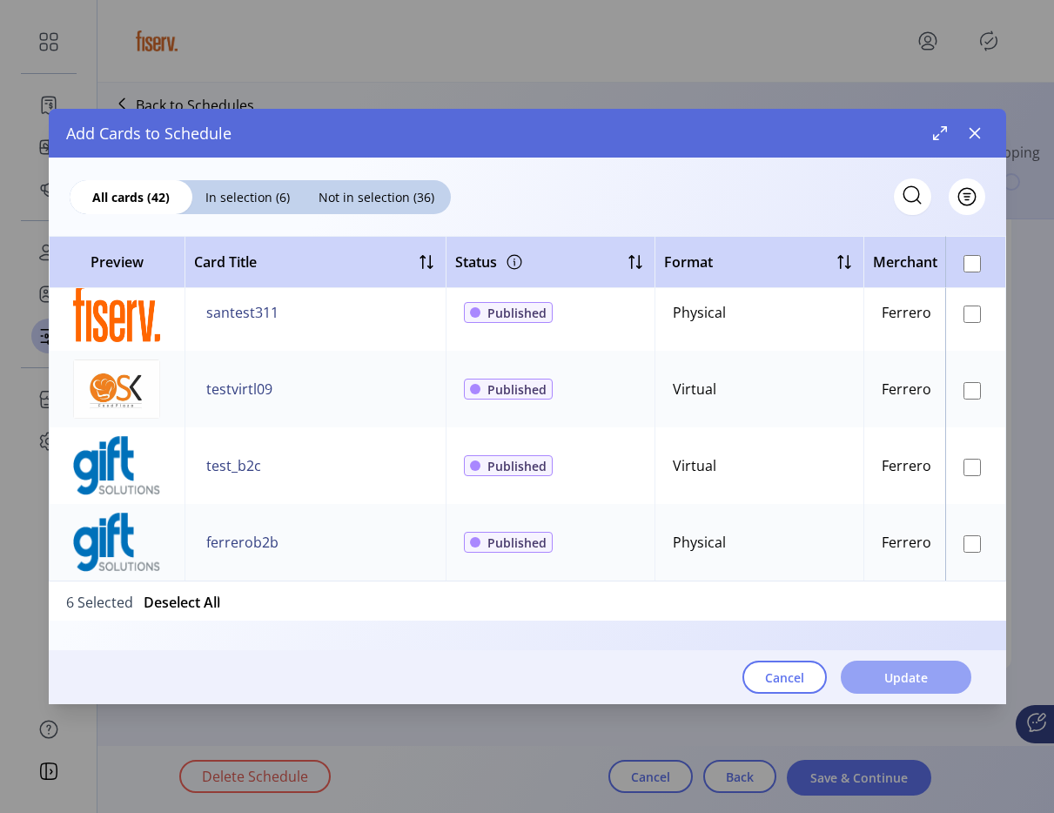
click at [885, 685] on span "Update" at bounding box center [907, 678] width 44 height 18
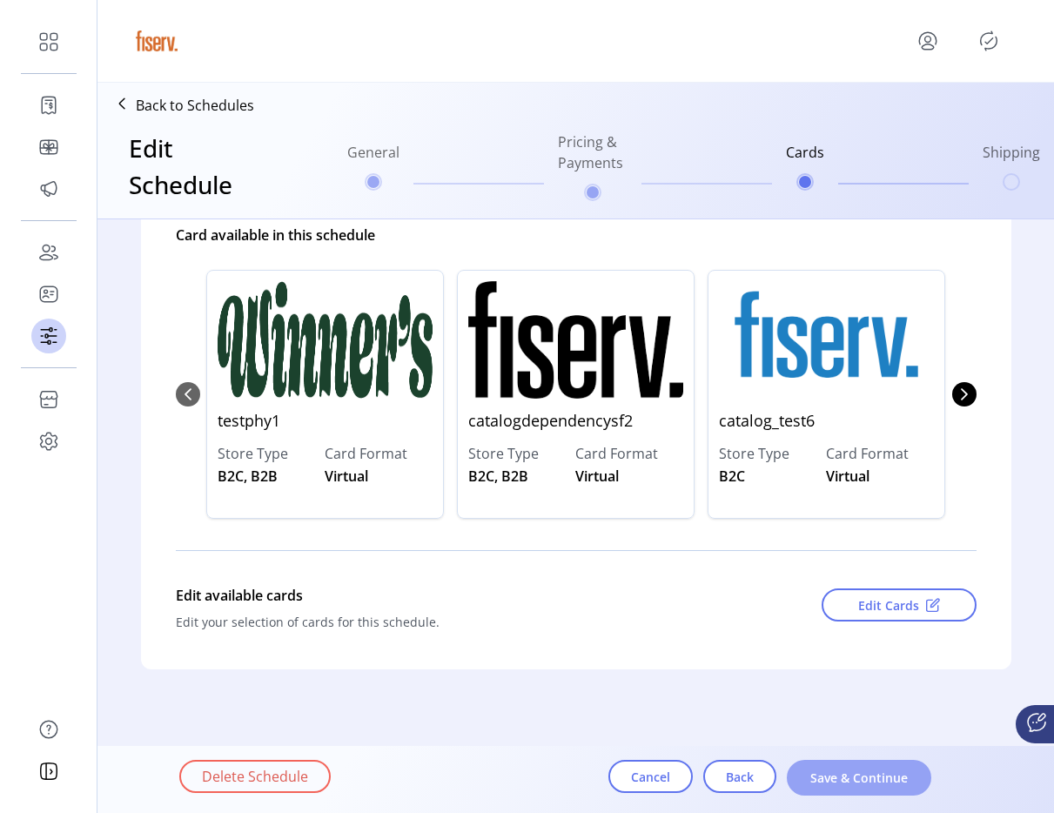
click at [856, 789] on button "Save & Continue" at bounding box center [859, 778] width 145 height 36
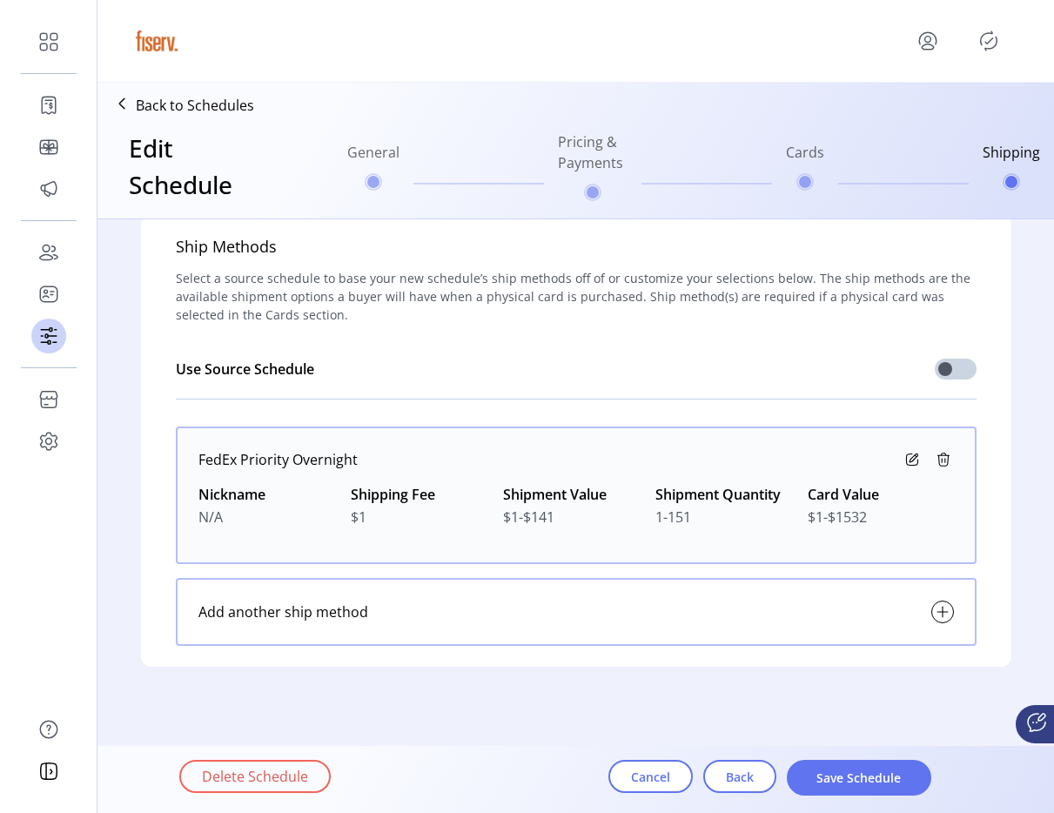
scroll to position [21, 0]
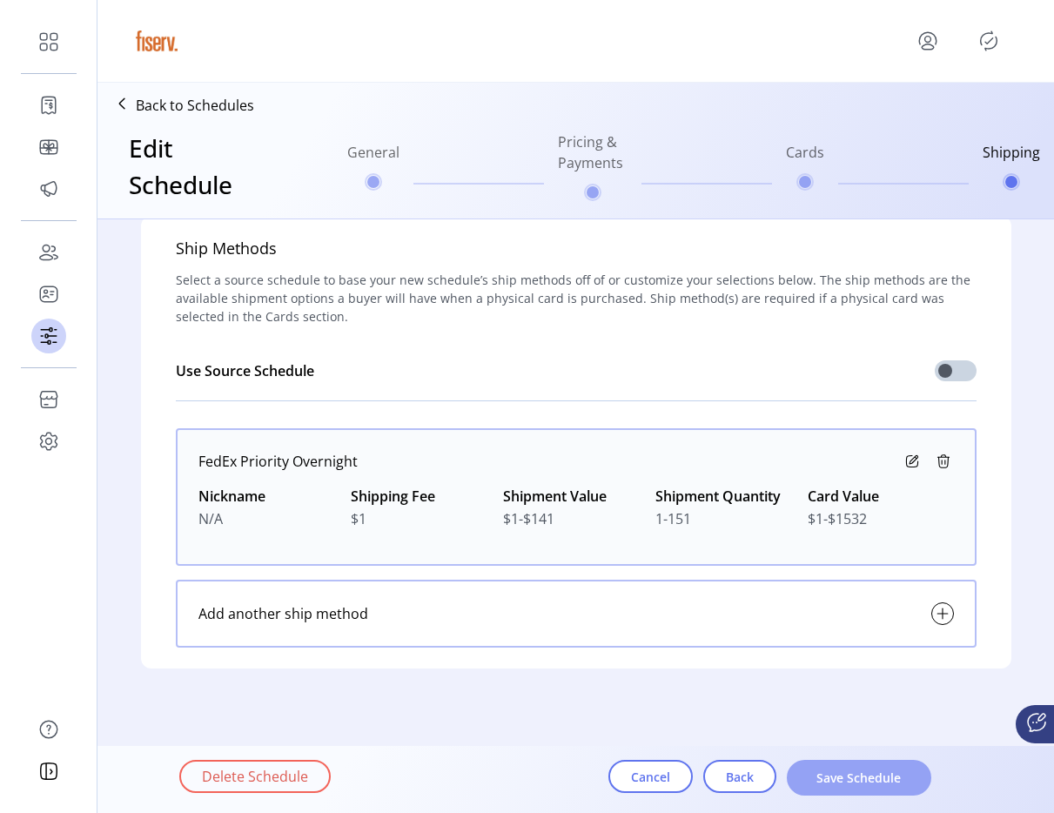
click at [862, 770] on span "Save Schedule" at bounding box center [859, 778] width 99 height 18
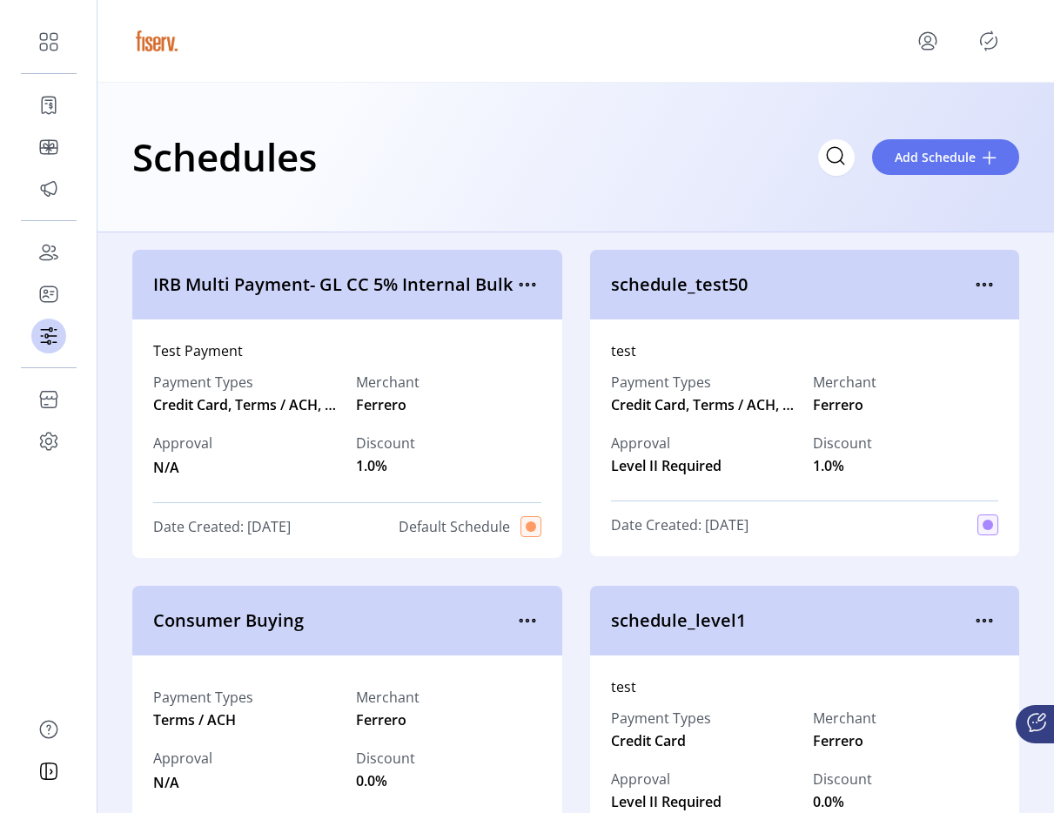
click at [981, 54] on p-button at bounding box center [989, 41] width 28 height 28
click at [983, 37] on icon "Publisher Panel" at bounding box center [989, 41] width 28 height 28
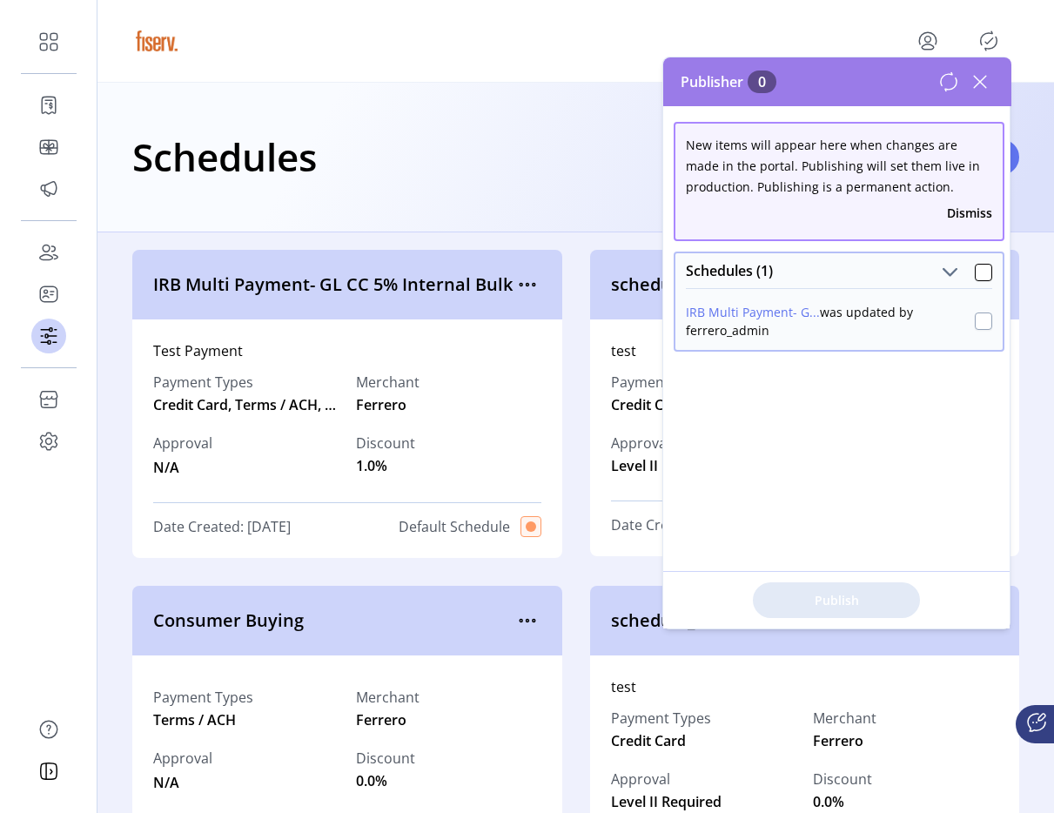
click at [975, 324] on div at bounding box center [983, 321] width 17 height 17
click at [816, 605] on span "Publish 1 Items" at bounding box center [837, 600] width 122 height 18
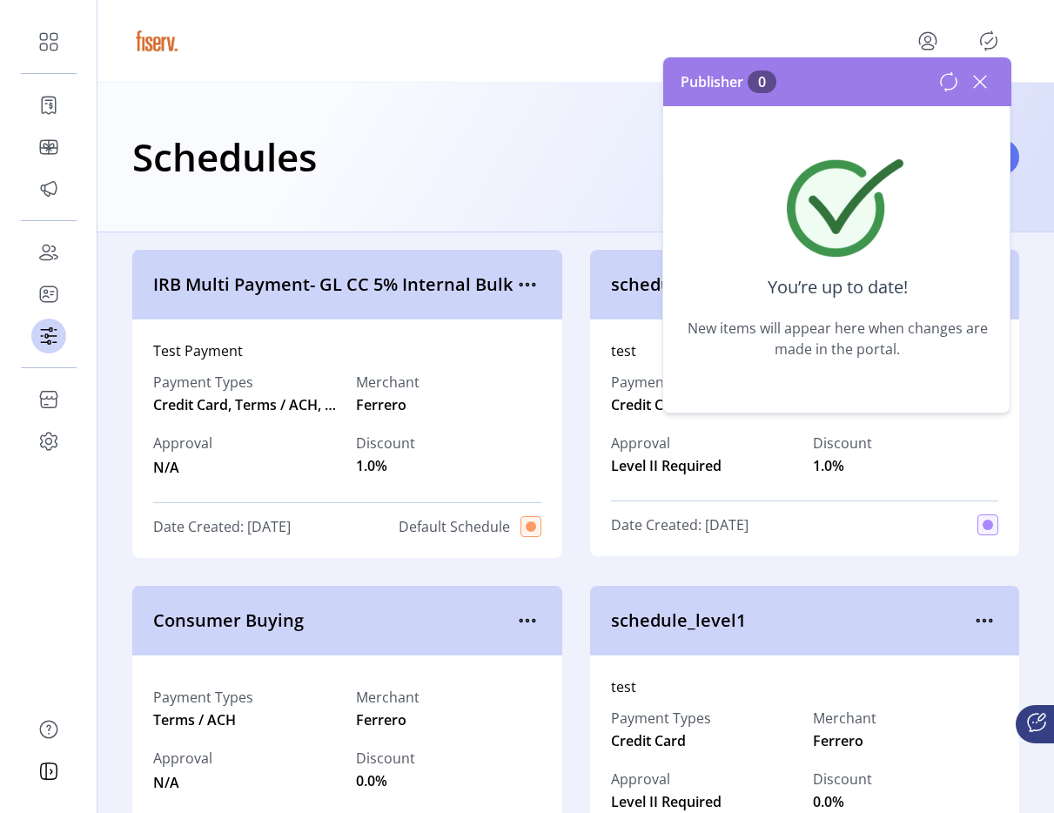
click at [981, 73] on icon at bounding box center [980, 82] width 28 height 28
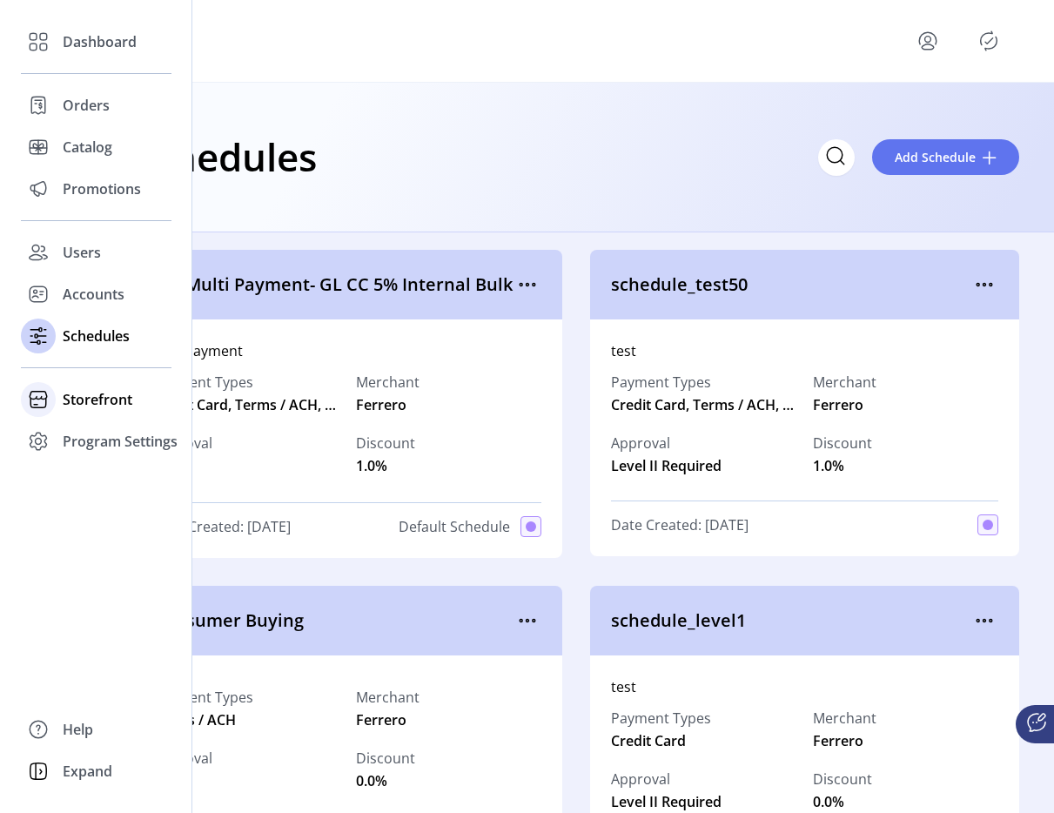
click at [91, 392] on span "Storefront" at bounding box center [98, 399] width 70 height 21
click at [118, 433] on span "Configuration" at bounding box center [108, 434] width 91 height 21
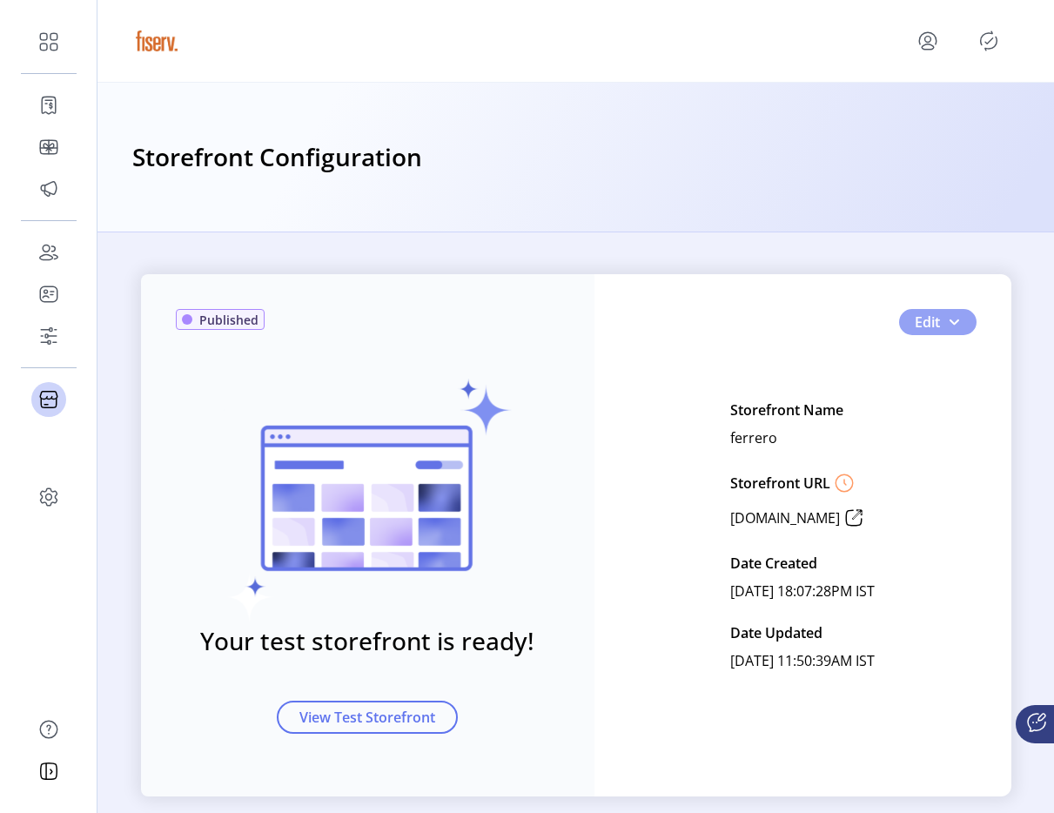
click at [957, 326] on button "Edit" at bounding box center [937, 322] width 77 height 26
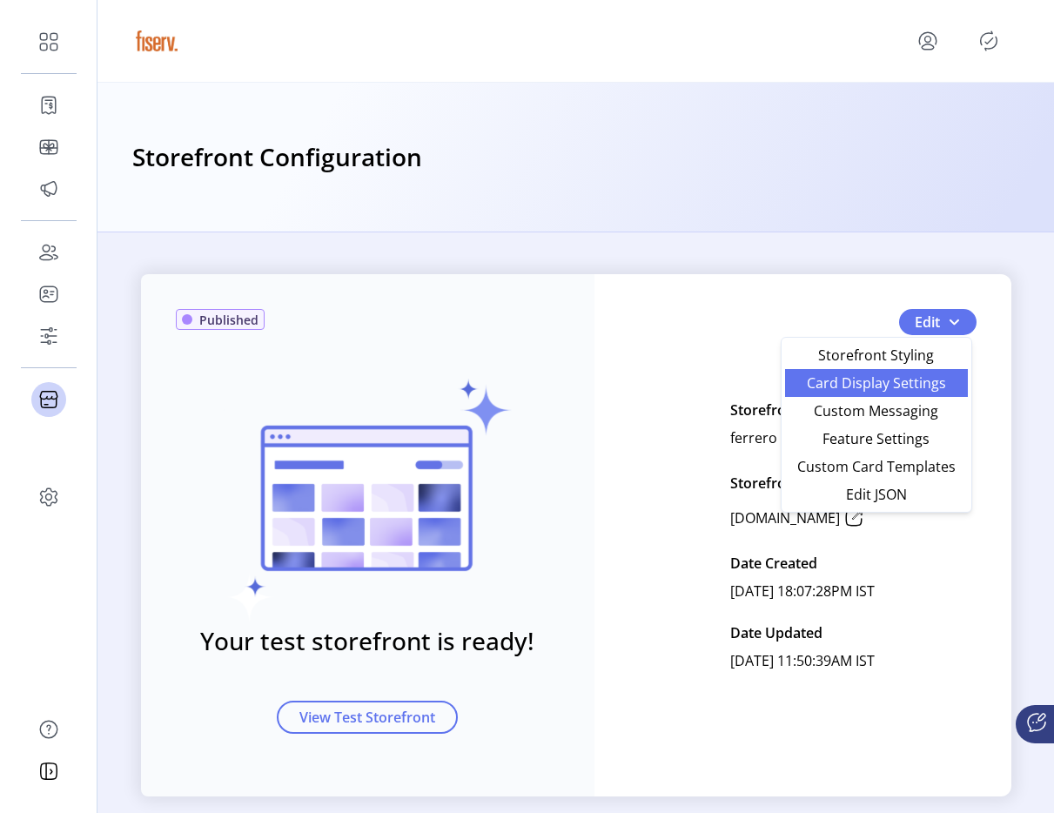
click at [854, 393] on link "Card Display Settings" at bounding box center [876, 383] width 183 height 28
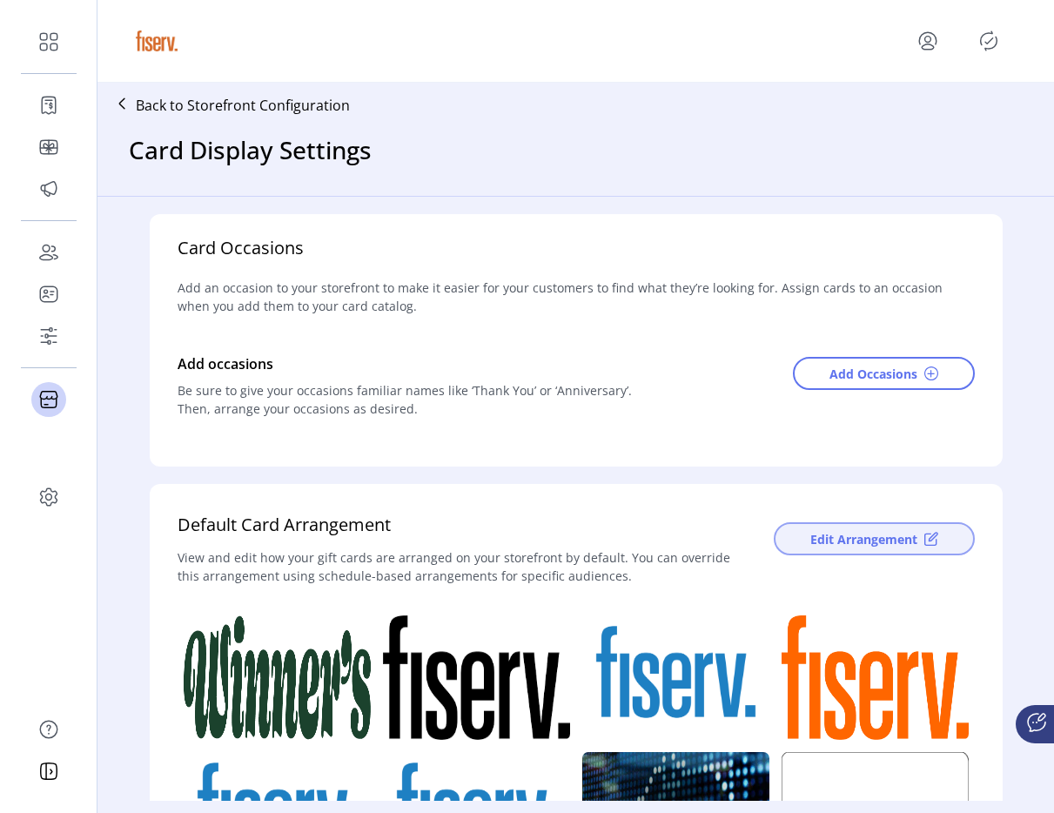
click at [854, 542] on span "Edit Arrangement" at bounding box center [864, 539] width 107 height 18
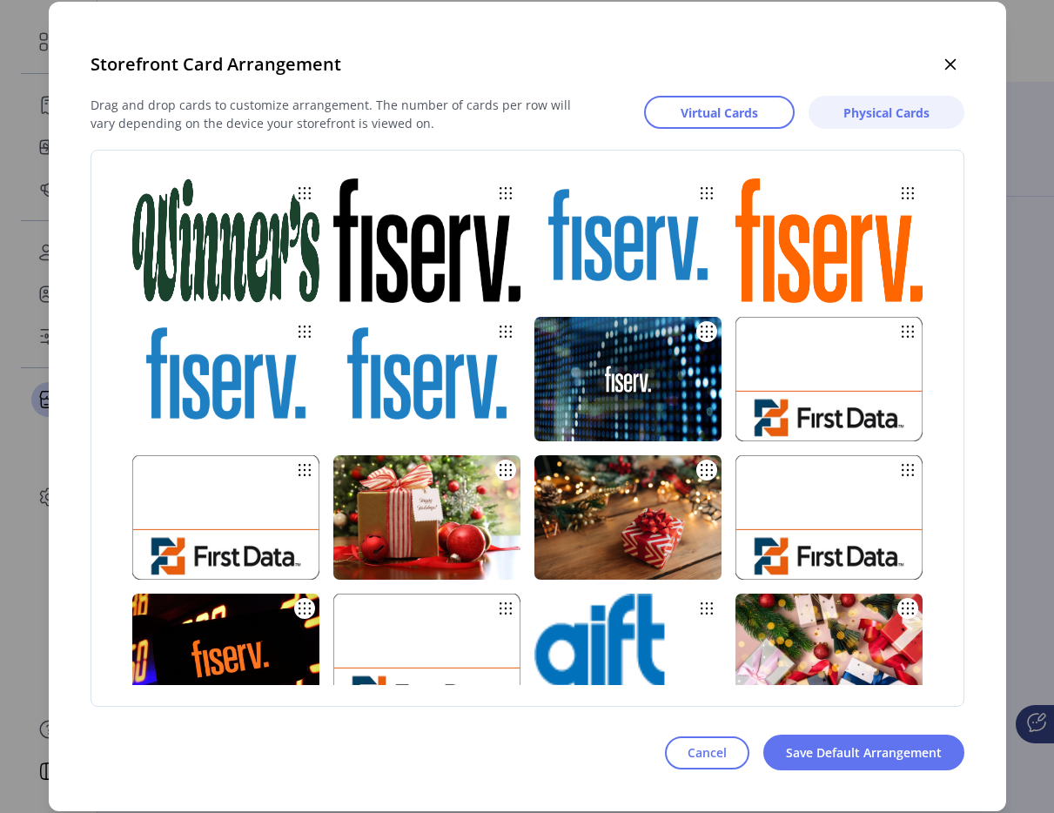
click at [863, 121] on button "Physical Cards" at bounding box center [887, 112] width 156 height 33
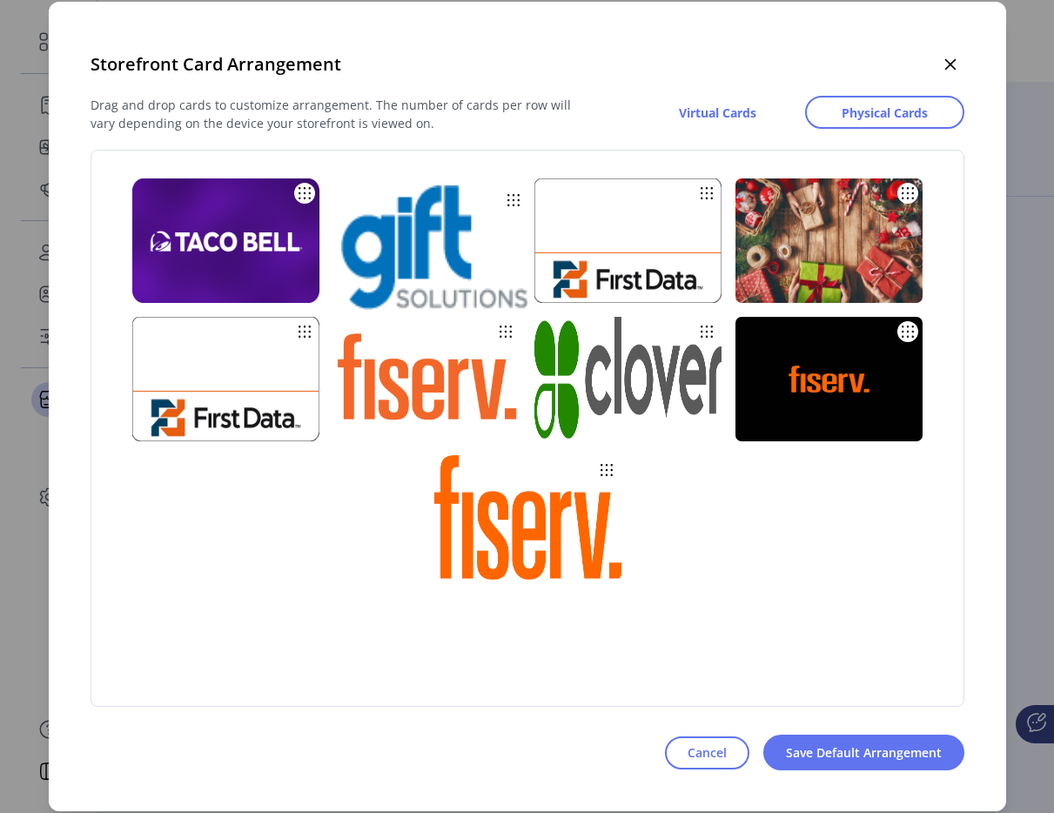
drag, startPoint x: 515, startPoint y: 506, endPoint x: 415, endPoint y: 230, distance: 293.3
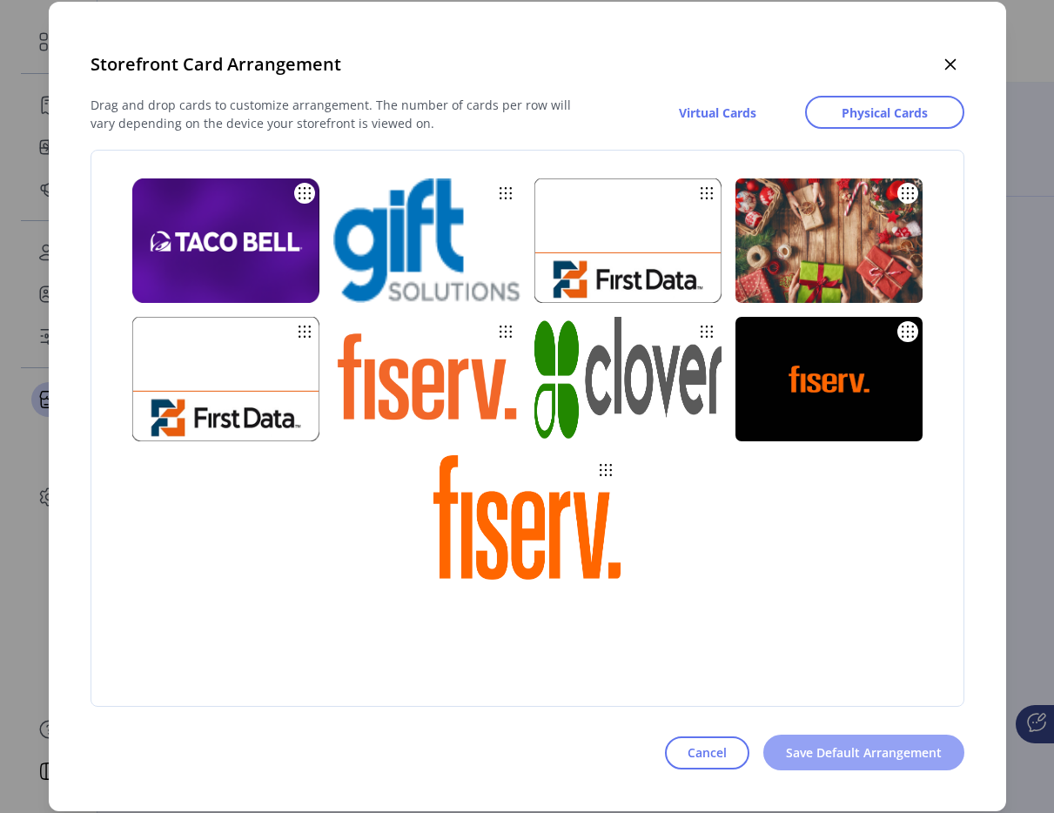
click at [819, 748] on span "Save Default Arrangement" at bounding box center [864, 753] width 156 height 18
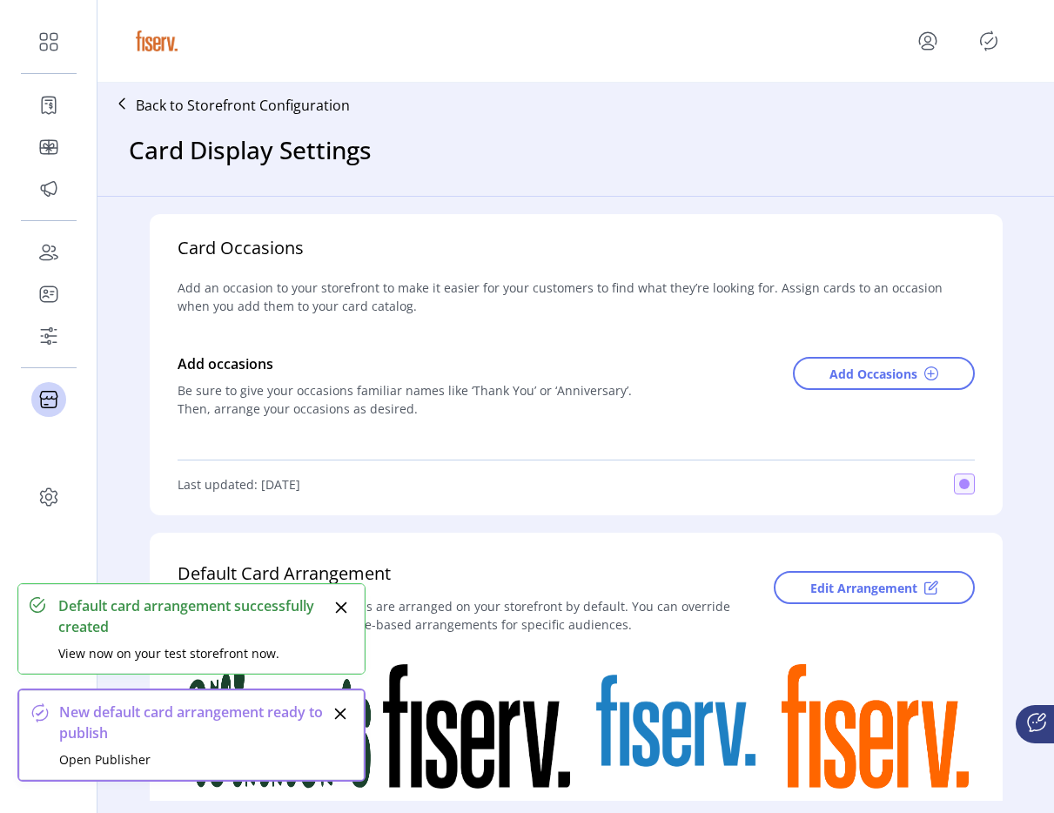
click at [983, 44] on icon "Publisher Panel" at bounding box center [989, 41] width 28 height 28
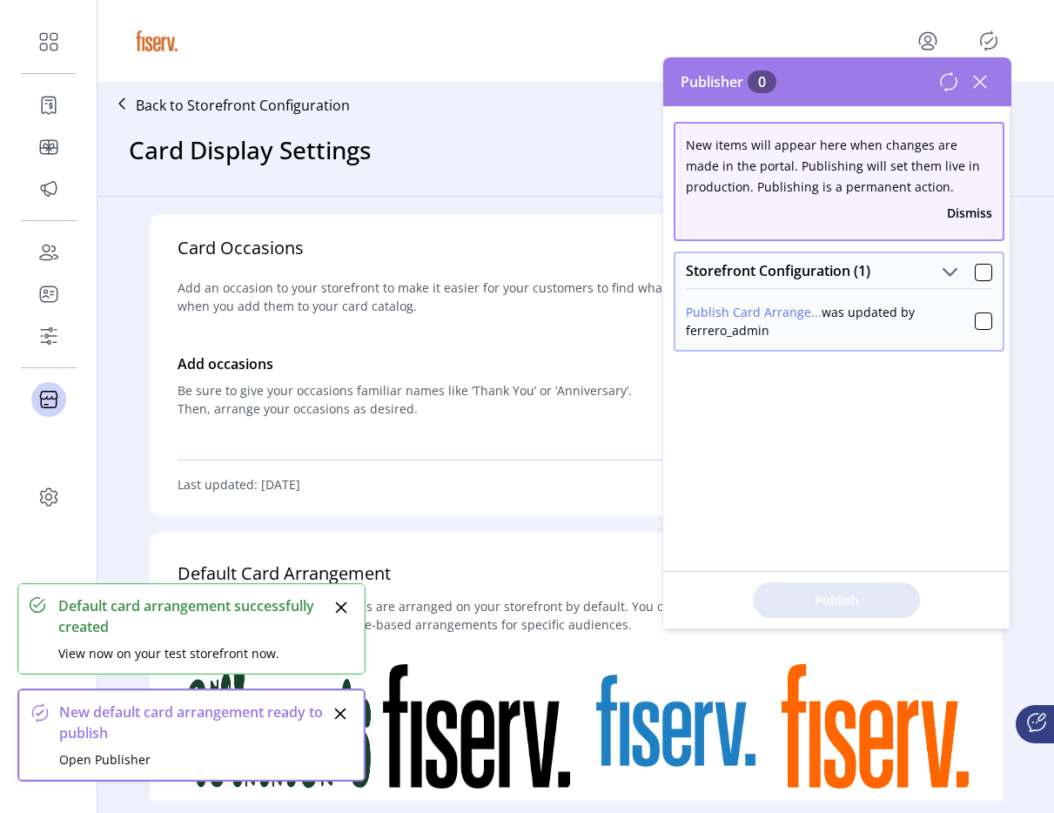
click at [984, 326] on div "Publish Card Arrange... was updated by ferrero_admin" at bounding box center [839, 319] width 327 height 62
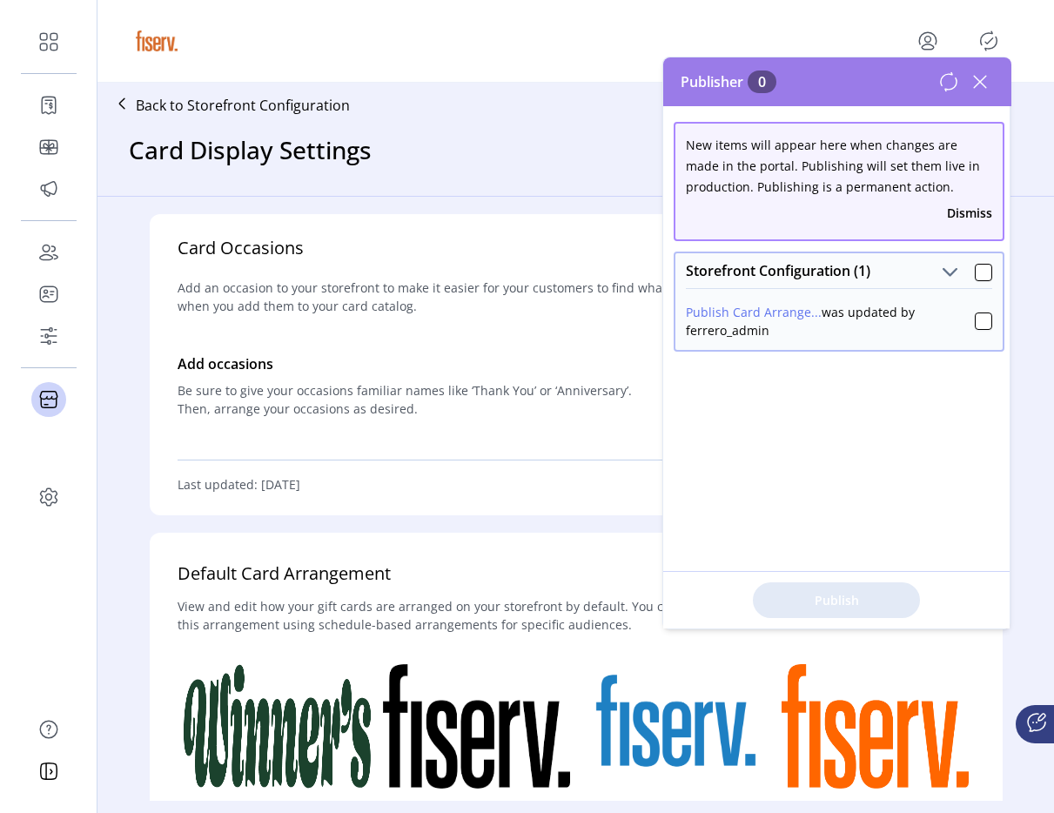
click at [984, 326] on div "Publish Card Arrange... was updated by ferrero_admin" at bounding box center [839, 319] width 327 height 62
click at [975, 327] on div at bounding box center [983, 321] width 17 height 17
click at [847, 595] on span "Publish 1 Items" at bounding box center [837, 600] width 122 height 18
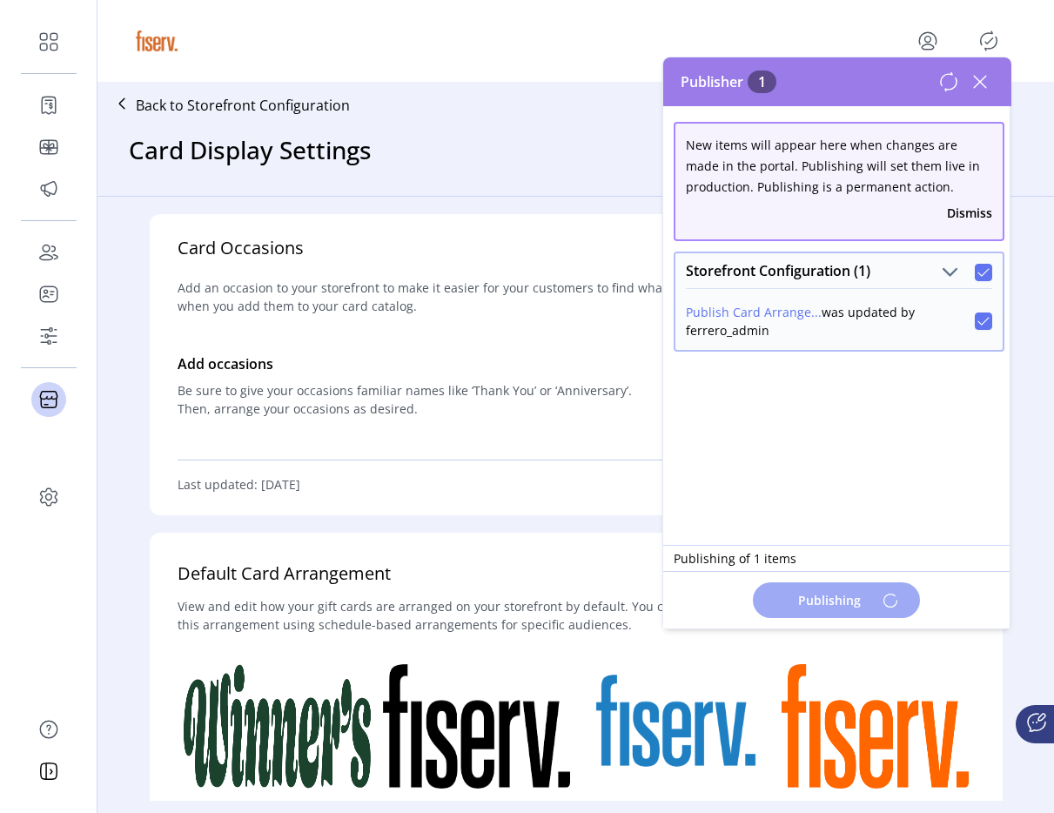
click at [744, 474] on div "New items will appear here when changes are made in the portal. Publishing will…" at bounding box center [837, 367] width 348 height 522
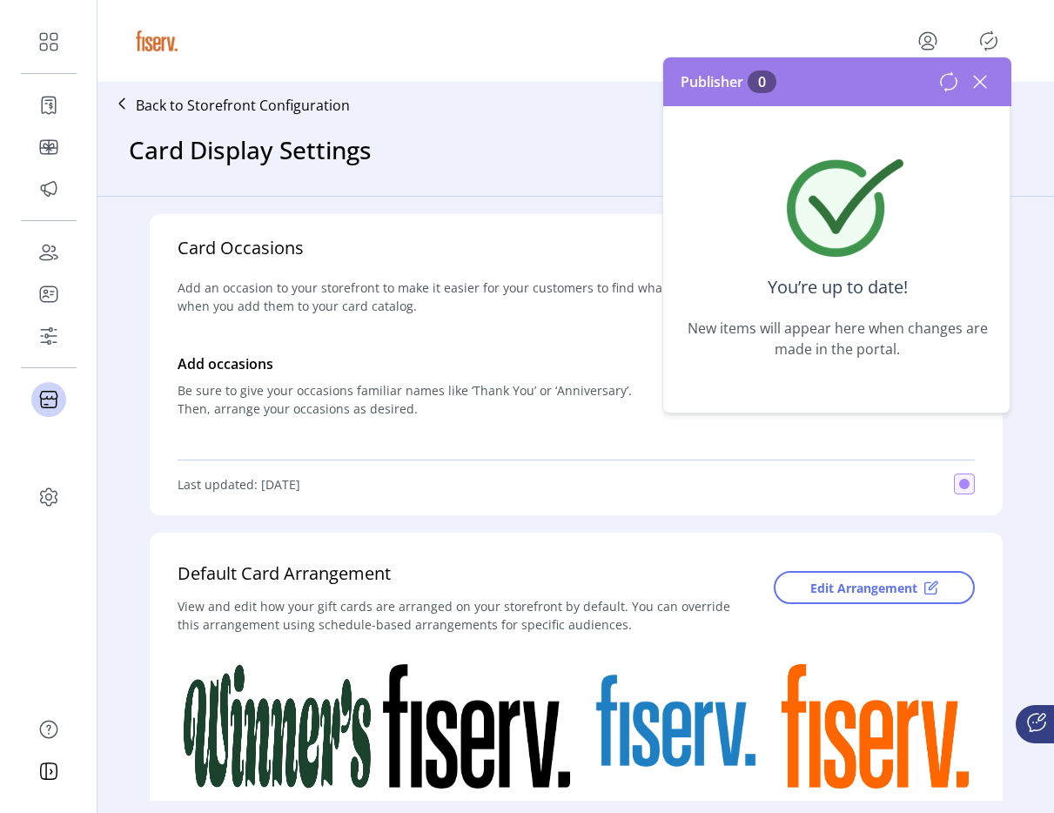
click at [978, 84] on icon at bounding box center [980, 82] width 12 height 12
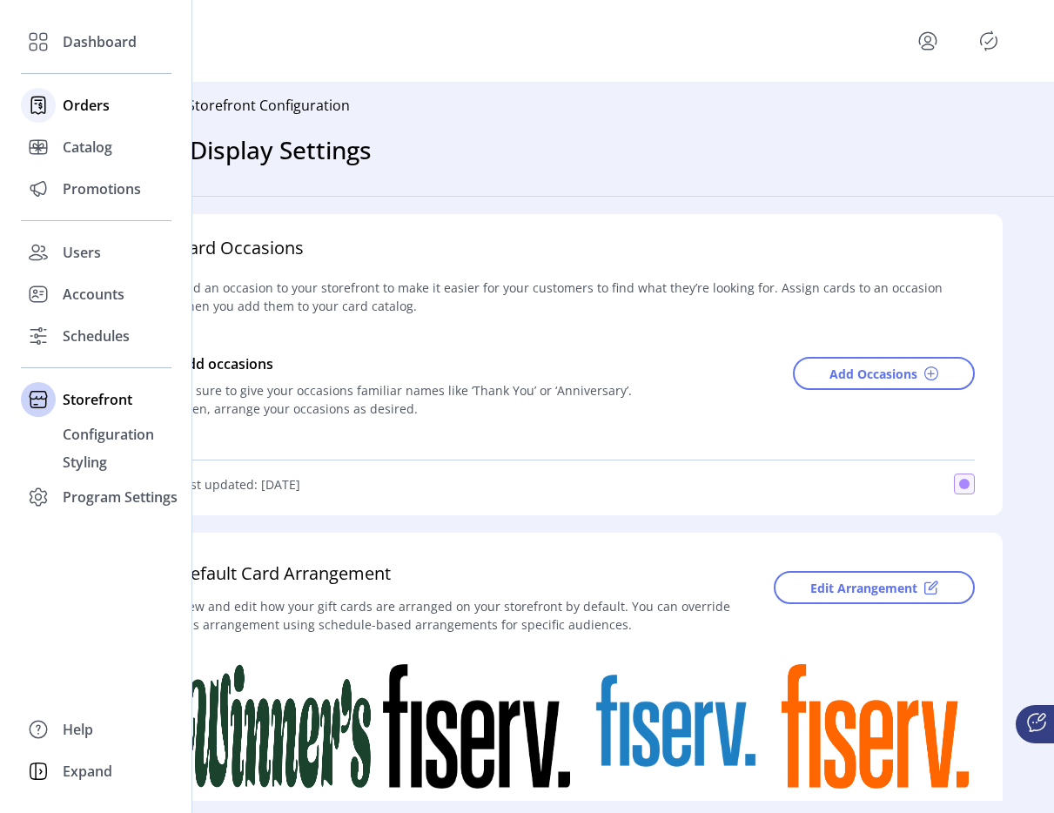
click at [50, 104] on icon at bounding box center [38, 105] width 28 height 28
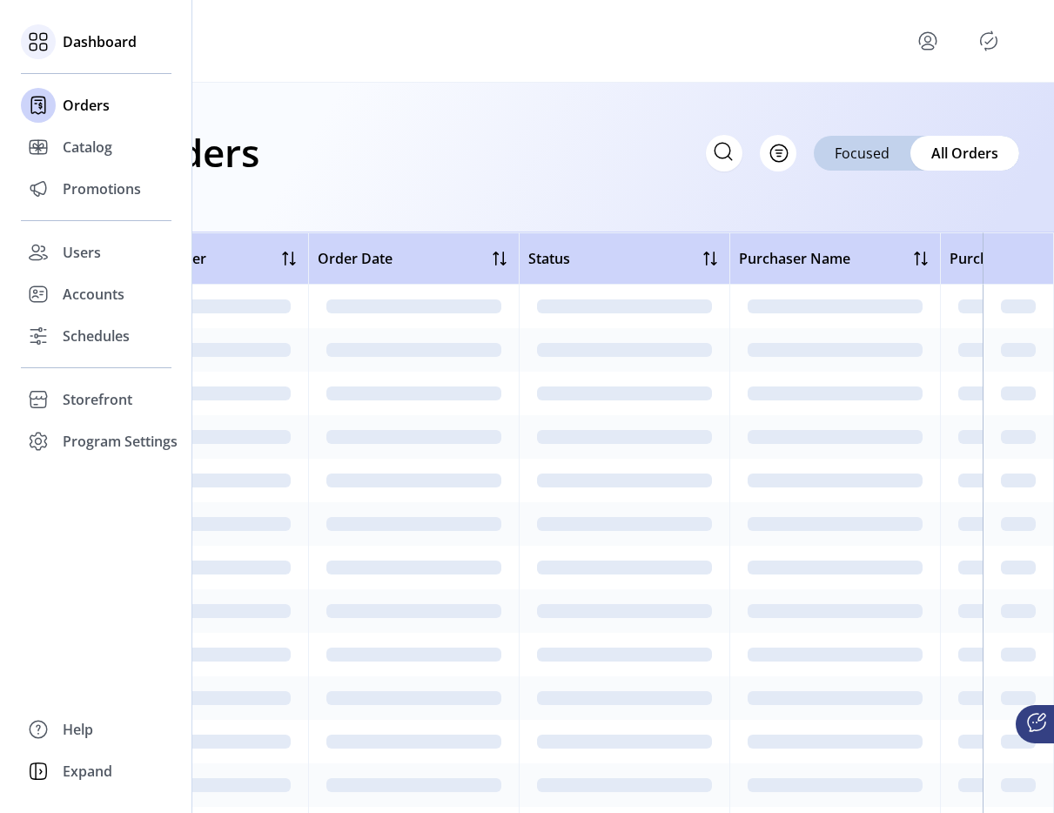
click at [101, 50] on span "Dashboard" at bounding box center [100, 41] width 74 height 21
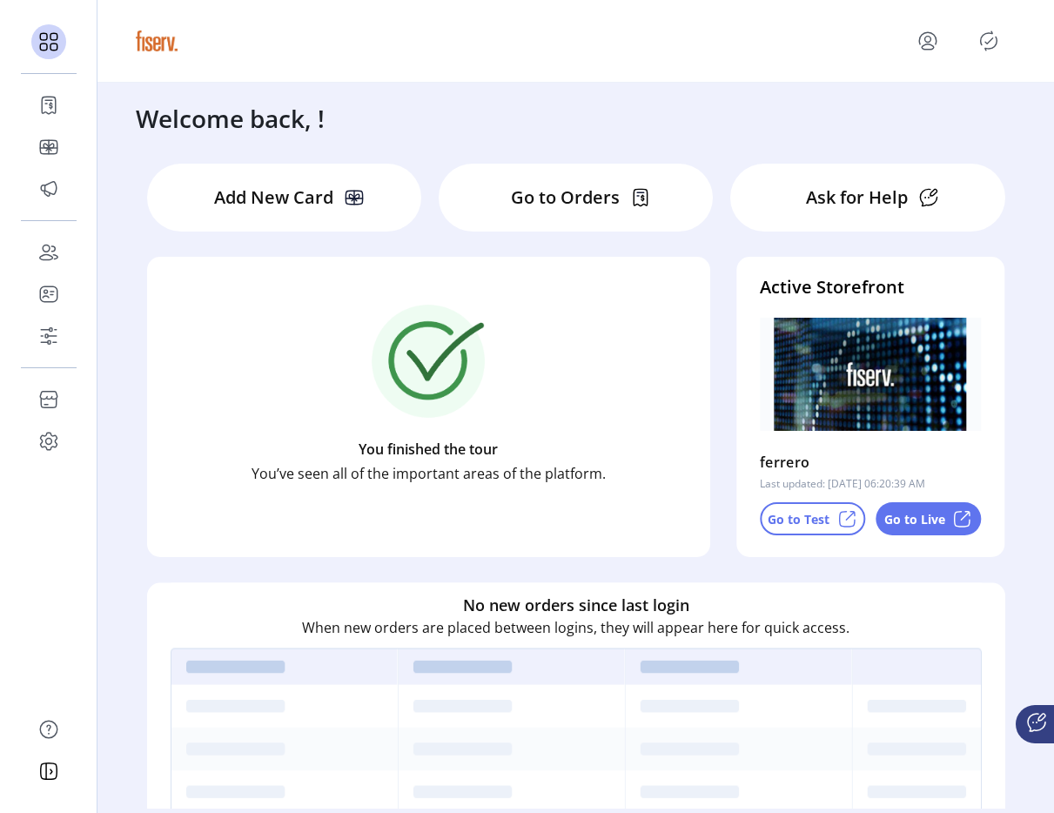
click at [774, 521] on p "Go to Test" at bounding box center [799, 519] width 62 height 18
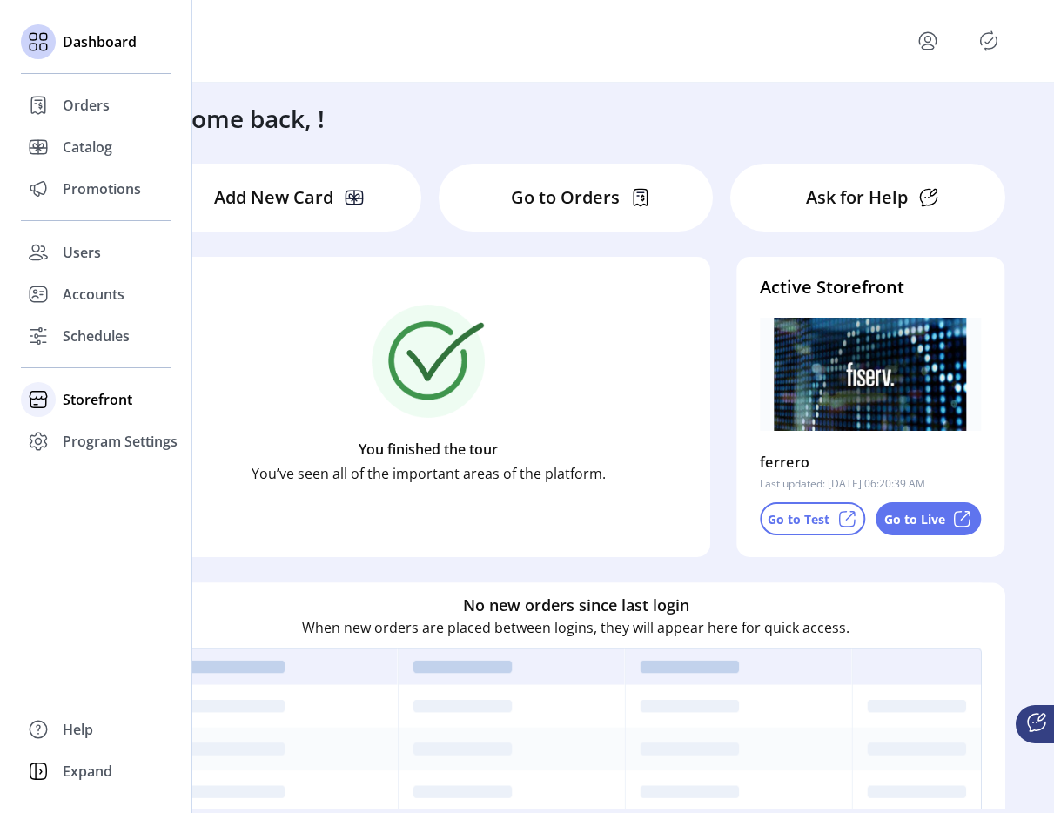
click at [71, 404] on span "Storefront" at bounding box center [98, 399] width 70 height 21
click at [74, 433] on span "Configuration" at bounding box center [108, 434] width 91 height 21
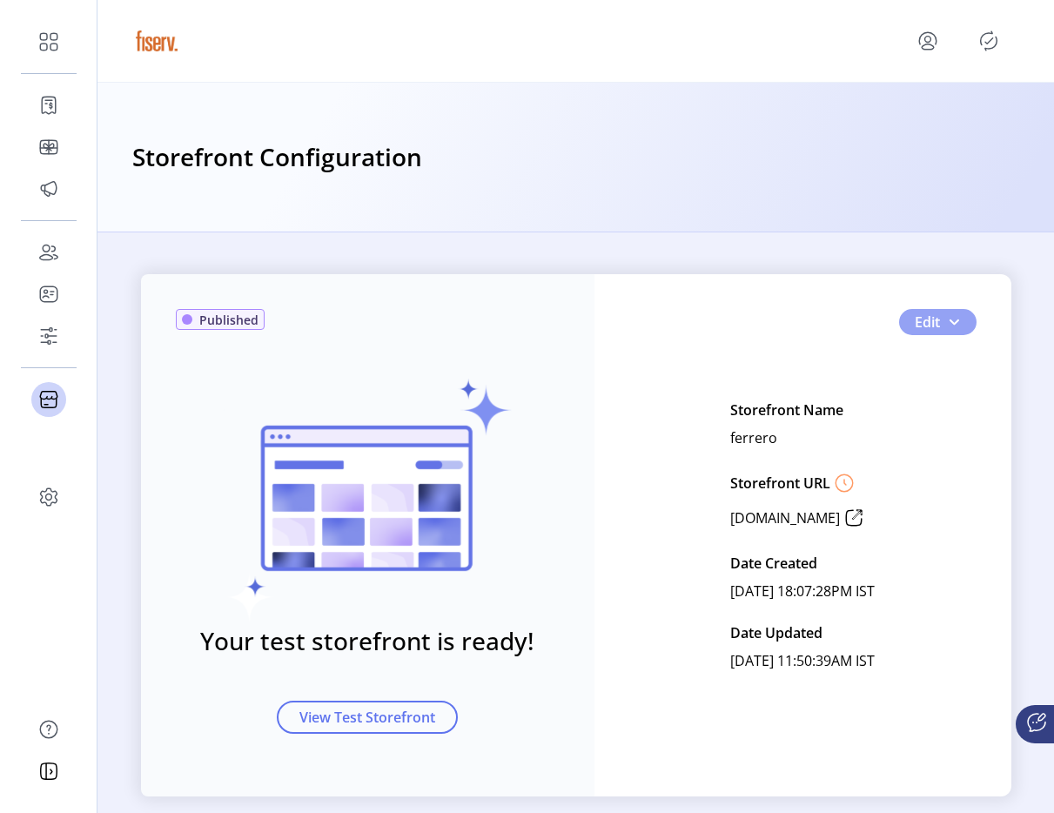
click at [956, 325] on button "Edit" at bounding box center [937, 322] width 77 height 26
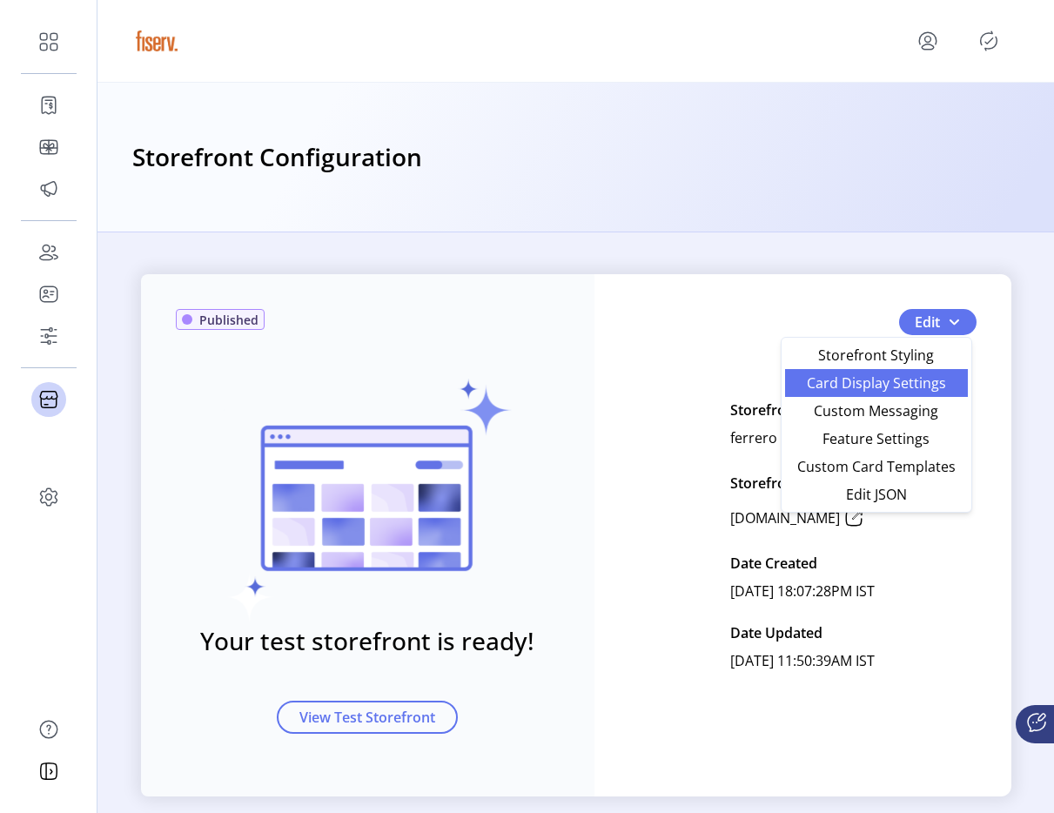
click at [862, 394] on link "Card Display Settings" at bounding box center [876, 383] width 183 height 28
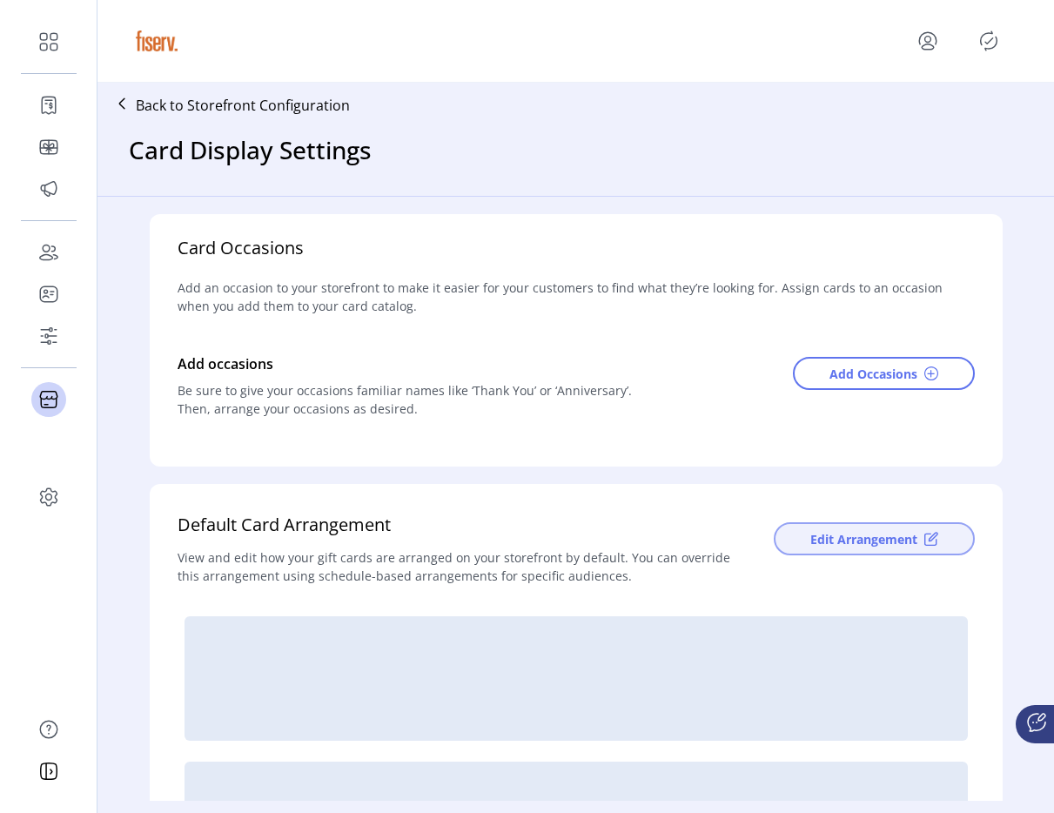
click at [851, 534] on span "Edit Arrangement" at bounding box center [864, 539] width 107 height 18
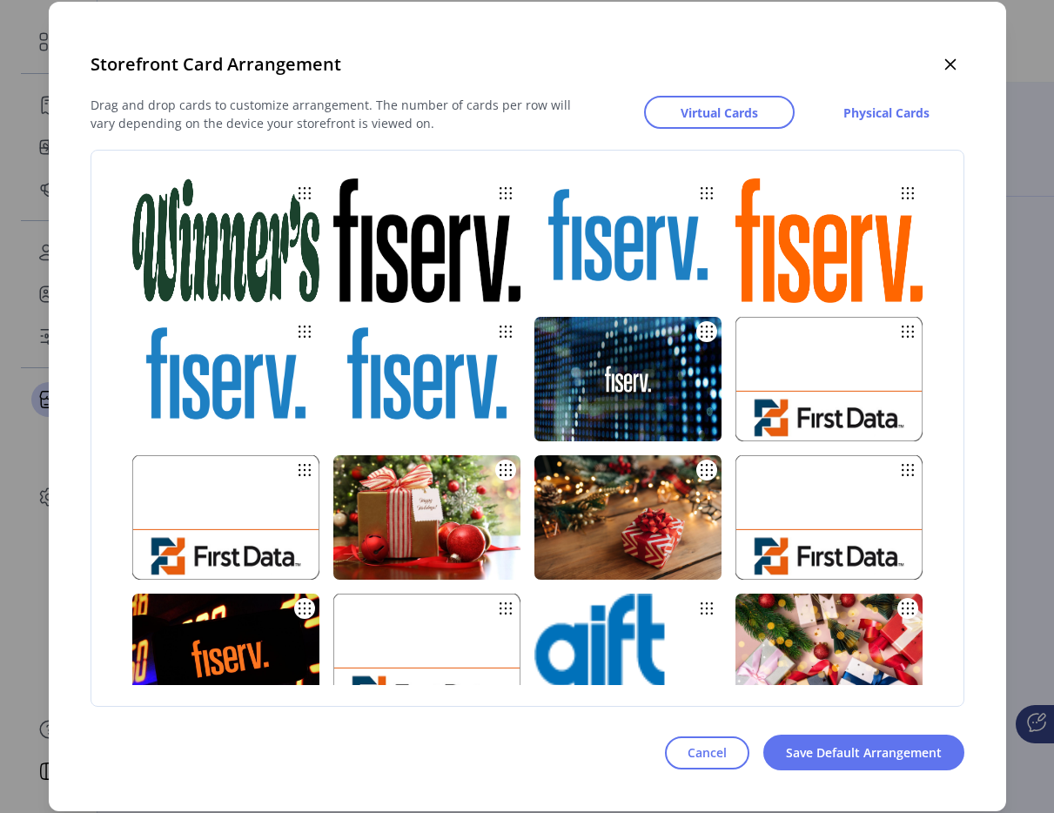
click at [970, 53] on div "Storefront Card Arrangement Drag and drop cards to customize arrangement. The n…" at bounding box center [528, 407] width 958 height 810
click at [955, 61] on icon "button" at bounding box center [951, 64] width 14 height 14
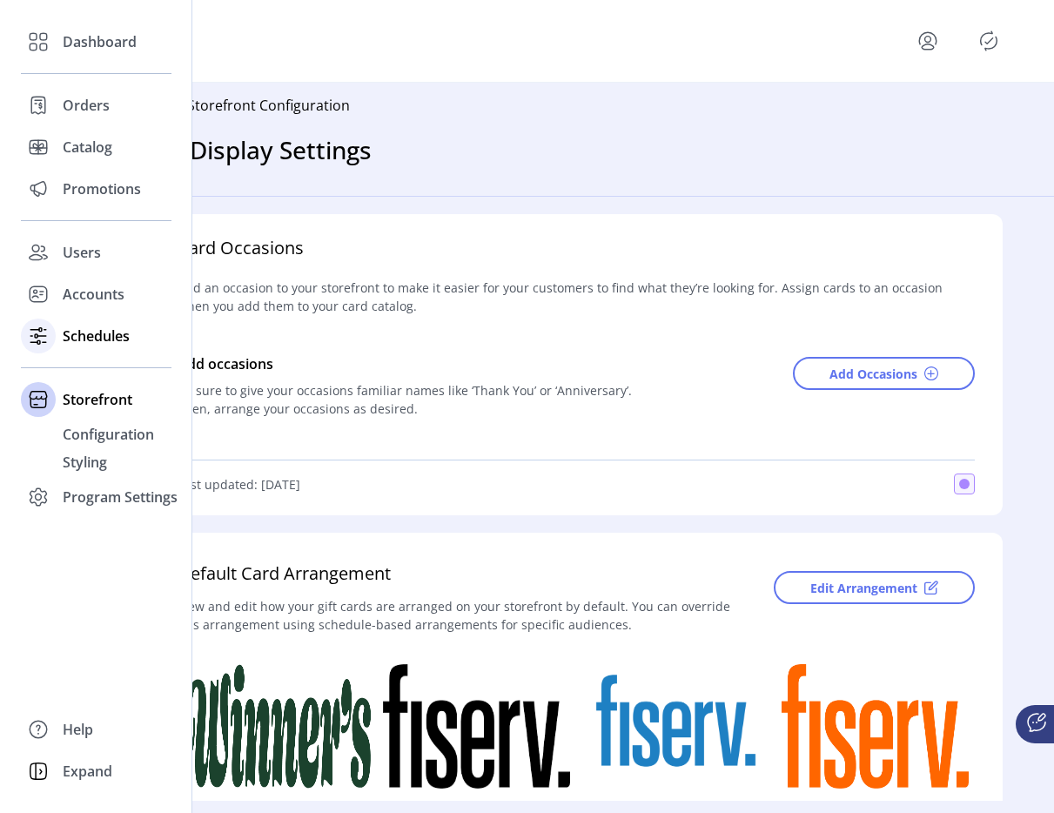
click at [68, 329] on span "Schedules" at bounding box center [96, 336] width 67 height 21
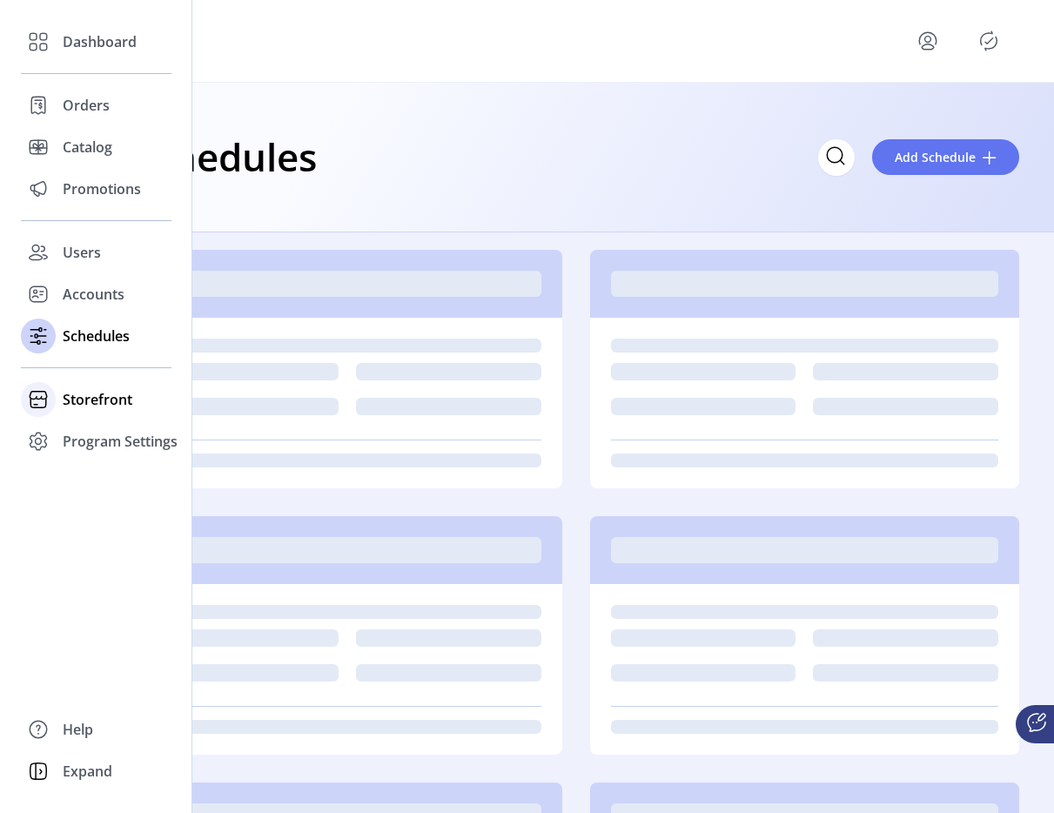
click at [83, 396] on span "Storefront" at bounding box center [98, 399] width 70 height 21
click at [109, 337] on span "Schedules" at bounding box center [96, 336] width 67 height 21
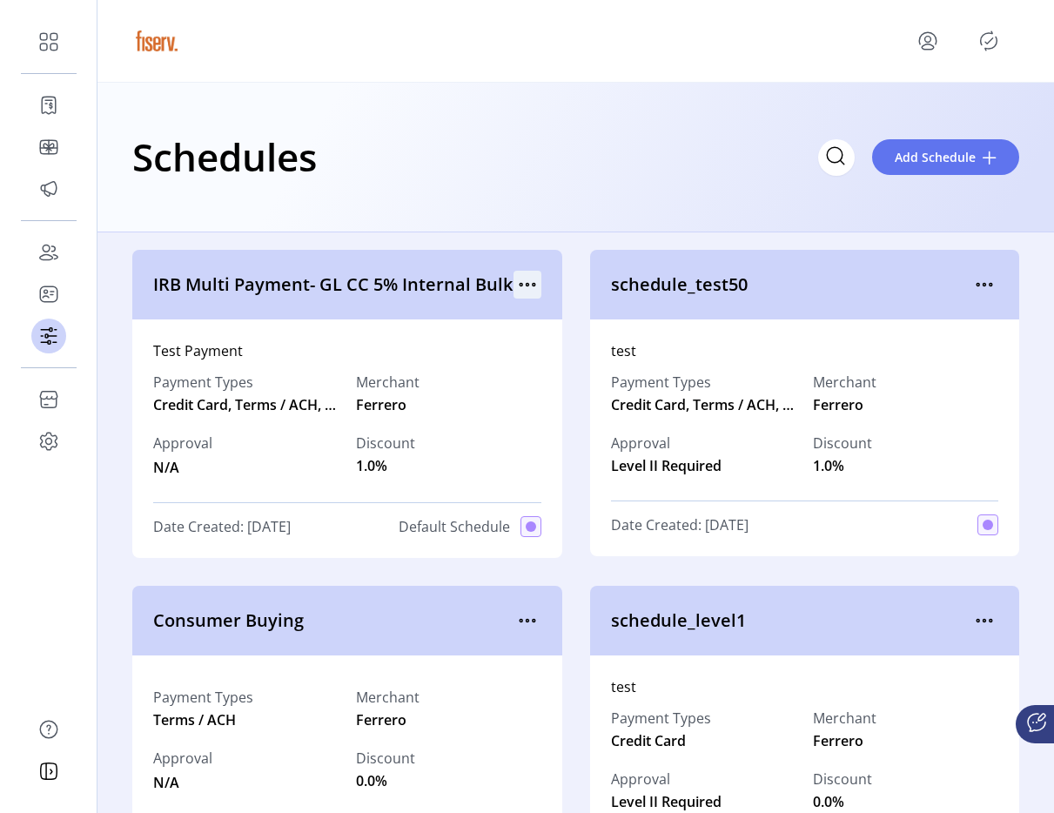
click at [535, 279] on icon "menu" at bounding box center [528, 285] width 28 height 28
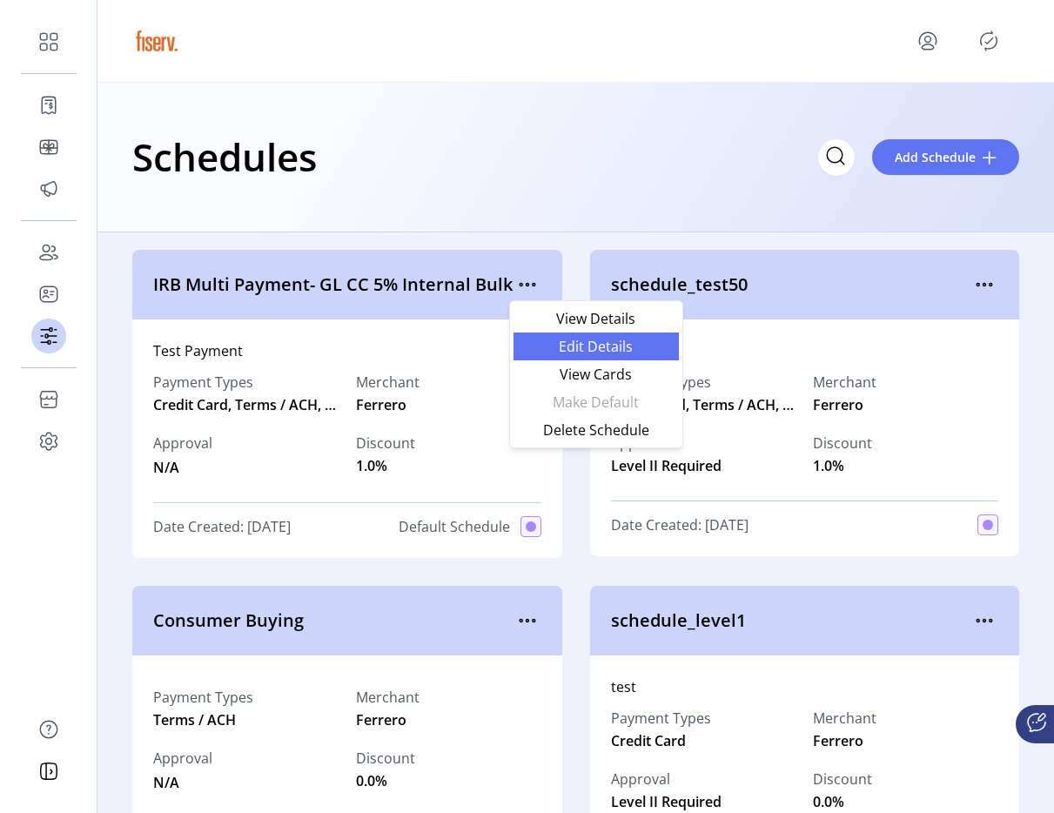
click at [542, 335] on link "Edit Details" at bounding box center [596, 347] width 165 height 28
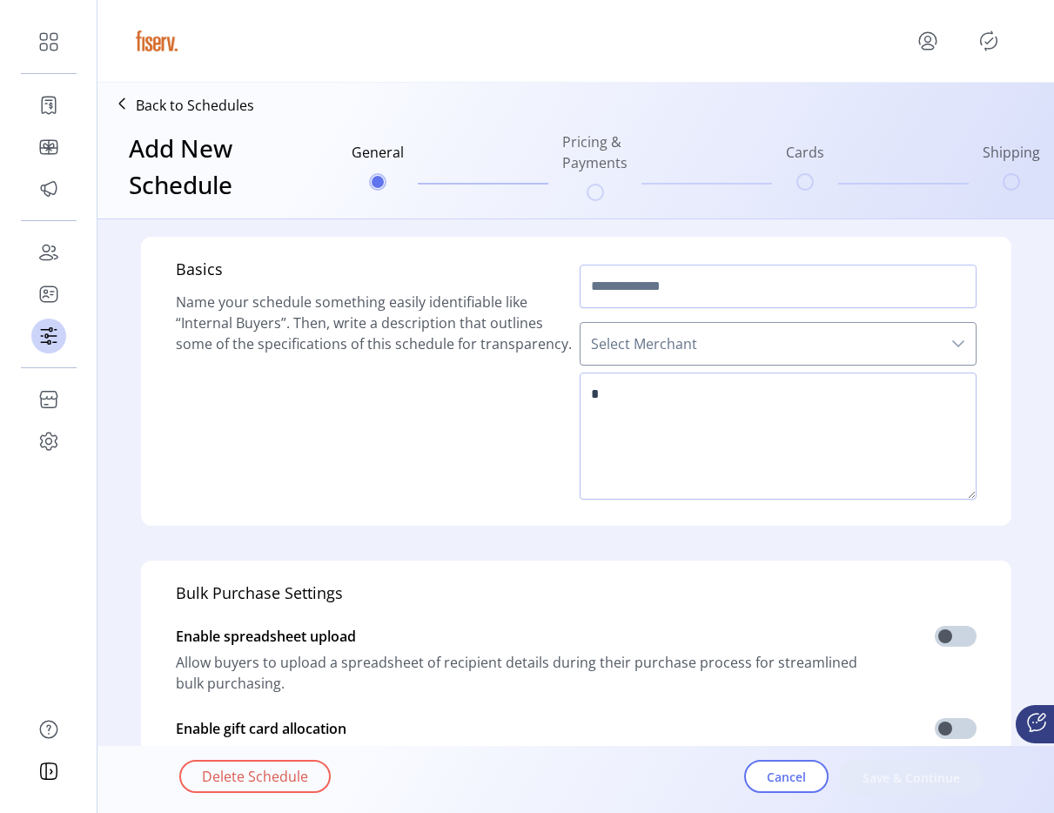
type input "**********"
type textarea "**********"
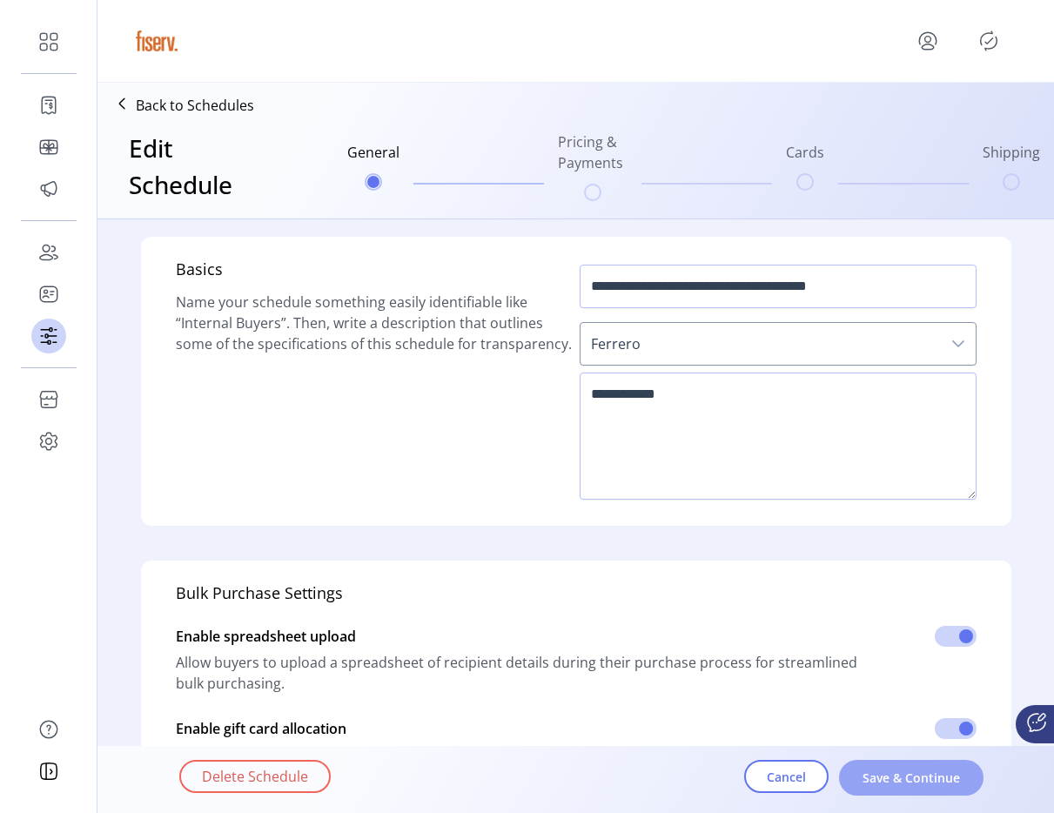
click at [895, 771] on span "Save & Continue" at bounding box center [911, 778] width 99 height 18
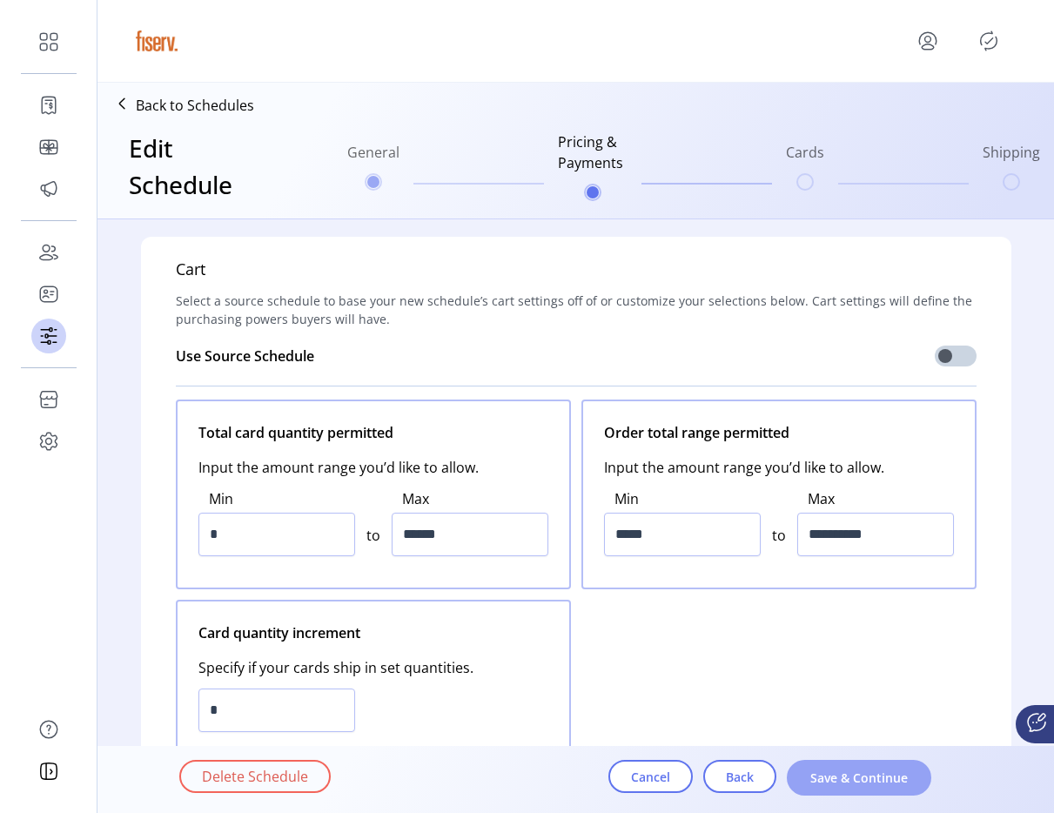
click at [877, 780] on span "Save & Continue" at bounding box center [859, 778] width 99 height 18
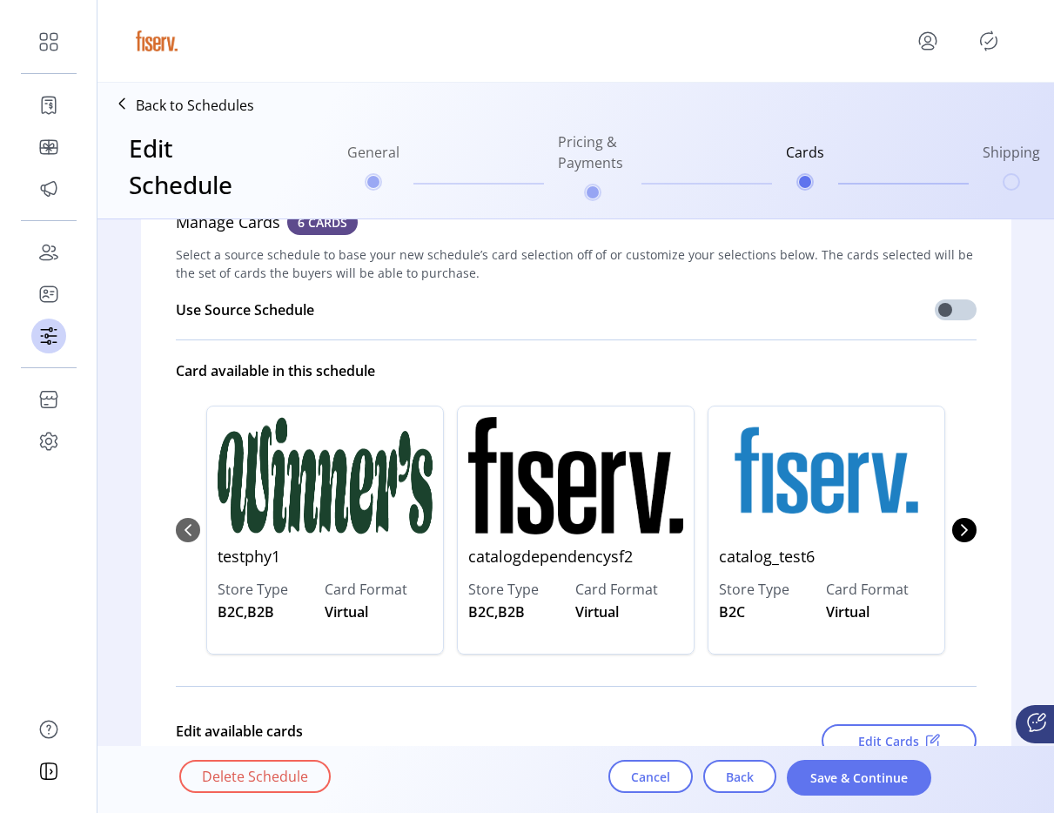
scroll to position [51, 0]
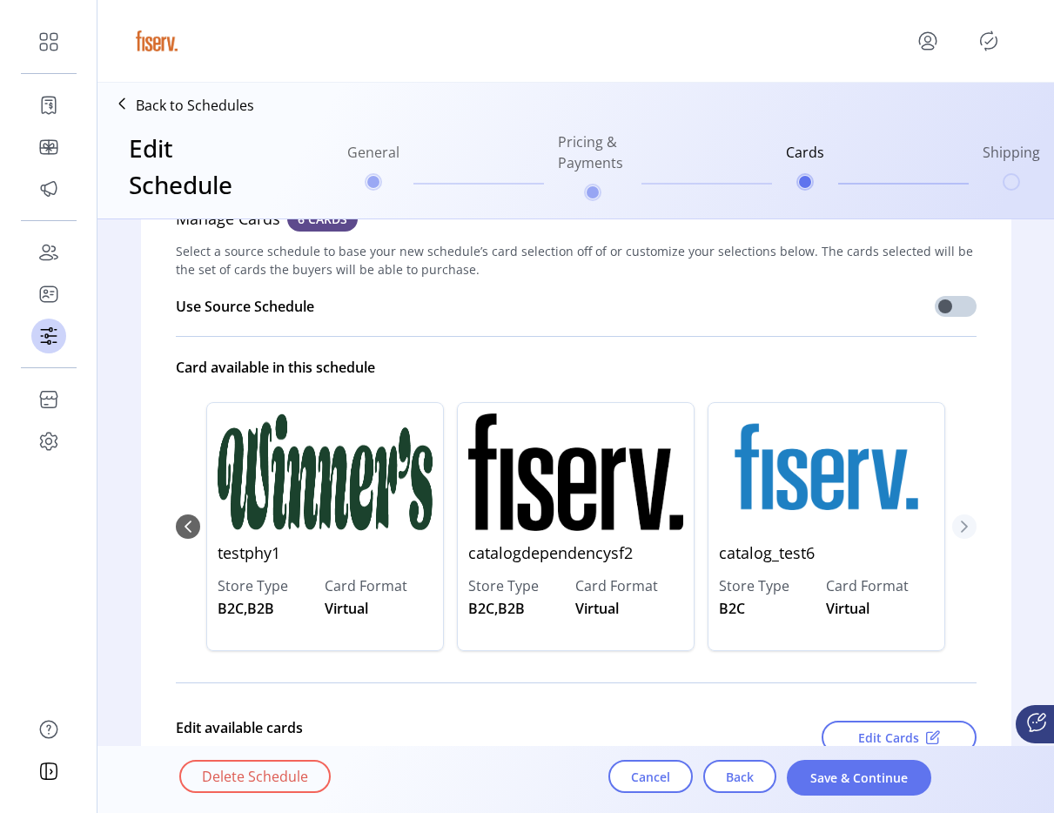
click at [966, 522] on icon "Next Page" at bounding box center [965, 527] width 14 height 14
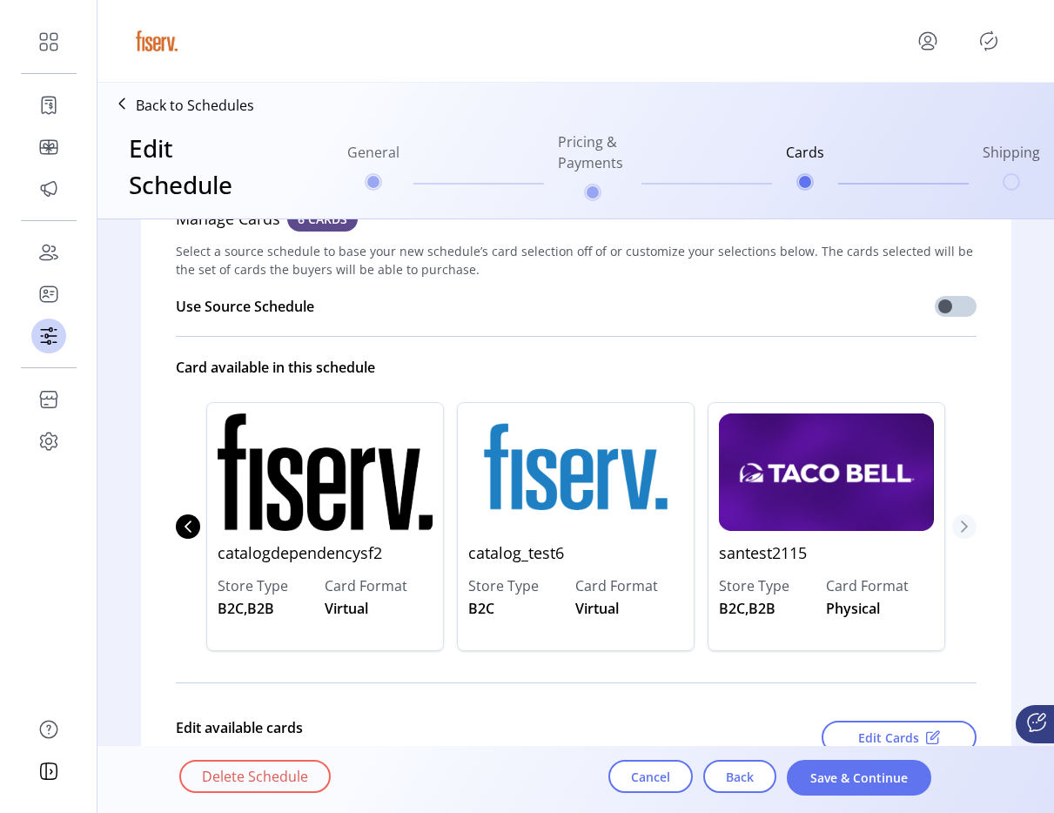
click at [959, 533] on icon "Next Page" at bounding box center [965, 527] width 14 height 14
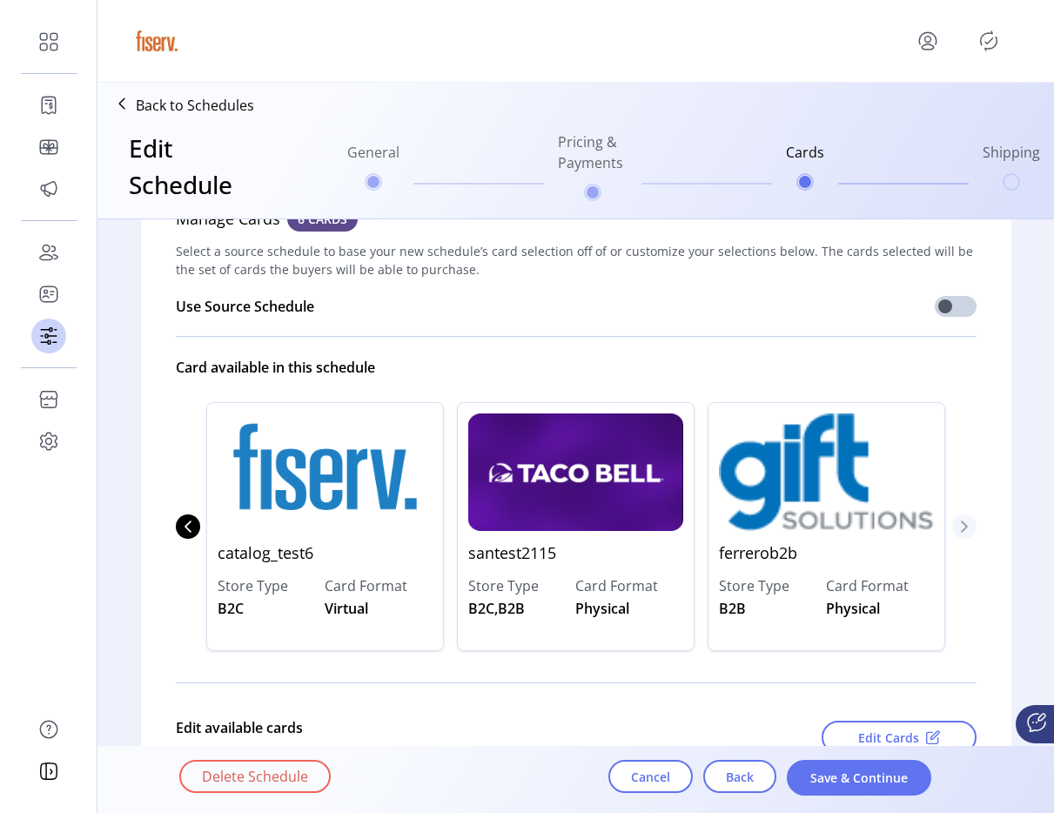
click at [958, 528] on icon "Next Page" at bounding box center [965, 527] width 14 height 14
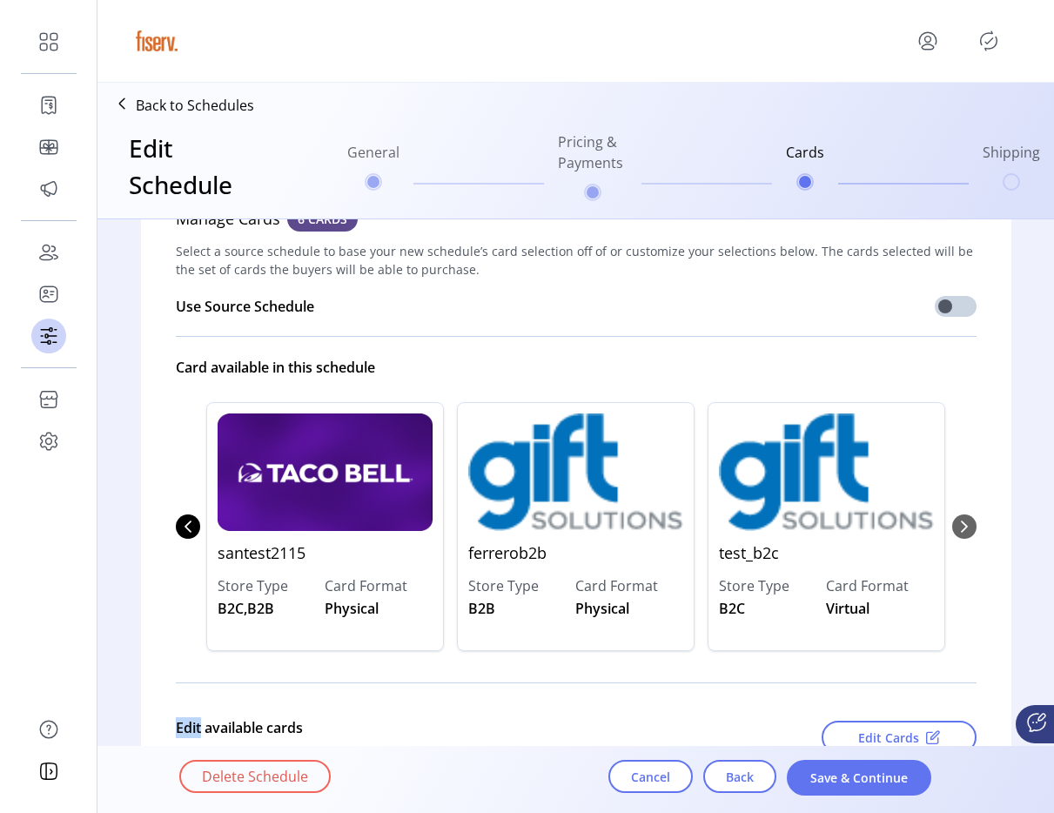
click at [955, 528] on div "testphy1 Store Type B2C,B2B Card Format Virtual catalogdependencysf2 Store Type…" at bounding box center [576, 527] width 801 height 284
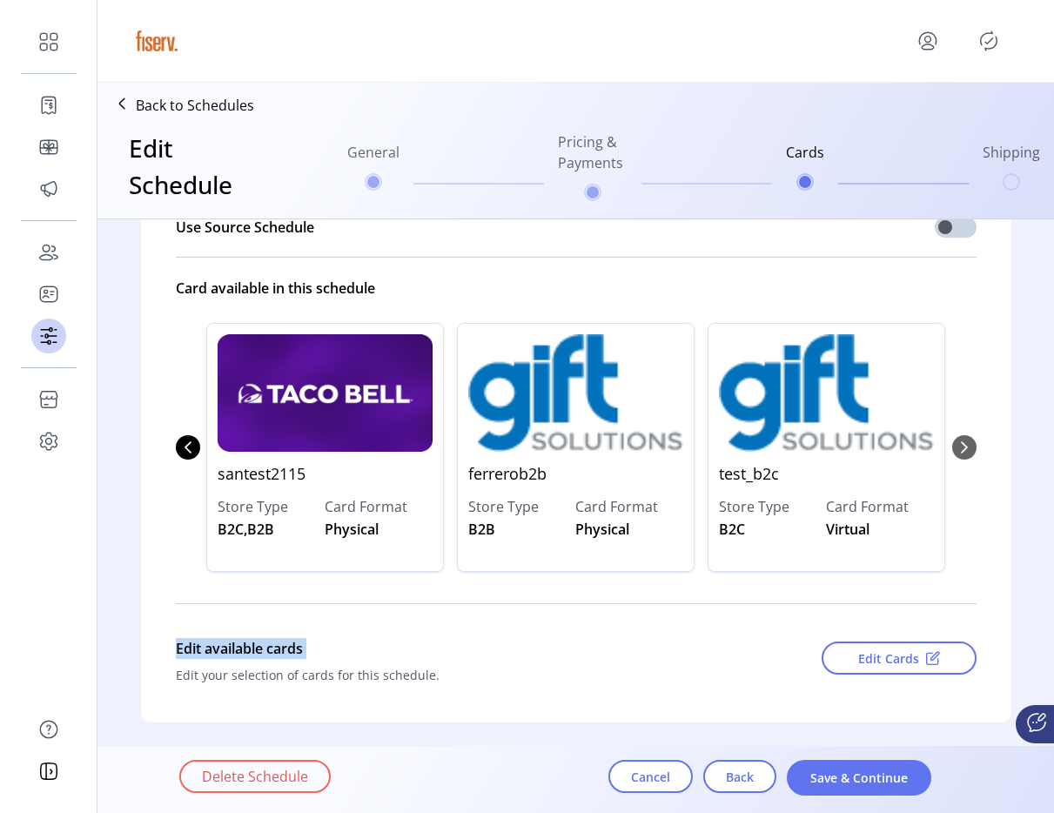
scroll to position [155, 0]
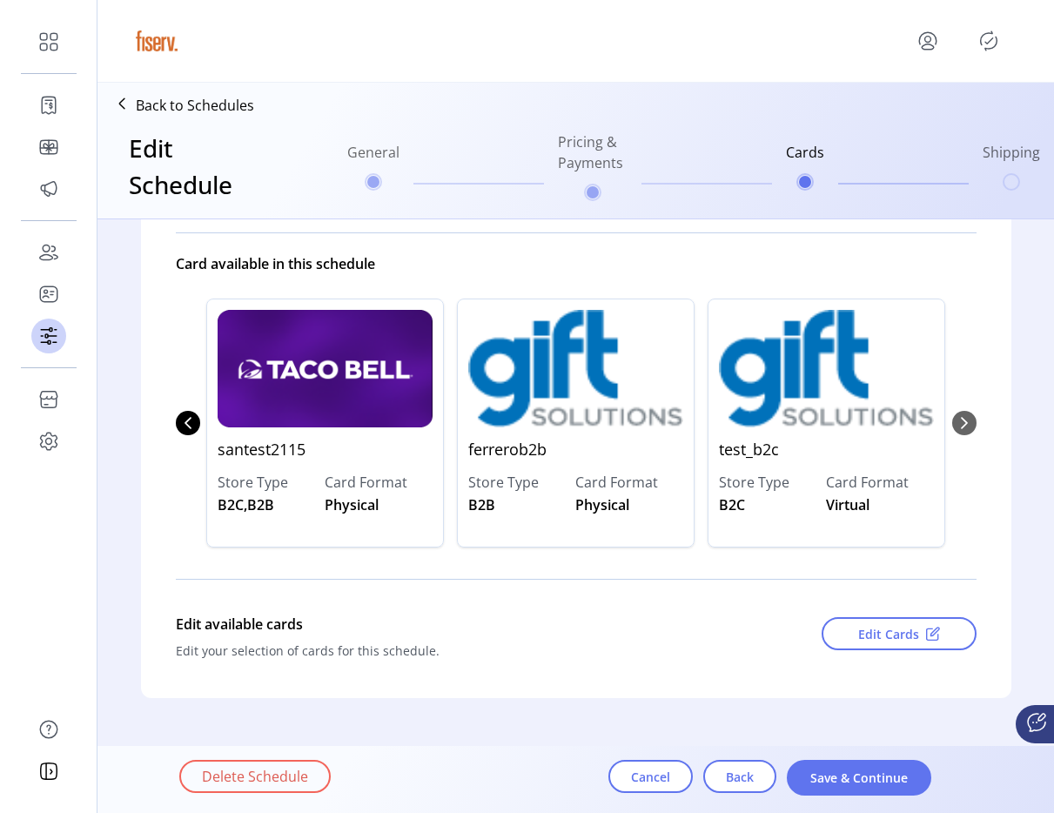
click at [896, 650] on div "Edit Cards" at bounding box center [862, 639] width 229 height 64
click at [897, 625] on span "Edit Cards" at bounding box center [888, 634] width 61 height 18
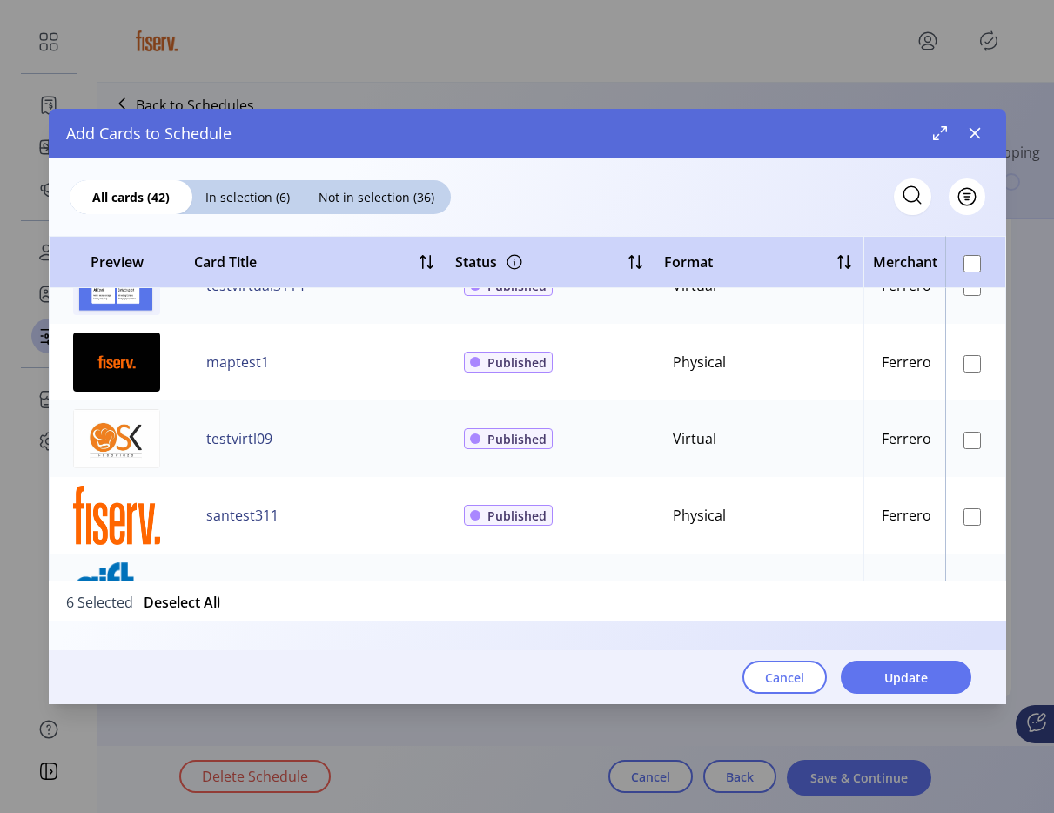
scroll to position [2939, 0]
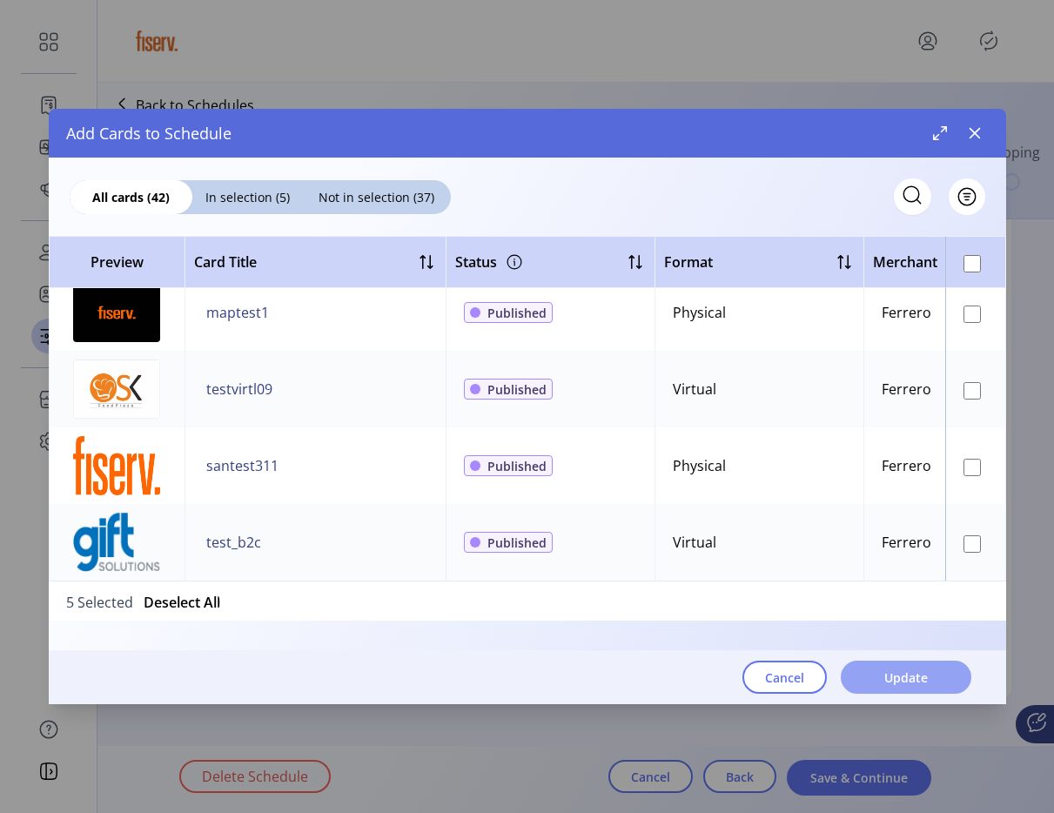
click at [944, 679] on button "Update" at bounding box center [906, 677] width 131 height 33
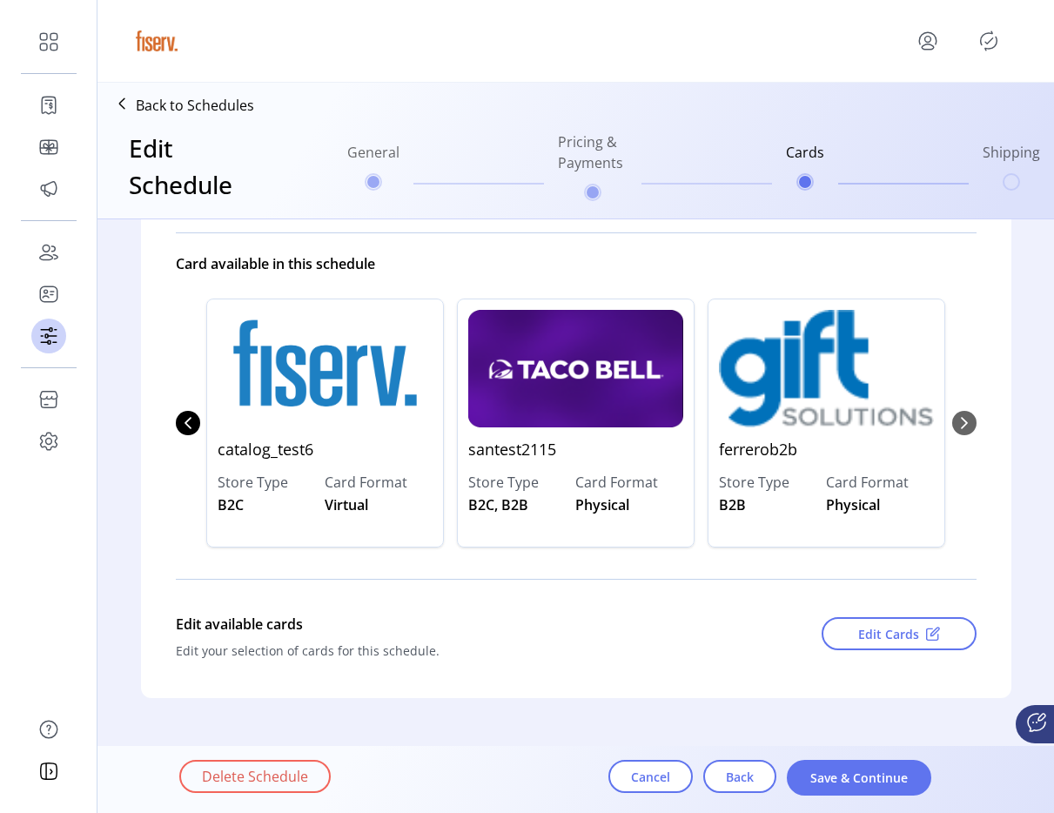
click at [960, 427] on div "testphy1 Store Type B2C, B2B Card Format Virtual catalogdependencysf2 Store Typ…" at bounding box center [576, 423] width 801 height 284
click at [176, 427] on button "Previous Page" at bounding box center [188, 423] width 24 height 24
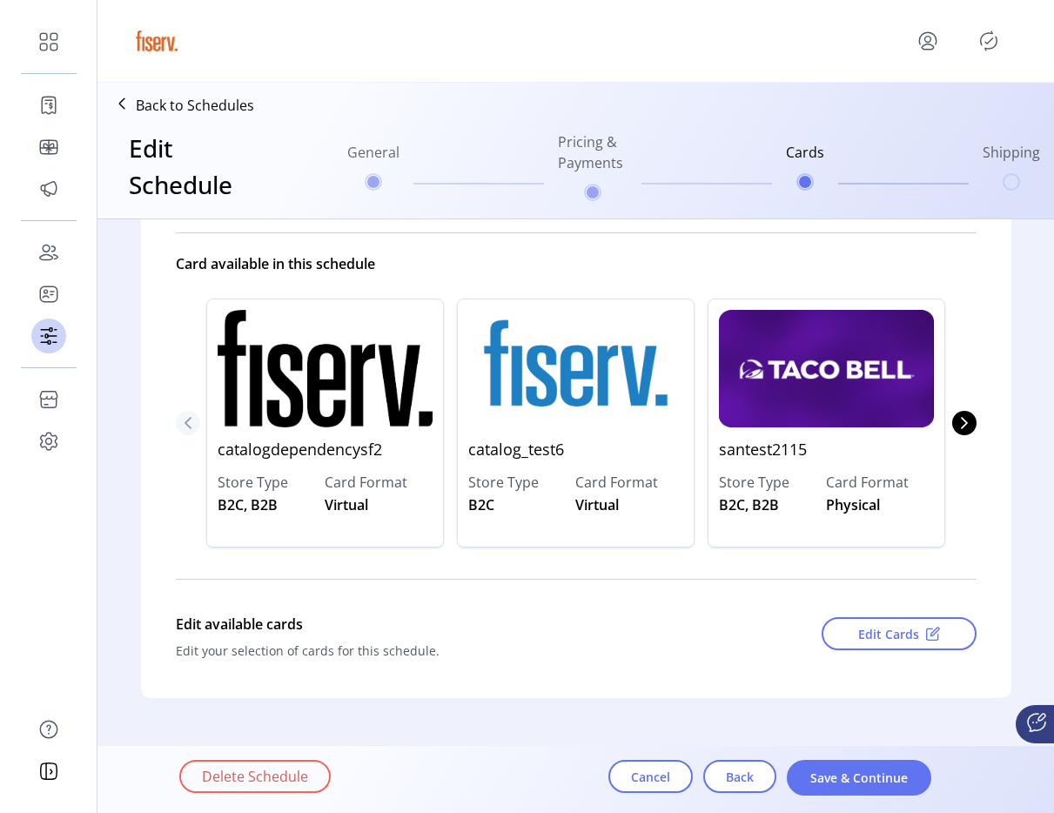
click at [176, 427] on button "Previous Page" at bounding box center [188, 423] width 24 height 24
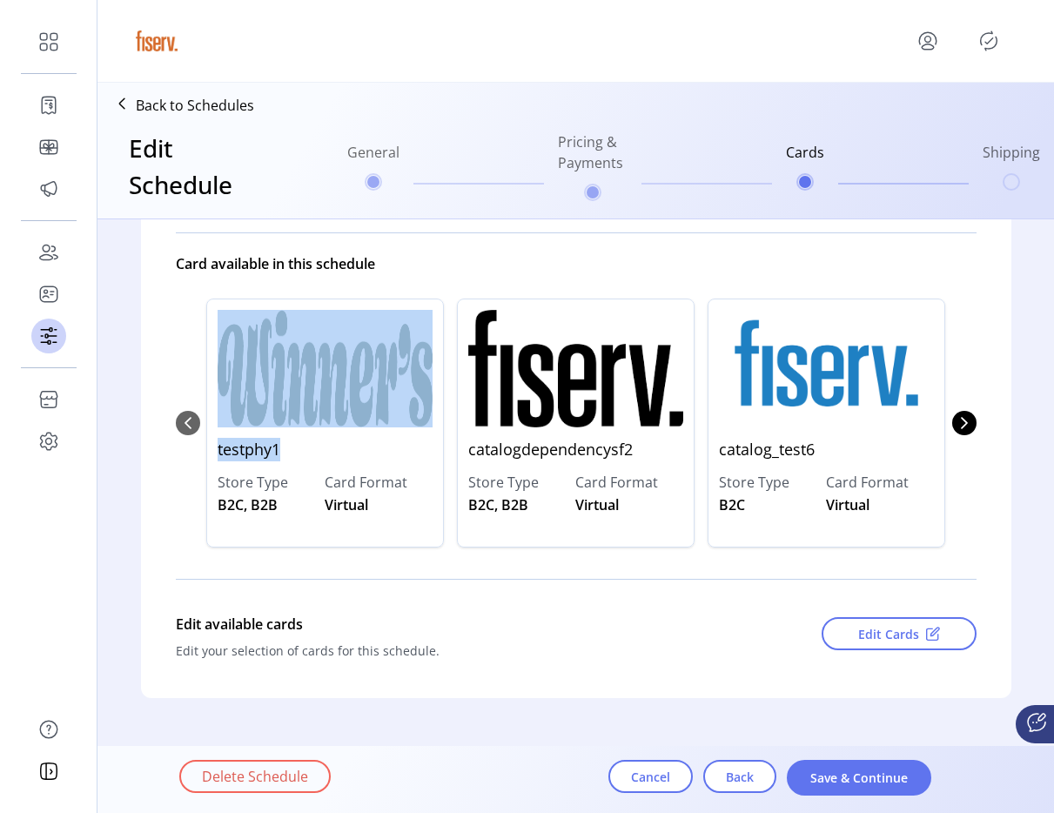
click at [176, 427] on div "testphy1 Store Type B2C, B2B Card Format Virtual catalogdependencysf2 Store Typ…" at bounding box center [576, 423] width 801 height 284
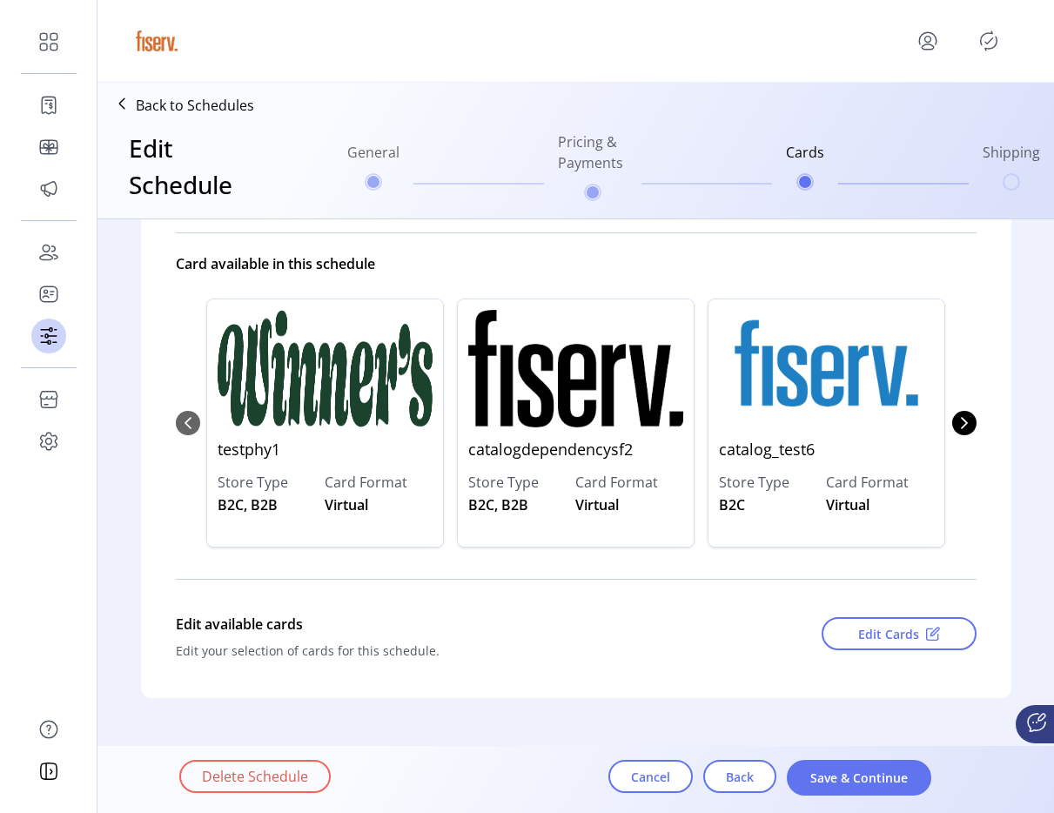
click at [656, 273] on div "Card available in this schedule" at bounding box center [576, 263] width 801 height 35
click at [890, 772] on span "Save & Continue" at bounding box center [859, 778] width 99 height 18
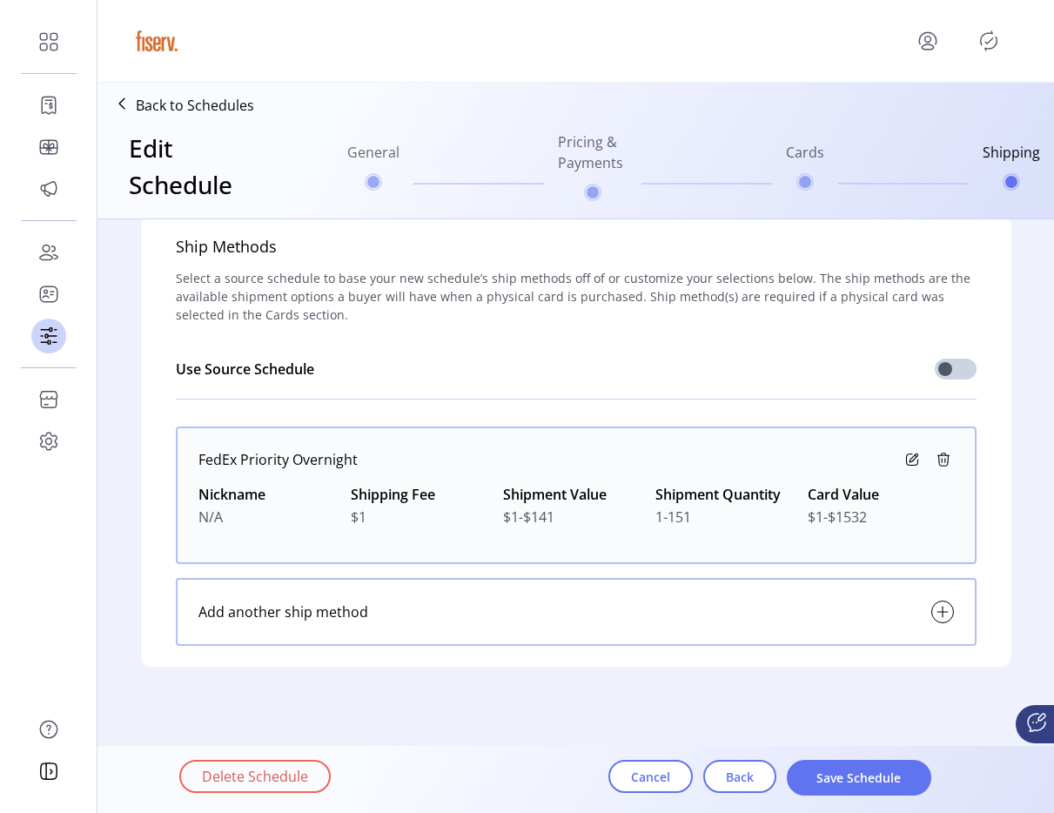
scroll to position [21, 0]
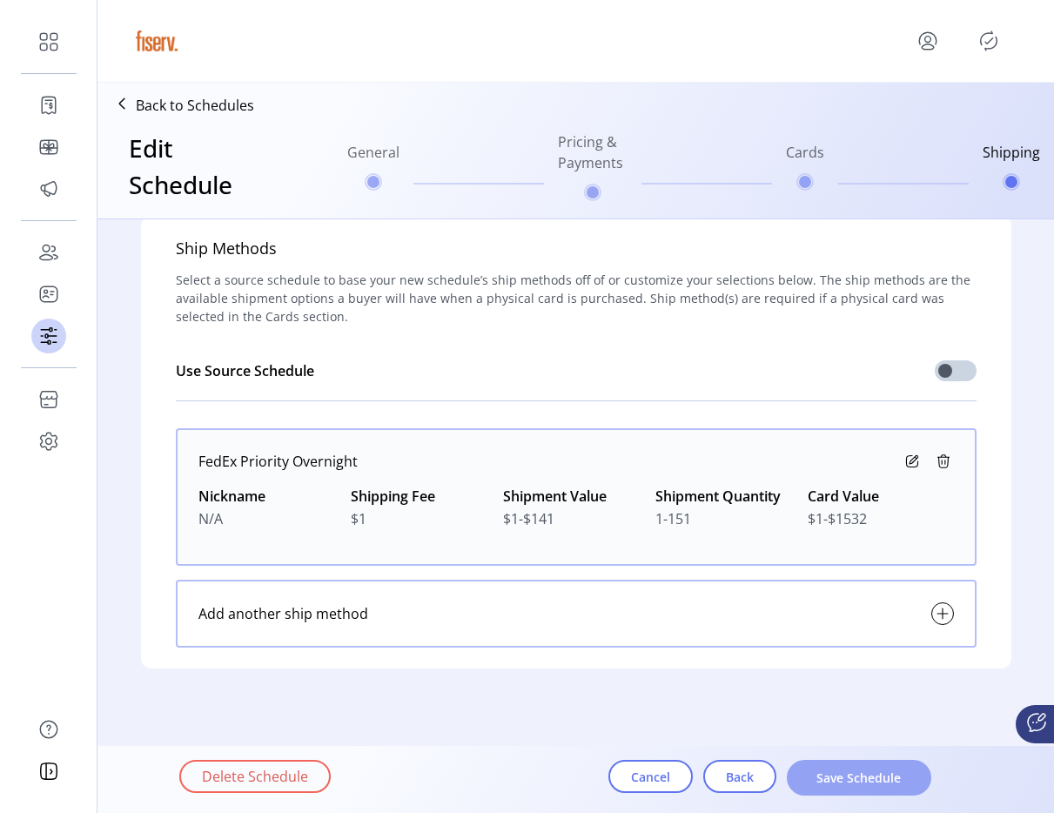
click at [885, 764] on button "Save Schedule" at bounding box center [859, 778] width 145 height 36
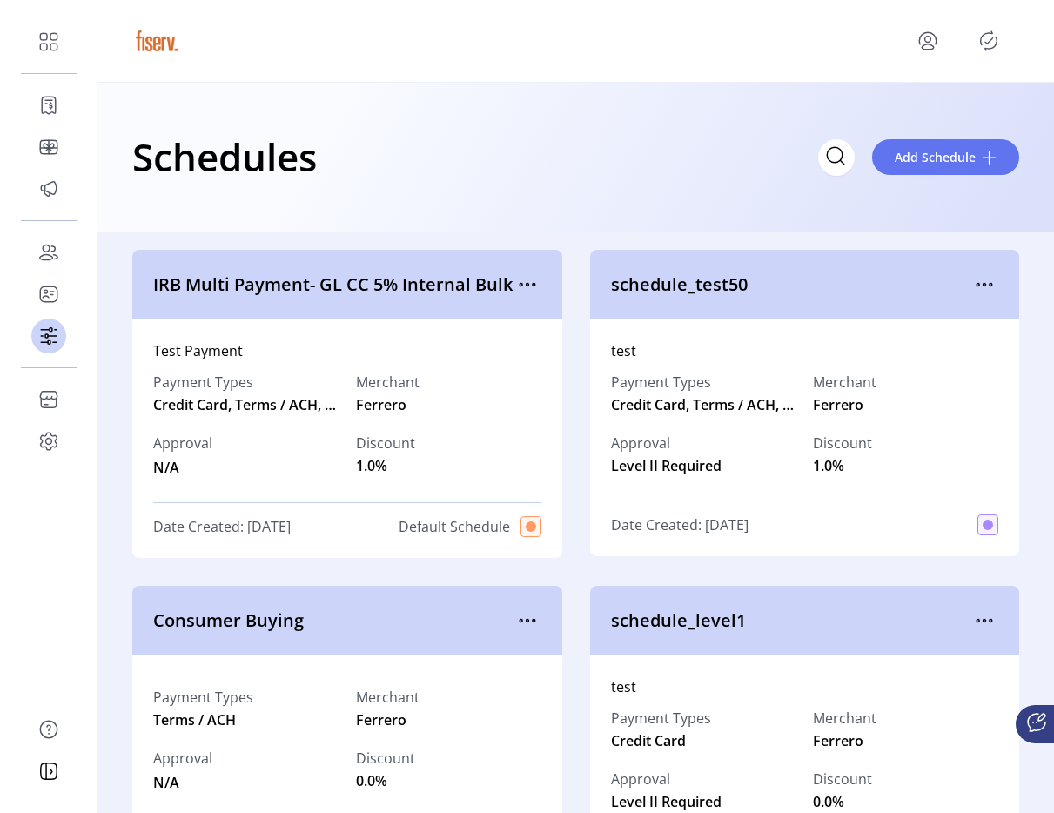
click at [993, 39] on icon "Publisher Panel" at bounding box center [989, 41] width 28 height 28
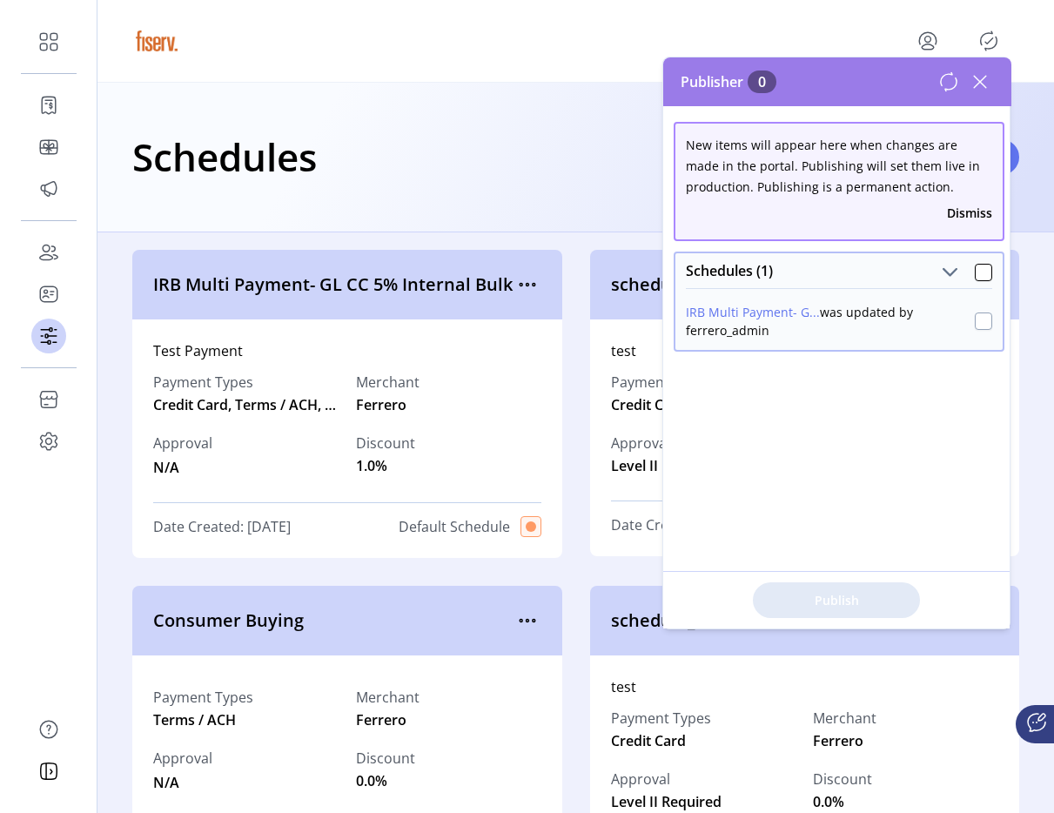
click at [981, 326] on div at bounding box center [983, 321] width 17 height 17
click at [852, 595] on span "Publish 1 Items" at bounding box center [837, 600] width 122 height 18
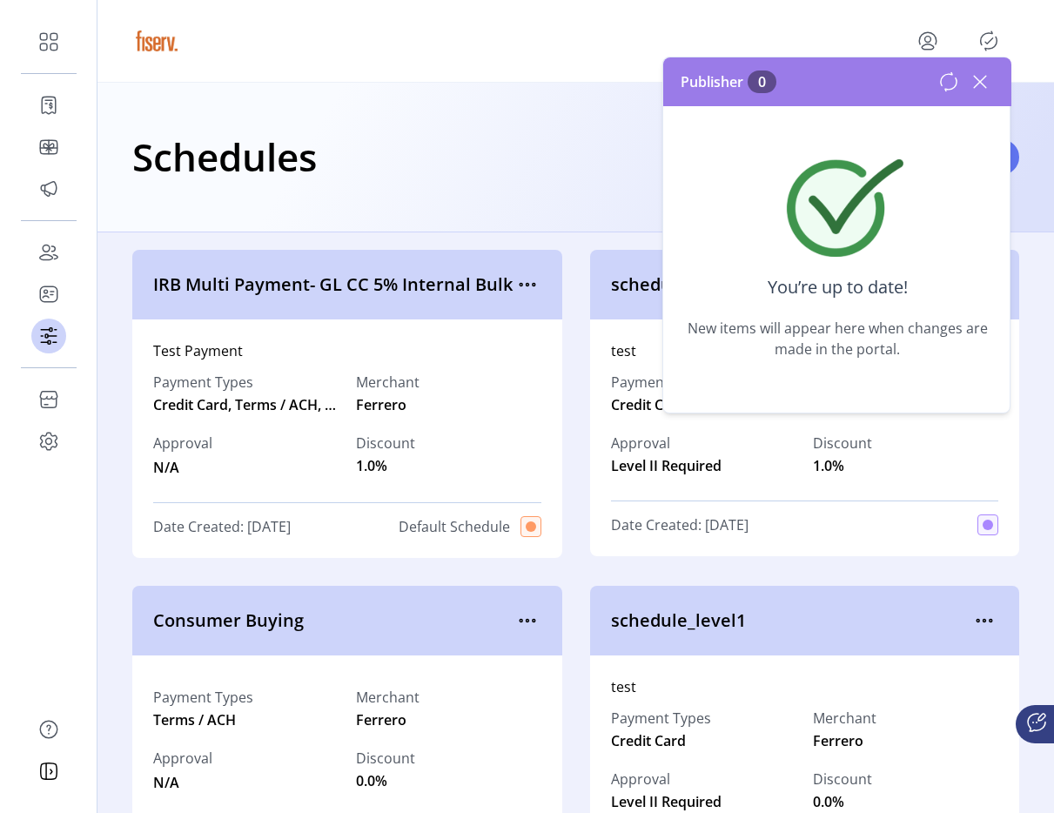
click at [980, 87] on icon at bounding box center [980, 82] width 28 height 28
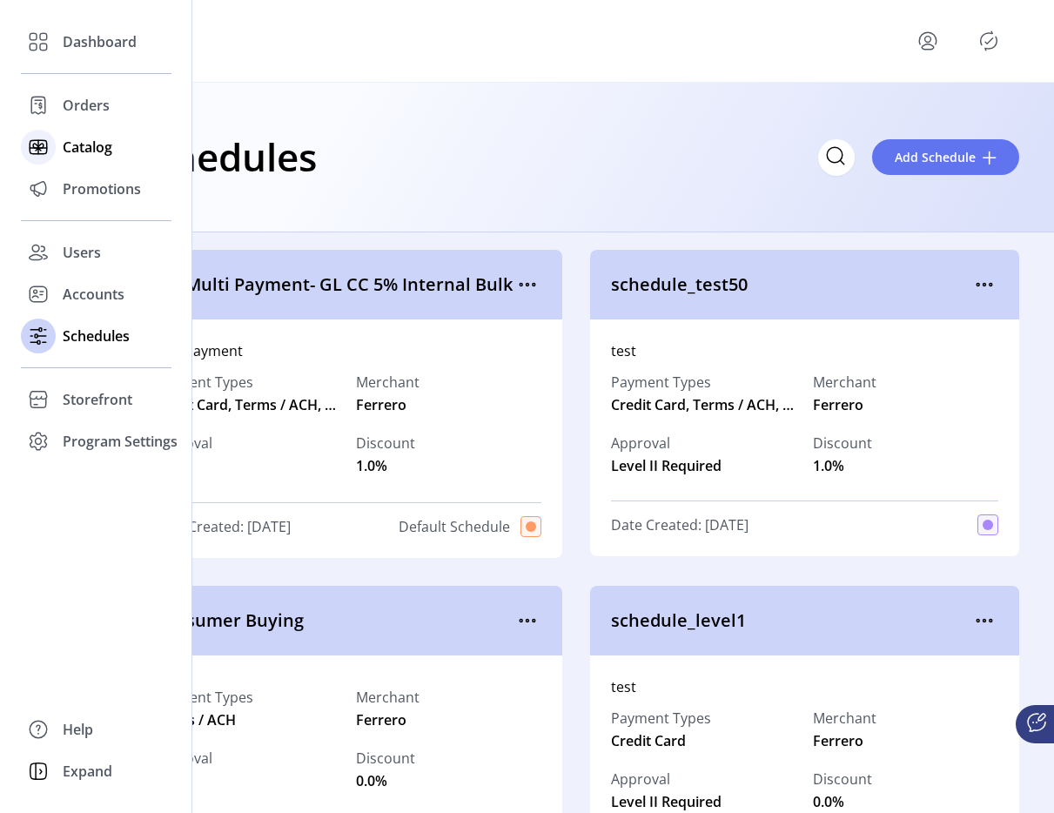
click at [50, 151] on icon at bounding box center [38, 147] width 28 height 28
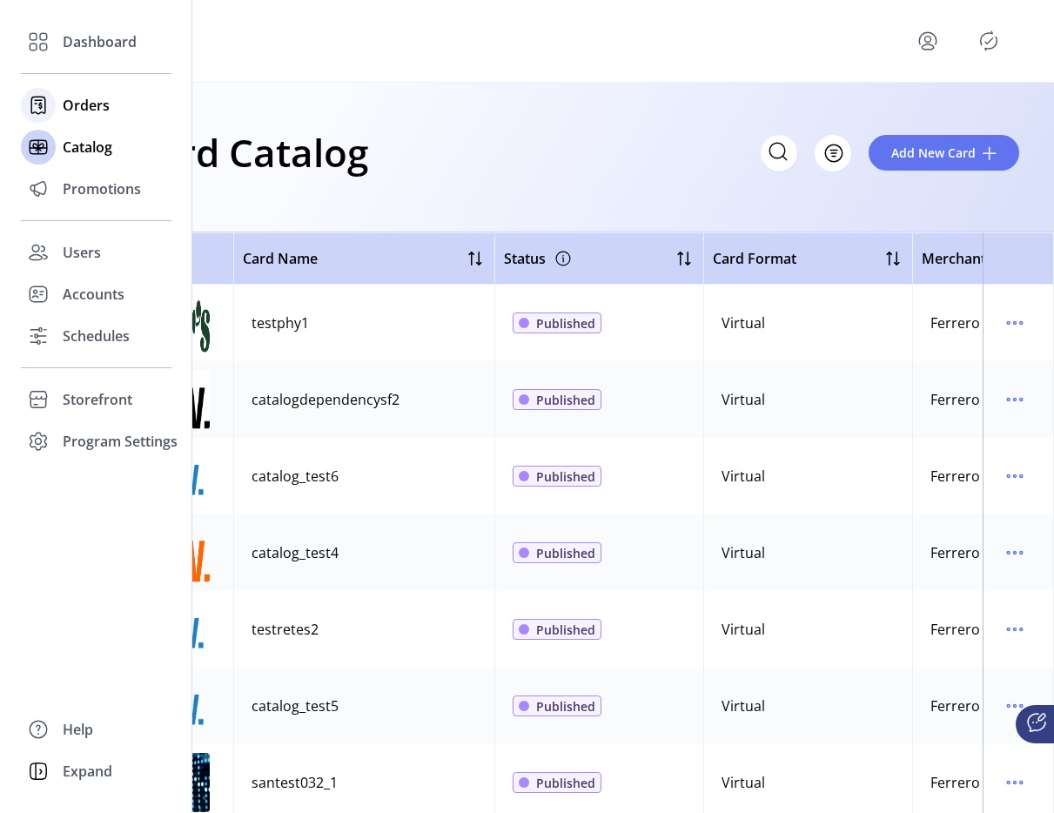
click at [67, 91] on div "Orders" at bounding box center [96, 105] width 151 height 42
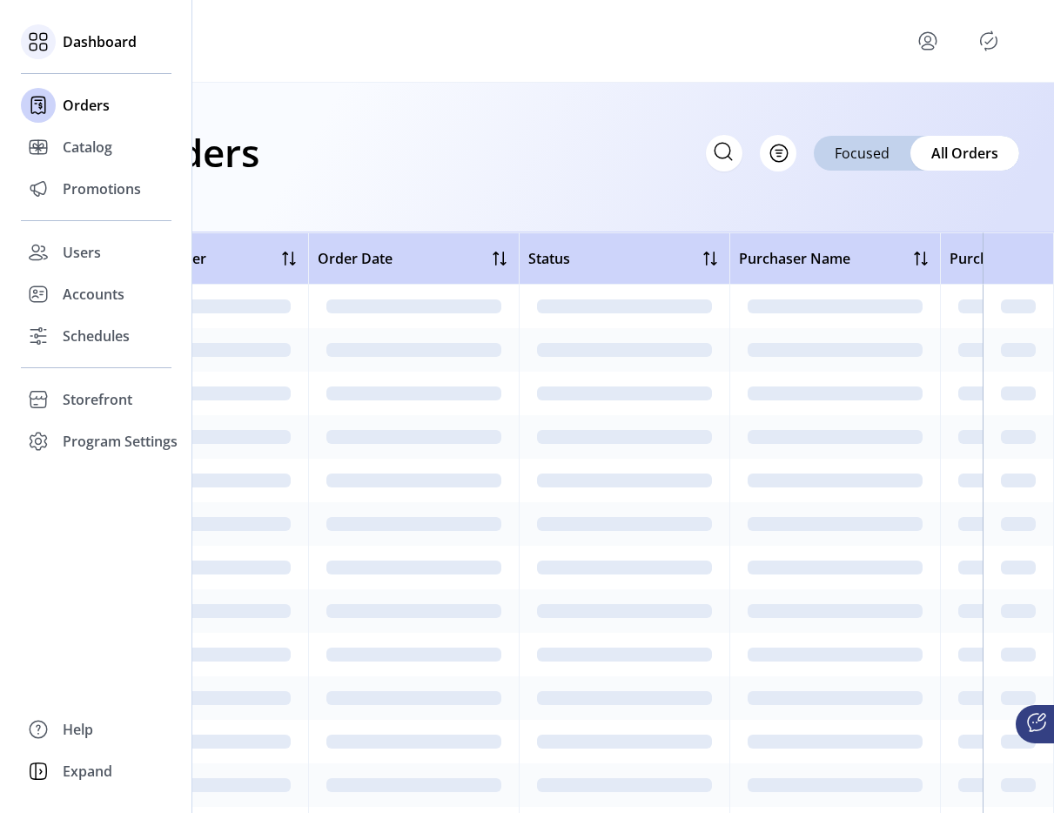
click at [118, 43] on span "Dashboard" at bounding box center [100, 41] width 74 height 21
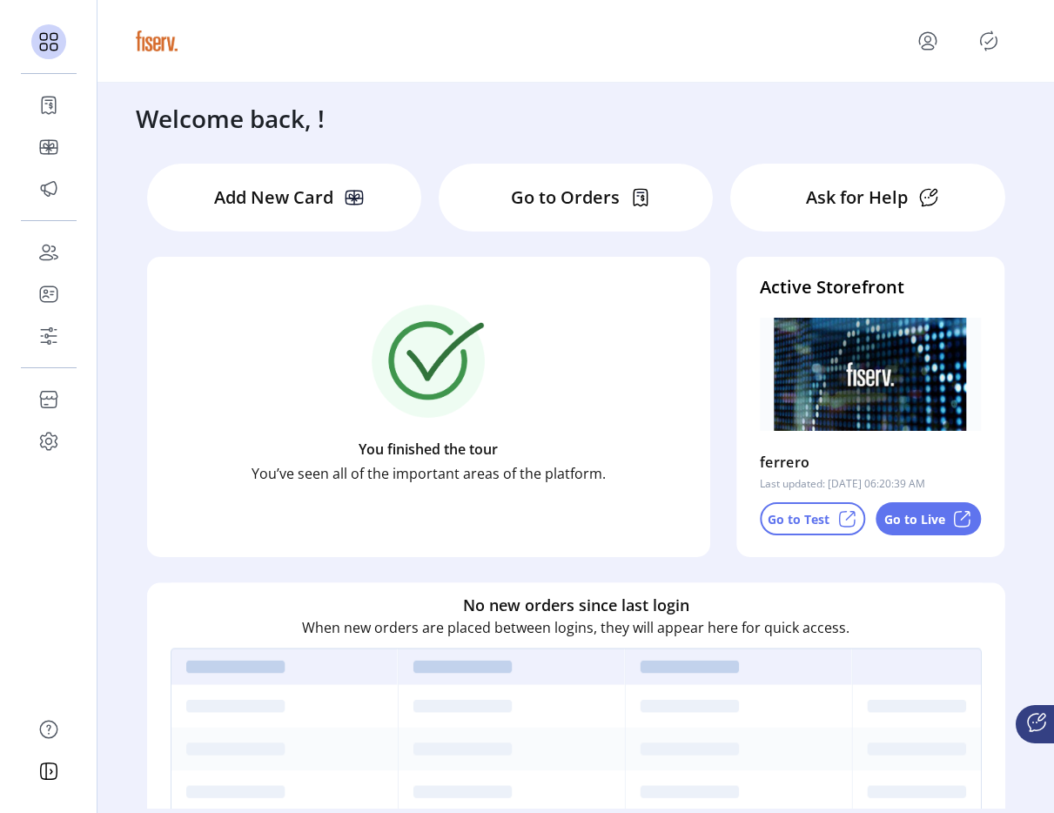
click at [788, 527] on p "Go to Test" at bounding box center [799, 519] width 62 height 18
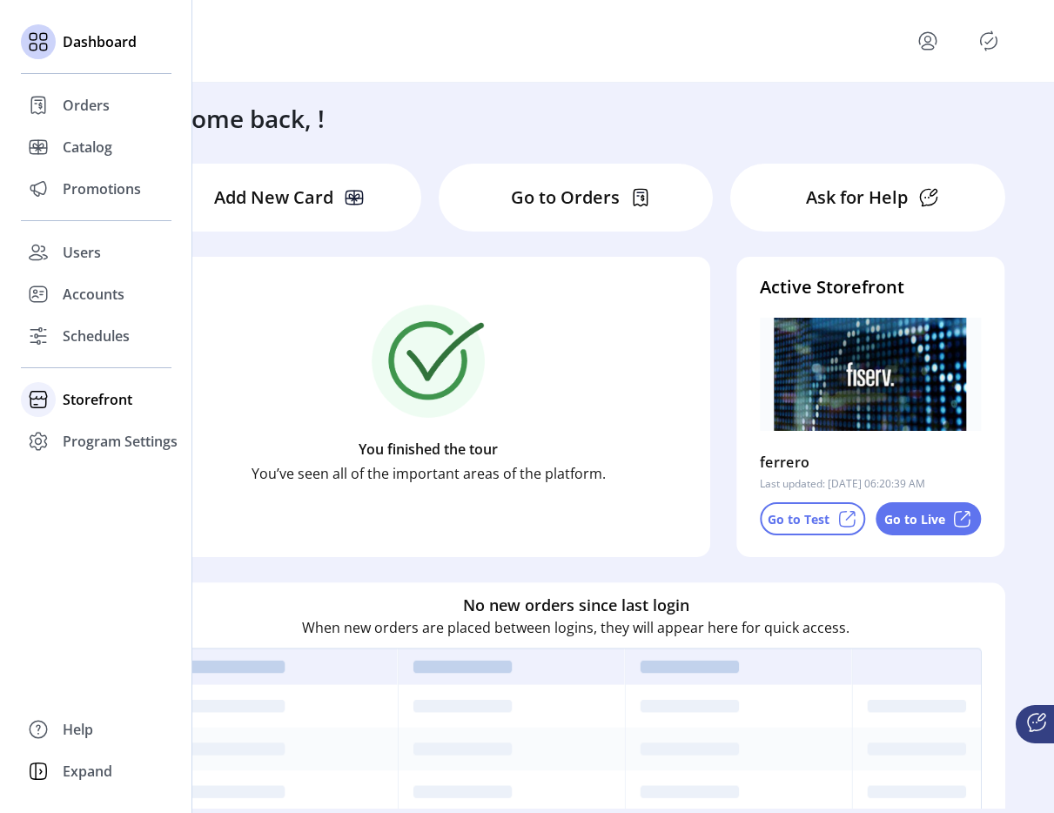
click at [79, 411] on div "Storefront" at bounding box center [96, 400] width 151 height 42
click at [98, 440] on span "Configuration" at bounding box center [108, 434] width 91 height 21
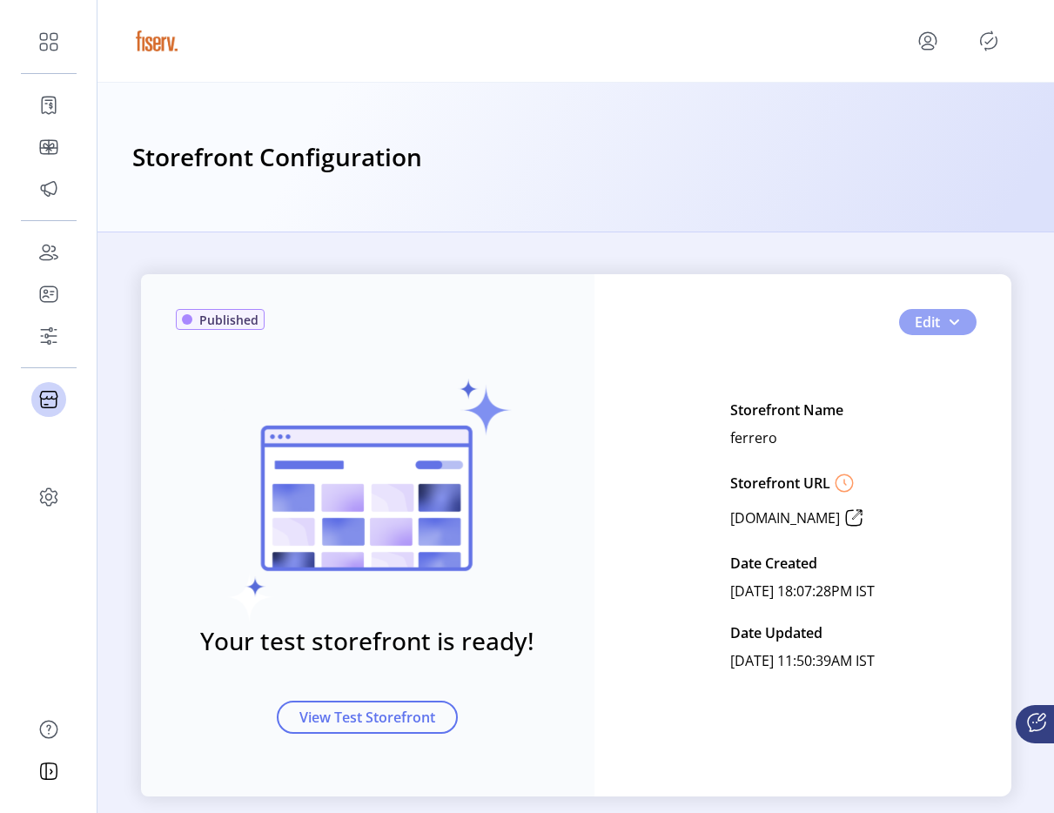
click at [966, 327] on button "Edit" at bounding box center [937, 322] width 77 height 26
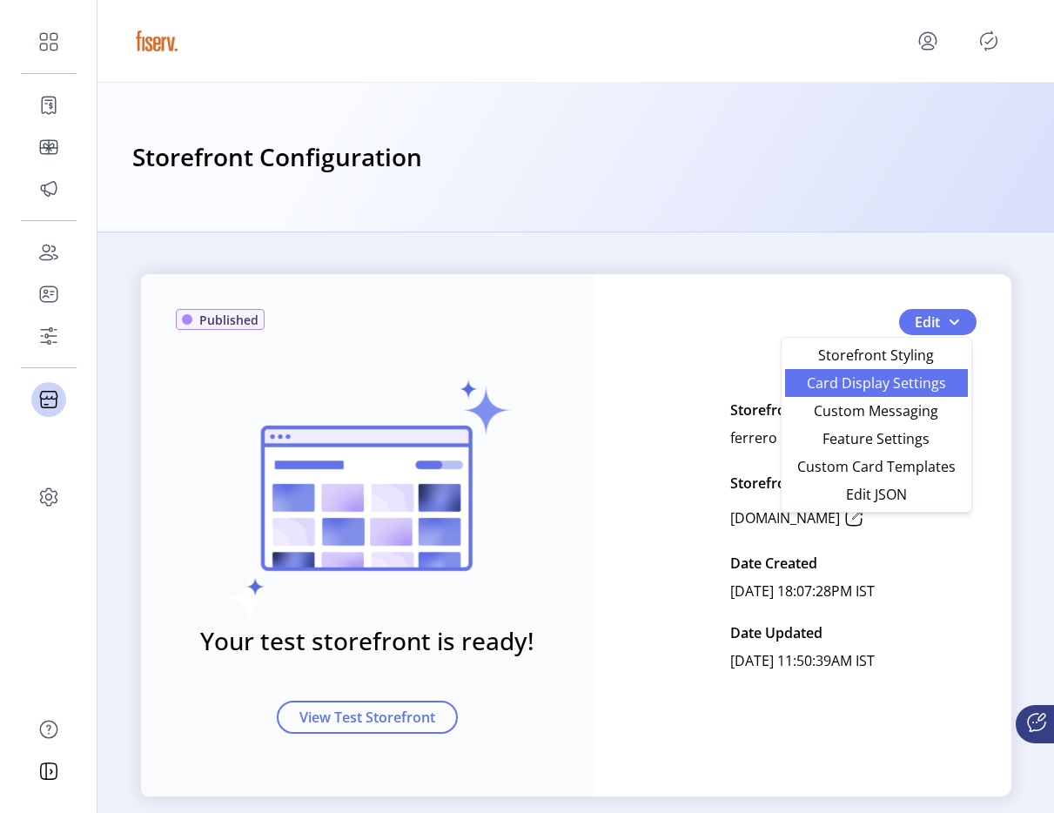
click at [899, 389] on span "Card Display Settings" at bounding box center [877, 383] width 162 height 14
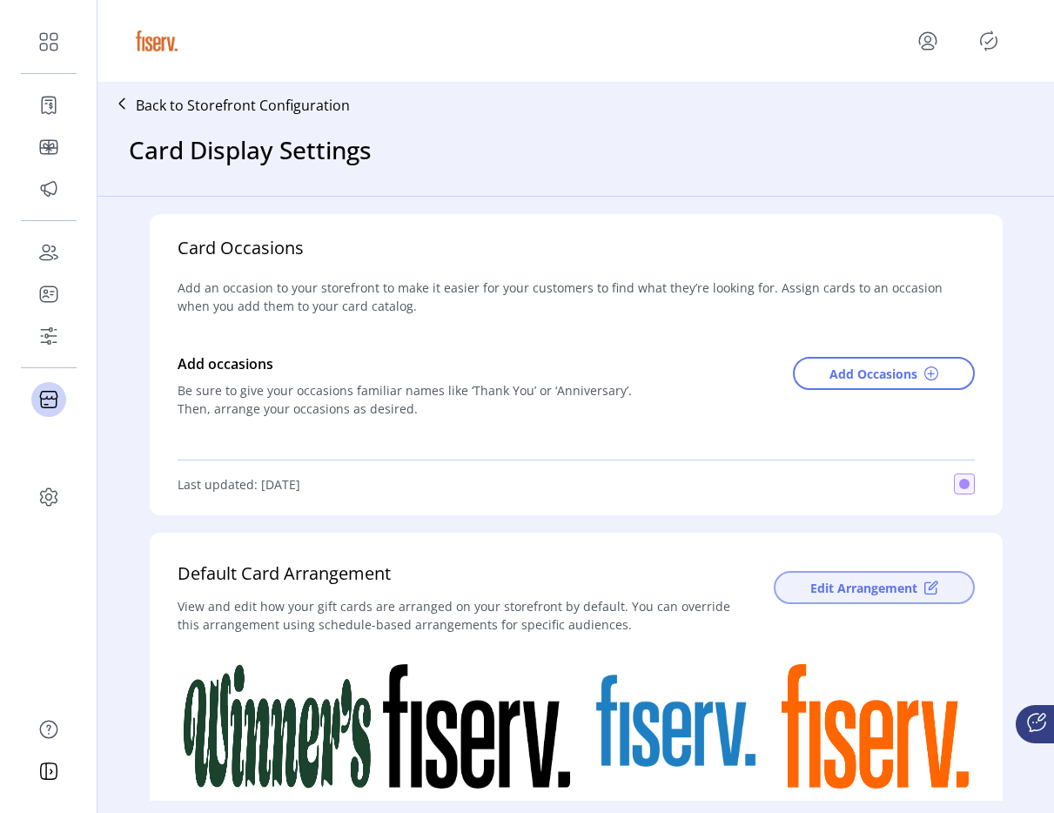
click at [843, 581] on span "Edit Arrangement" at bounding box center [864, 588] width 107 height 18
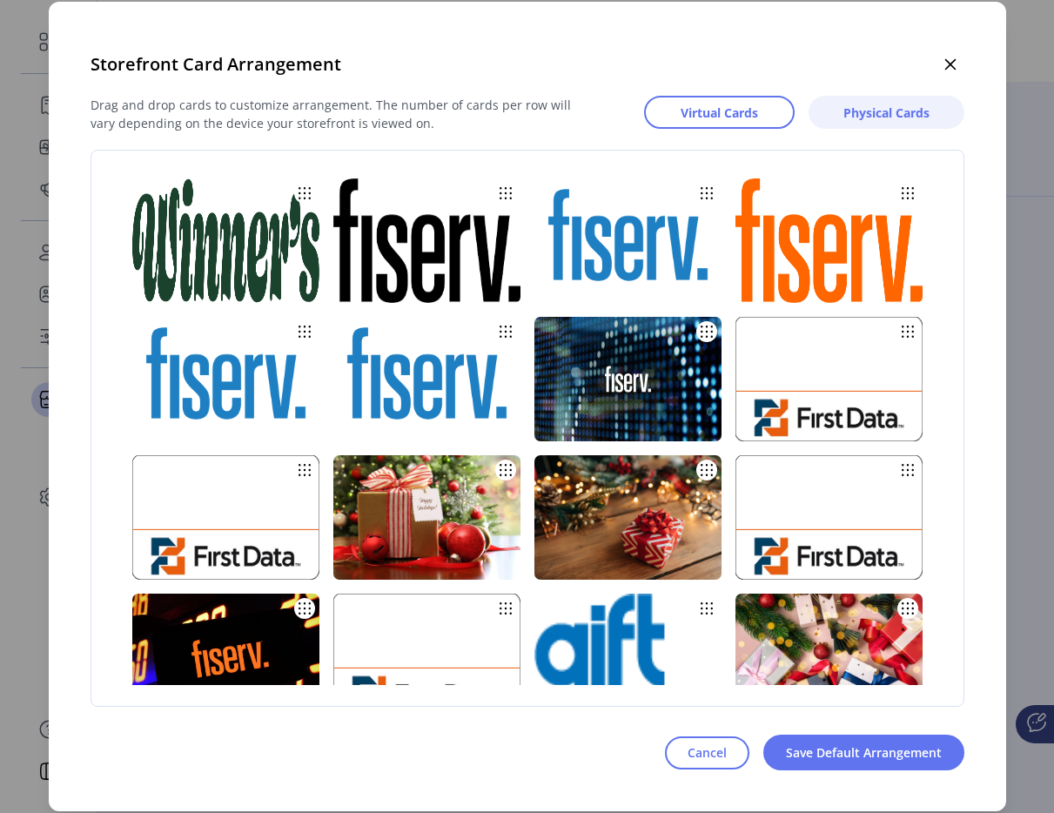
click at [857, 98] on button "Physical Cards" at bounding box center [887, 112] width 156 height 33
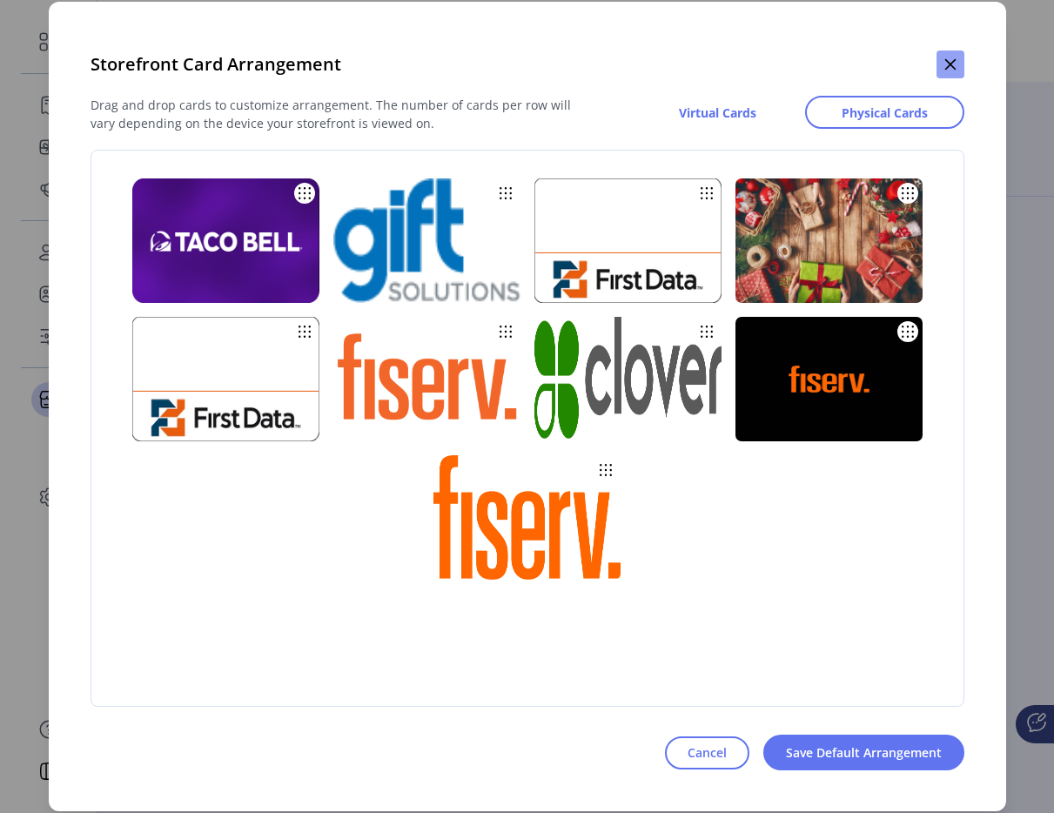
click at [953, 65] on icon "button" at bounding box center [951, 64] width 14 height 14
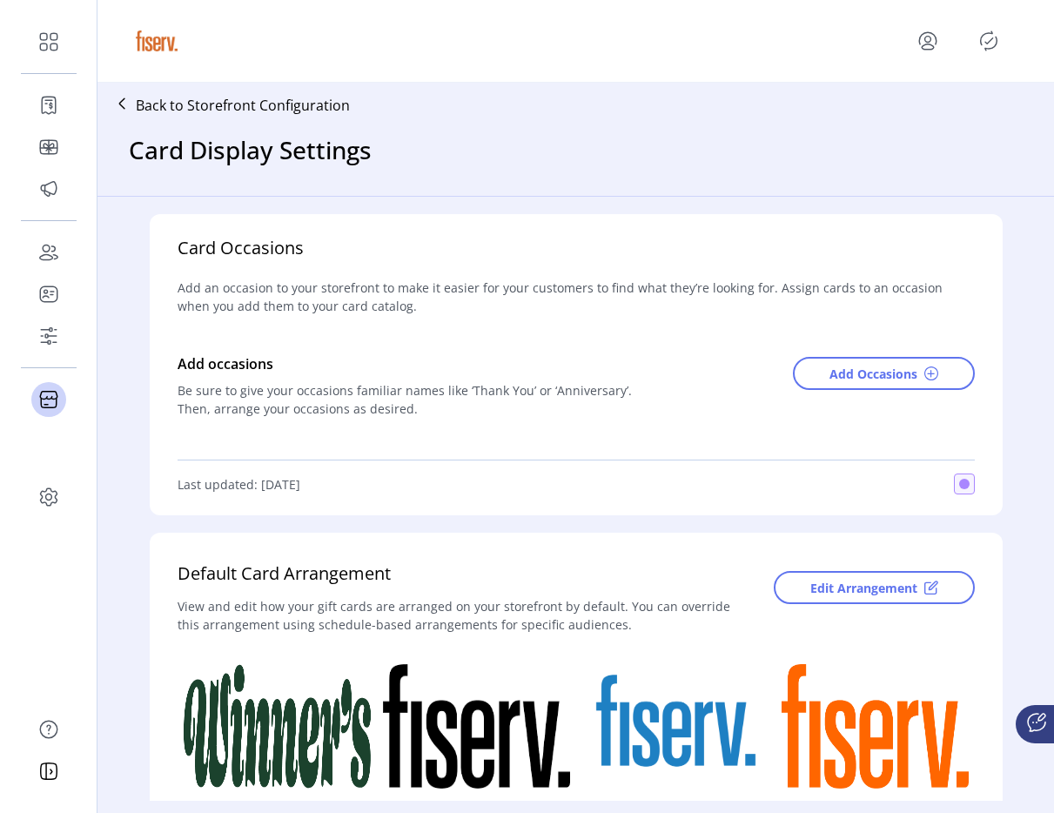
click at [953, 65] on div "Storefront Card Arrangement Drag and drop cards to customize arrangement. The n…" at bounding box center [527, 406] width 1054 height 813
click at [935, 55] on div at bounding box center [575, 41] width 887 height 49
click at [932, 44] on icon "menu" at bounding box center [928, 41] width 28 height 28
click at [895, 98] on link "Sign Out" at bounding box center [865, 110] width 151 height 28
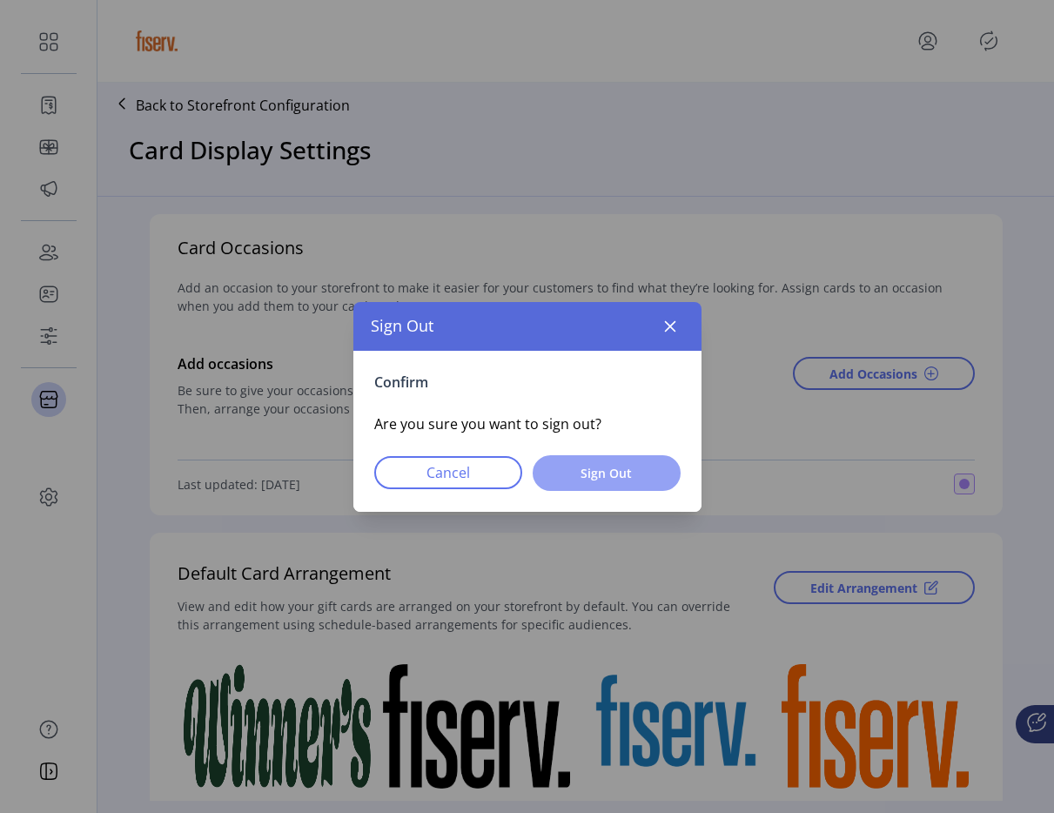
click at [626, 473] on span "Sign Out" at bounding box center [606, 473] width 103 height 18
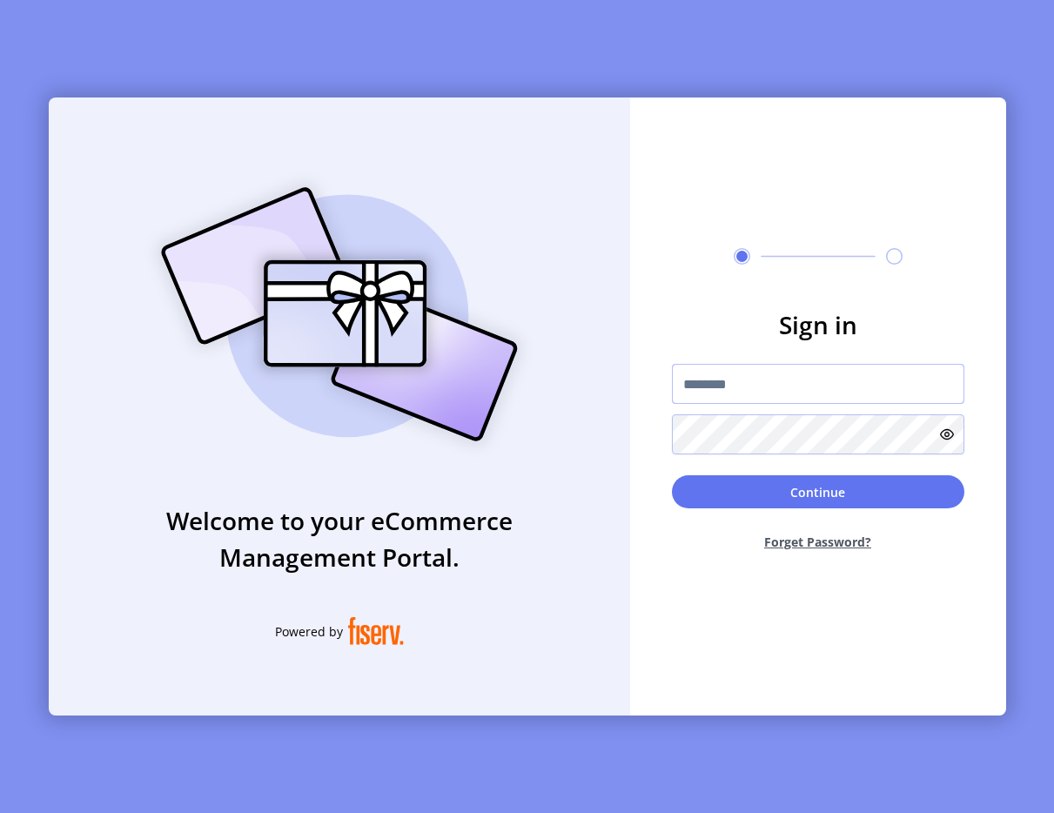
click at [752, 398] on input "text" at bounding box center [818, 384] width 293 height 40
type input "**********"
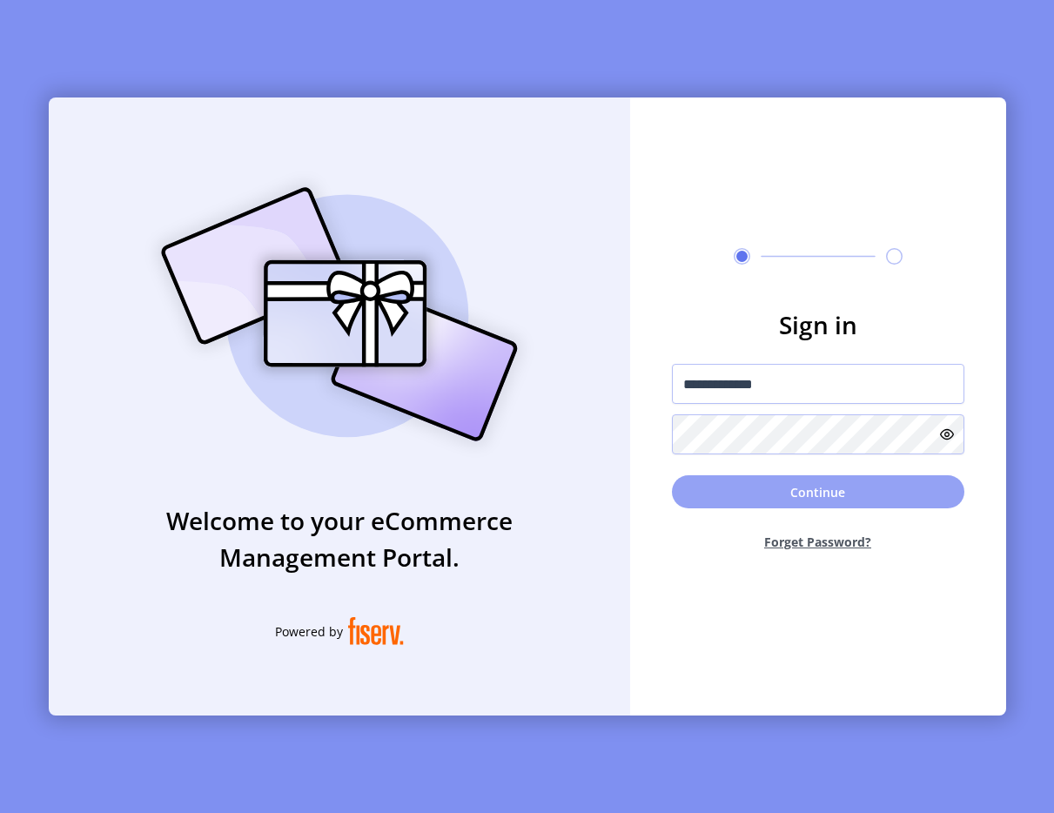
click at [687, 489] on button "Continue" at bounding box center [818, 491] width 293 height 33
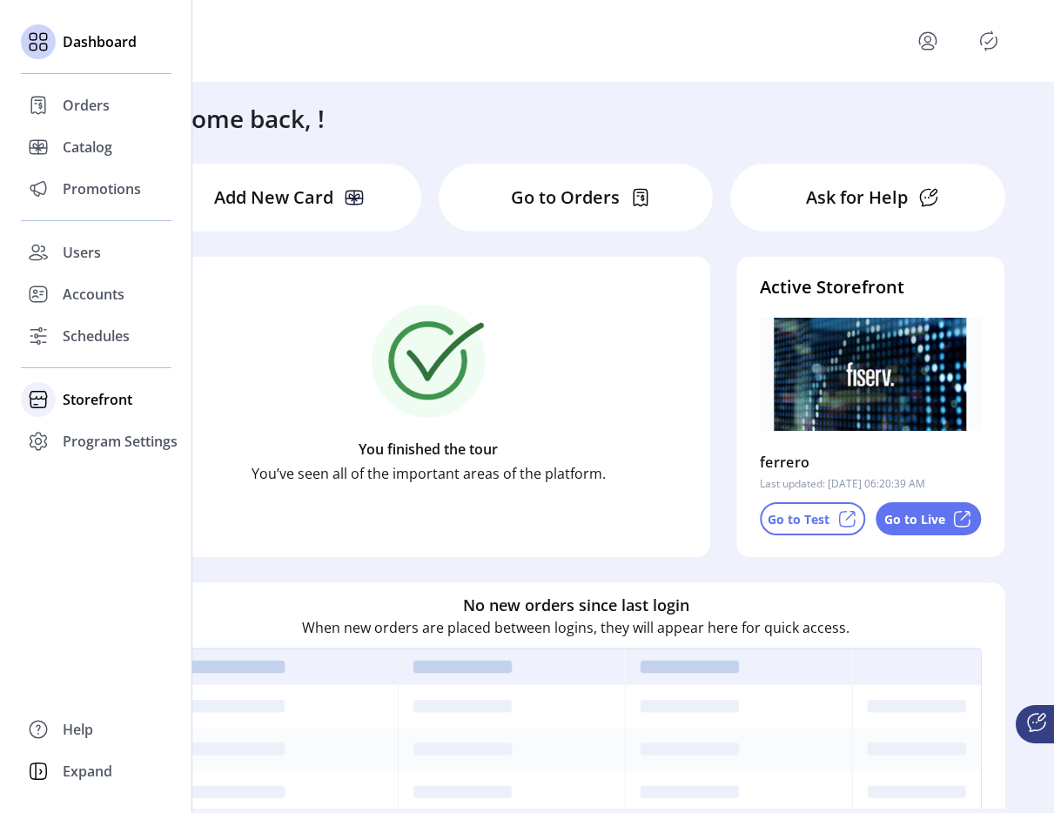
click at [106, 407] on span "Storefront" at bounding box center [98, 399] width 70 height 21
click at [112, 424] on span "Configuration" at bounding box center [108, 434] width 91 height 21
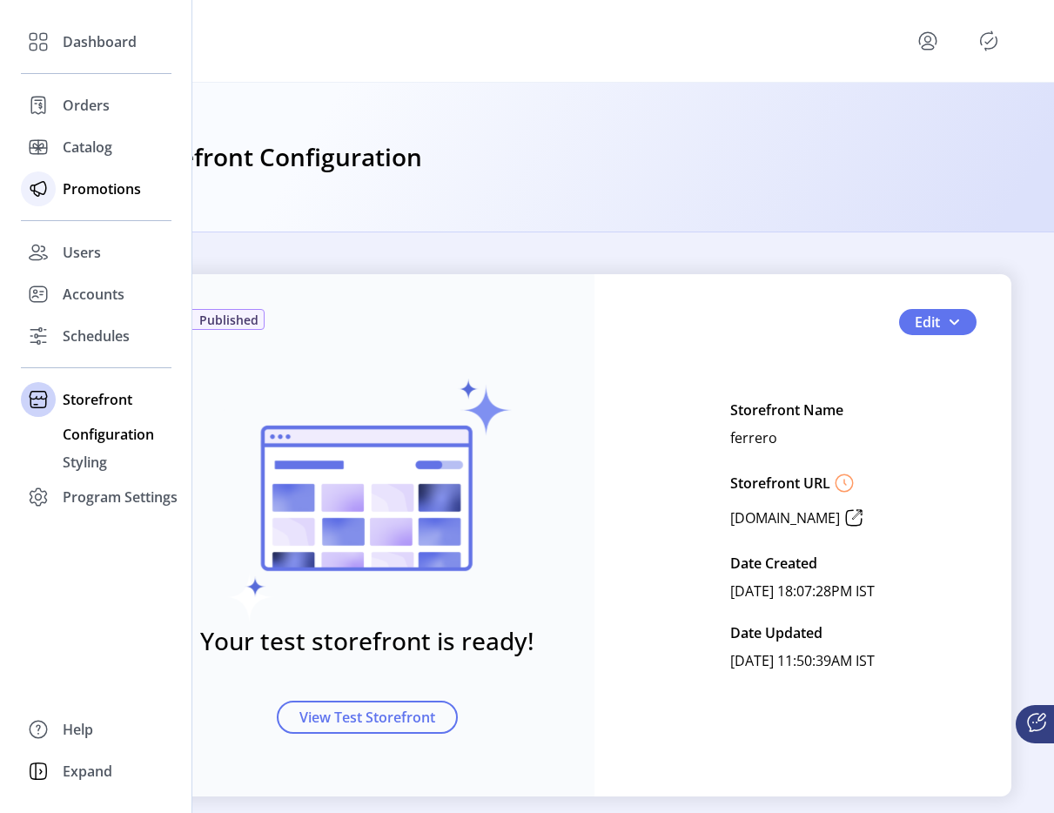
click at [43, 186] on icon at bounding box center [38, 189] width 28 height 28
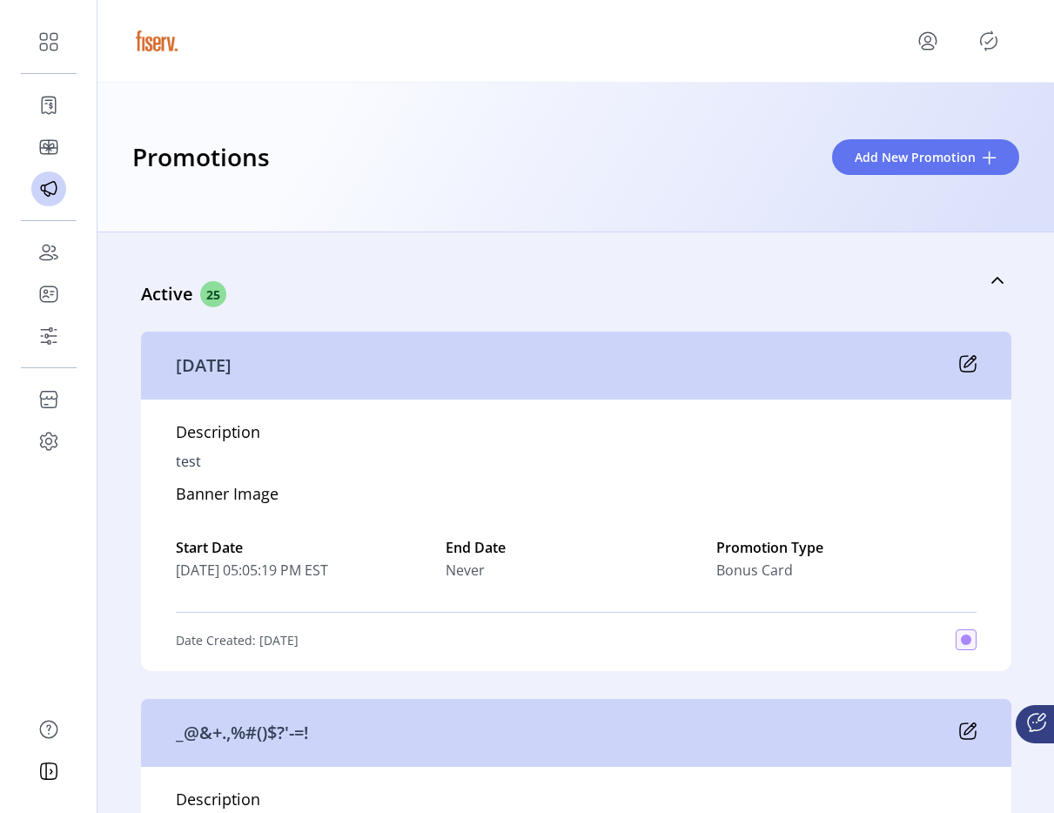
click at [926, 37] on icon "menu" at bounding box center [929, 40] width 6 height 6
click at [860, 104] on span "Sign Out" at bounding box center [865, 110] width 131 height 14
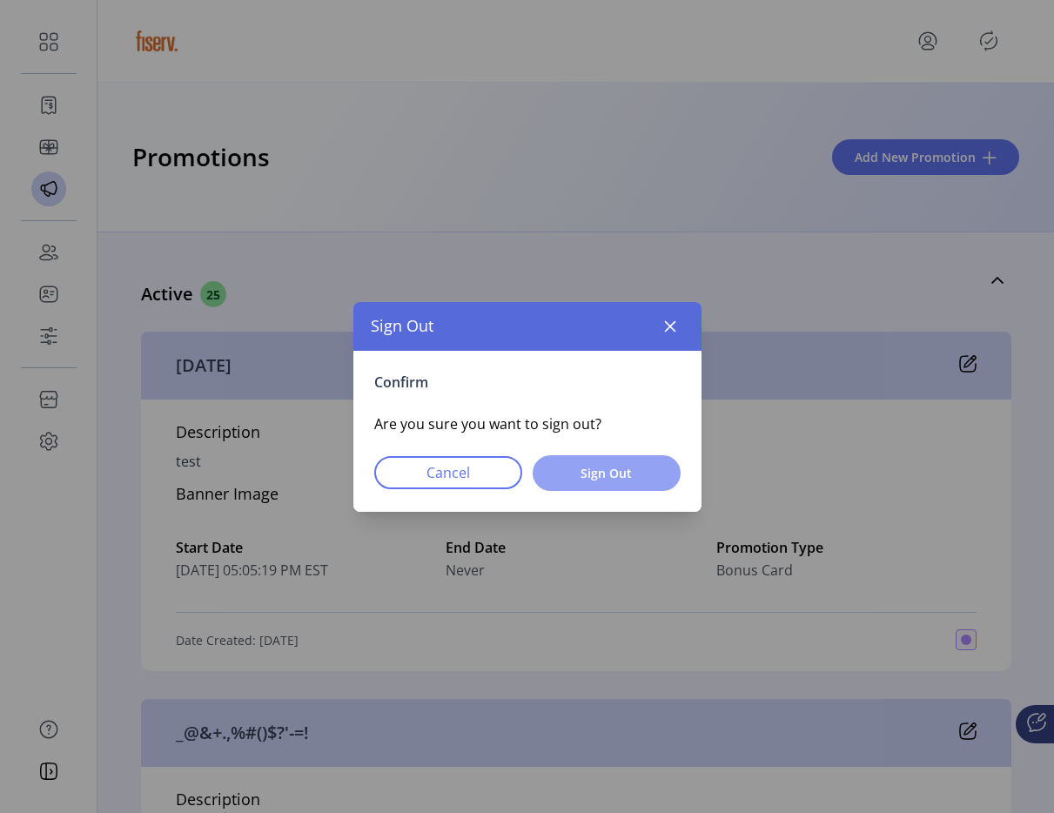
click at [568, 483] on button "Sign Out" at bounding box center [607, 473] width 148 height 36
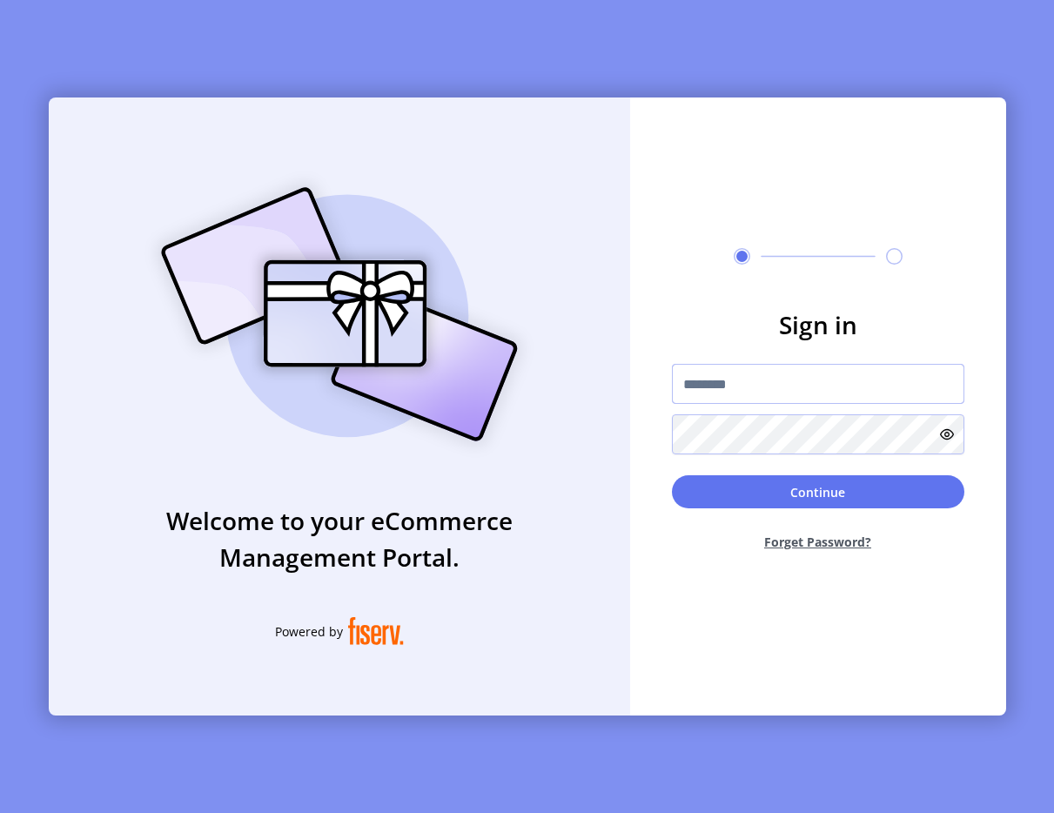
click at [774, 380] on input "text" at bounding box center [818, 384] width 293 height 40
type input "**********"
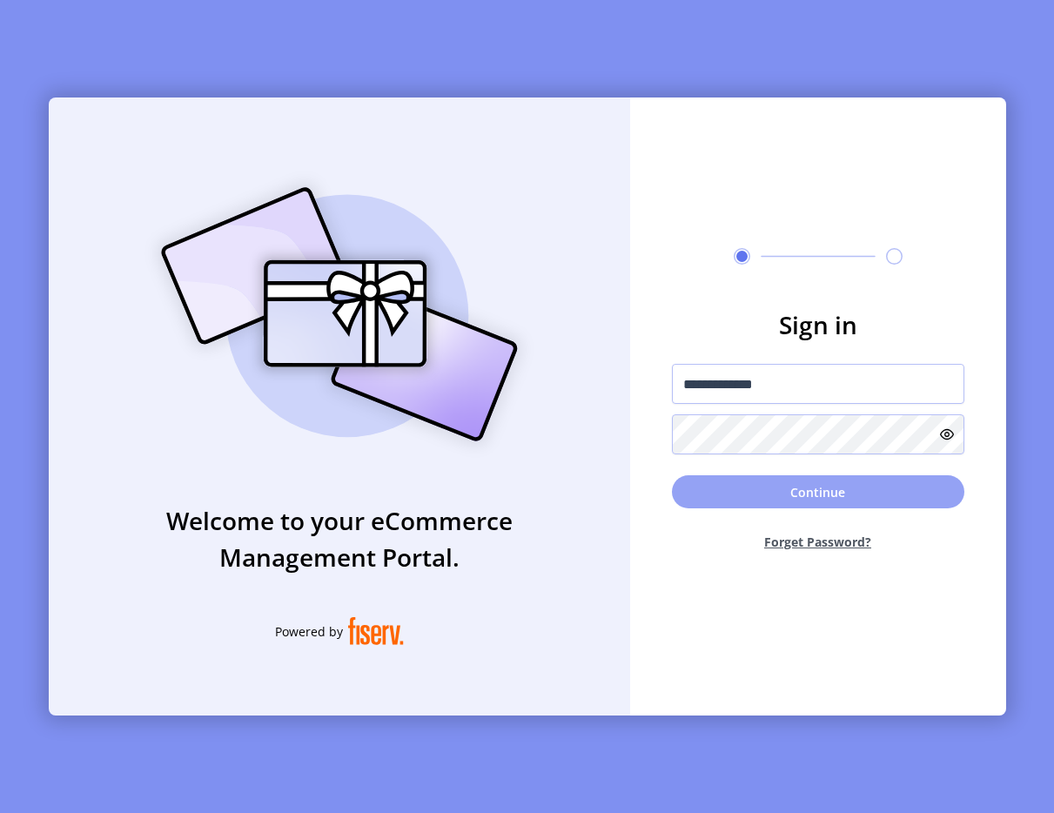
click at [696, 481] on button "Continue" at bounding box center [818, 491] width 293 height 33
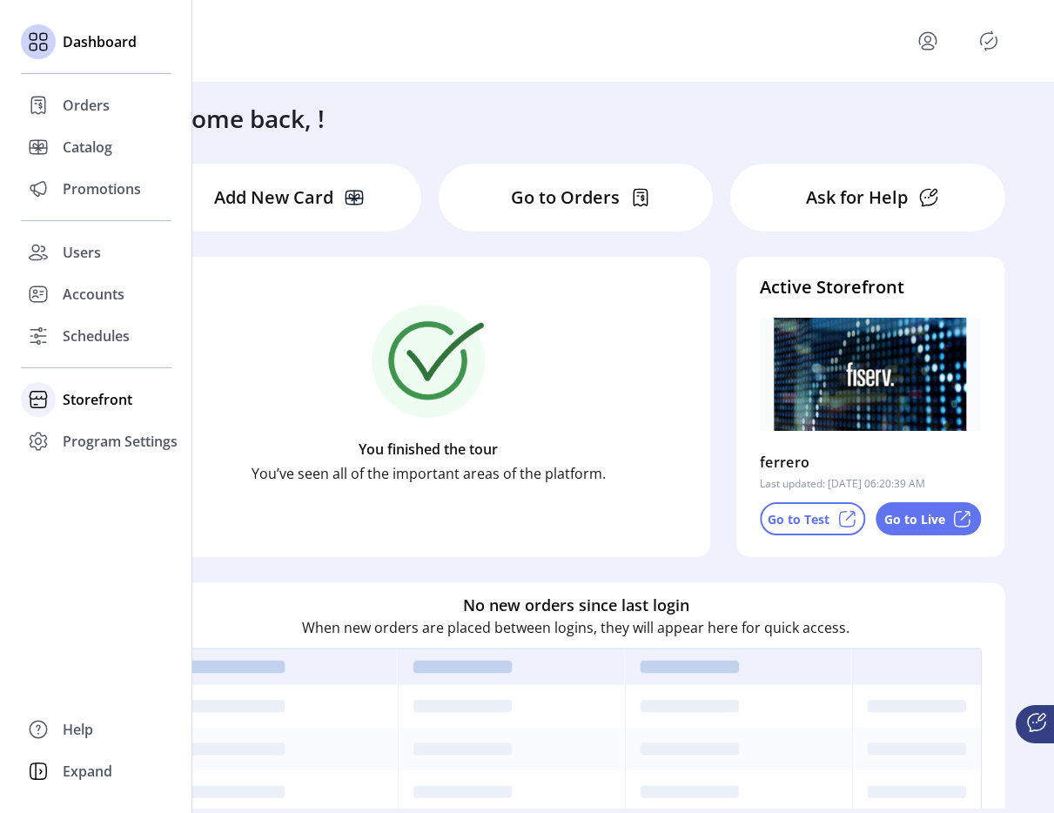
click at [76, 407] on span "Storefront" at bounding box center [98, 399] width 70 height 21
click at [108, 437] on span "Configuration" at bounding box center [108, 434] width 91 height 21
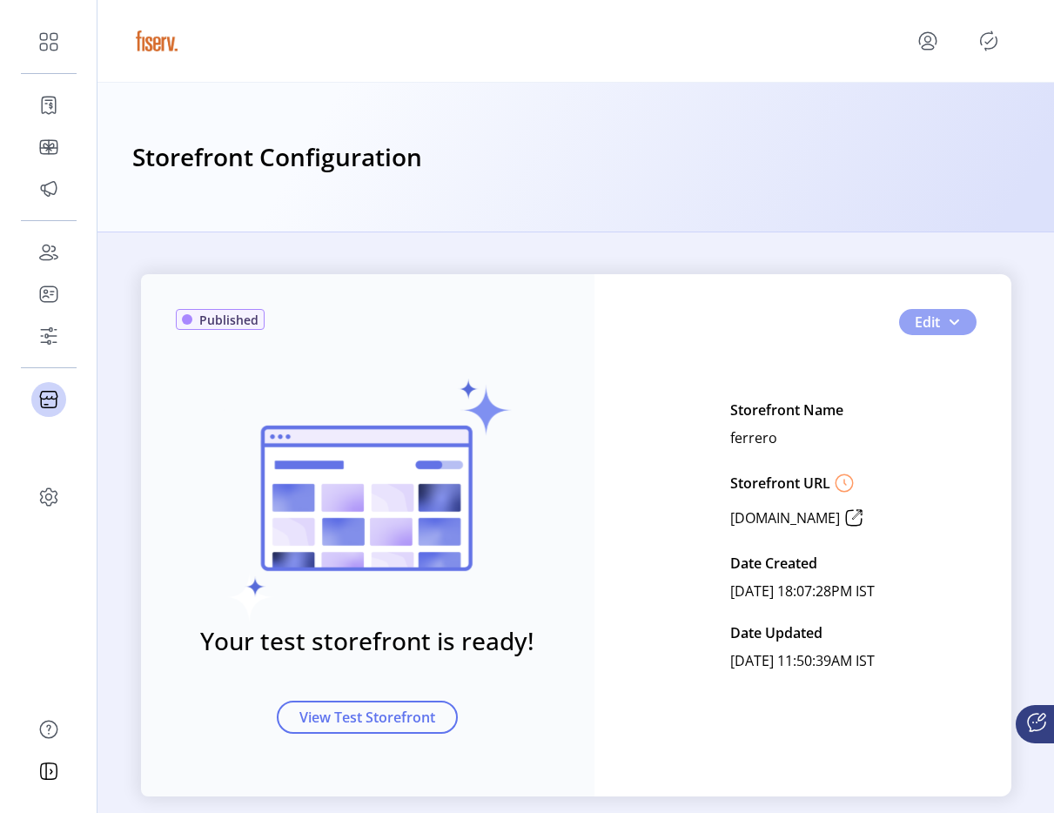
click at [954, 315] on span "button" at bounding box center [954, 322] width 14 height 14
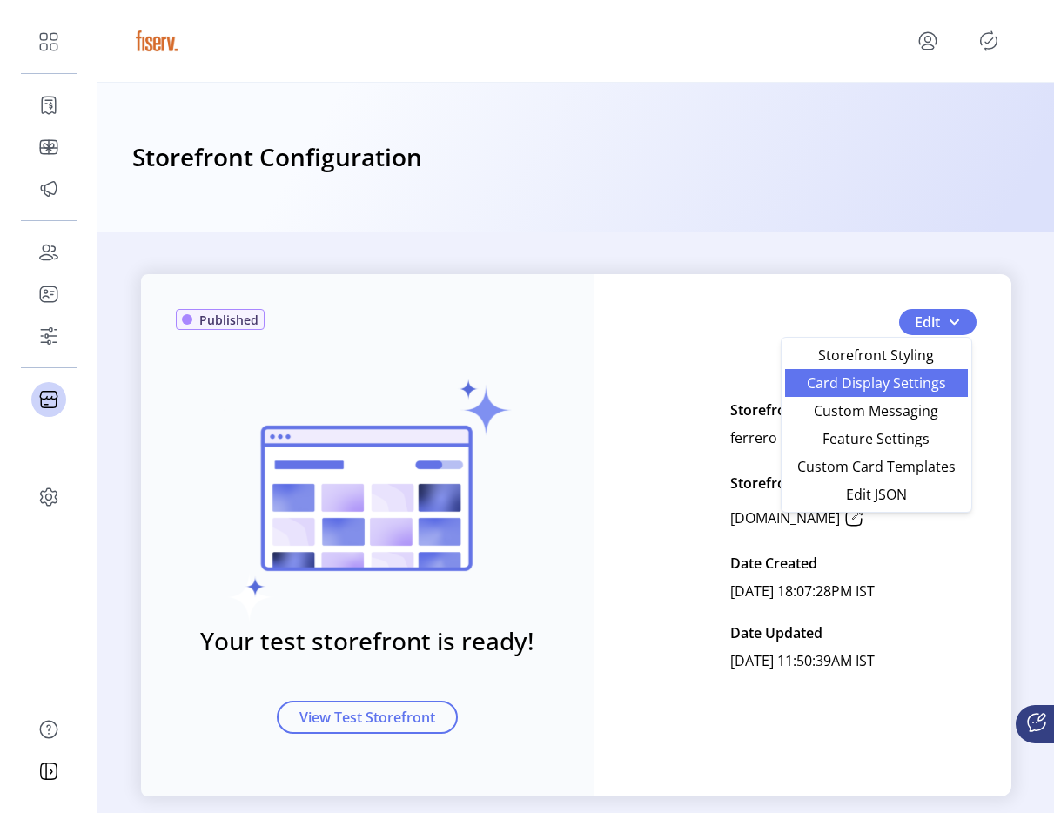
click at [920, 394] on link "Card Display Settings" at bounding box center [876, 383] width 183 height 28
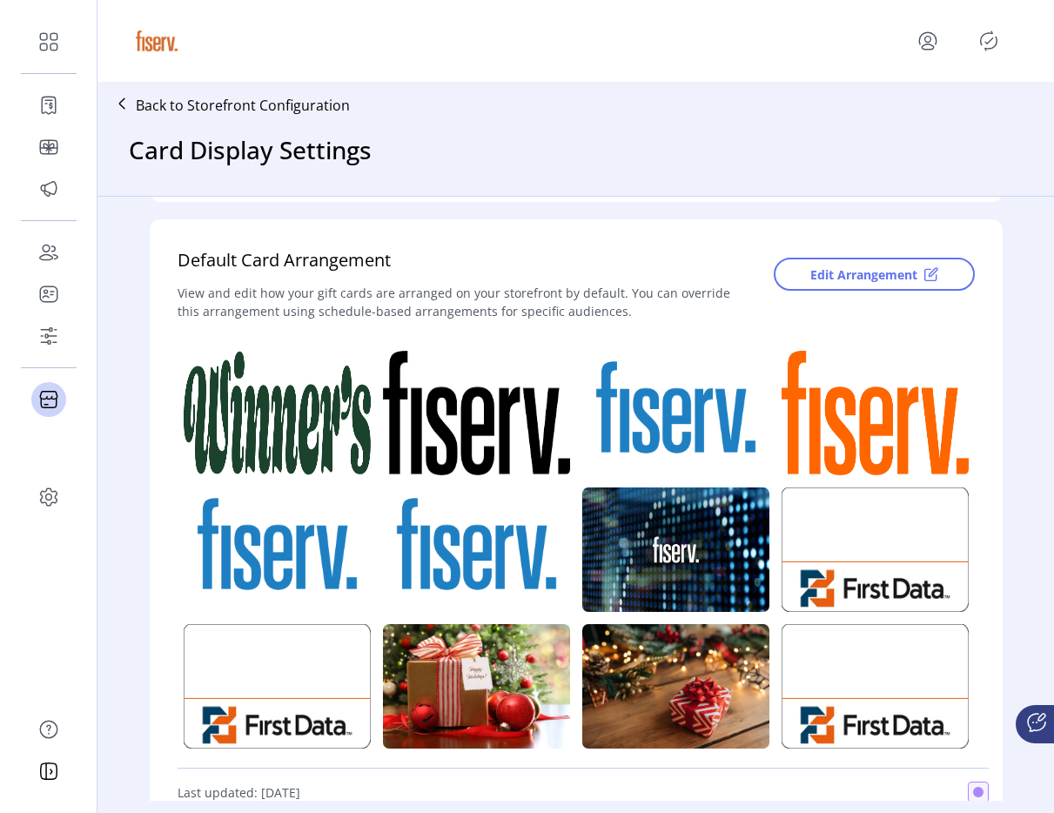
scroll to position [336, 0]
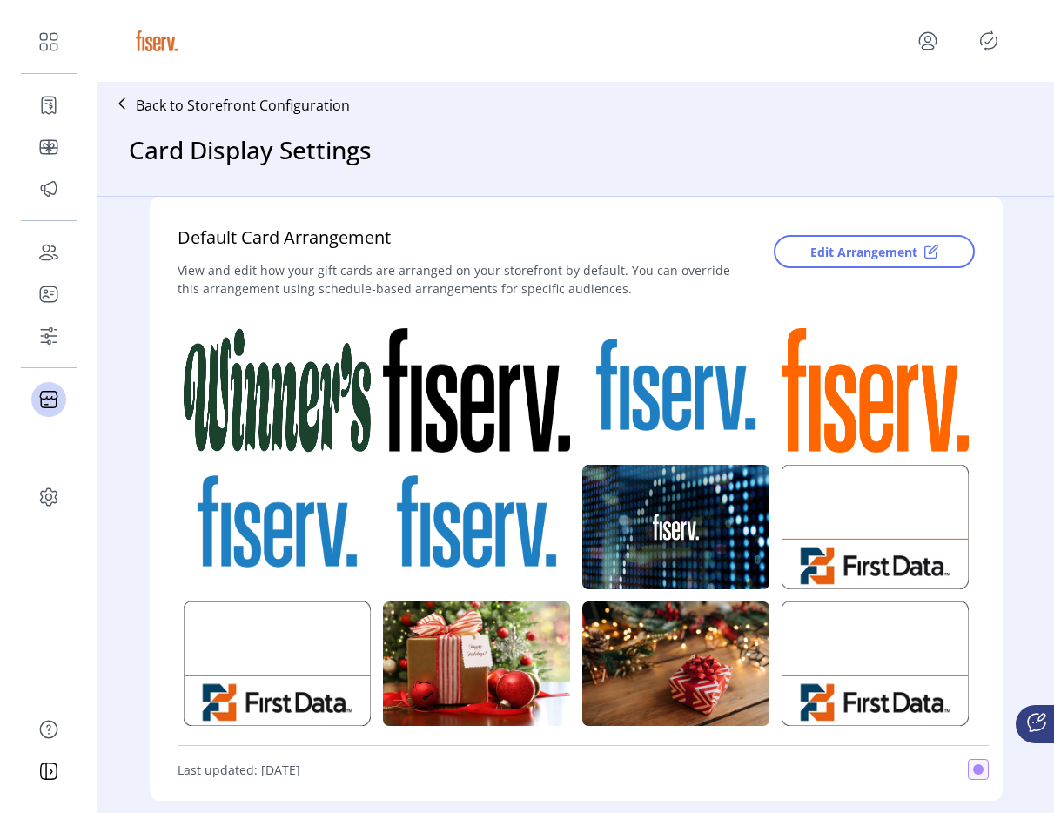
click at [499, 47] on div at bounding box center [575, 41] width 887 height 49
click at [926, 48] on icon "menu" at bounding box center [928, 41] width 28 height 28
click at [881, 130] on div "Profile Sign Out" at bounding box center [865, 96] width 153 height 78
click at [881, 127] on div "Profile Sign Out" at bounding box center [865, 96] width 153 height 78
click at [881, 117] on span "Sign Out" at bounding box center [865, 110] width 131 height 14
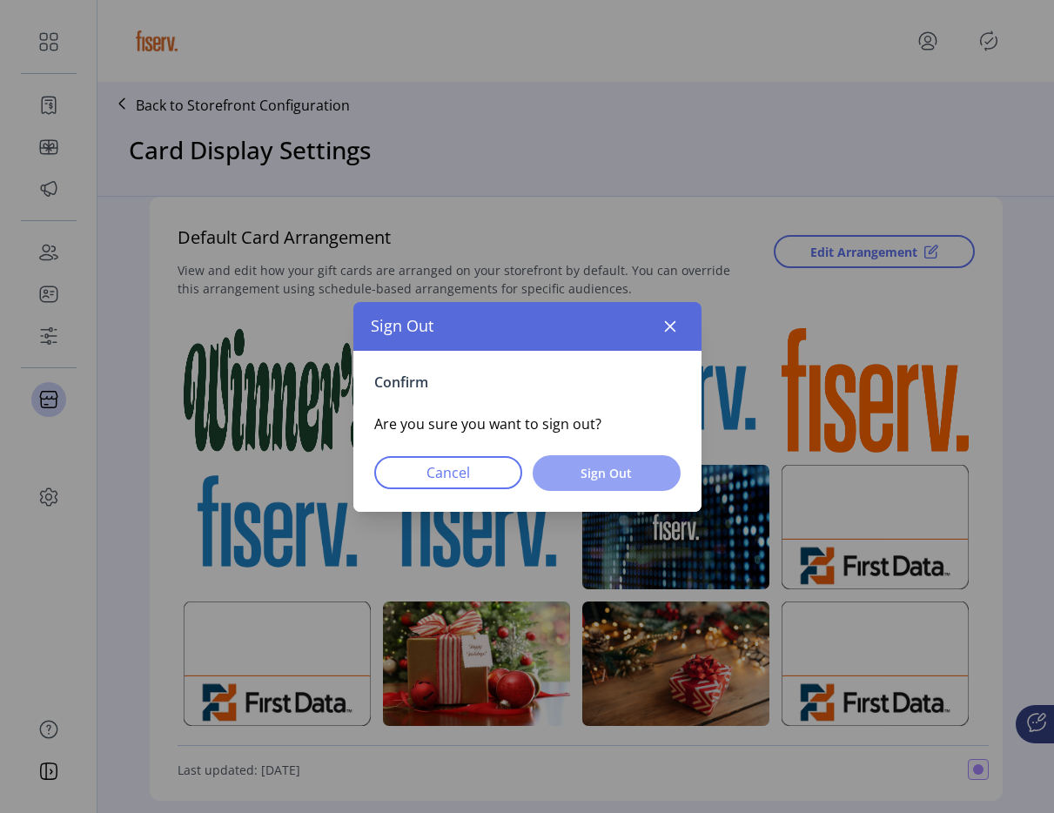
click at [617, 474] on span "Sign Out" at bounding box center [606, 473] width 103 height 18
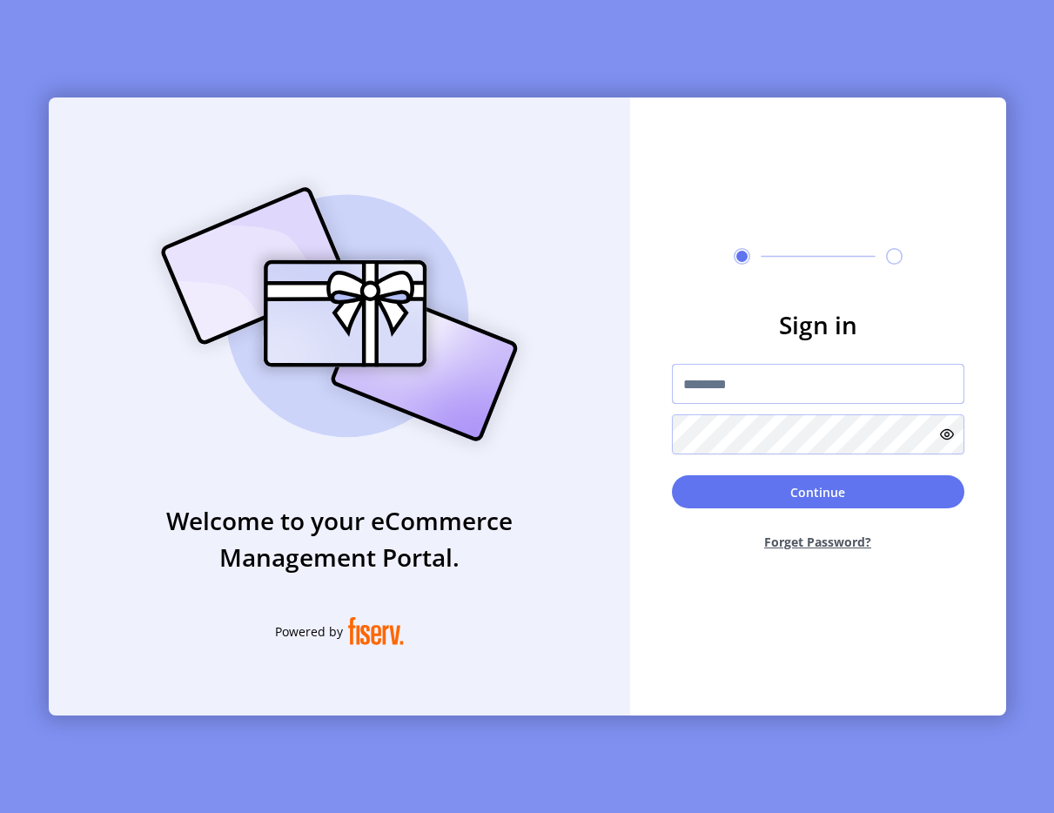
click at [812, 394] on input "text" at bounding box center [818, 384] width 293 height 40
type input "**********"
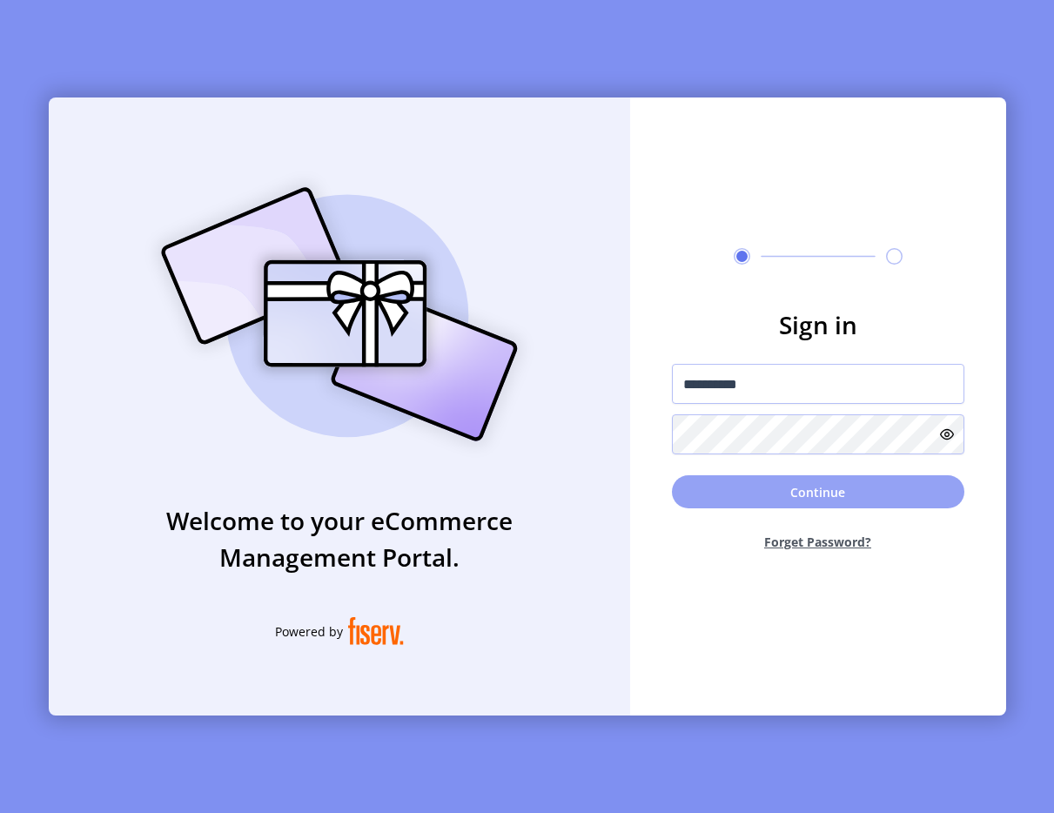
click at [787, 508] on button "Continue" at bounding box center [818, 491] width 293 height 33
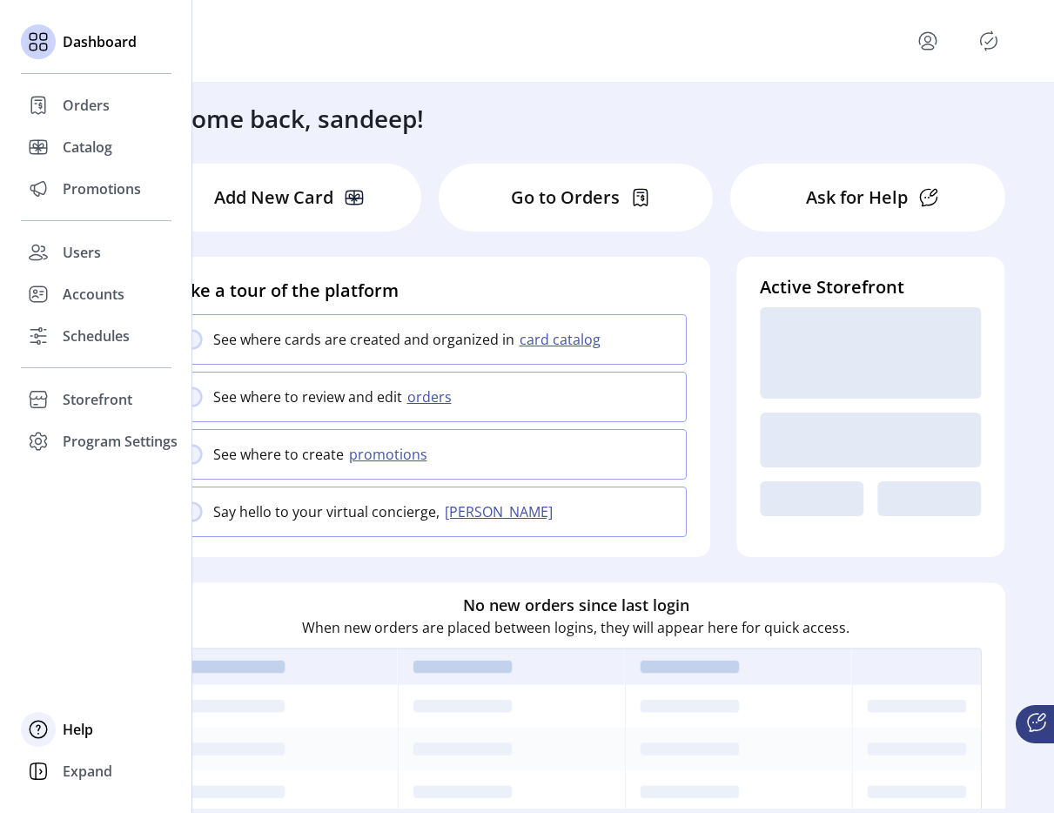
click at [52, 728] on div at bounding box center [38, 729] width 35 height 35
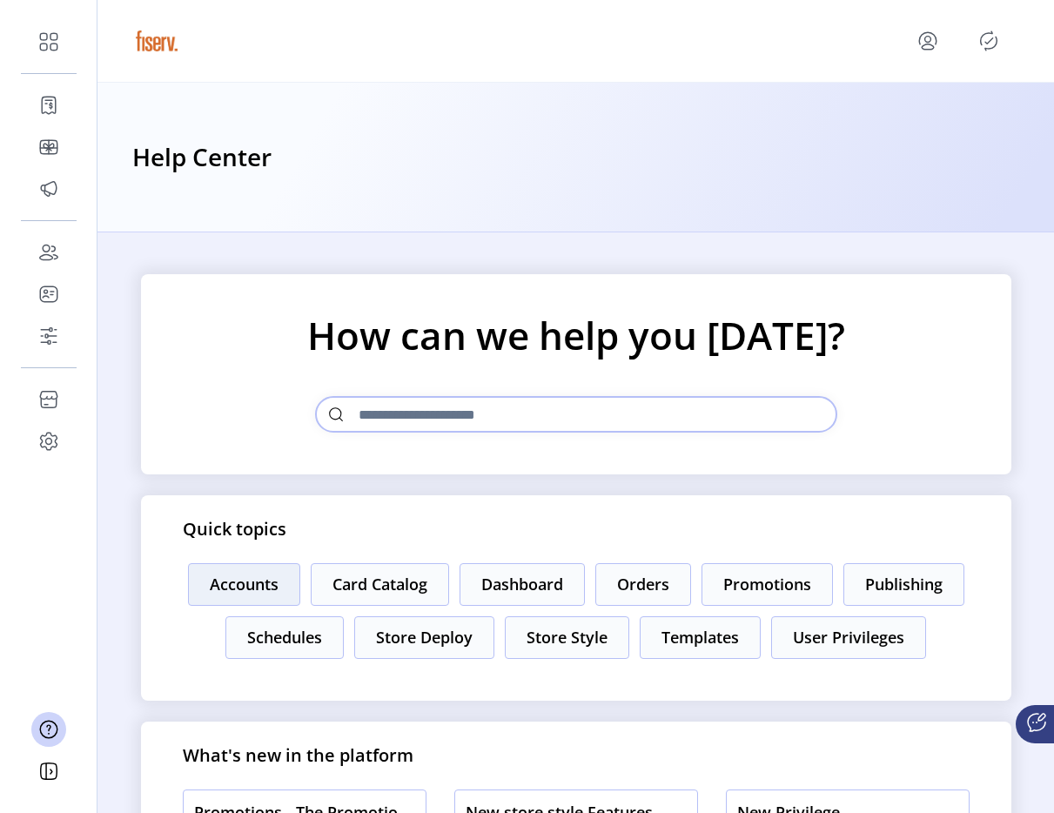
click at [241, 584] on button "Accounts" at bounding box center [244, 584] width 112 height 43
